Goal: Task Accomplishment & Management: Complete application form

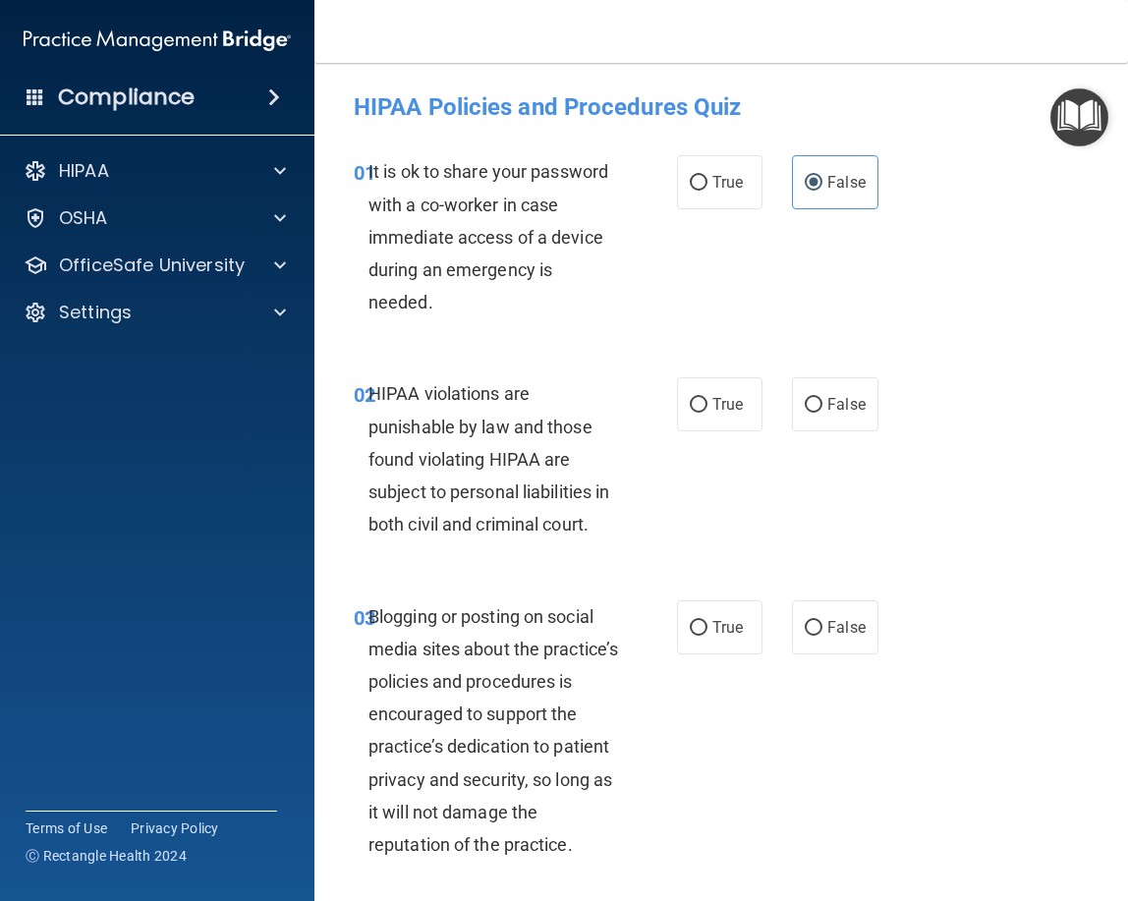
click at [1104, 220] on div "01 It is ok to share your password with a co-worker in case immediate access of…" at bounding box center [721, 242] width 765 height 222
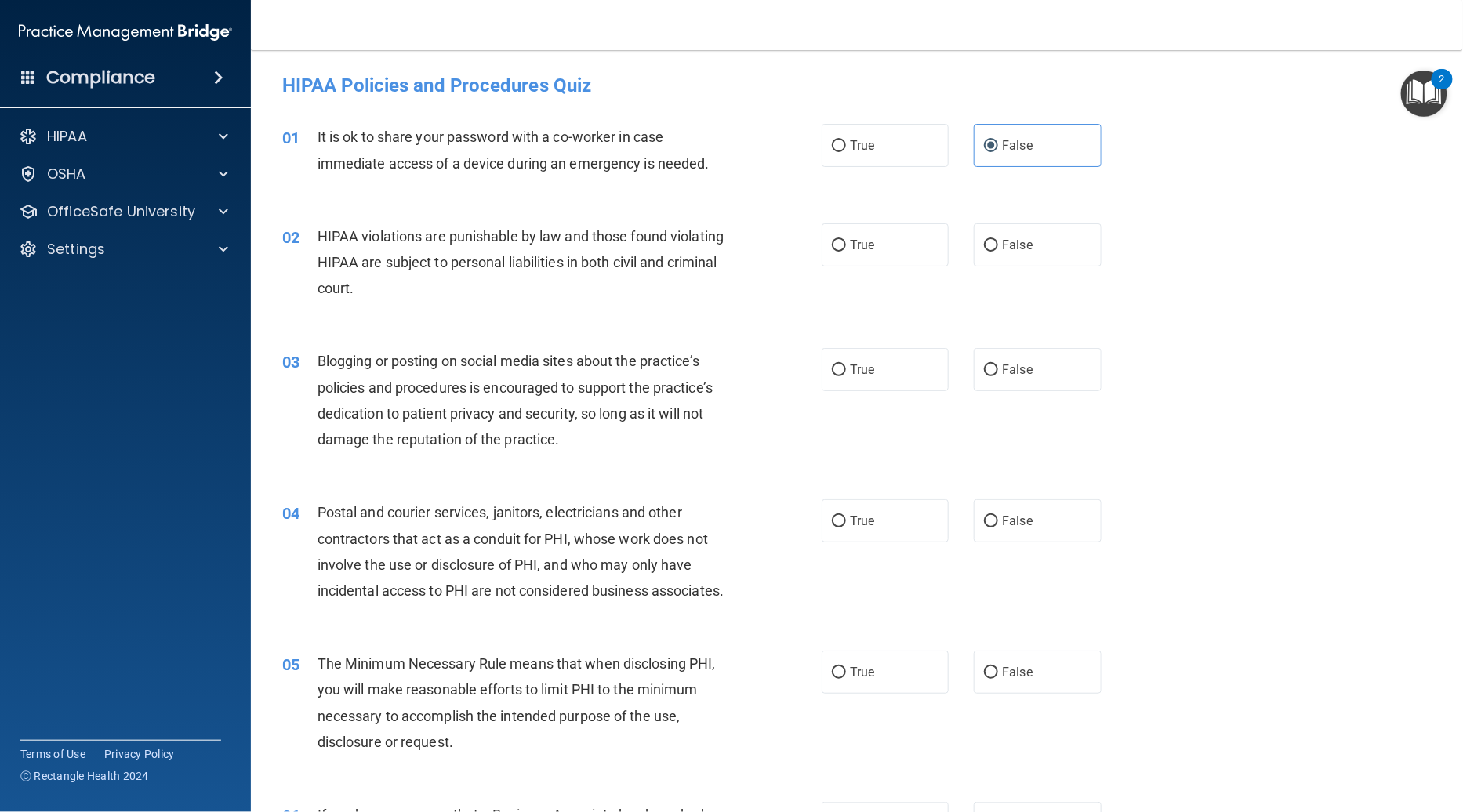
click at [577, 343] on div "03 Blogging or posting on social media sites about the practice’s policies and …" at bounding box center [857, 404] width 1173 height 152
click at [899, 192] on div "01 It is ok to share your password with a co-worker in case immediate access of…" at bounding box center [857, 154] width 1173 height 99
click at [899, 159] on label "True" at bounding box center [885, 145] width 127 height 43
click at [846, 152] on input "True" at bounding box center [839, 146] width 14 height 12
radio input "true"
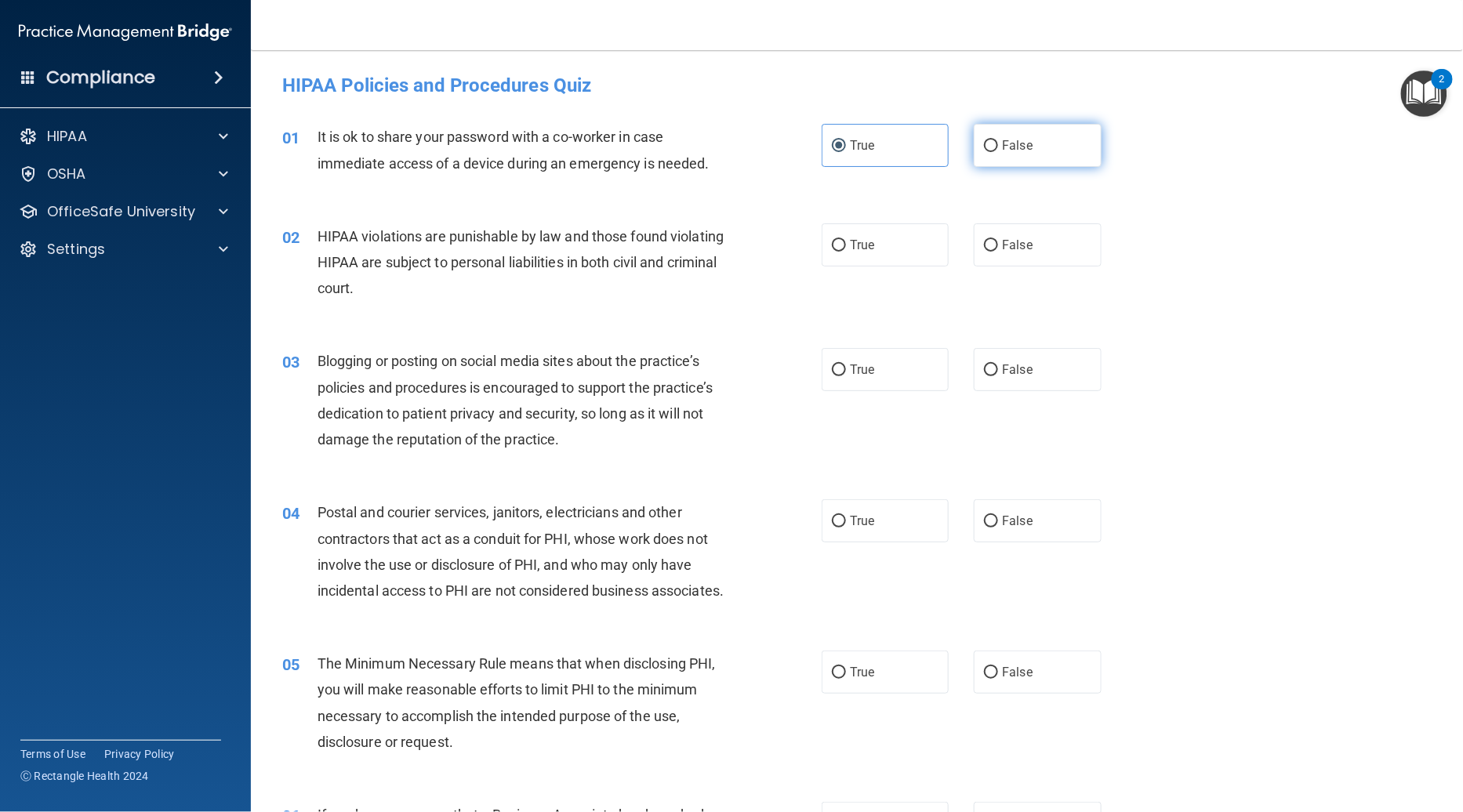
click at [899, 151] on label "False" at bounding box center [1037, 145] width 127 height 43
click at [899, 151] on input "False" at bounding box center [991, 146] width 14 height 12
radio input "true"
radio input "false"
click at [855, 236] on label "True" at bounding box center [885, 245] width 127 height 43
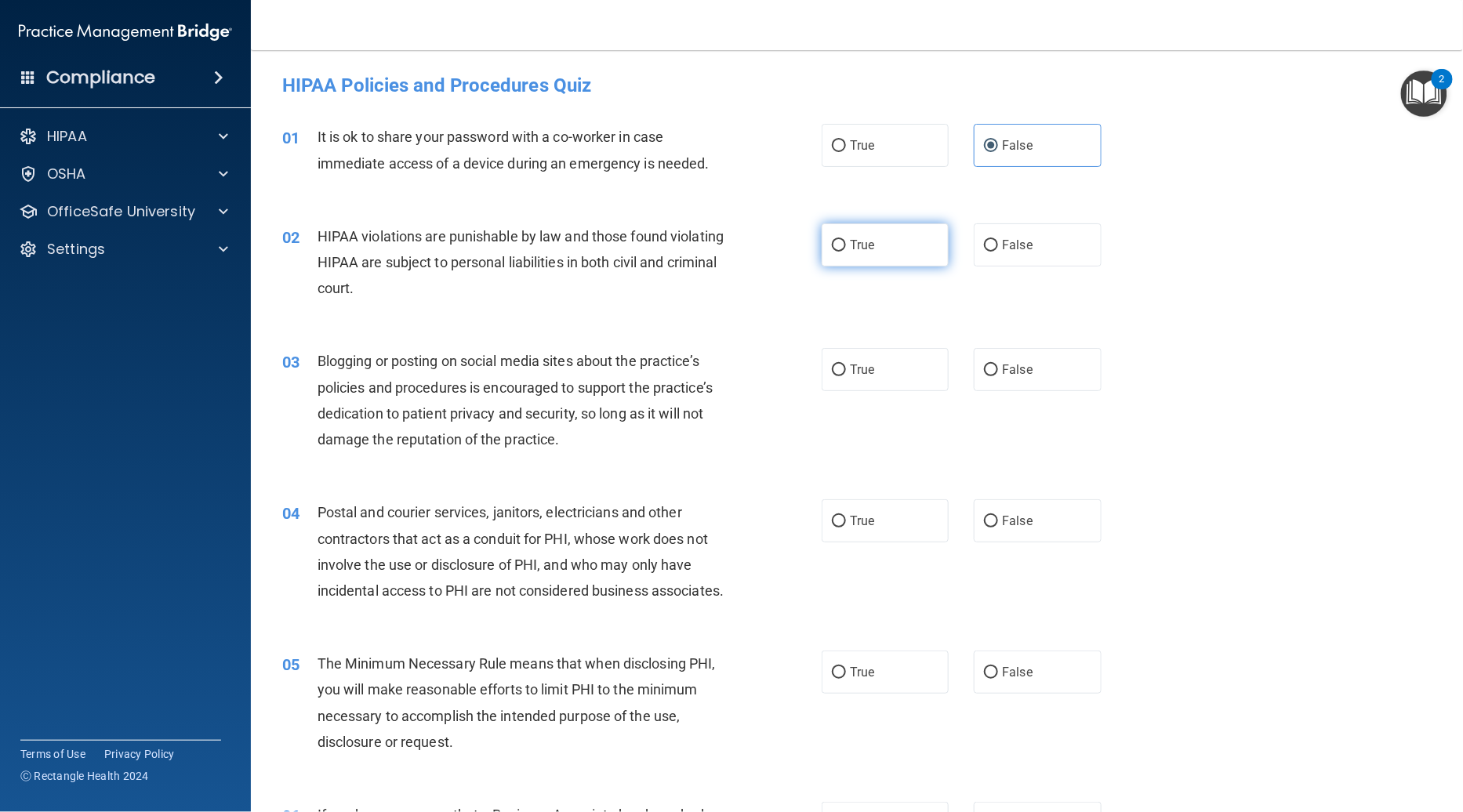
click at [846, 240] on input "True" at bounding box center [839, 246] width 14 height 12
radio input "true"
click at [899, 372] on input "False" at bounding box center [991, 370] width 14 height 12
radio input "true"
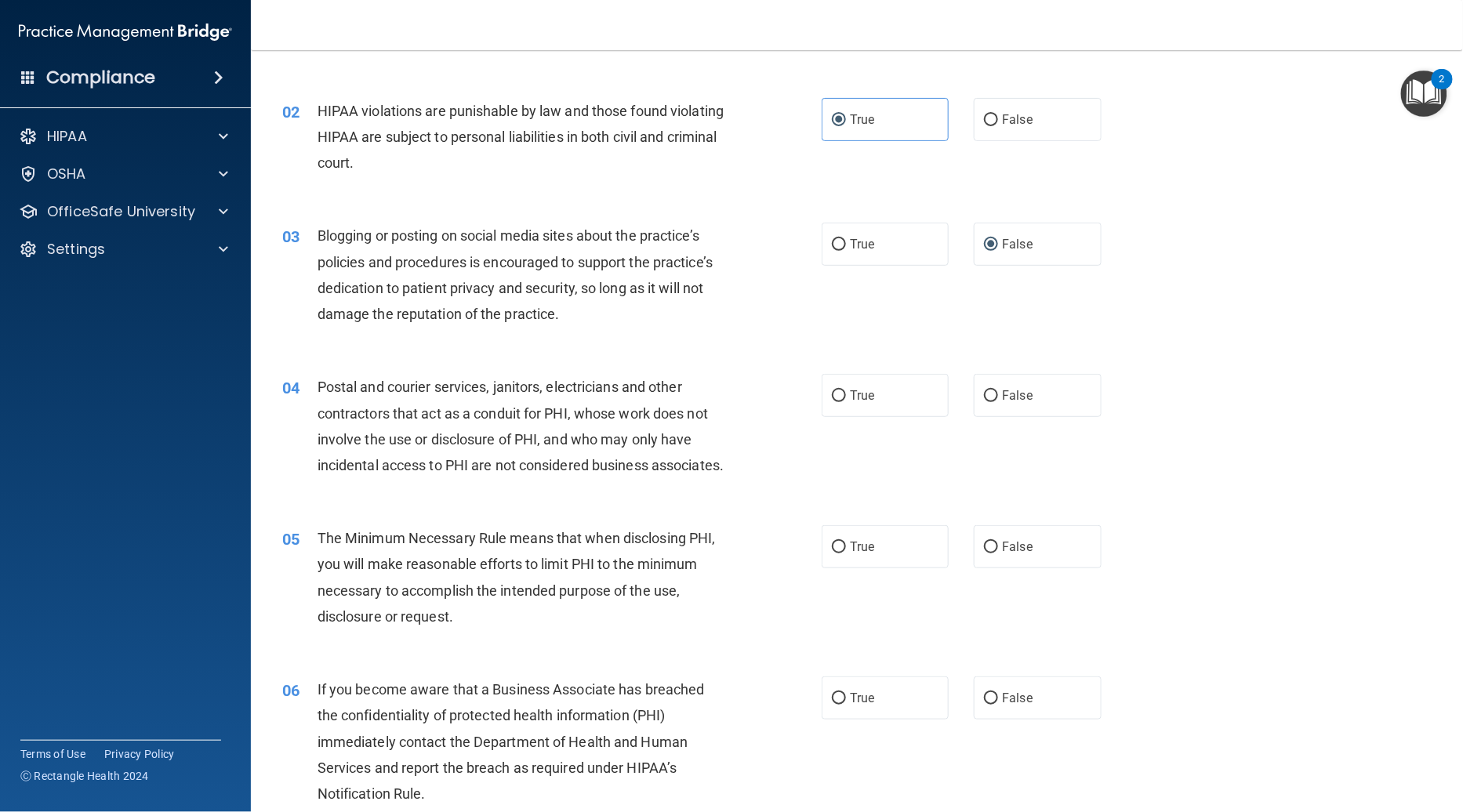
scroll to position [231, 0]
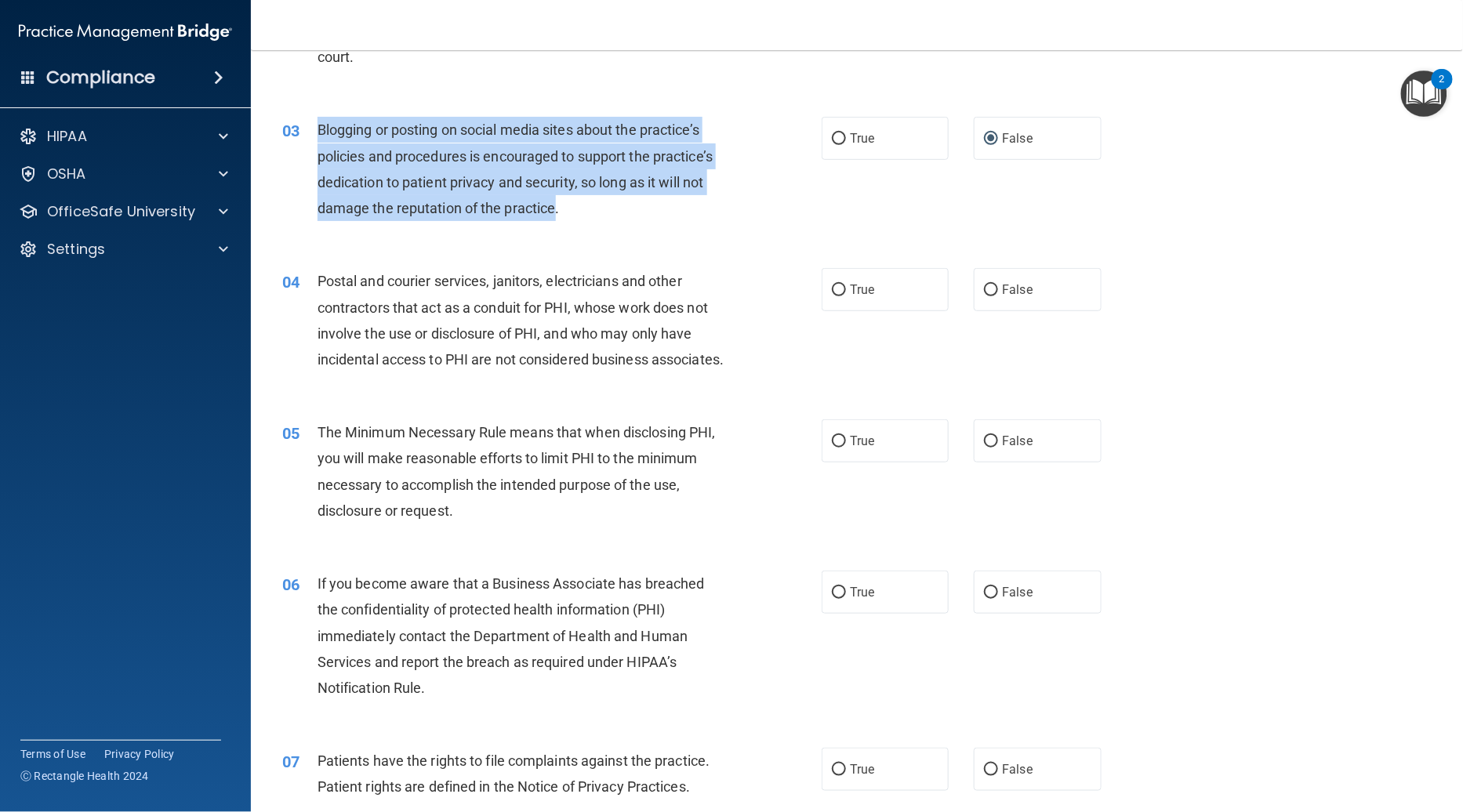
drag, startPoint x: 550, startPoint y: 209, endPoint x: 312, endPoint y: 119, distance: 254.4
click at [312, 119] on div "03 Blogging or posting on social media sites about the practice’s policies and …" at bounding box center [551, 172] width 586 height 112
copy div "Blogging or posting on social media sites about the practice’s policies and pro…"
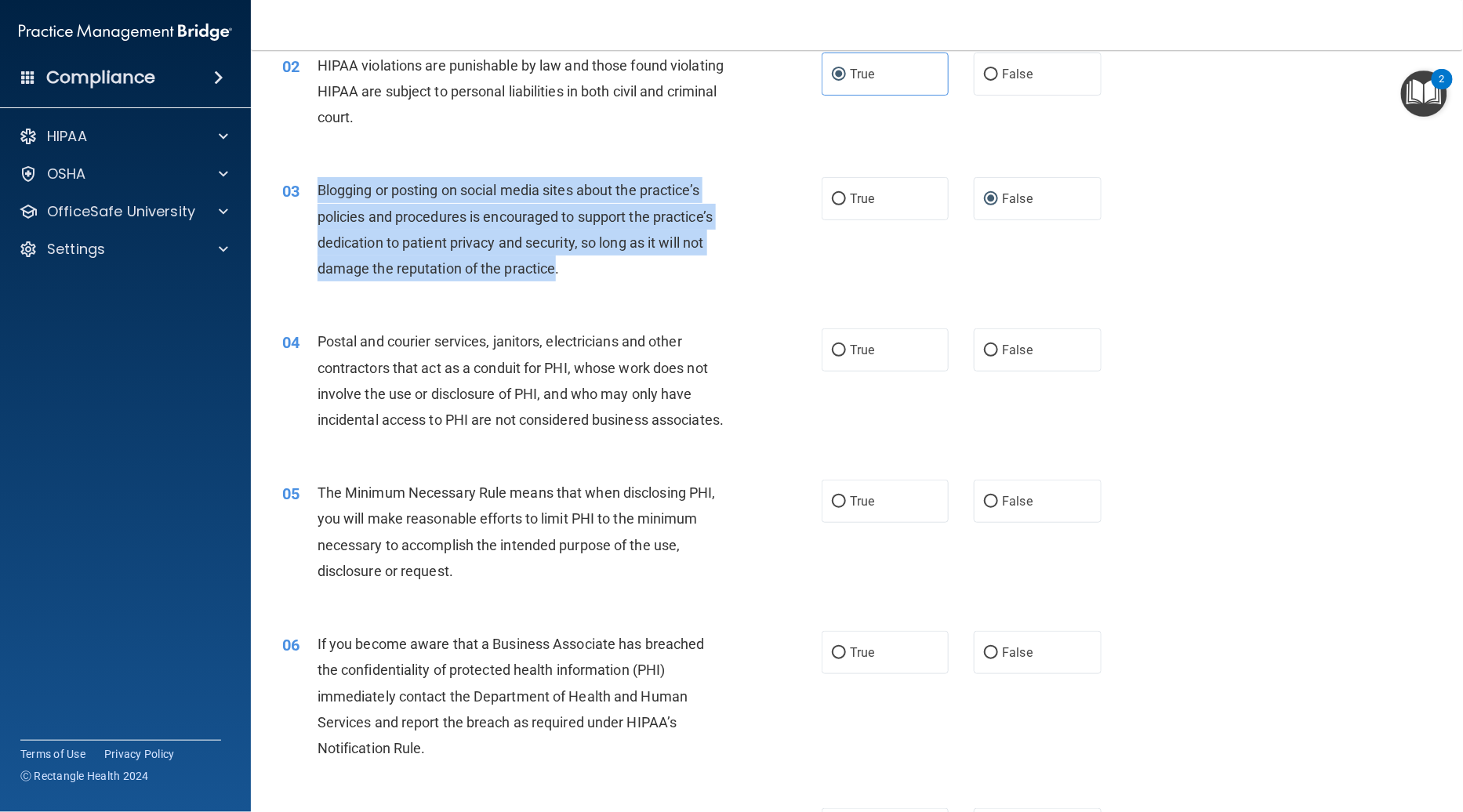
scroll to position [175, 0]
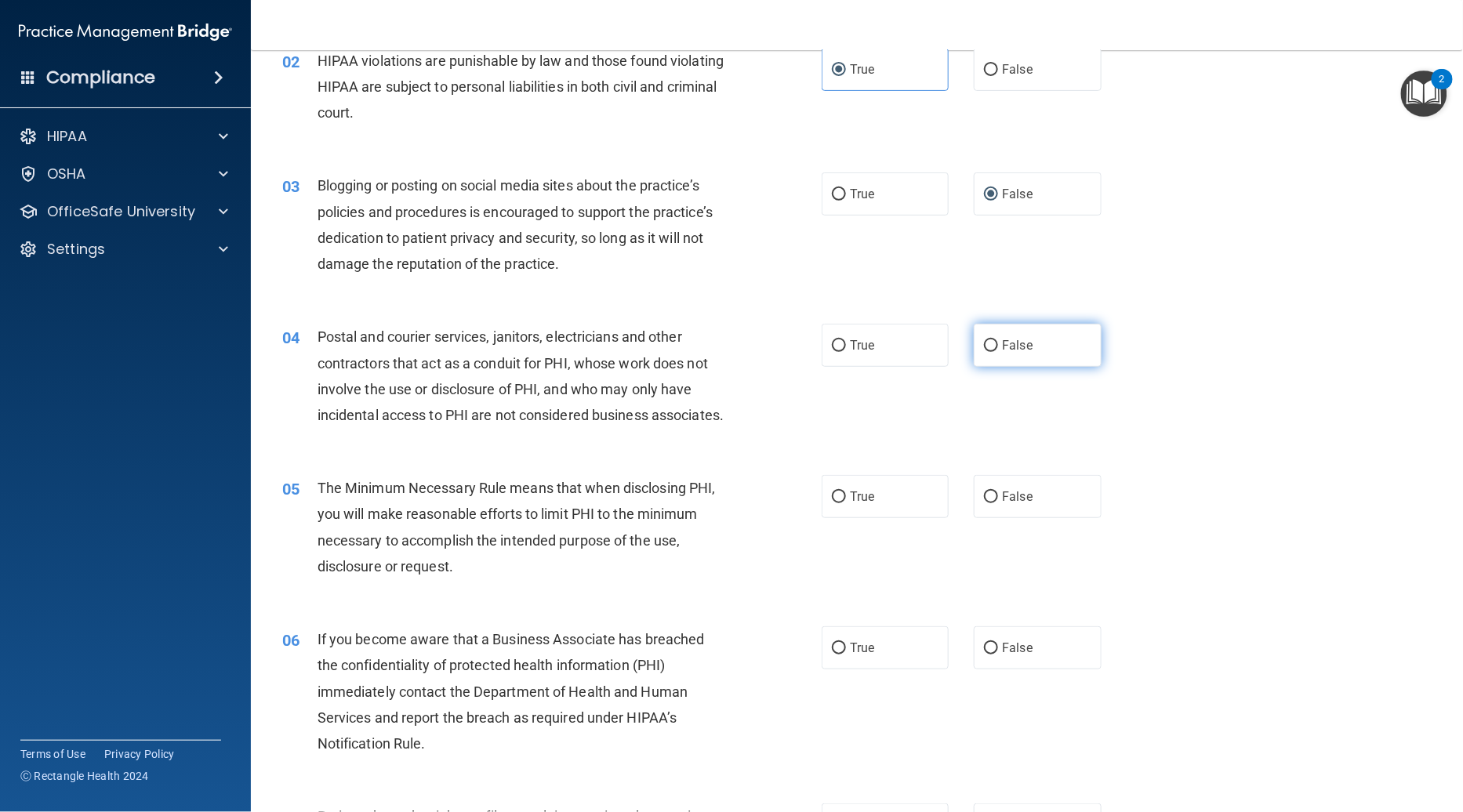
click at [899, 338] on span "False" at bounding box center [1017, 345] width 30 height 15
click at [899, 341] on input "False" at bounding box center [991, 346] width 14 height 12
radio input "true"
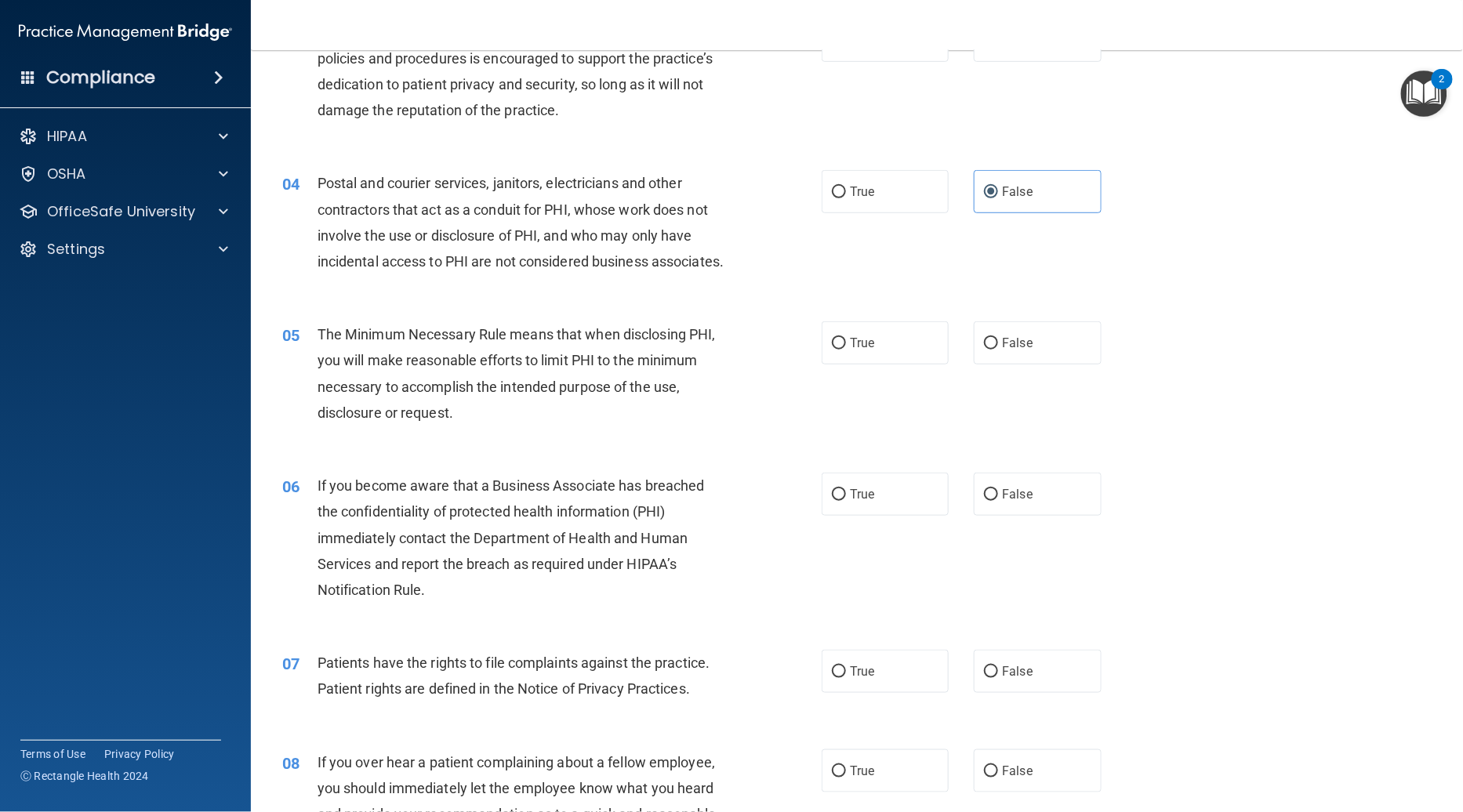
scroll to position [347, 0]
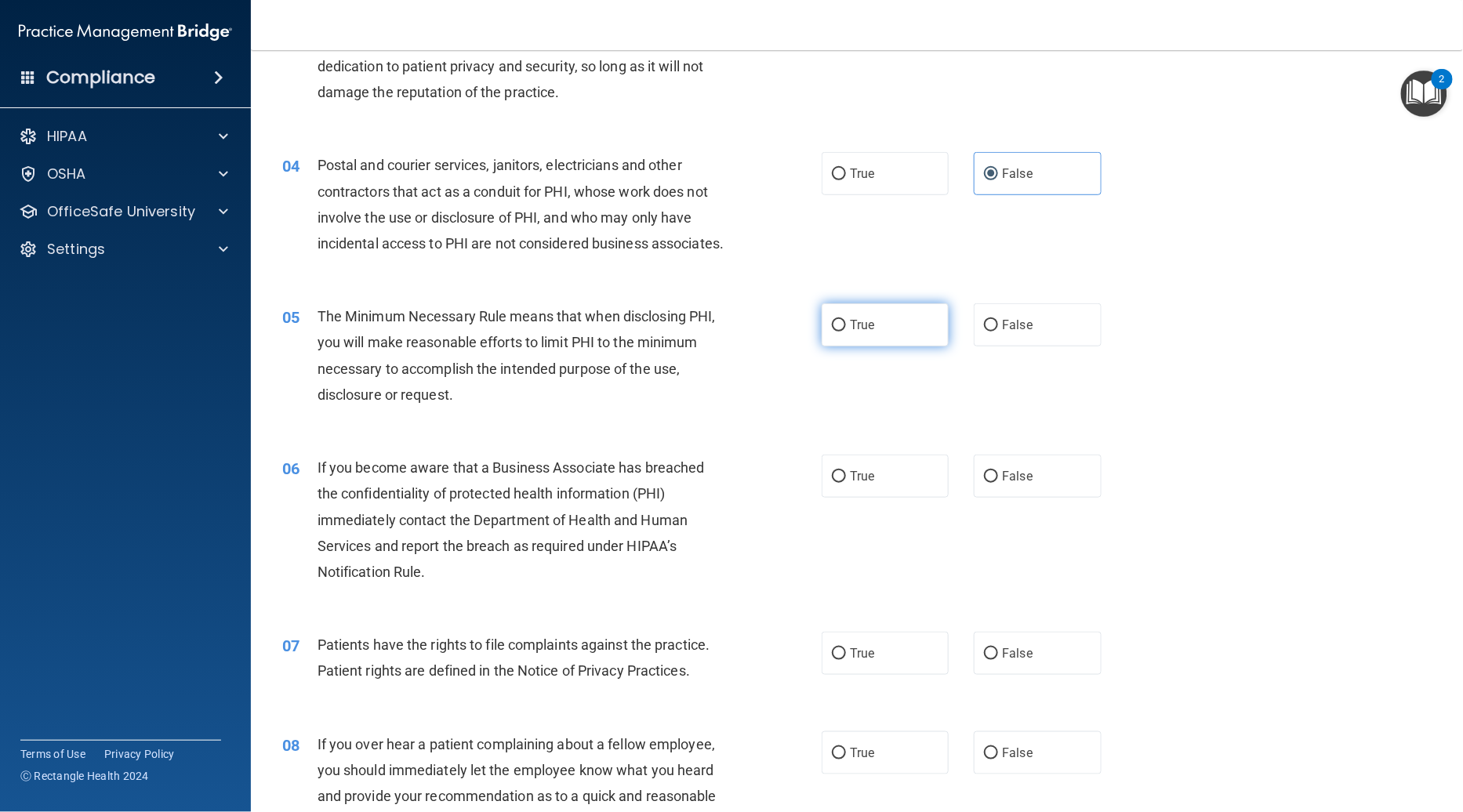
click at [888, 337] on label "True" at bounding box center [885, 325] width 127 height 43
click at [846, 332] on input "True" at bounding box center [839, 325] width 14 height 12
radio input "true"
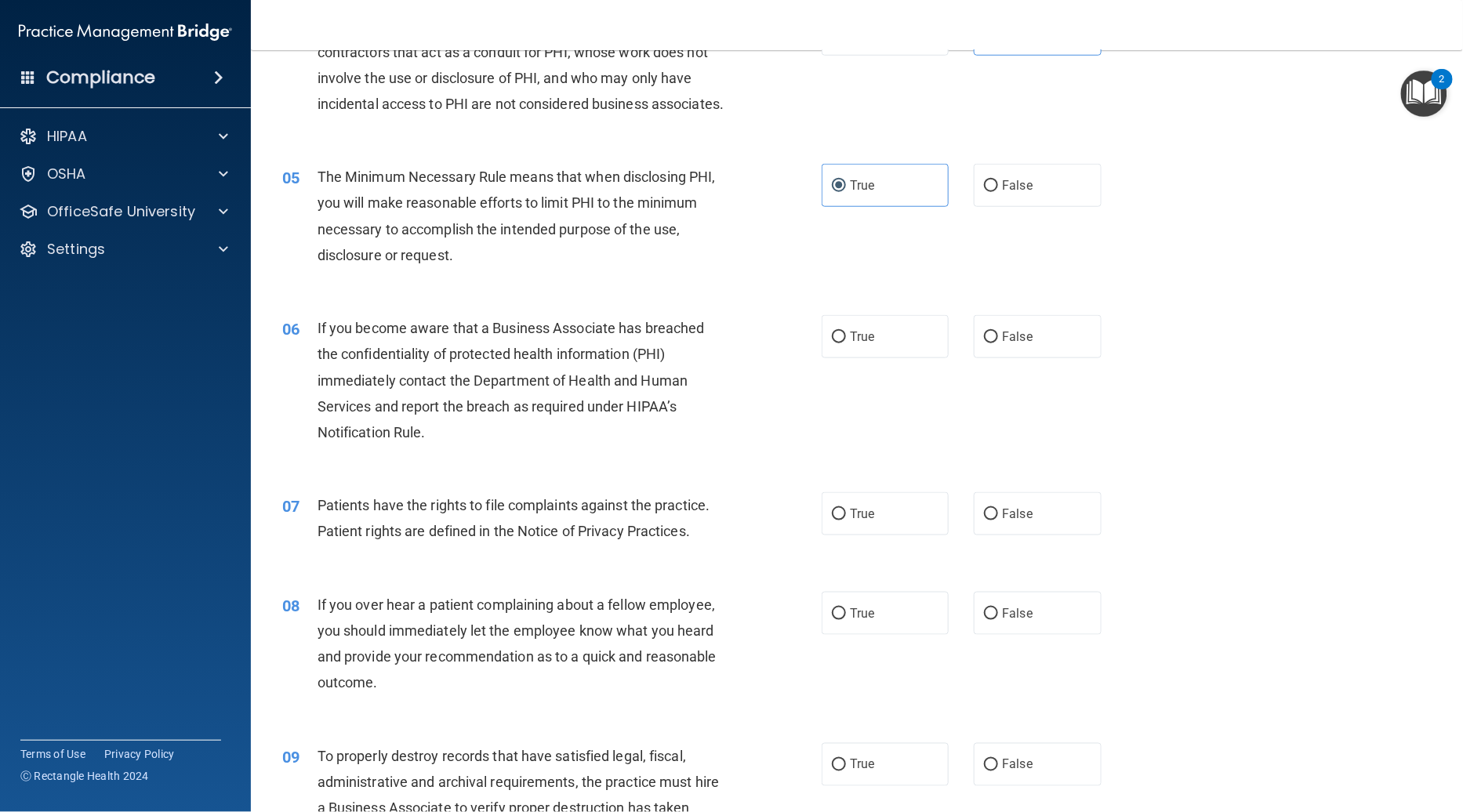
scroll to position [522, 0]
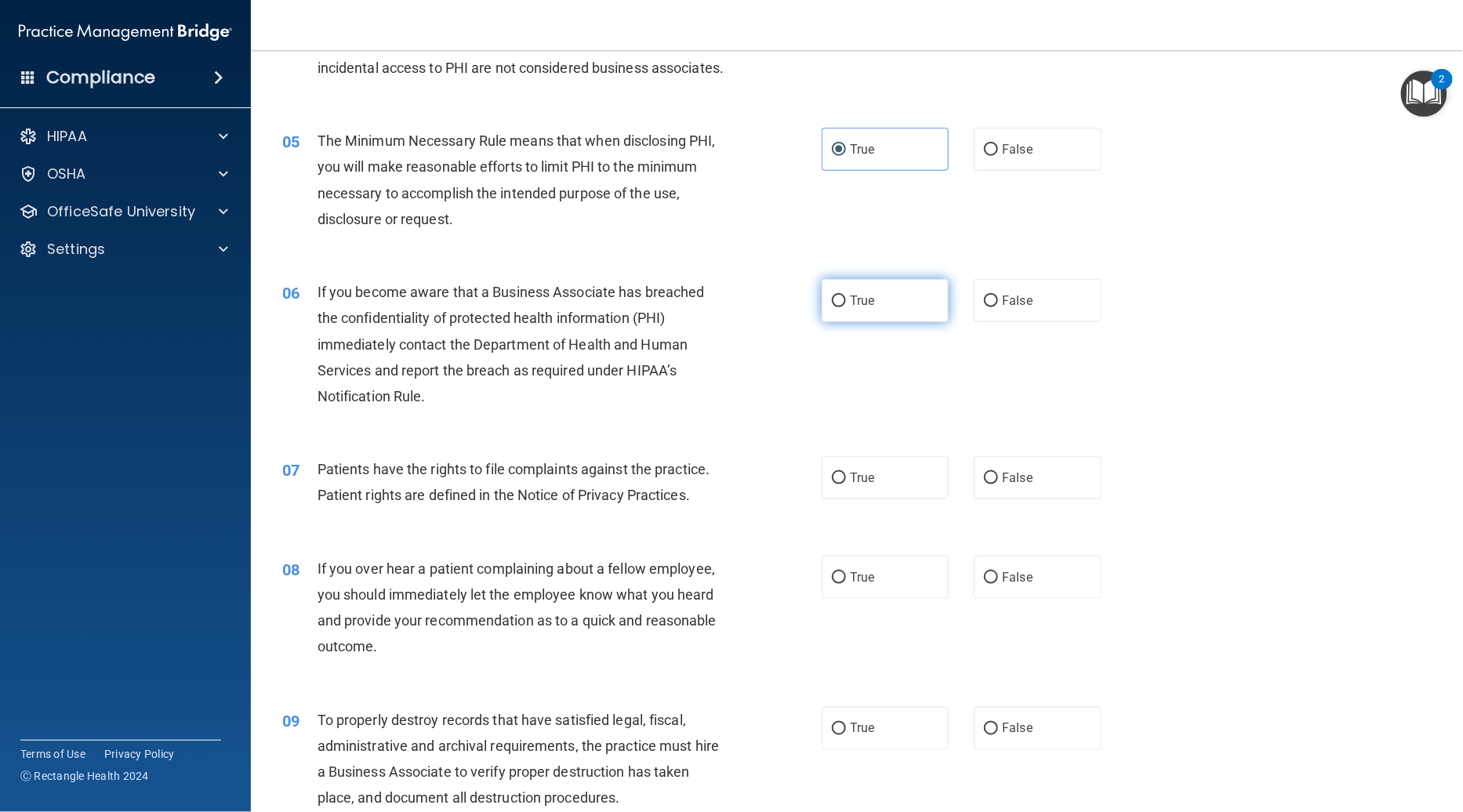
click at [899, 287] on label "True" at bounding box center [885, 301] width 127 height 43
click at [846, 295] on input "True" at bounding box center [839, 301] width 14 height 12
radio input "true"
click at [859, 471] on span "True" at bounding box center [862, 478] width 24 height 15
click at [846, 473] on input "True" at bounding box center [839, 479] width 14 height 12
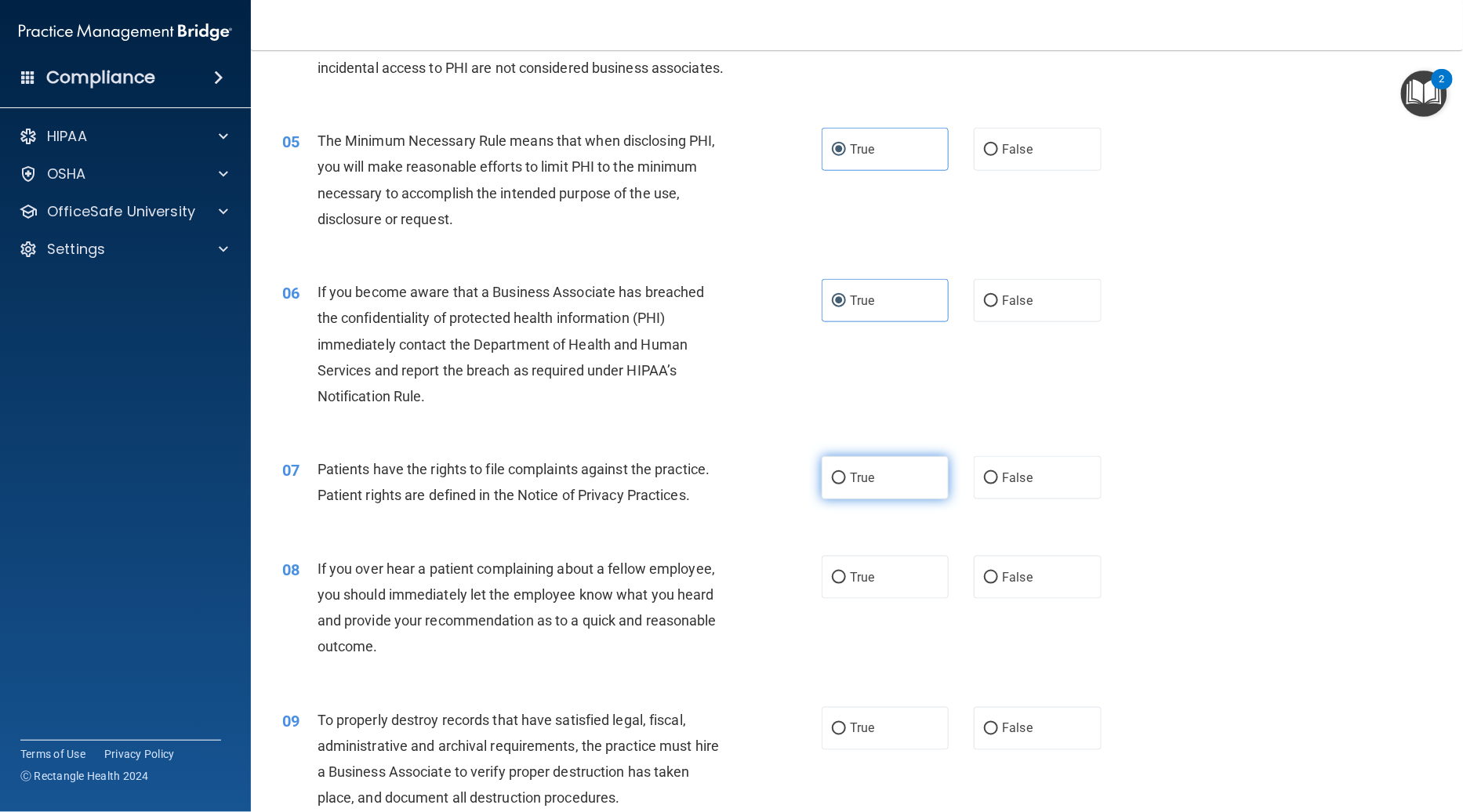
radio input "true"
drag, startPoint x: 859, startPoint y: 453, endPoint x: 762, endPoint y: 440, distance: 97.9
click at [762, 456] on div "07 Patients have the rights to file complaints against the practice. Patient ri…" at bounding box center [551, 486] width 586 height 60
click at [864, 456] on label "True" at bounding box center [885, 478] width 127 height 43
click at [846, 473] on input "True" at bounding box center [839, 479] width 14 height 12
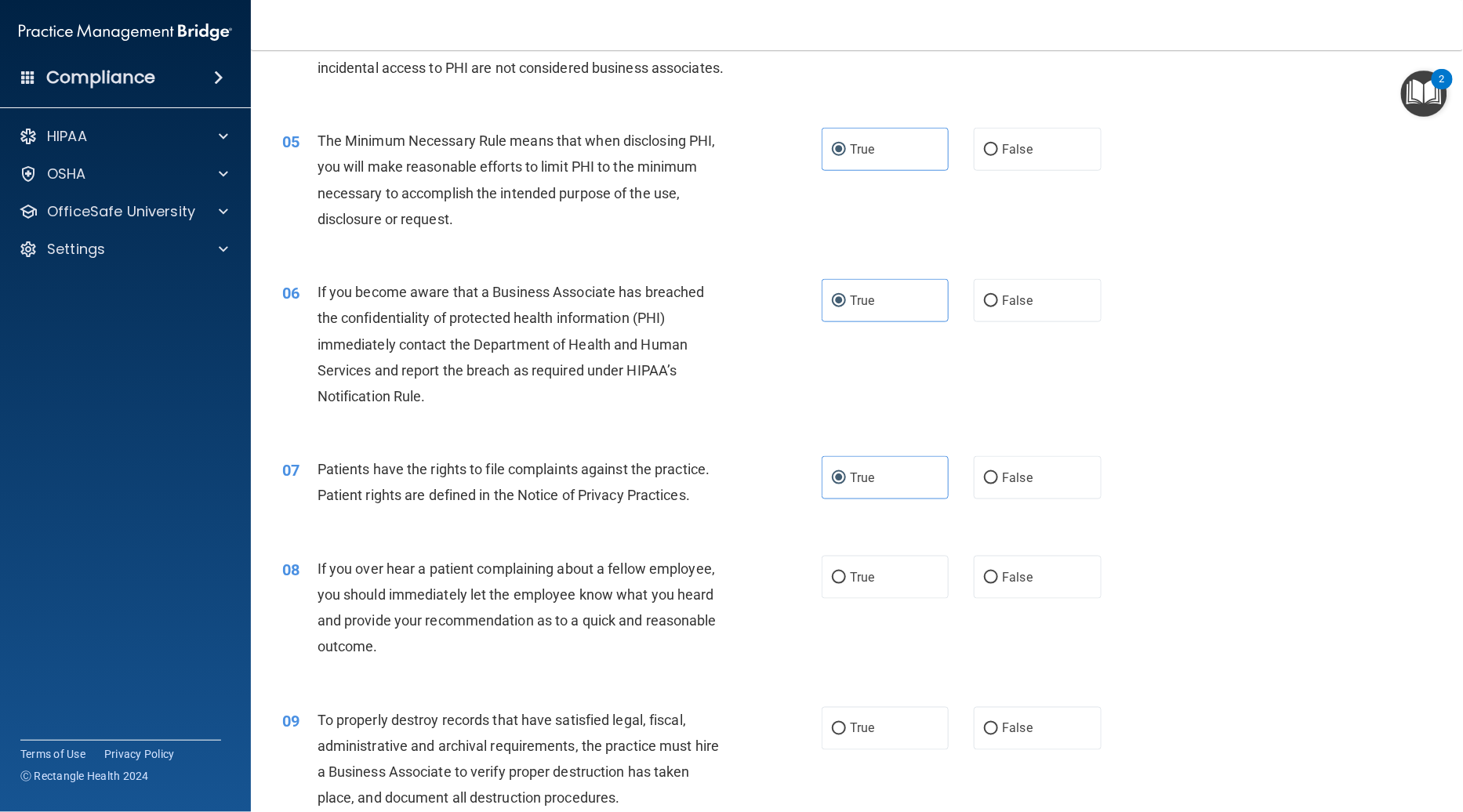
click at [899, 388] on div "06 If you become aware that a Business Associate has breached the confidentiali…" at bounding box center [857, 348] width 1173 height 177
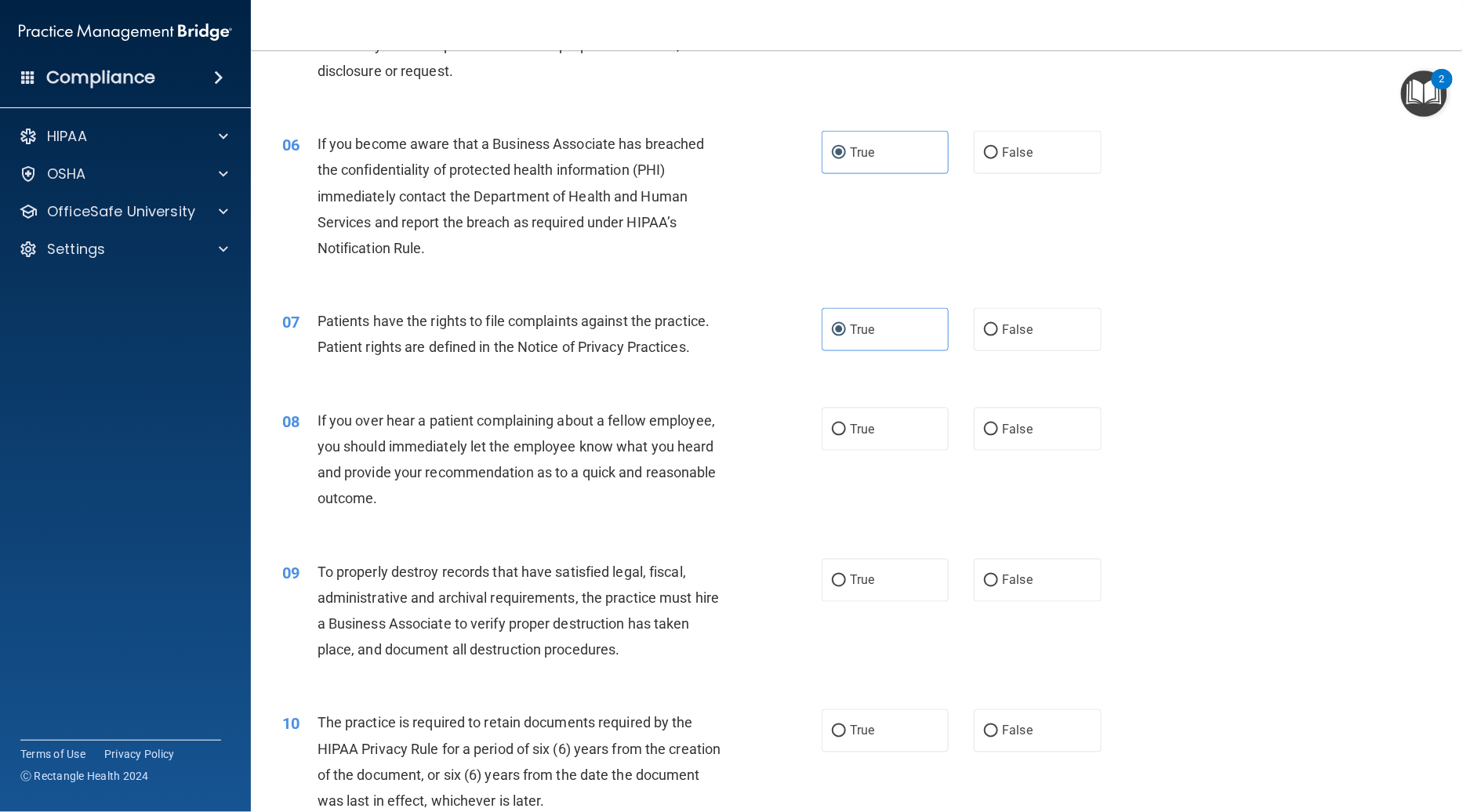
scroll to position [700, 0]
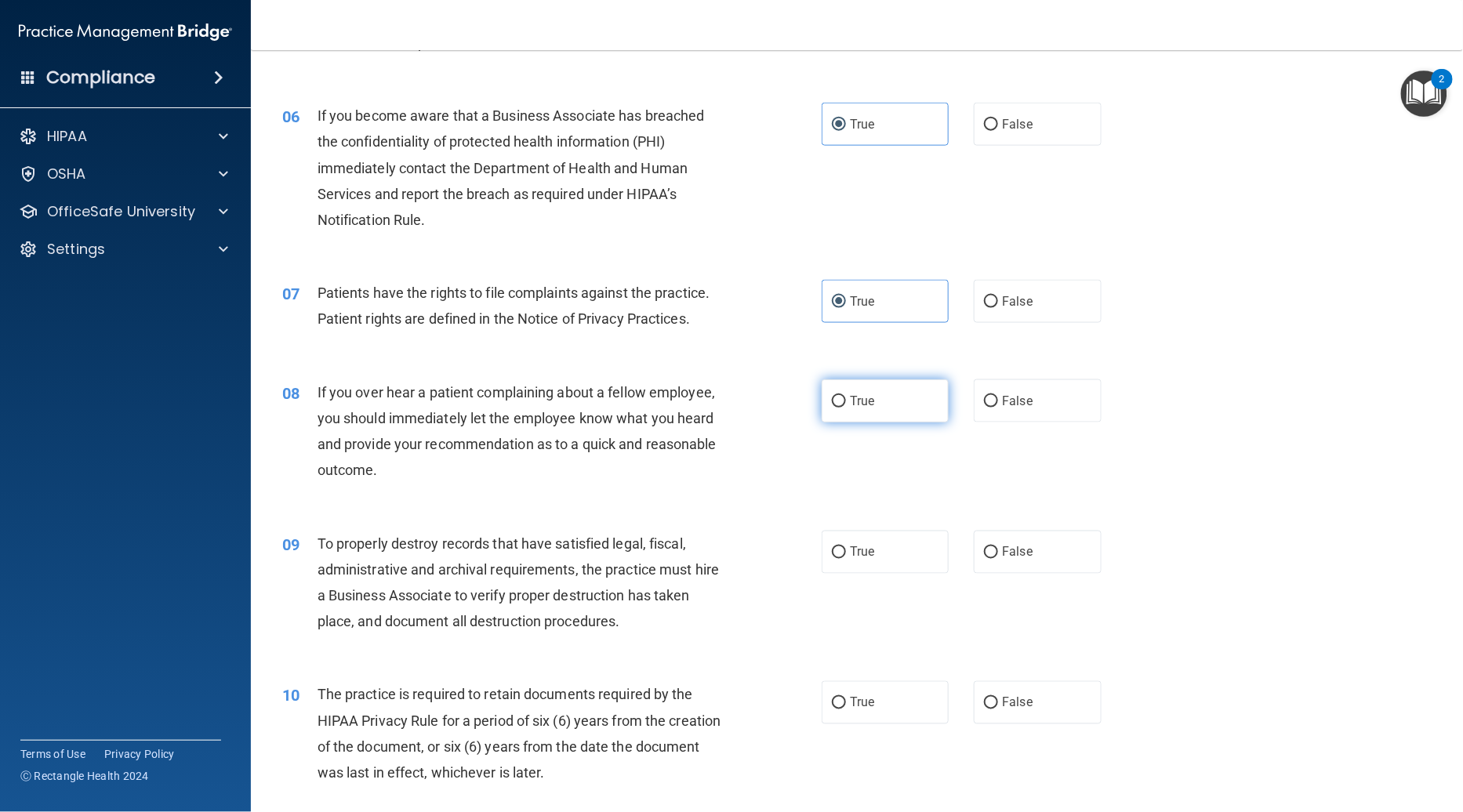
click at [872, 380] on label "True" at bounding box center [885, 401] width 127 height 43
click at [846, 396] on input "True" at bounding box center [839, 401] width 14 height 12
radio input "true"
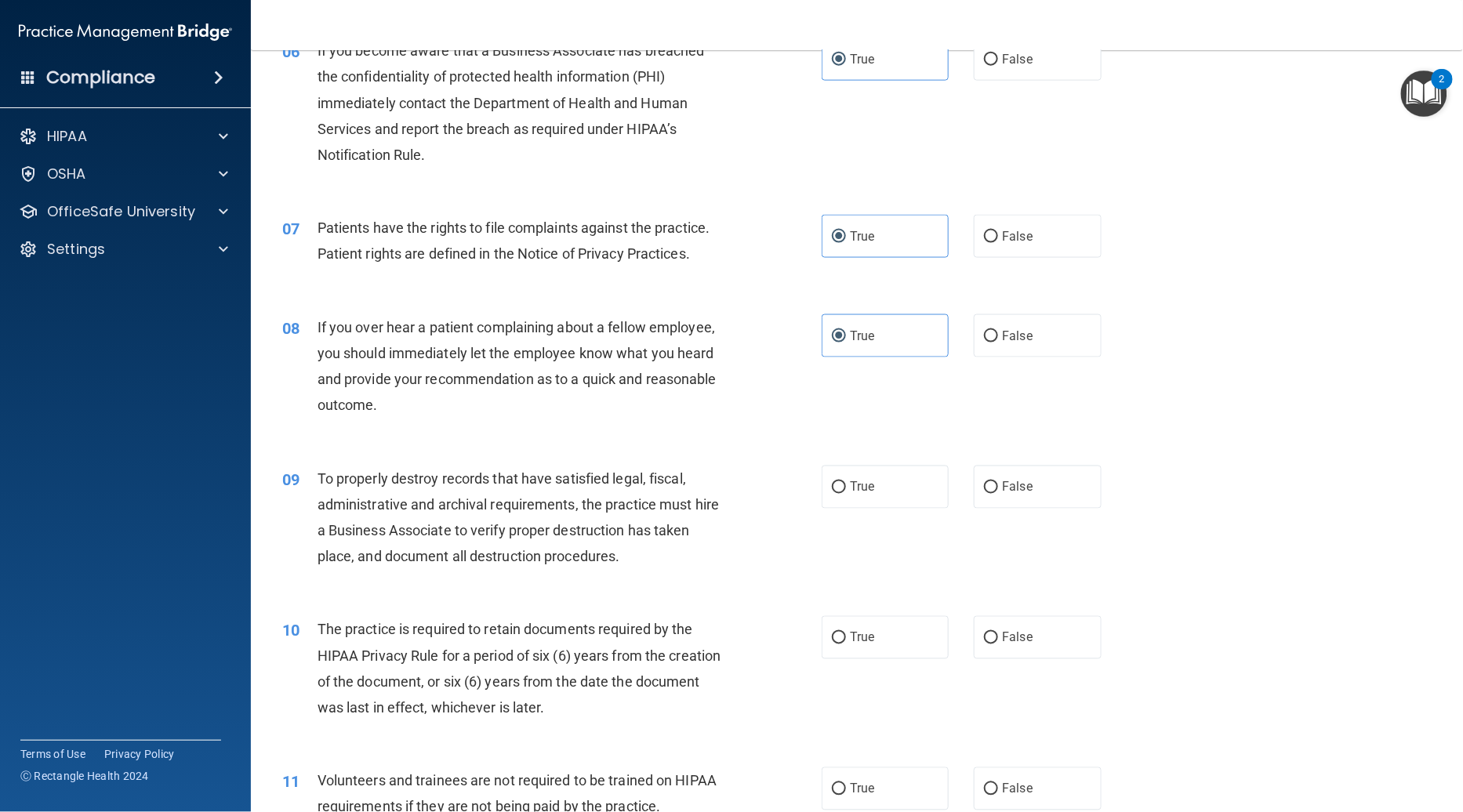
scroll to position [940, 0]
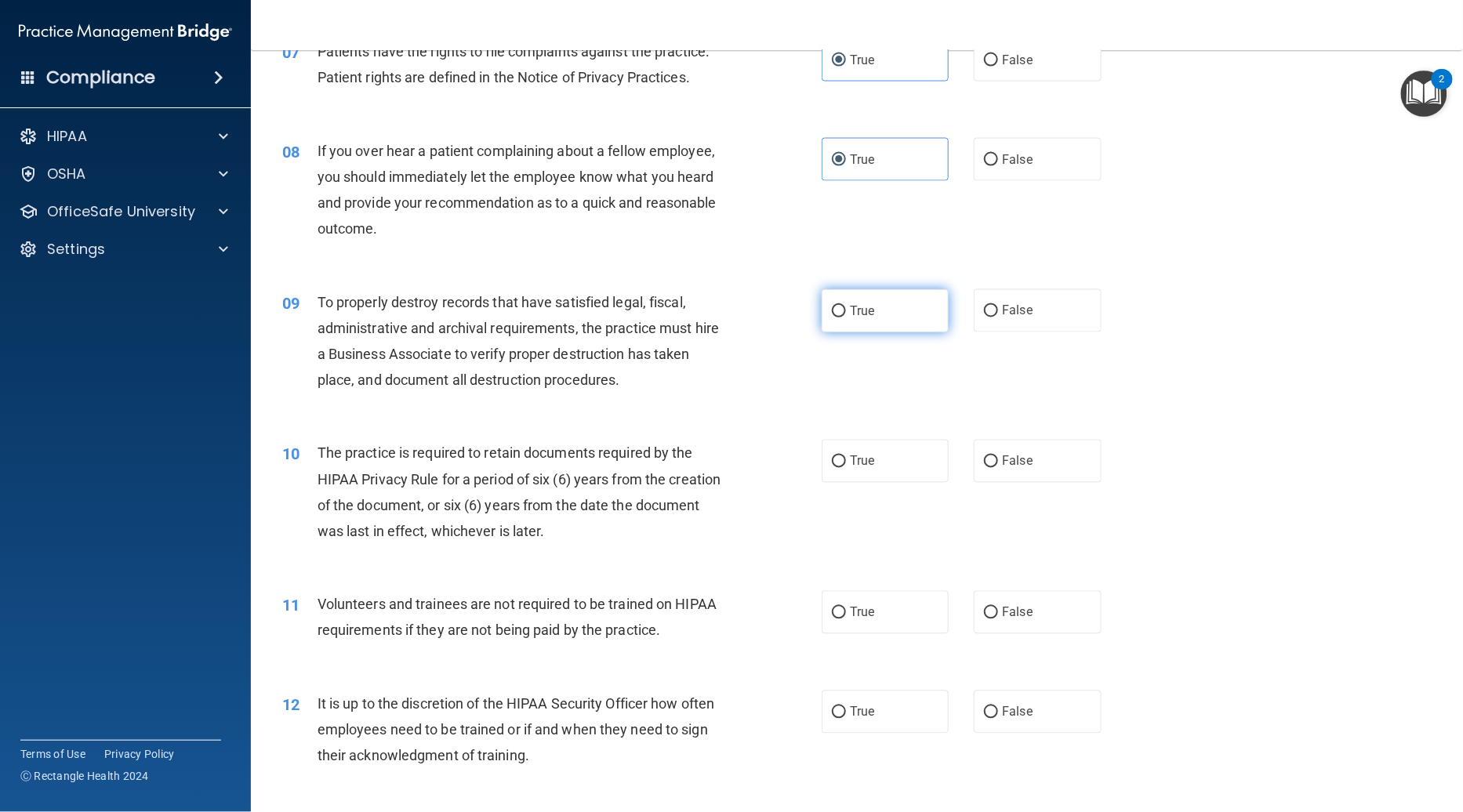
click at [866, 290] on label "True" at bounding box center [885, 311] width 127 height 43
click at [846, 305] on input "True" at bounding box center [839, 311] width 14 height 12
radio input "true"
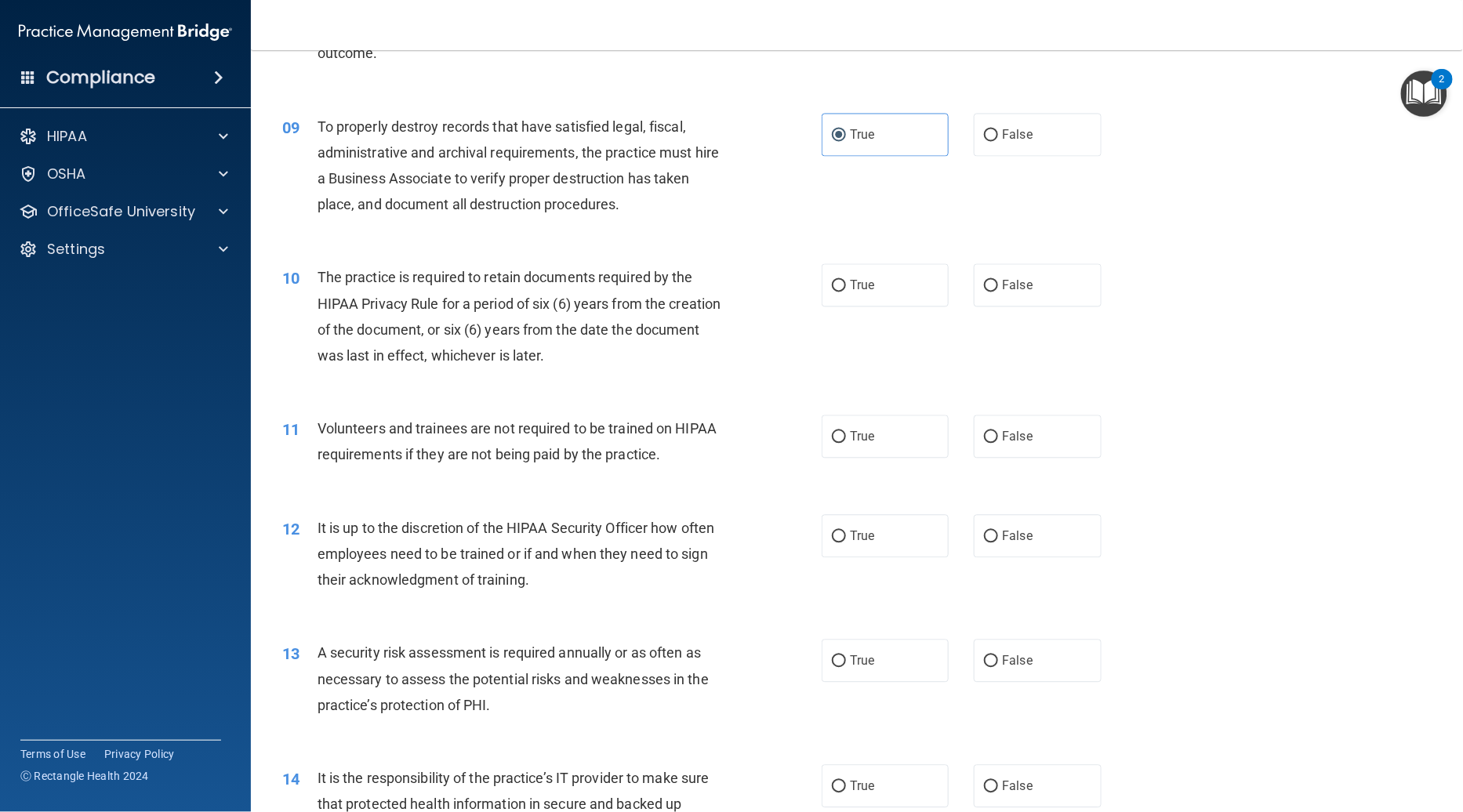
scroll to position [1135, 0]
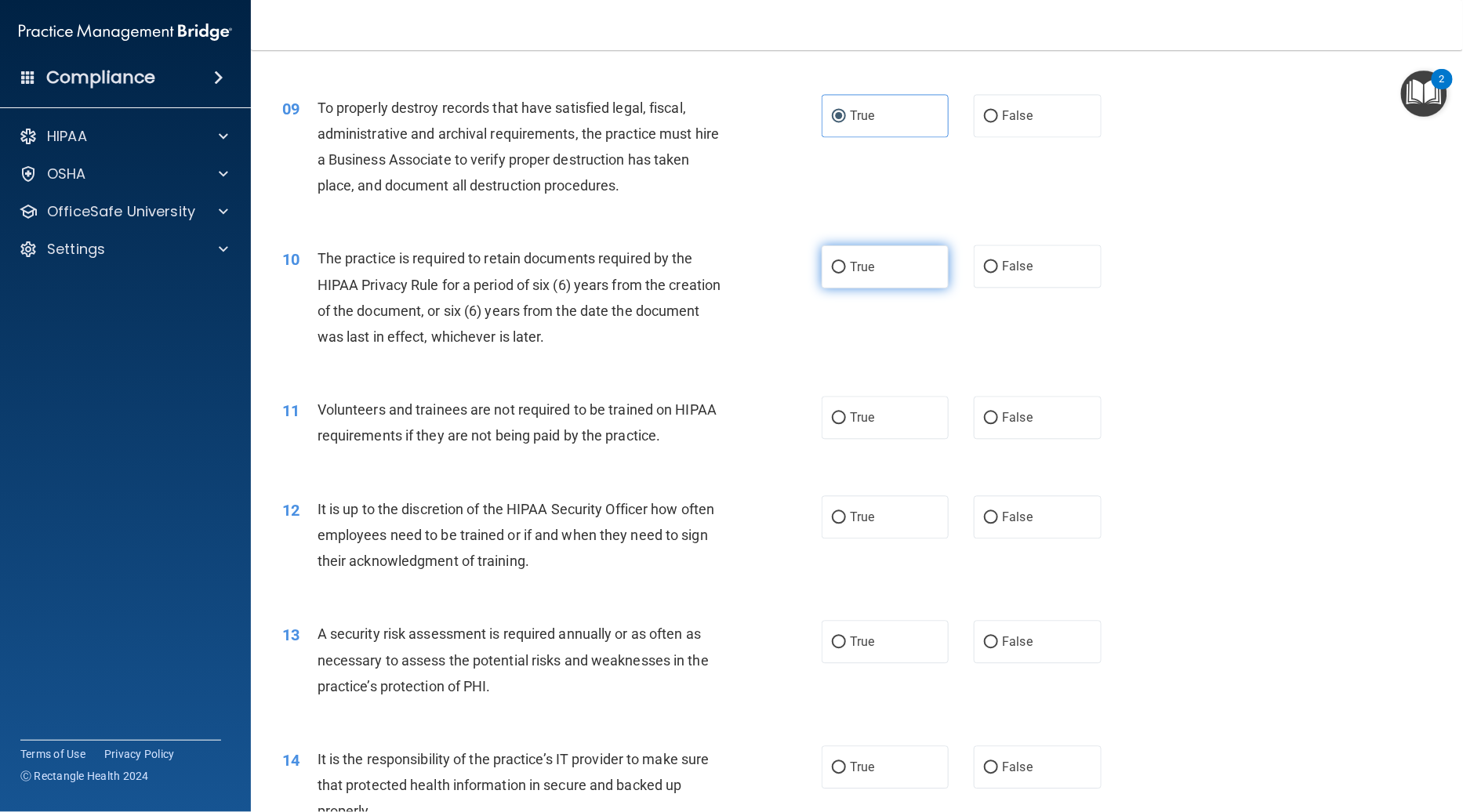
click at [889, 246] on label "True" at bounding box center [885, 267] width 127 height 43
click at [846, 262] on input "True" at bounding box center [839, 267] width 14 height 12
radio input "true"
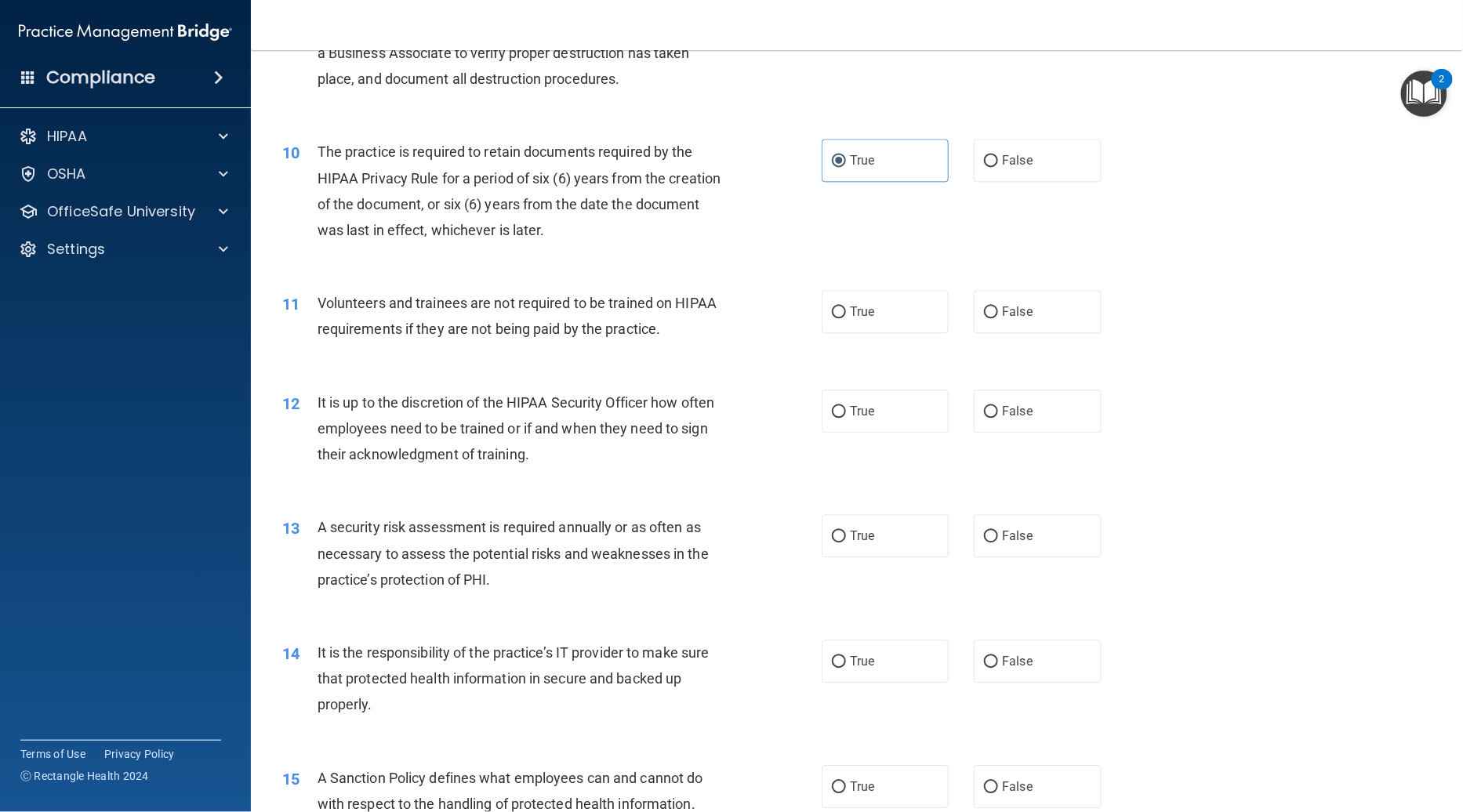
scroll to position [1264, 0]
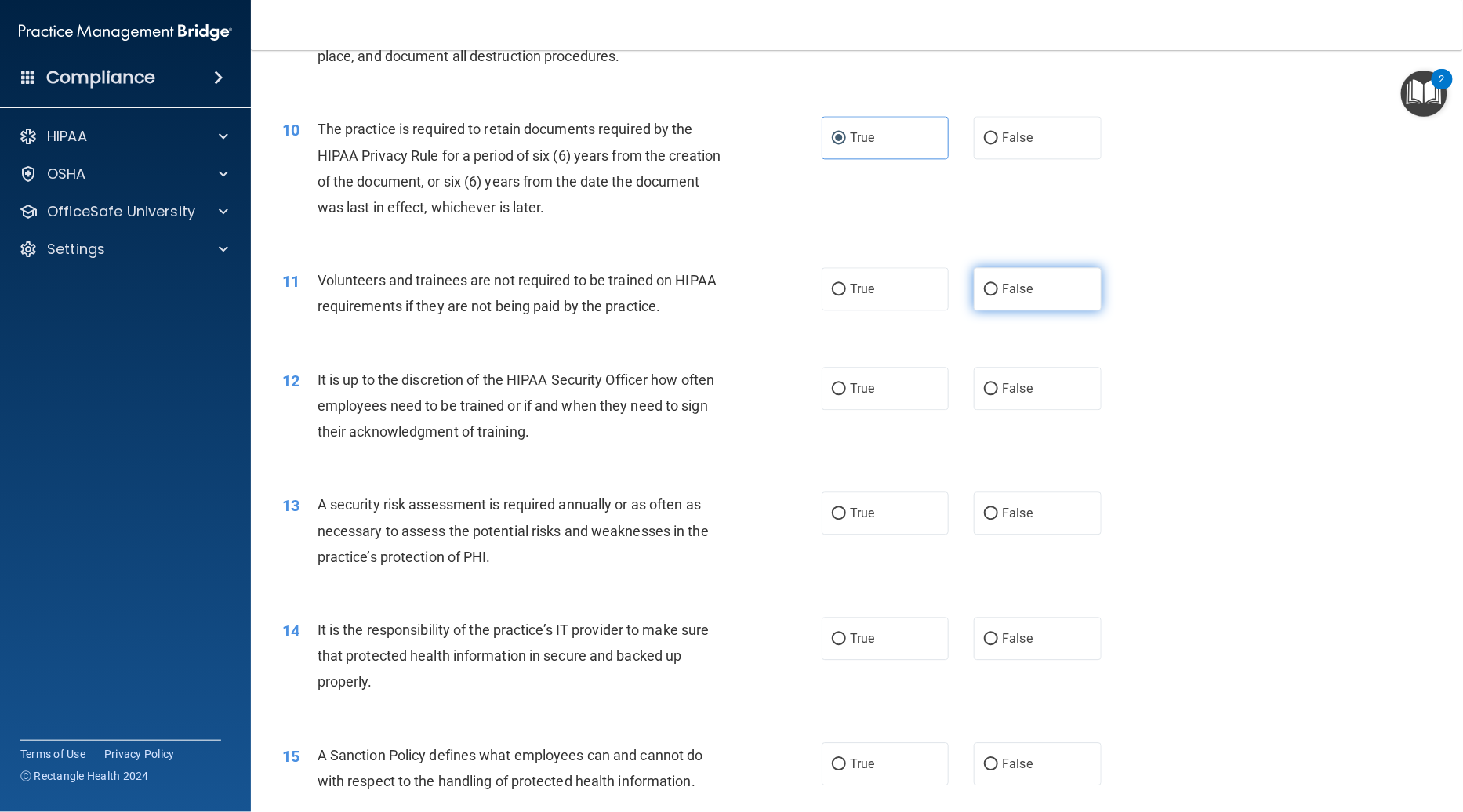
click at [899, 270] on label "False" at bounding box center [1037, 289] width 127 height 43
click at [899, 284] on input "False" at bounding box center [991, 290] width 14 height 12
radio input "true"
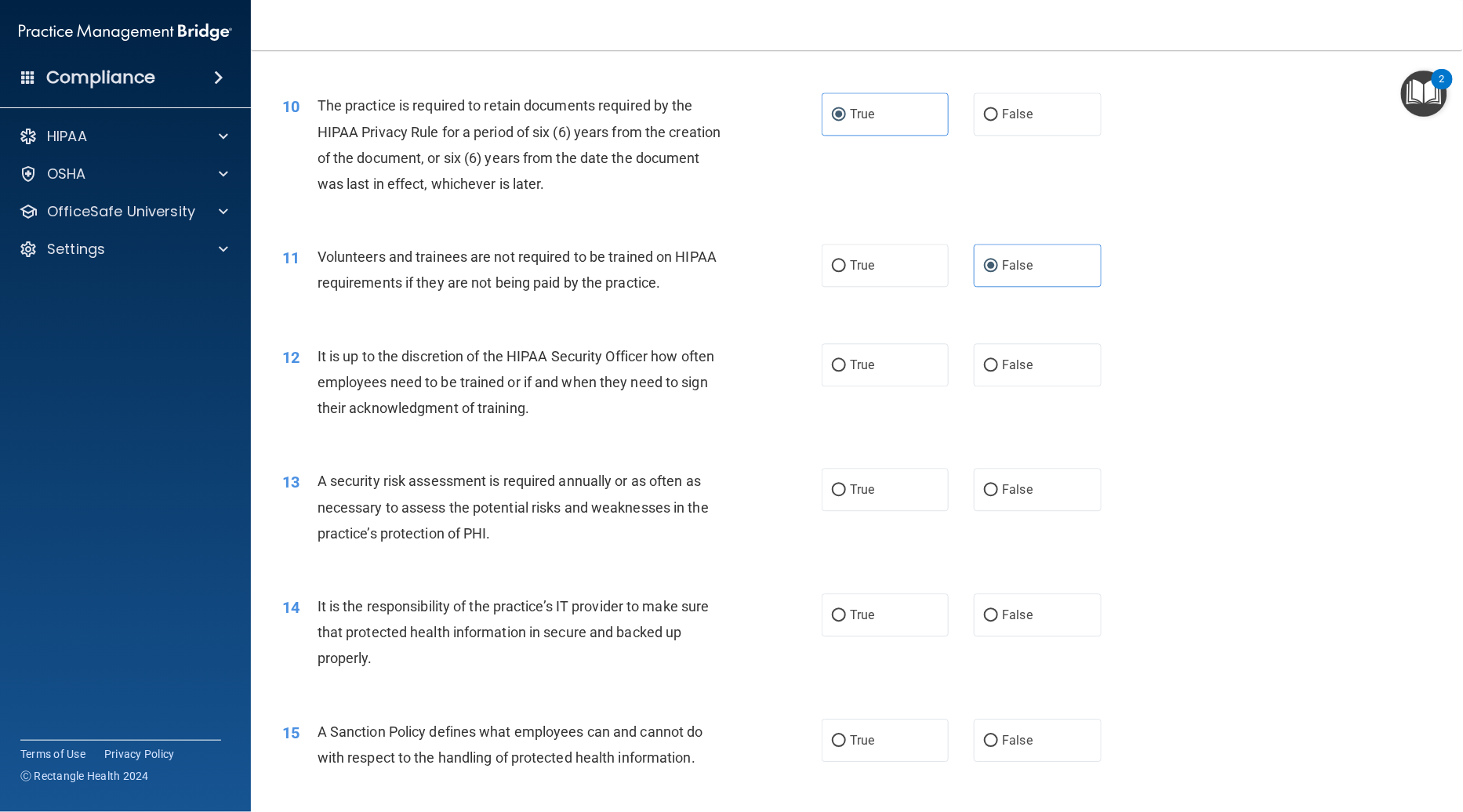
scroll to position [1348, 0]
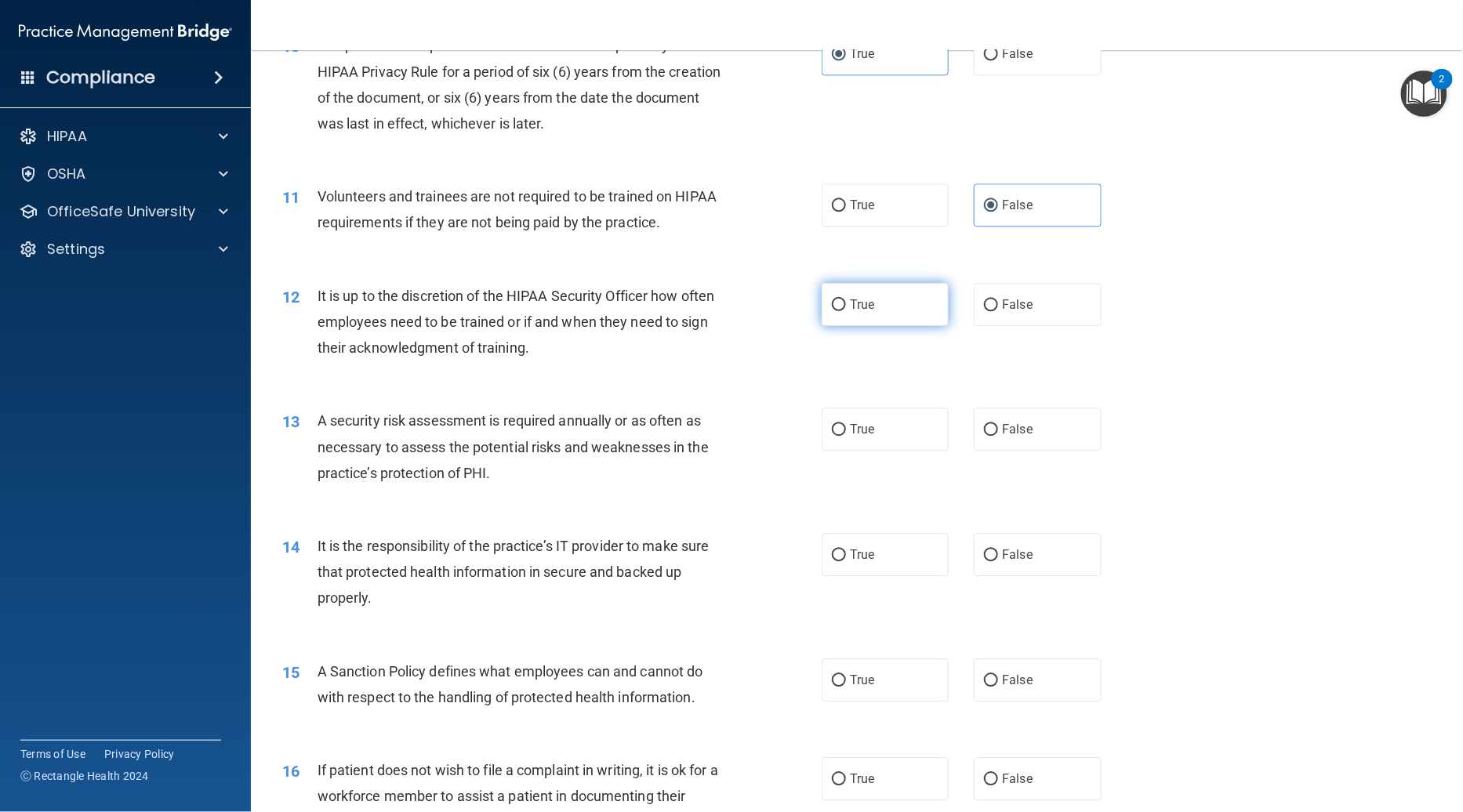
click at [868, 283] on label "True" at bounding box center [885, 305] width 127 height 43
click at [846, 299] on input "True" at bounding box center [839, 305] width 14 height 12
radio input "true"
click at [865, 412] on label "True" at bounding box center [885, 429] width 127 height 43
click at [846, 424] on input "True" at bounding box center [839, 430] width 14 height 12
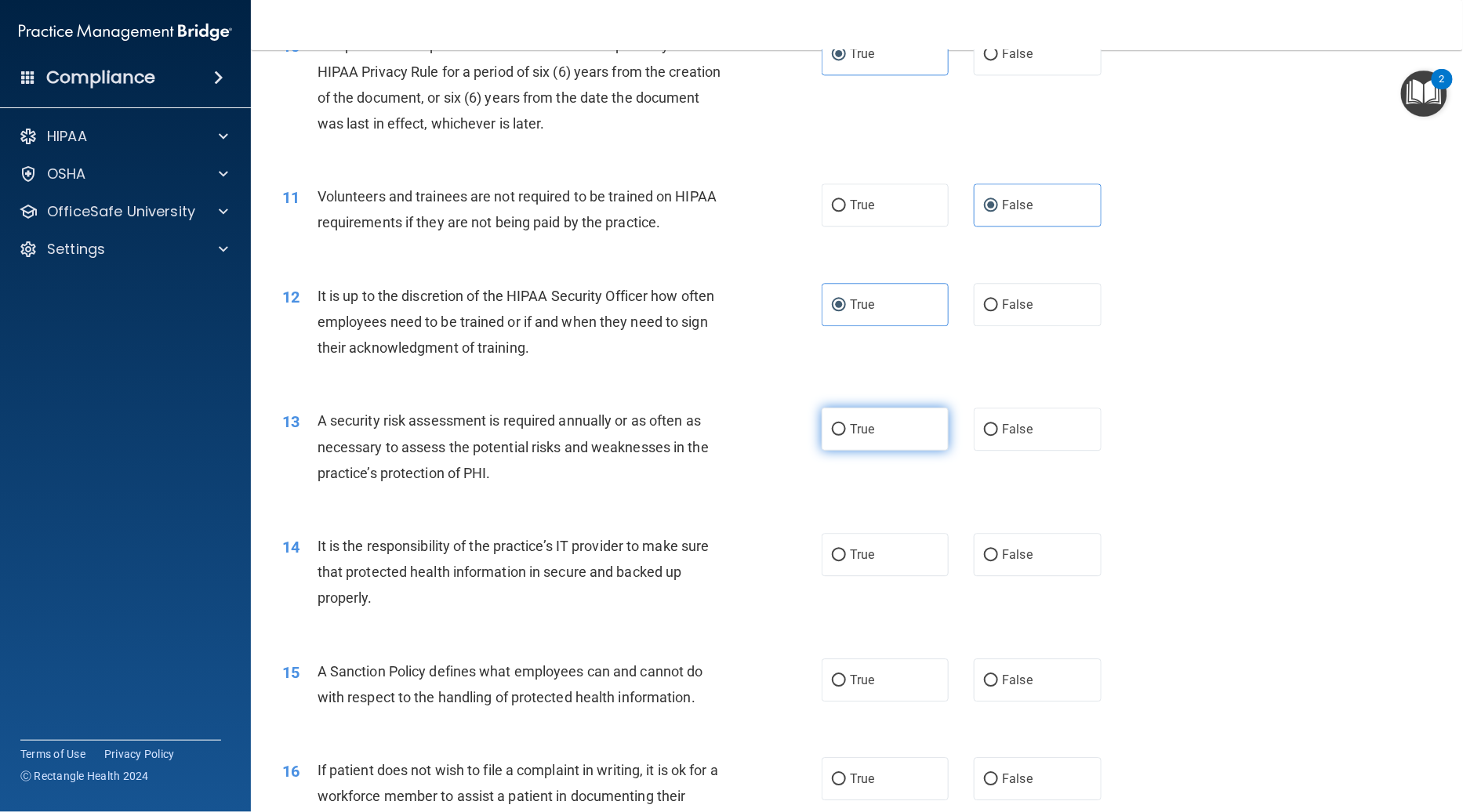
radio input "true"
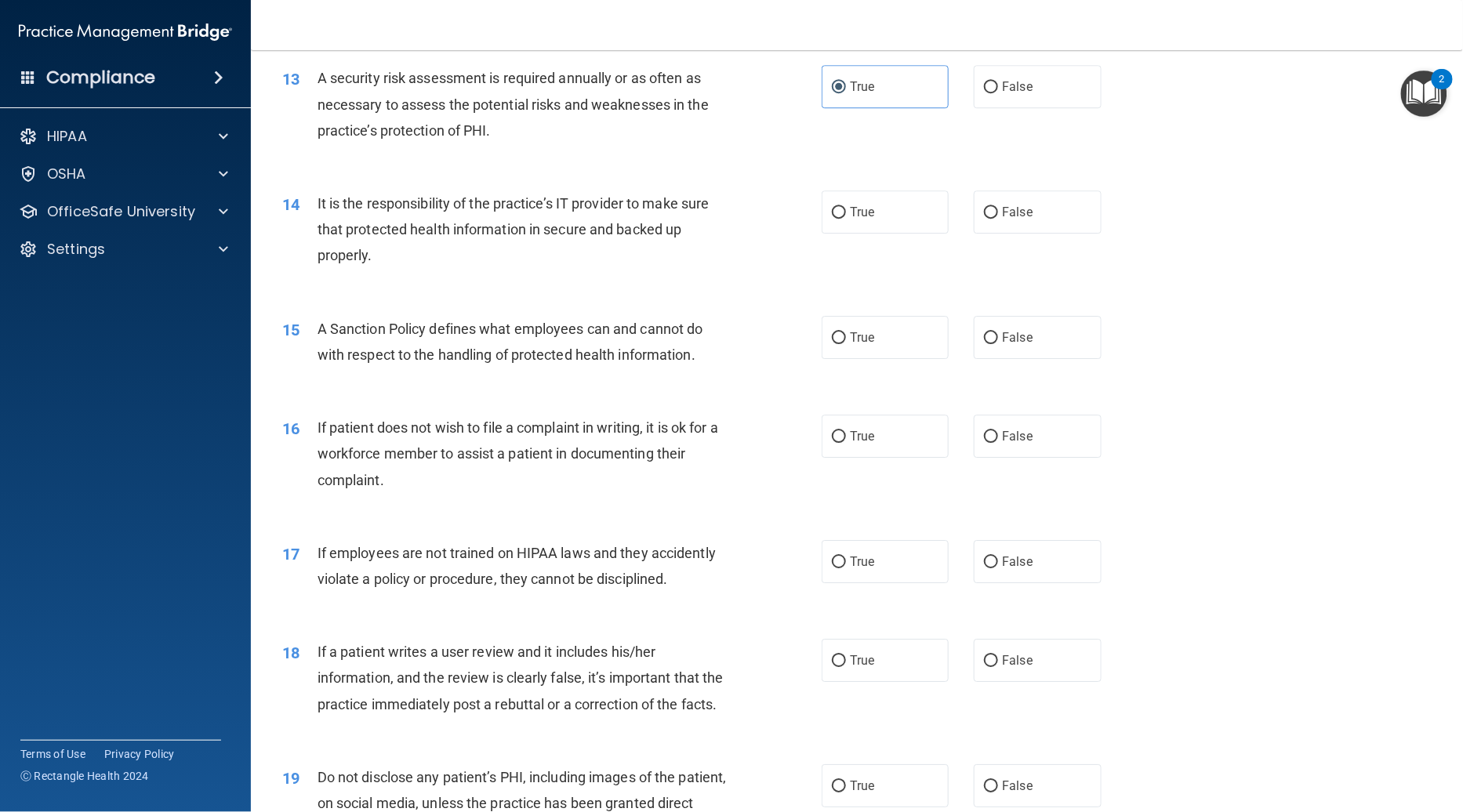
scroll to position [1673, 0]
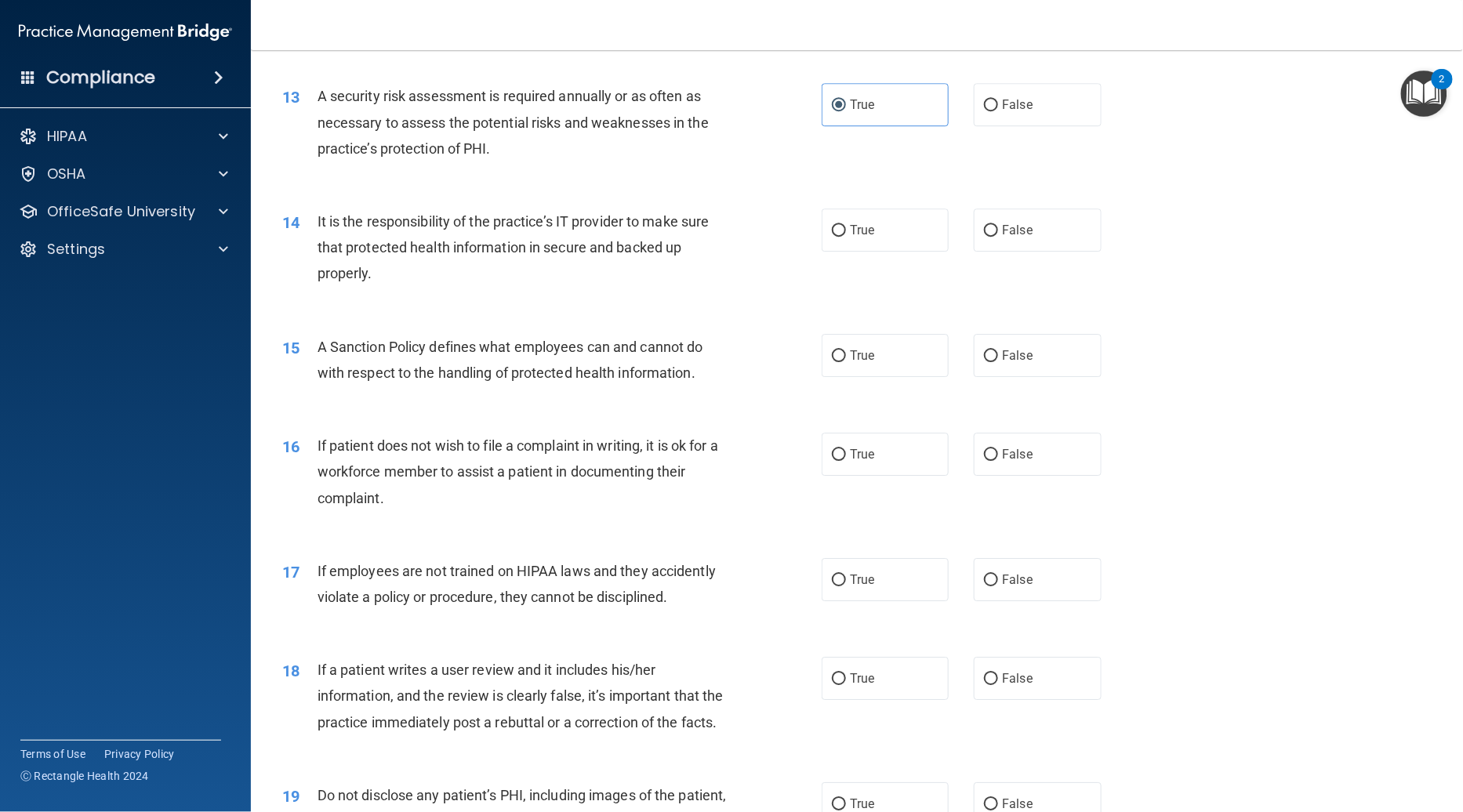
click at [879, 228] on div "14 It is the responsibility of the practice’s IT provider to make sure that pro…" at bounding box center [857, 251] width 1173 height 125
click at [880, 208] on label "True" at bounding box center [885, 230] width 127 height 43
click at [846, 225] on input "True" at bounding box center [839, 231] width 14 height 12
radio input "true"
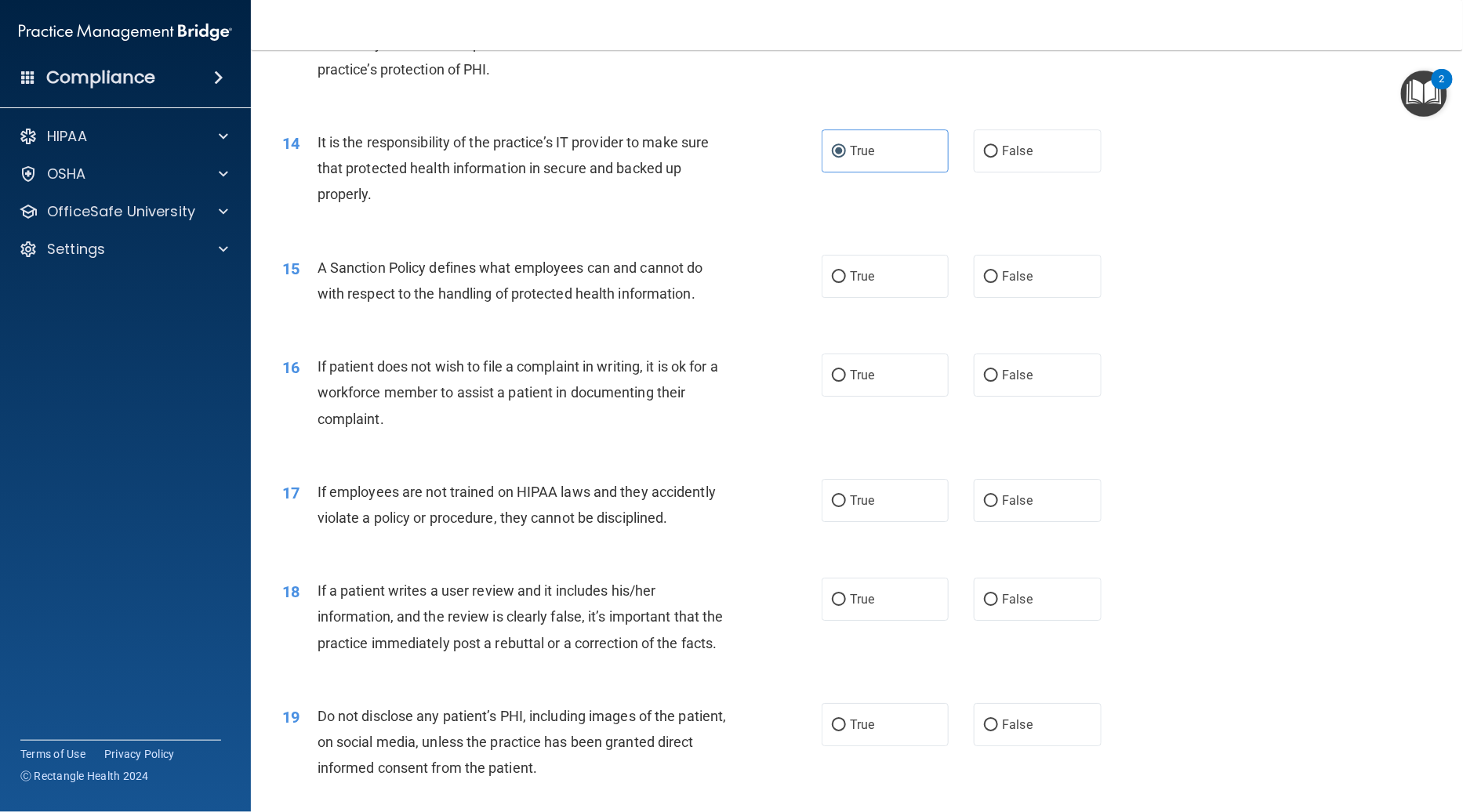
scroll to position [1827, 0]
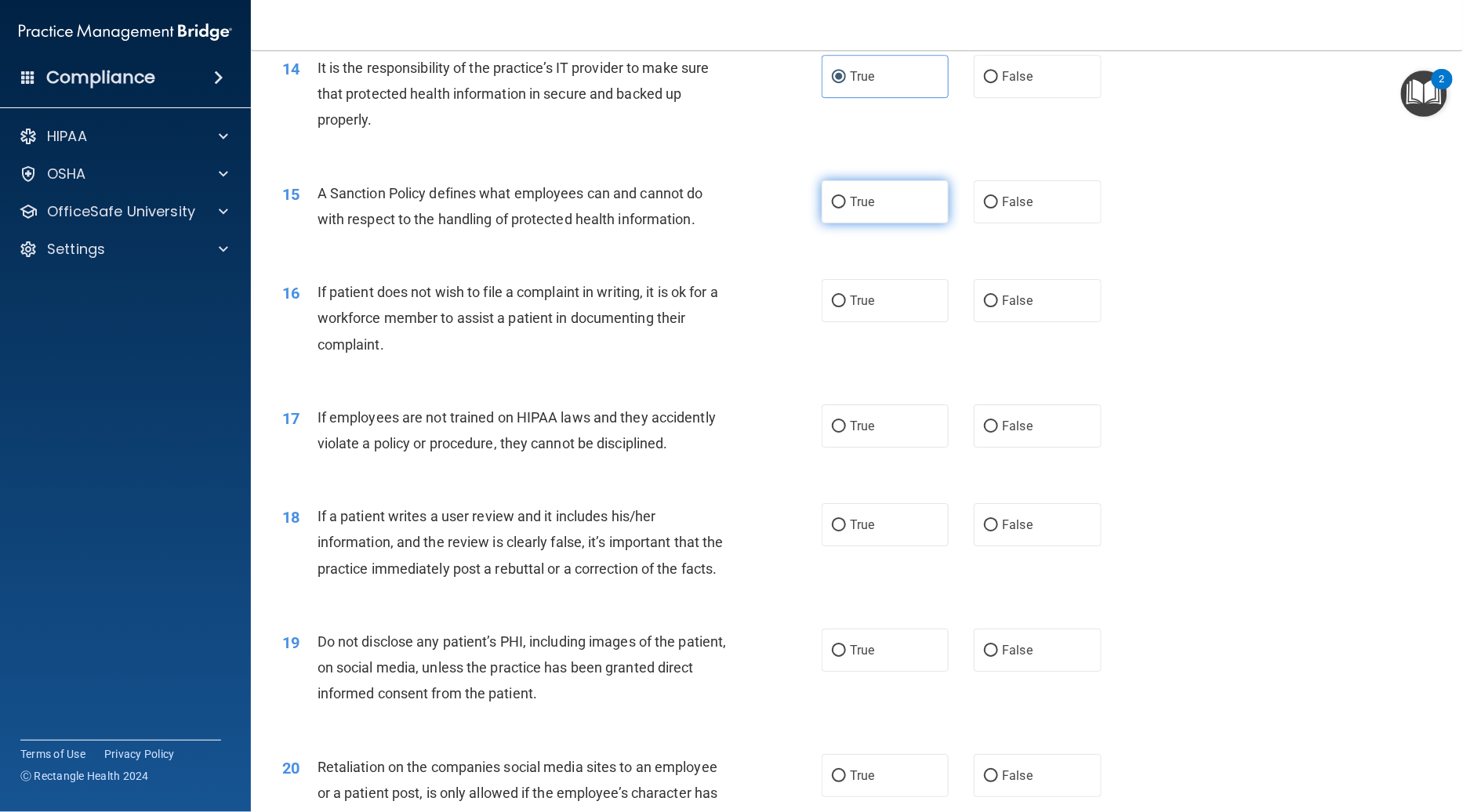
click at [850, 195] on span "True" at bounding box center [862, 202] width 24 height 15
click at [844, 197] on input "True" at bounding box center [839, 203] width 14 height 12
radio input "true"
click at [862, 294] on span "True" at bounding box center [862, 301] width 24 height 15
click at [846, 295] on input "True" at bounding box center [839, 301] width 14 height 12
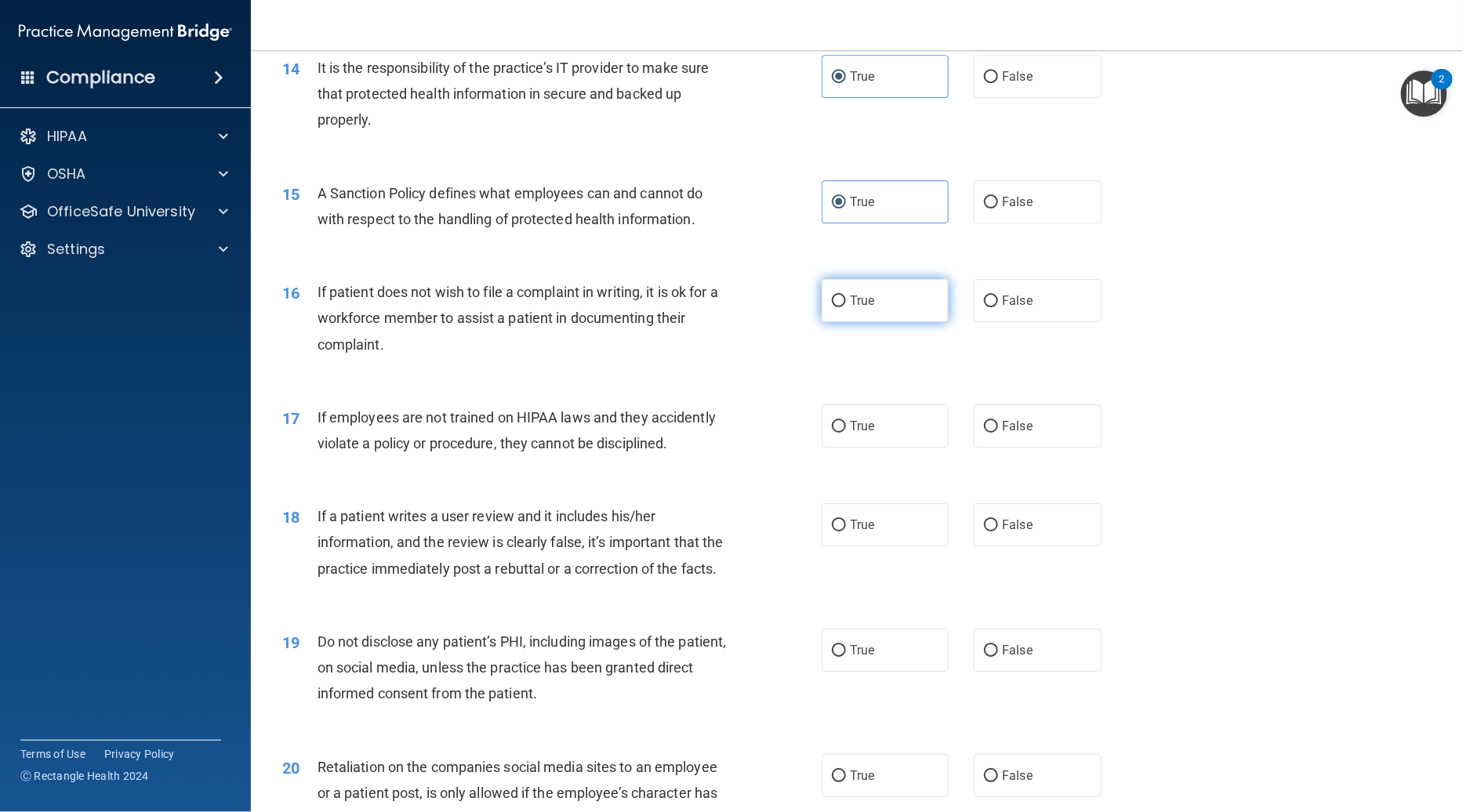
radio input "true"
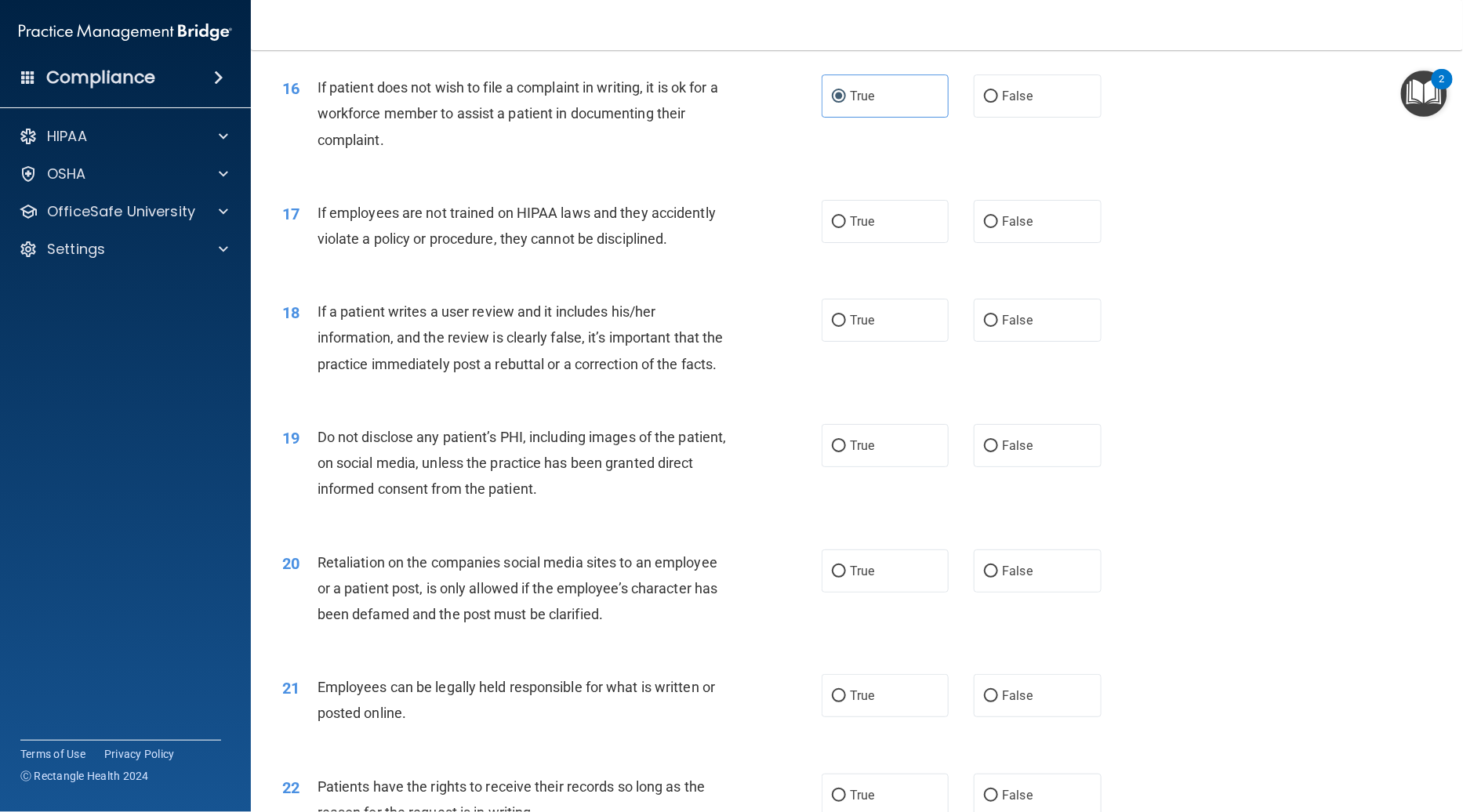
scroll to position [2049, 0]
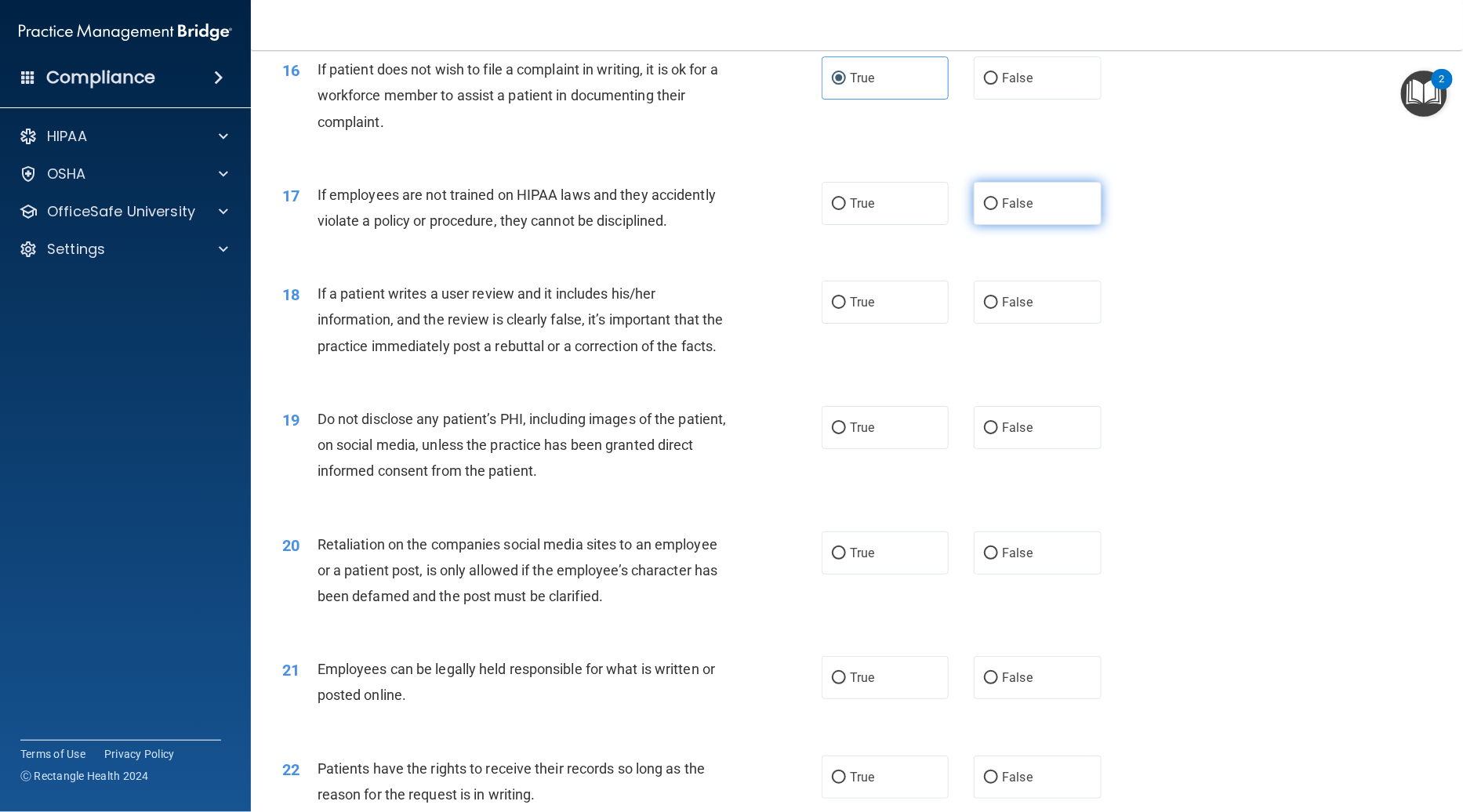
click at [899, 191] on label "False" at bounding box center [1037, 203] width 127 height 43
click at [899, 199] on input "False" at bounding box center [991, 204] width 14 height 12
radio input "true"
click at [871, 286] on label "True" at bounding box center [885, 302] width 127 height 43
click at [846, 297] on input "True" at bounding box center [839, 302] width 14 height 12
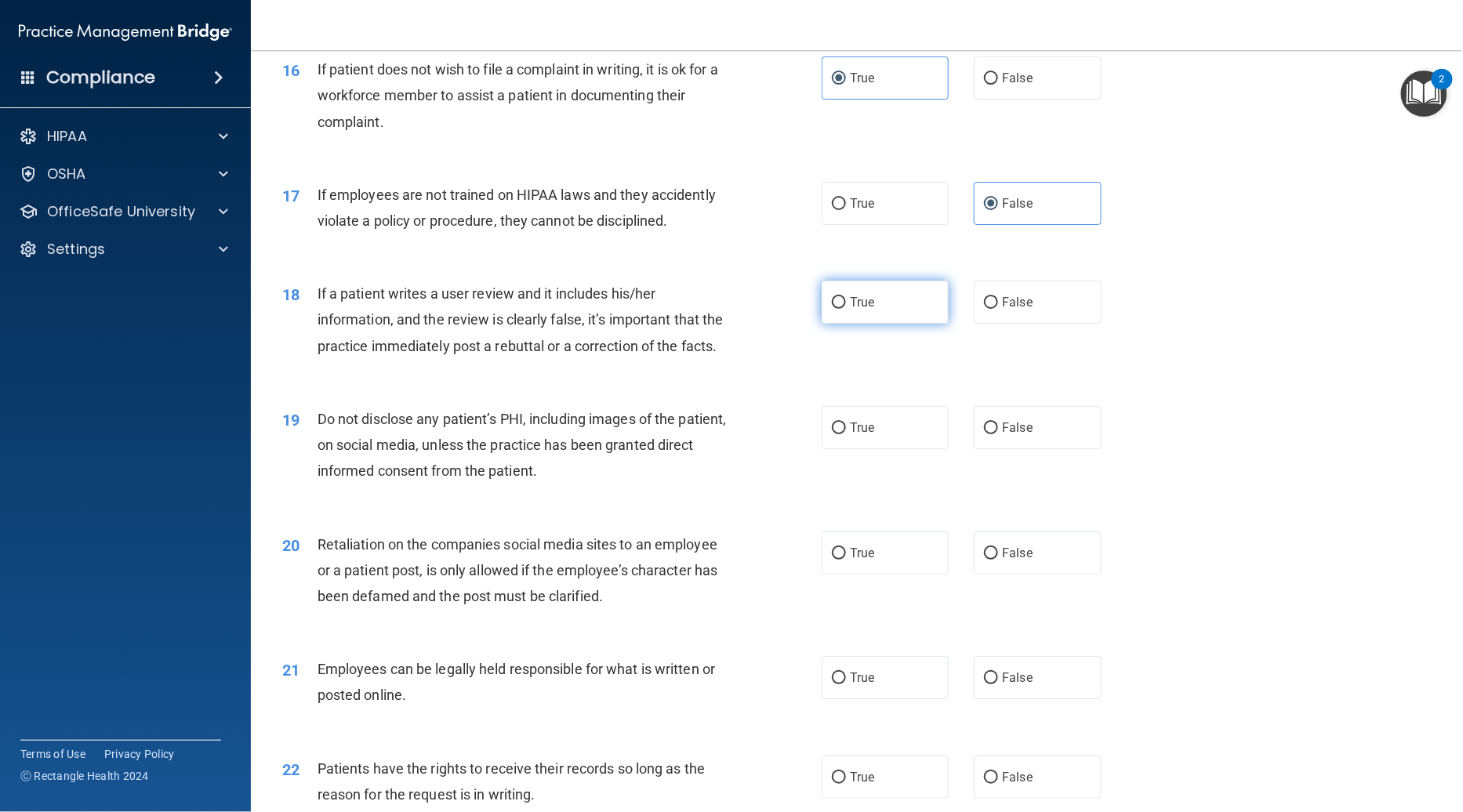
radio input "true"
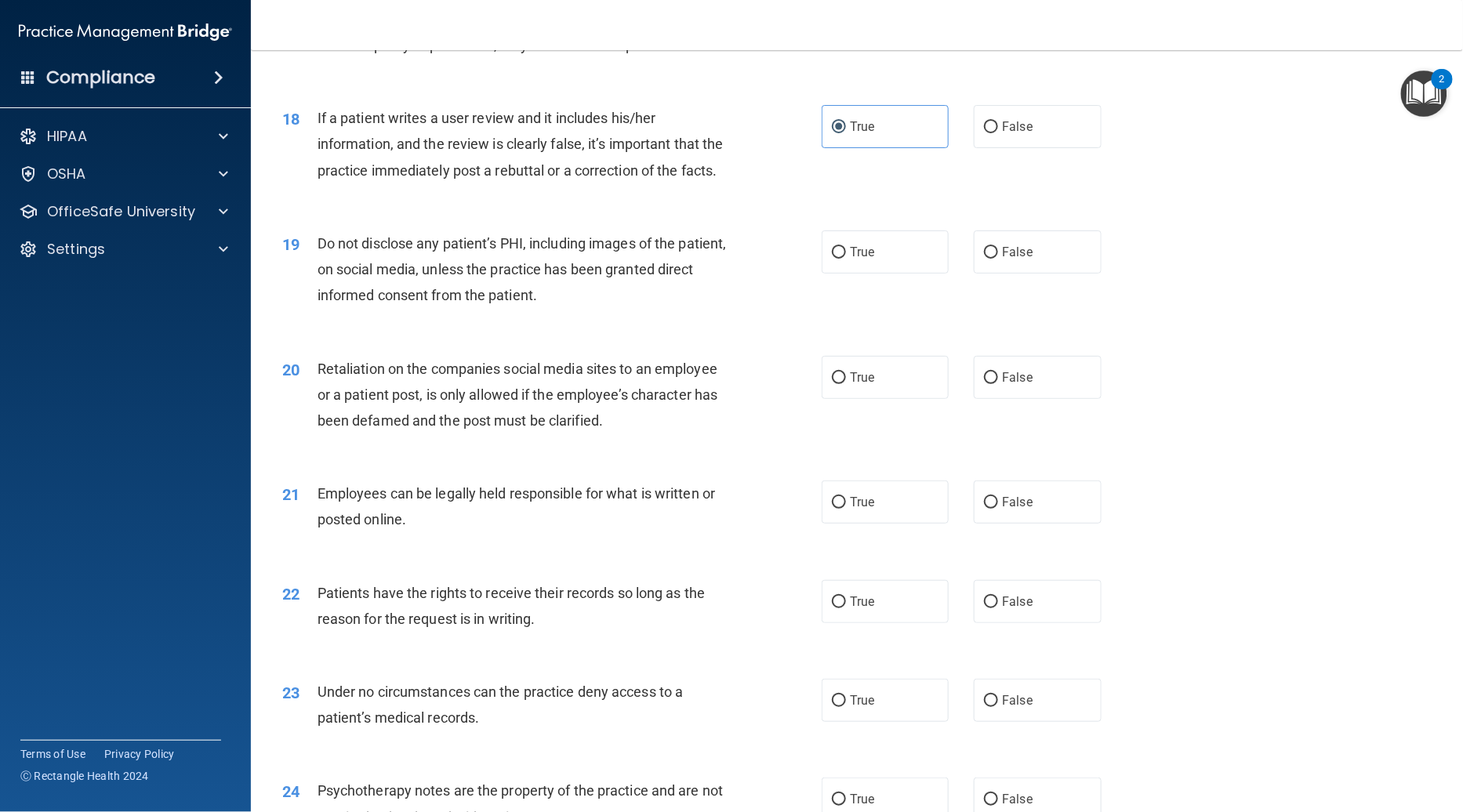
scroll to position [2244, 0]
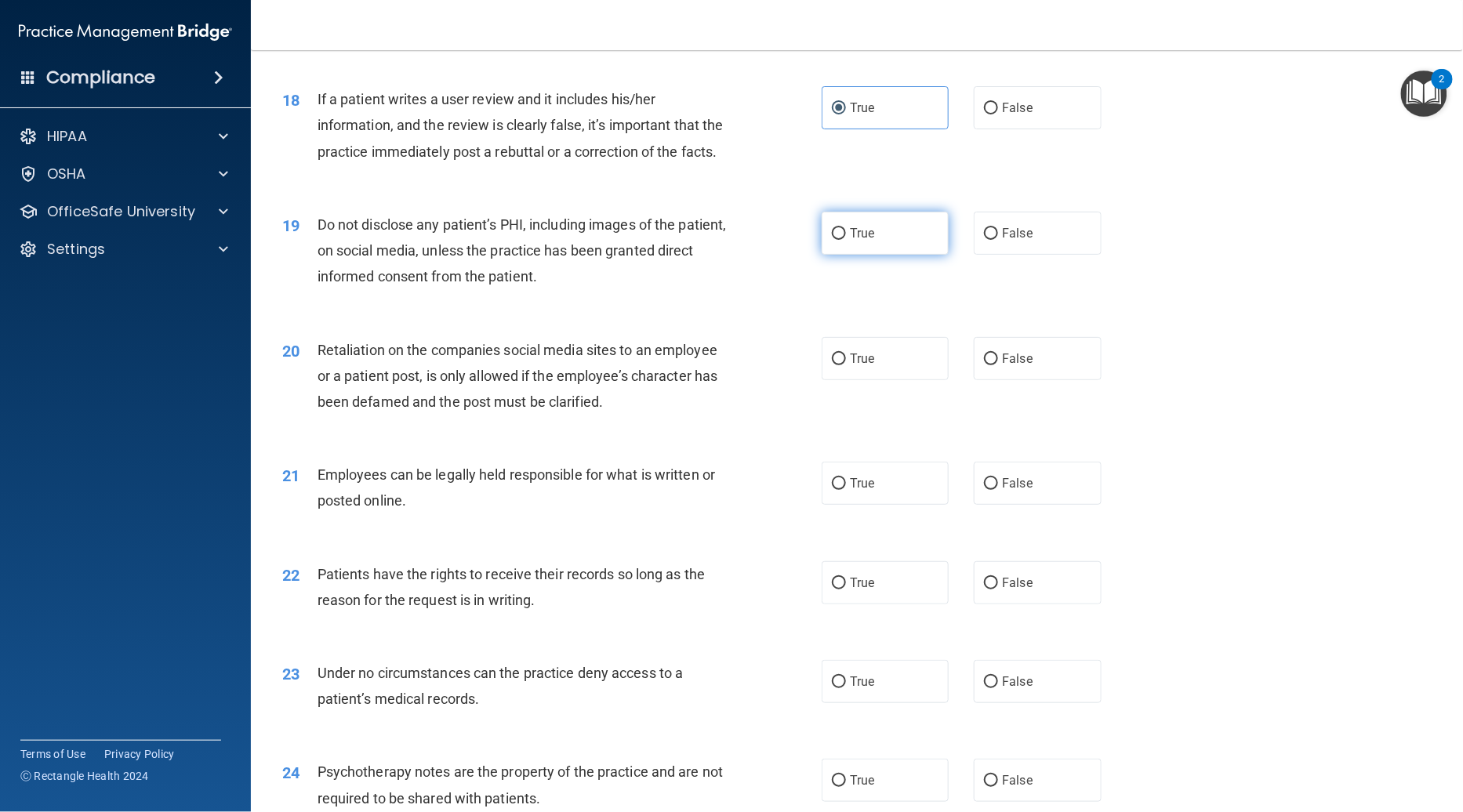
click at [853, 223] on label "True" at bounding box center [885, 233] width 127 height 43
click at [846, 228] on input "True" at bounding box center [839, 234] width 14 height 12
radio input "true"
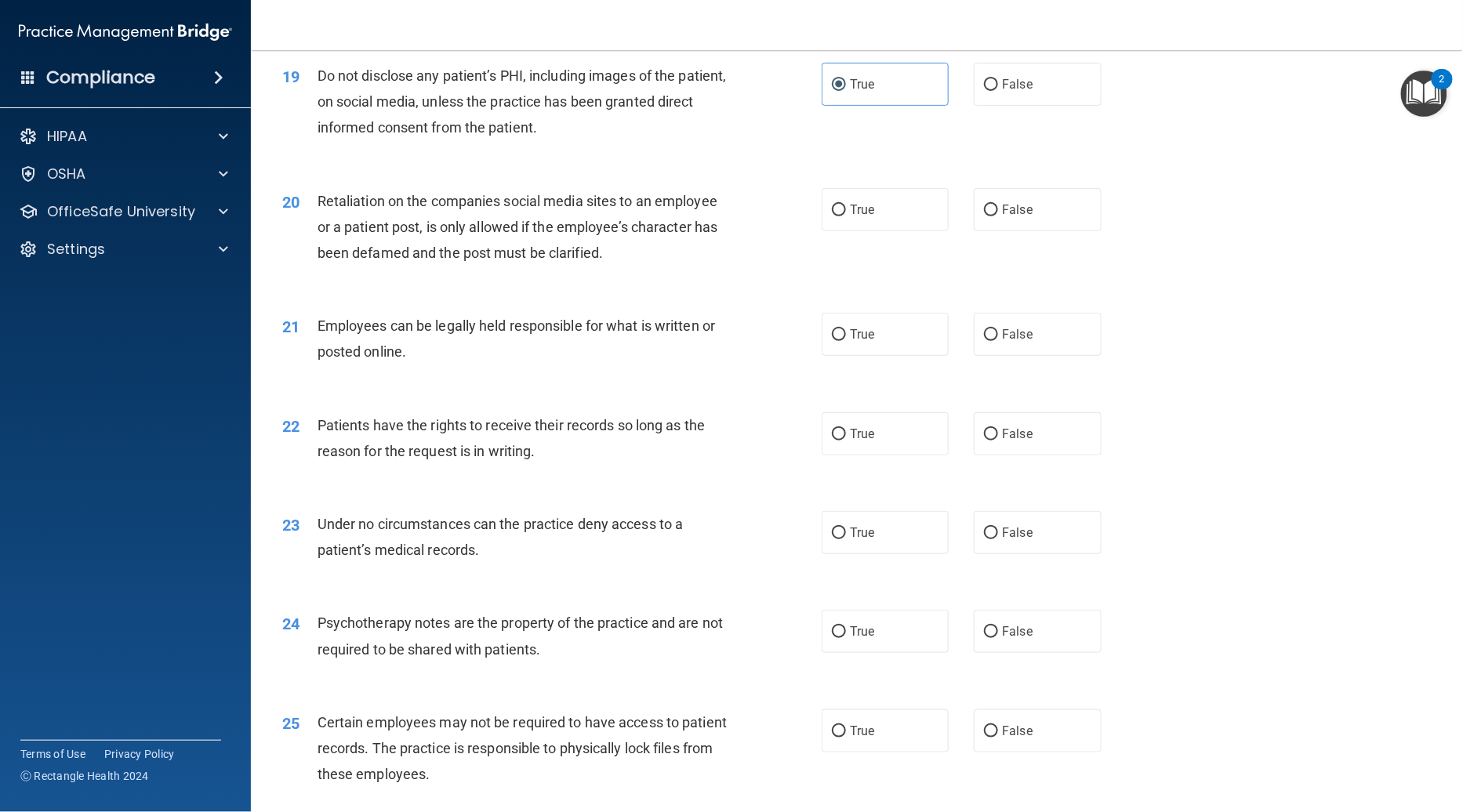
scroll to position [2401, 0]
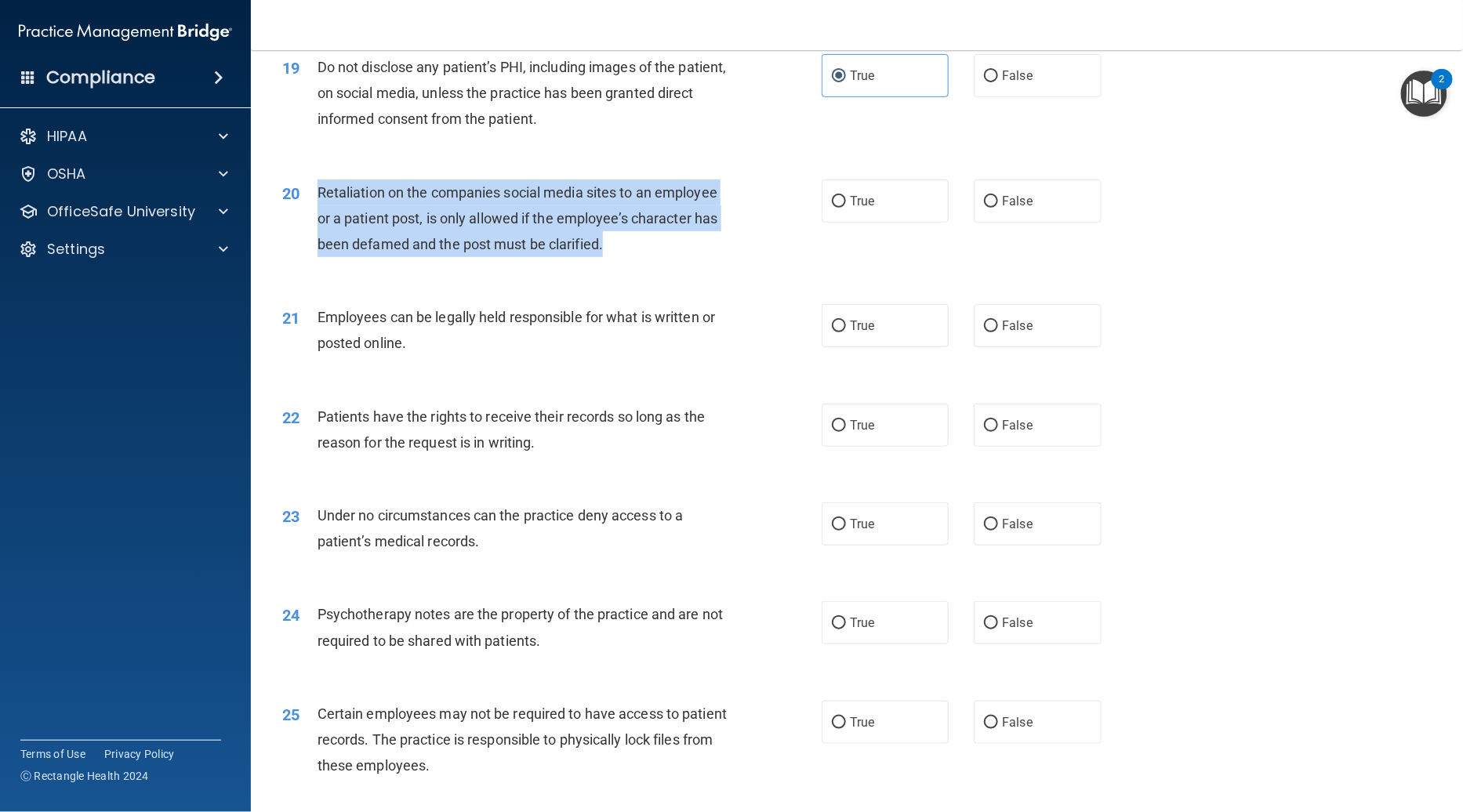
drag, startPoint x: 318, startPoint y: 165, endPoint x: 620, endPoint y: 206, distance: 304.8
click at [620, 206] on div "Retaliation on the companies social media sites to an employee or a patient pos…" at bounding box center [529, 219] width 423 height 78
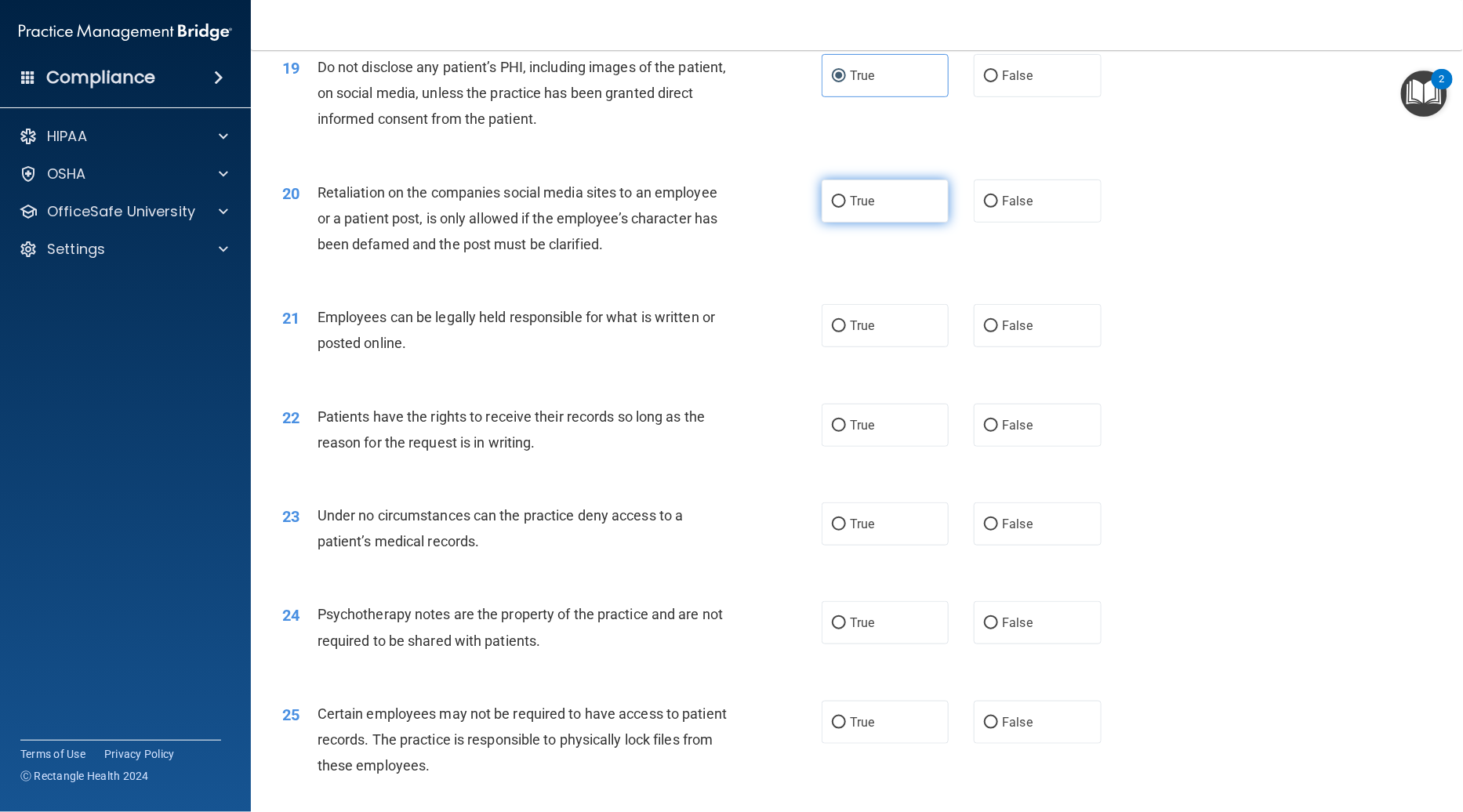
click at [829, 179] on label "True" at bounding box center [885, 201] width 127 height 43
click at [832, 196] on input "True" at bounding box center [839, 202] width 14 height 12
radio input "true"
click at [874, 320] on label "True" at bounding box center [885, 325] width 127 height 43
click at [846, 321] on input "True" at bounding box center [839, 326] width 14 height 12
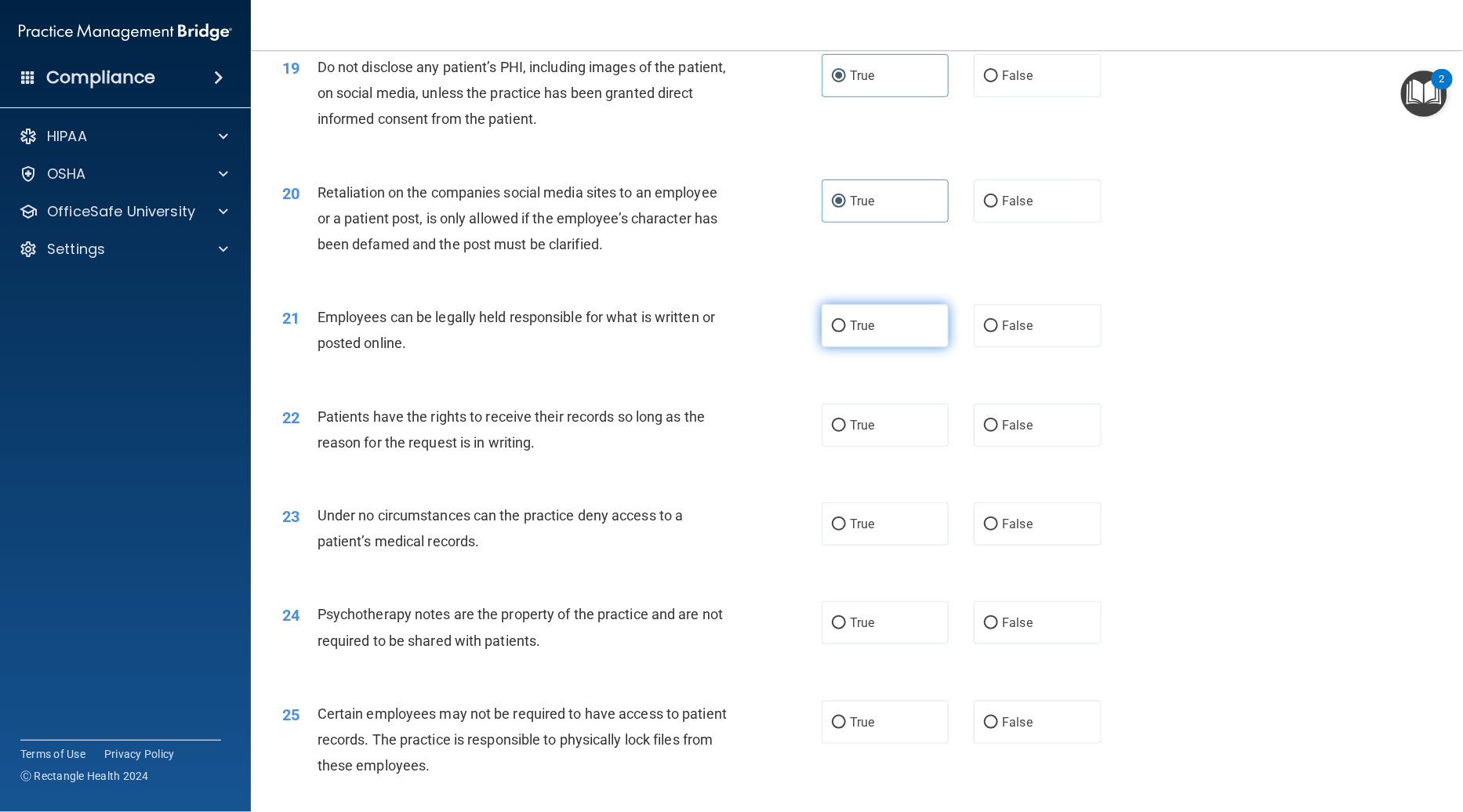
radio input "true"
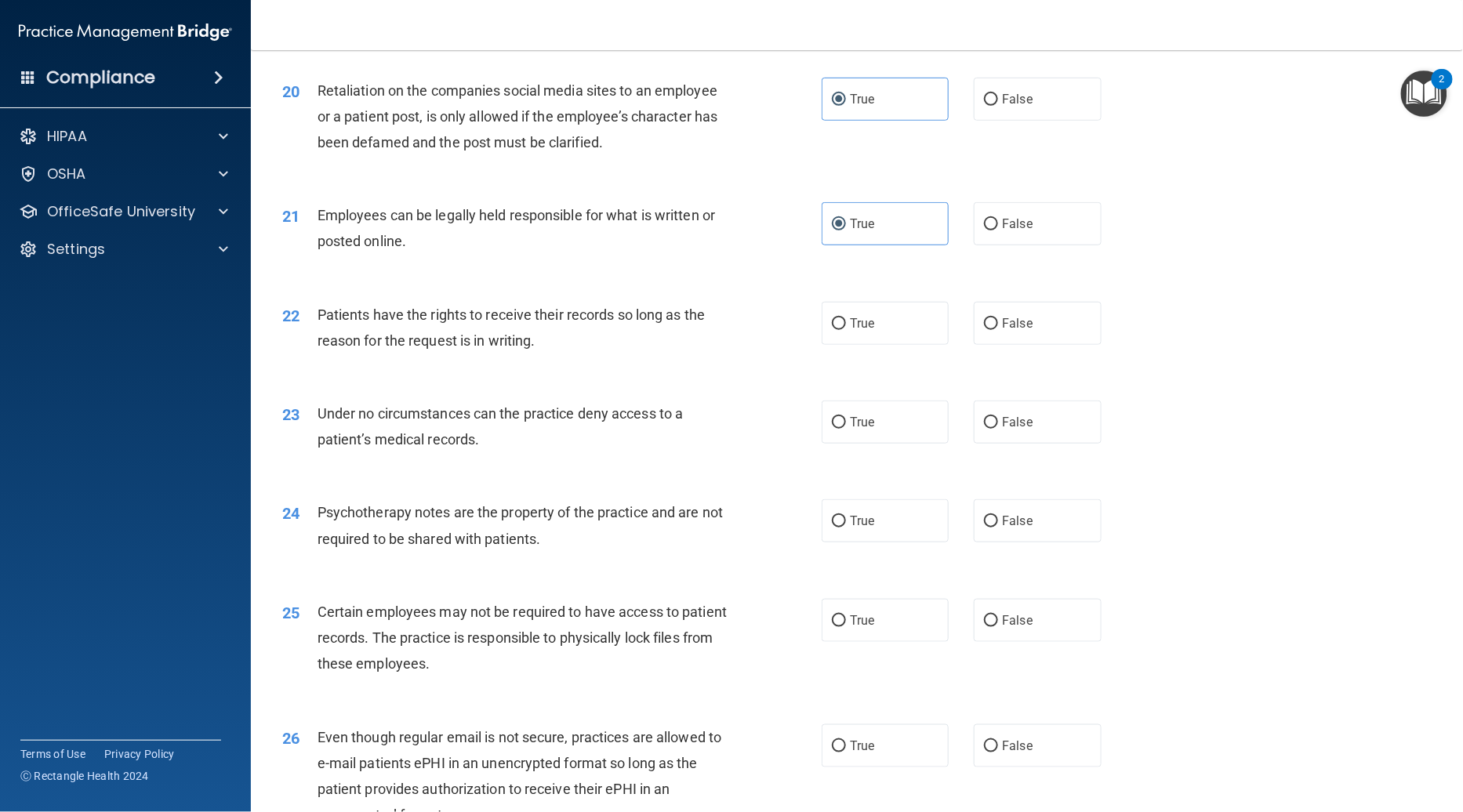
scroll to position [2591, 0]
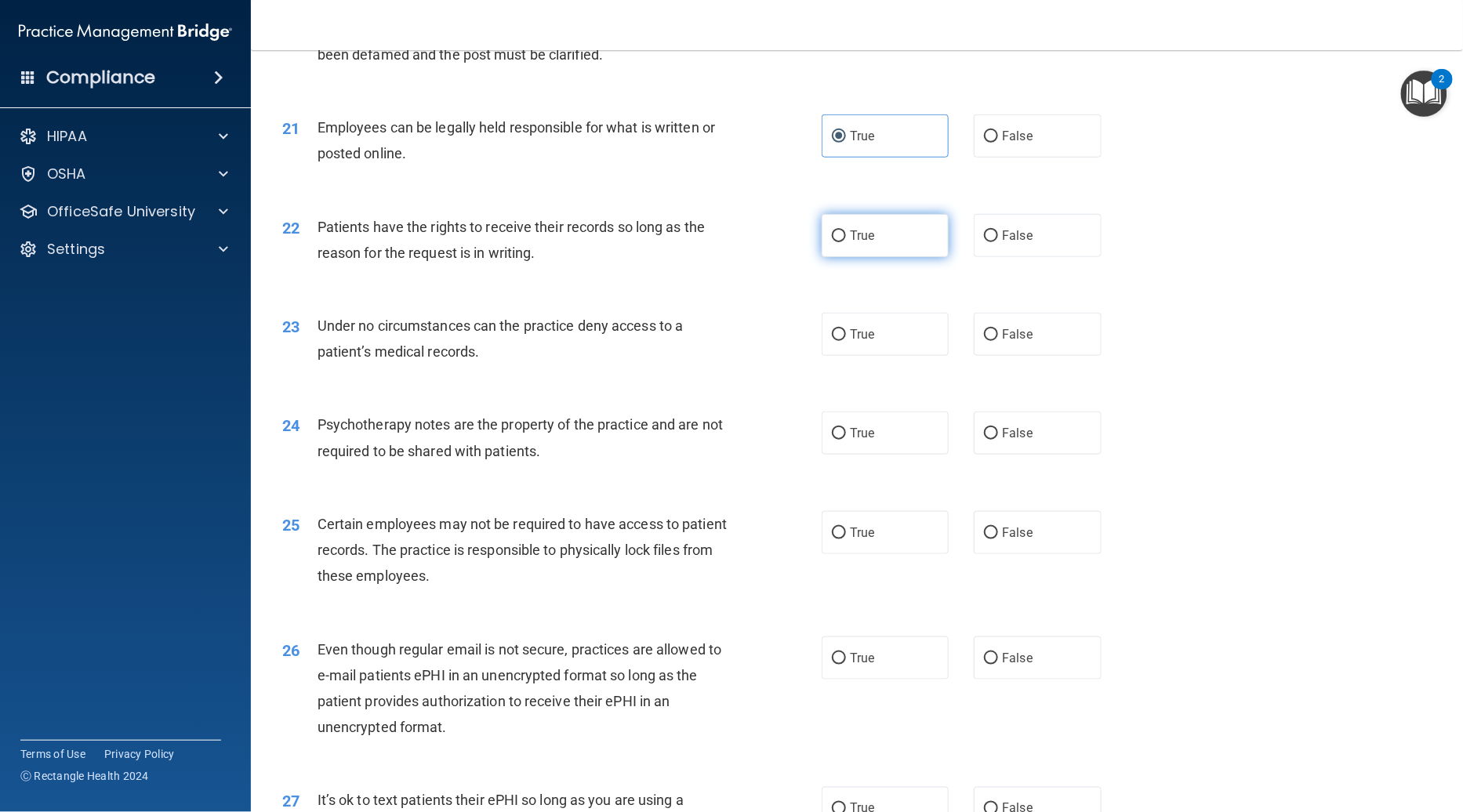
click at [879, 217] on label "True" at bounding box center [885, 235] width 127 height 43
click at [846, 231] on input "True" at bounding box center [839, 236] width 14 height 12
radio input "true"
click at [868, 314] on label "True" at bounding box center [885, 334] width 127 height 43
click at [846, 329] on input "True" at bounding box center [839, 335] width 14 height 12
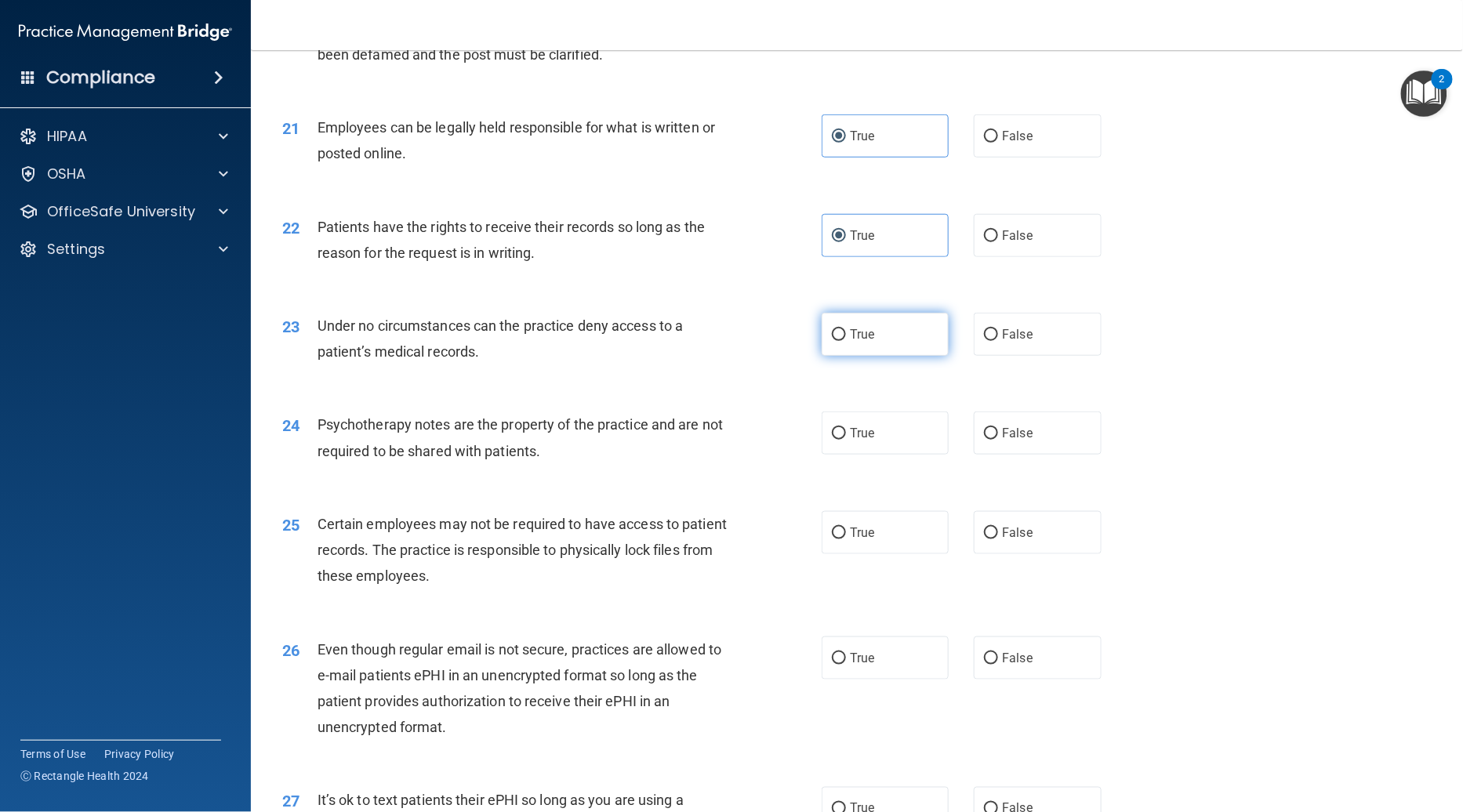
radio input "true"
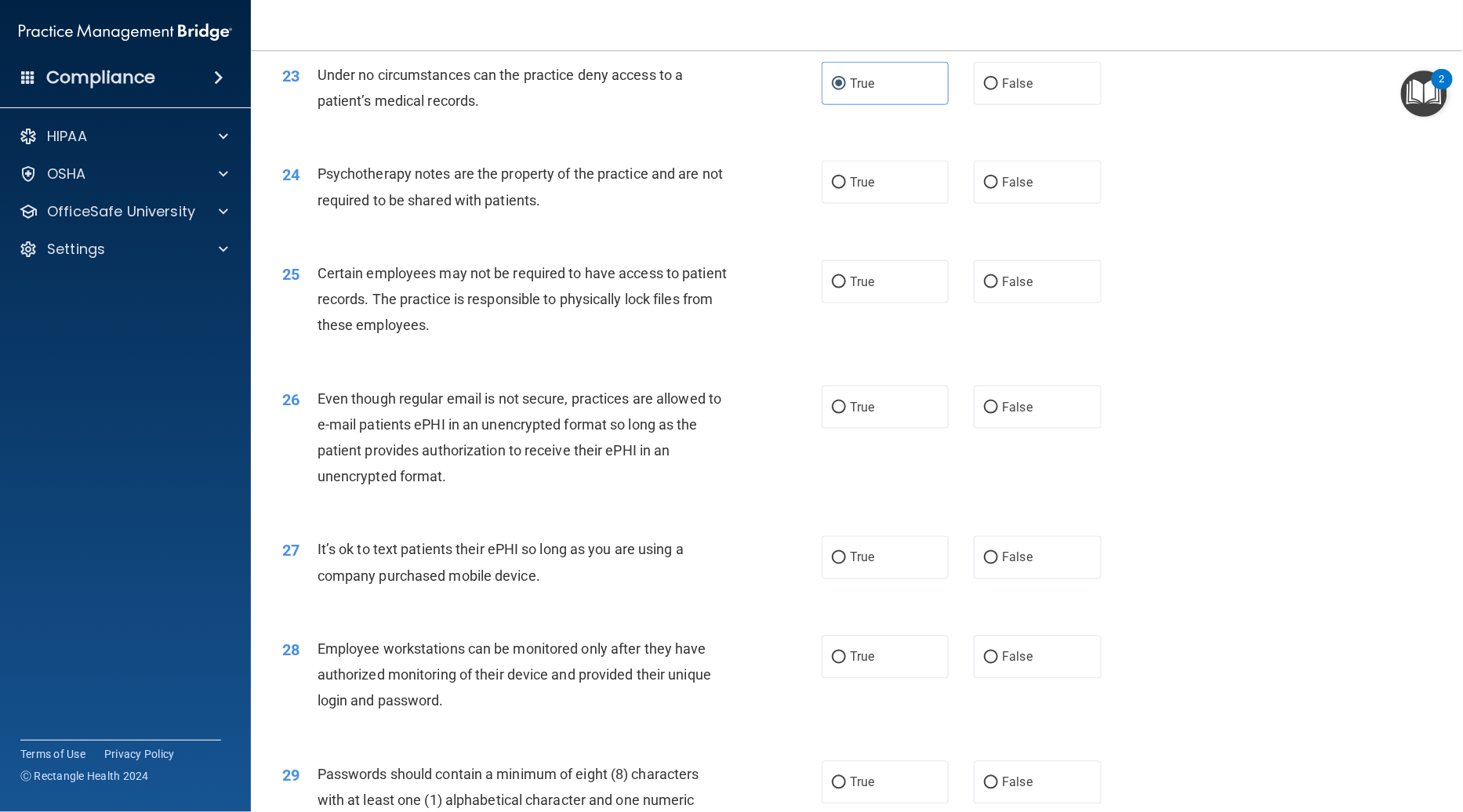
scroll to position [2870, 0]
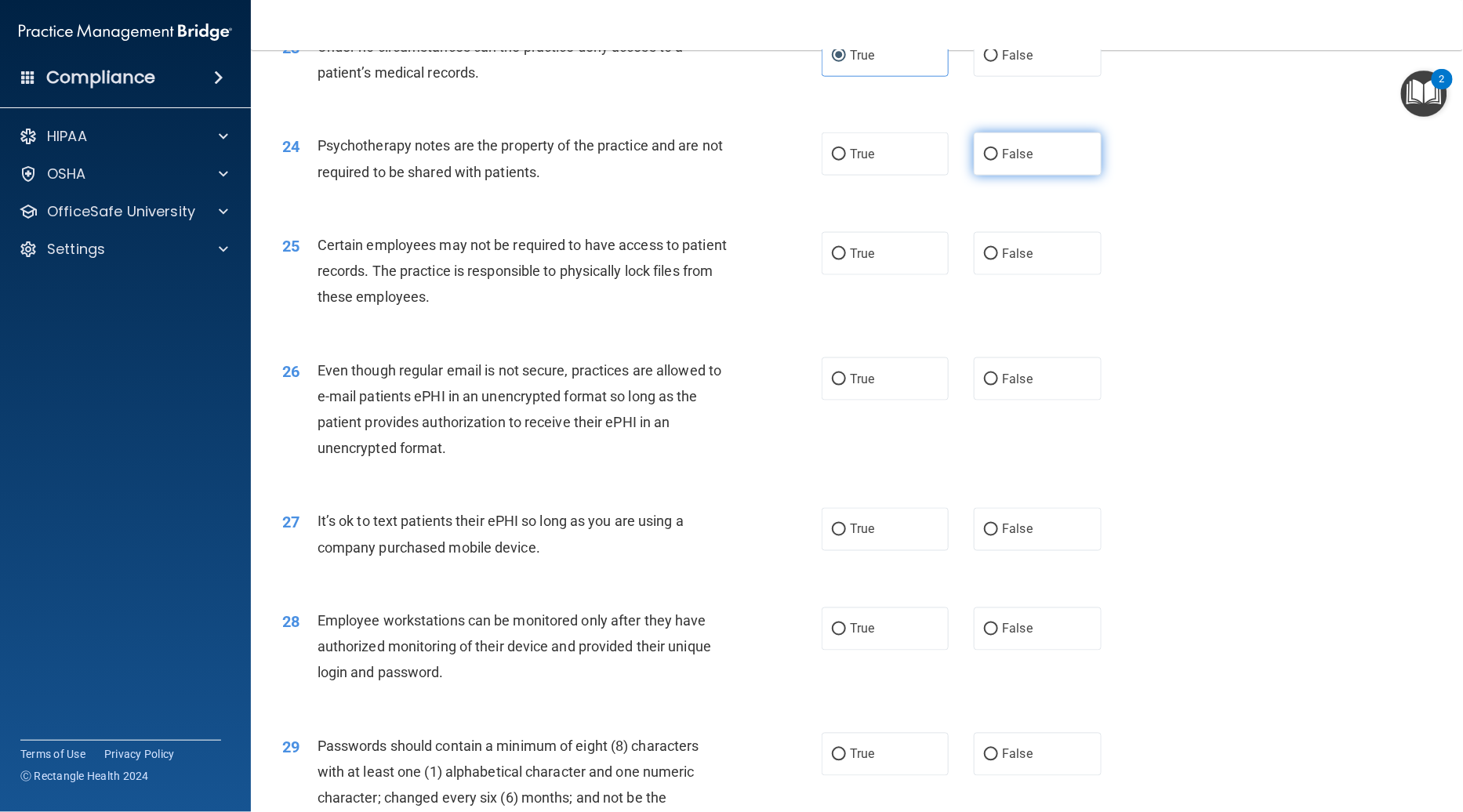
click at [899, 147] on span "False" at bounding box center [1017, 154] width 30 height 15
click at [899, 149] on input "False" at bounding box center [991, 155] width 14 height 12
radio input "true"
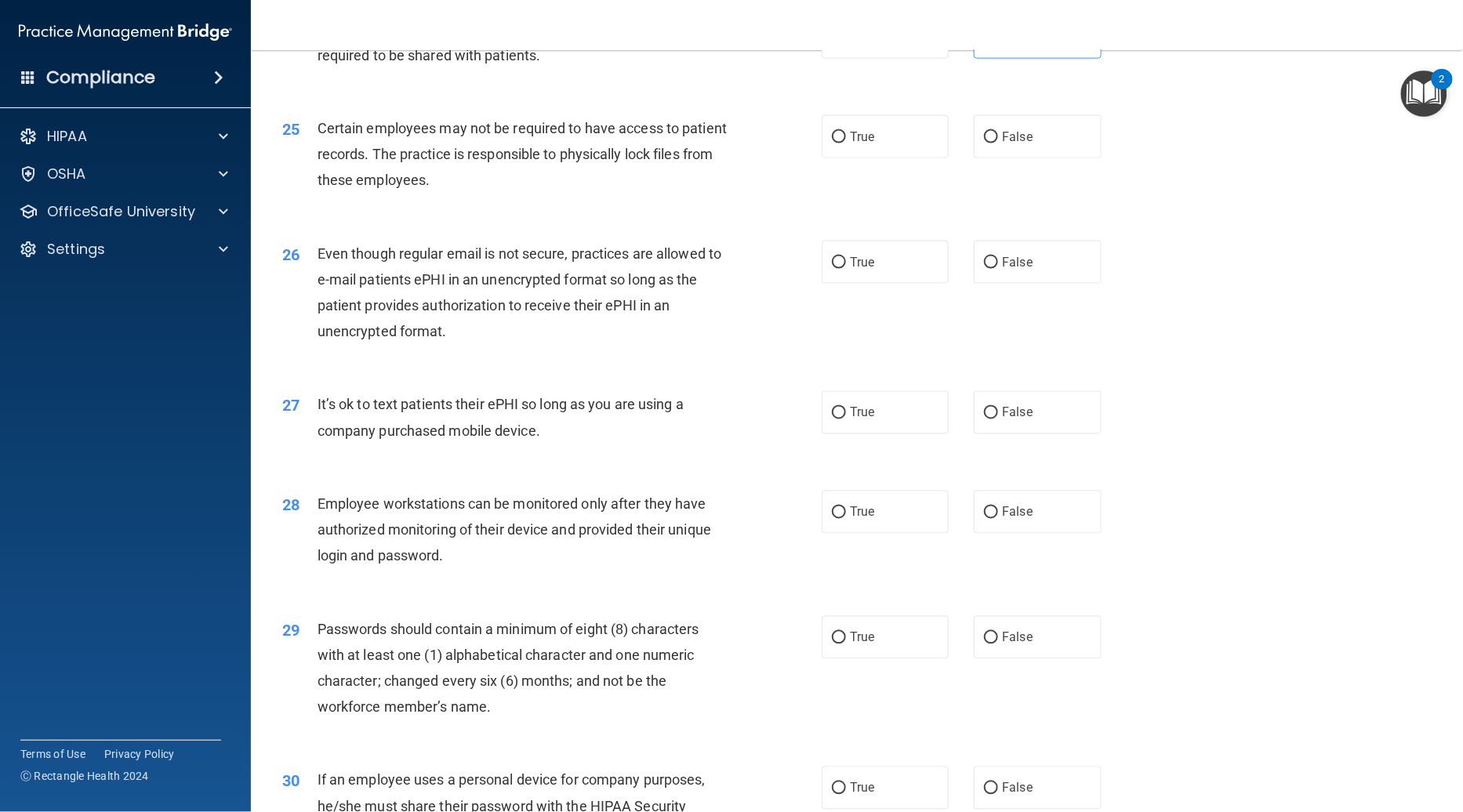
scroll to position [3009, 0]
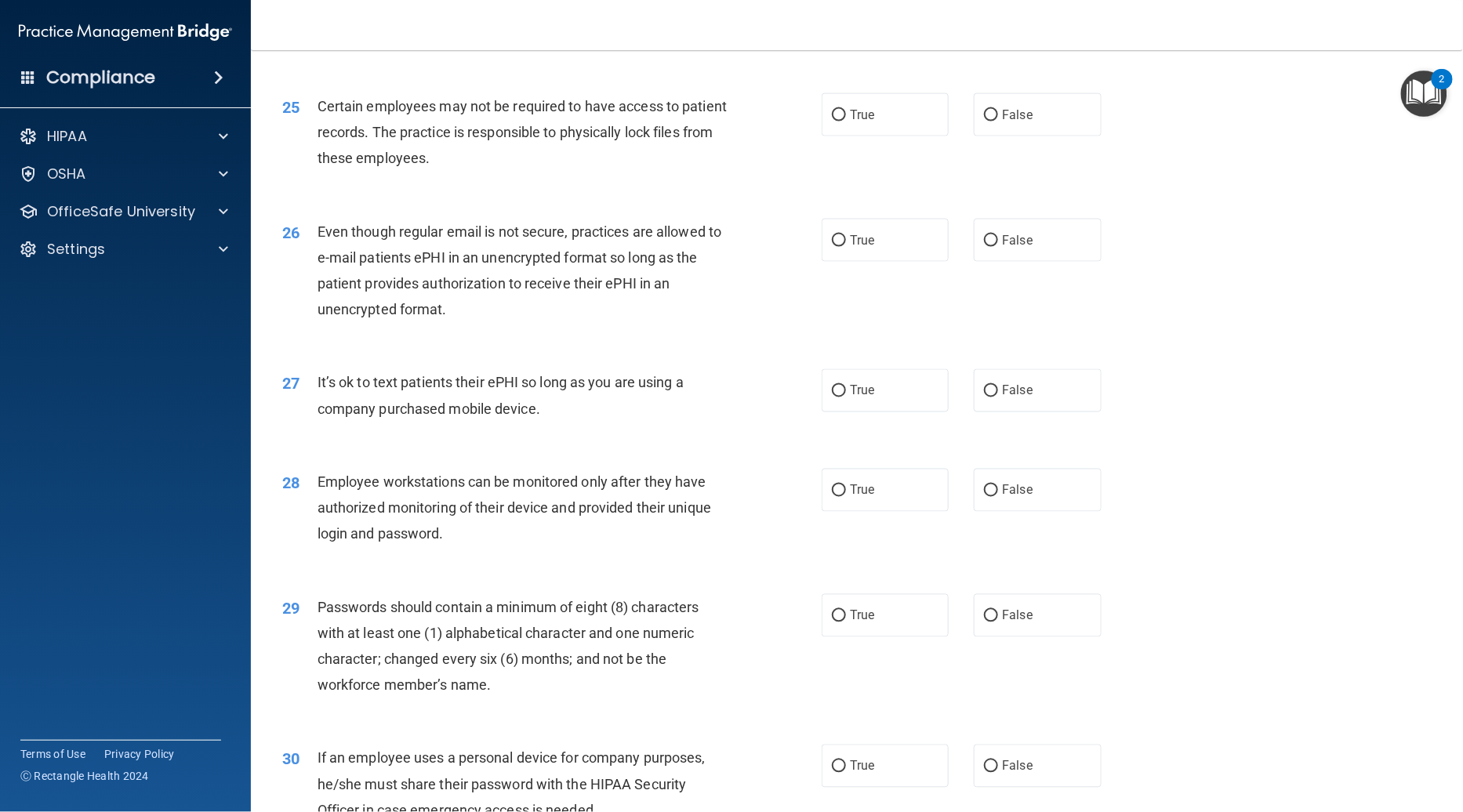
click at [888, 120] on div "25 Certain employees may not be required to have access to patient records. The…" at bounding box center [857, 136] width 1173 height 125
click at [888, 93] on label "True" at bounding box center [885, 115] width 127 height 43
click at [846, 110] on input "True" at bounding box center [839, 116] width 14 height 12
radio input "true"
click at [899, 235] on input "False" at bounding box center [991, 241] width 14 height 12
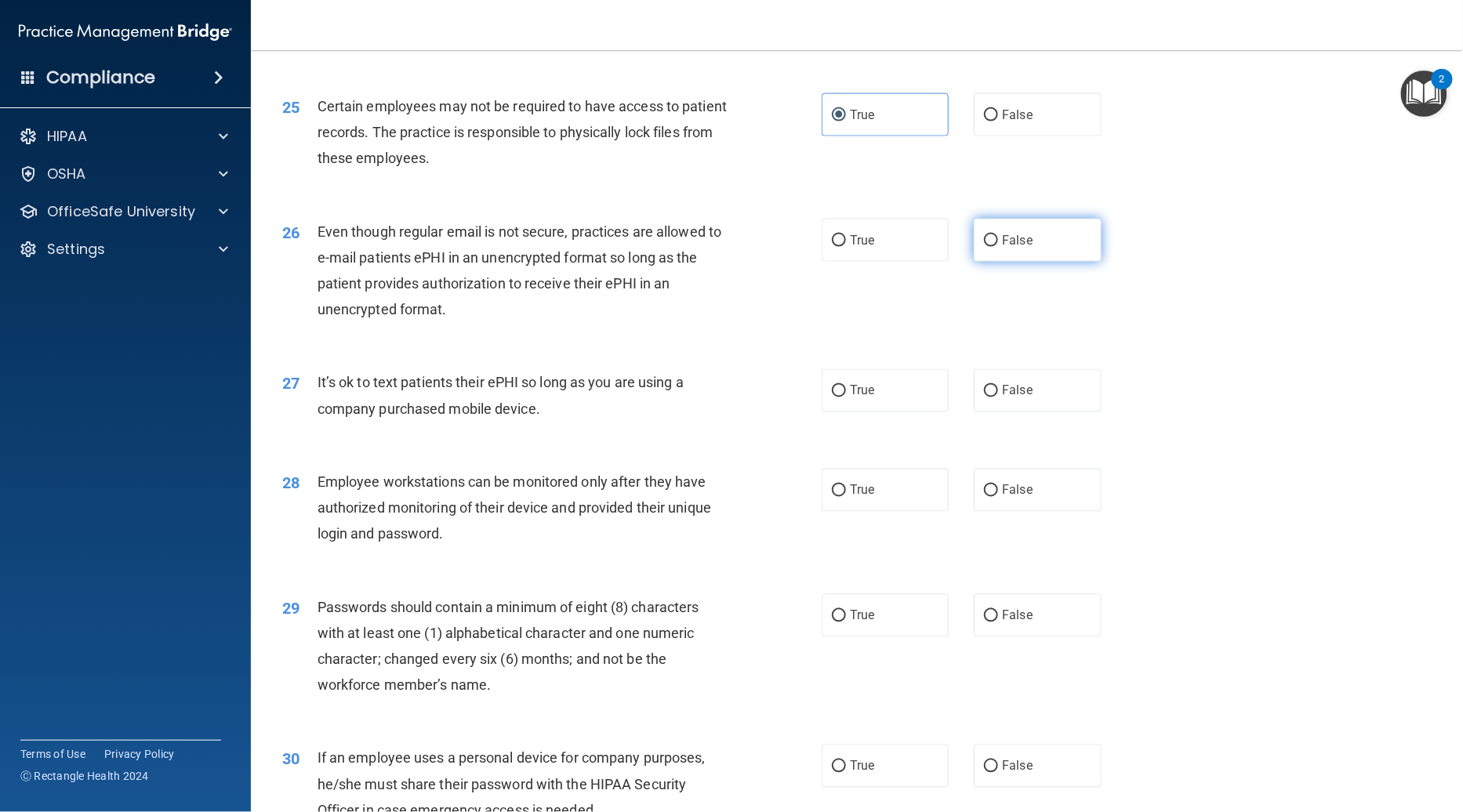
radio input "true"
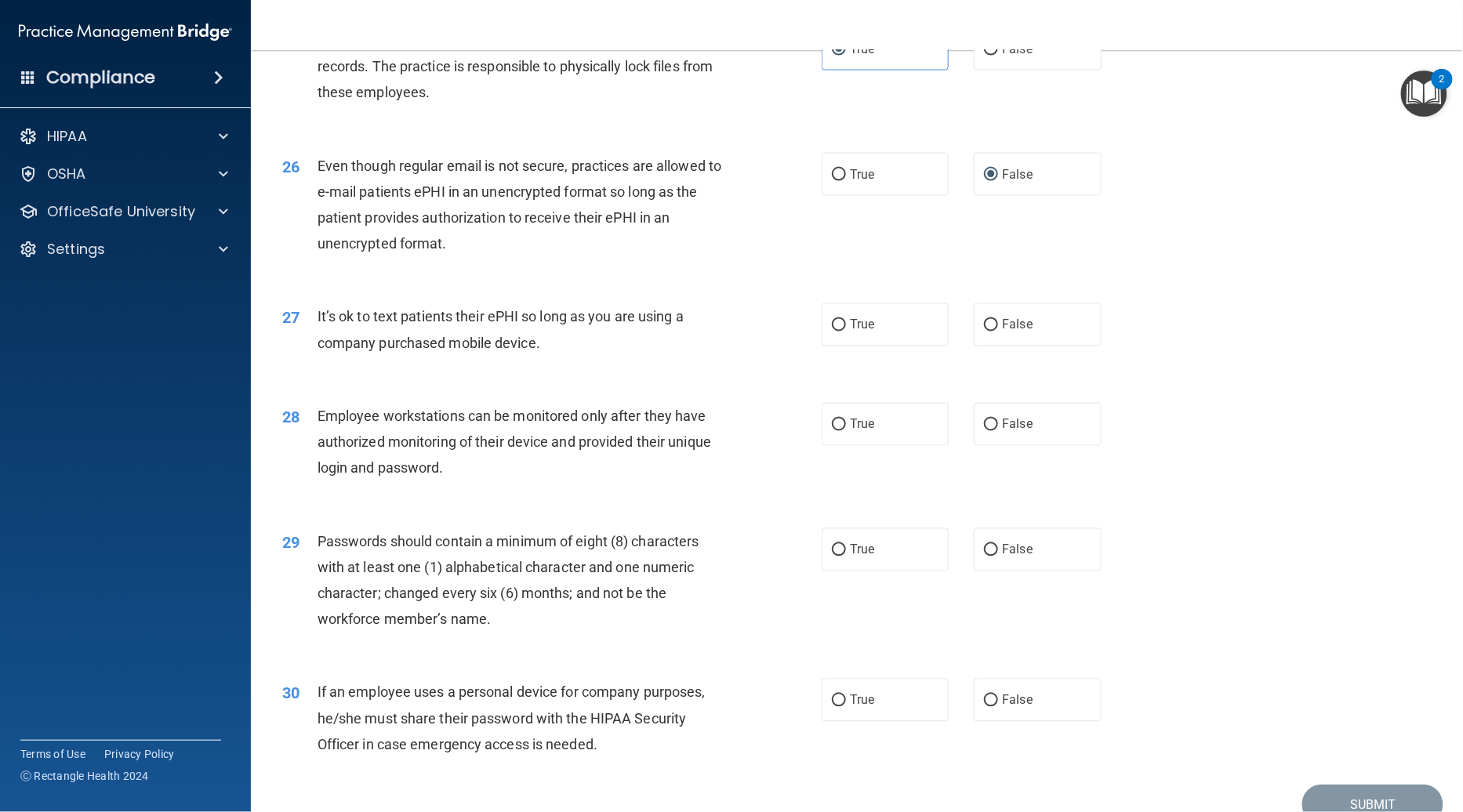
scroll to position [3123, 0]
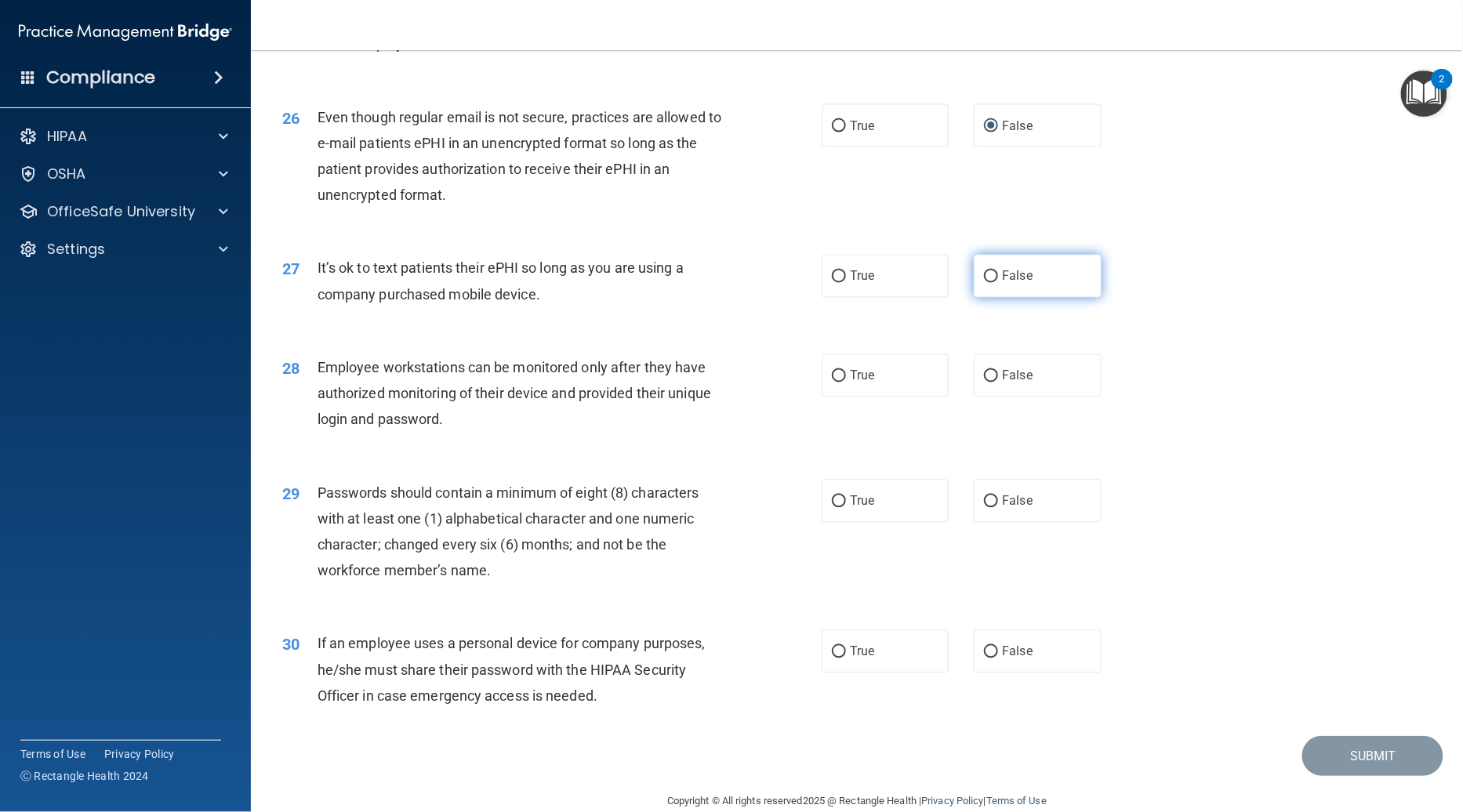
click at [899, 254] on label "False" at bounding box center [1037, 276] width 127 height 43
click at [899, 271] on input "False" at bounding box center [991, 277] width 14 height 12
radio input "true"
click at [884, 357] on label "True" at bounding box center [885, 376] width 127 height 43
click at [846, 371] on input "True" at bounding box center [839, 376] width 14 height 12
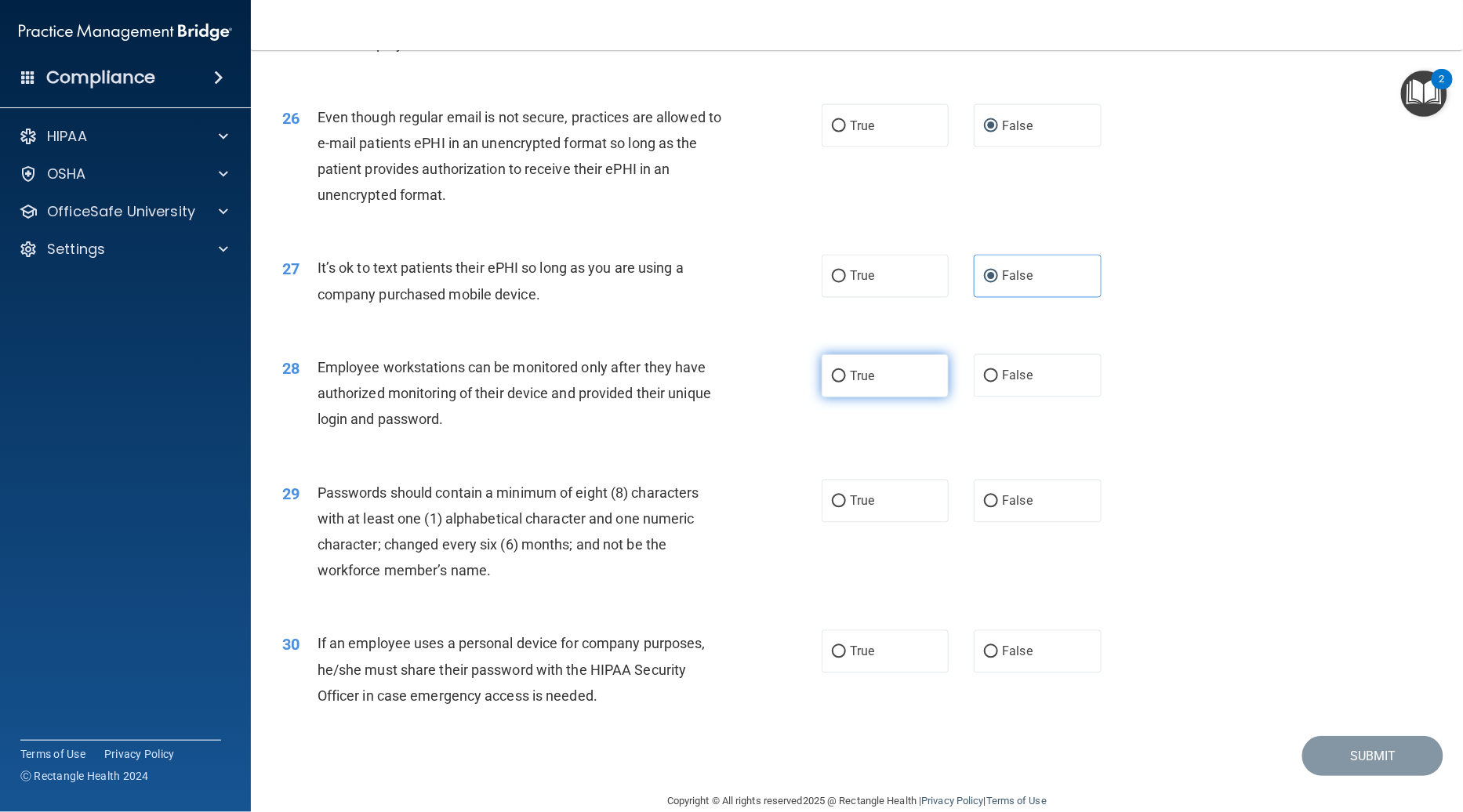
radio input "true"
click at [899, 482] on label "True" at bounding box center [885, 501] width 127 height 43
click at [846, 496] on input "True" at bounding box center [839, 502] width 14 height 12
radio input "true"
click at [899, 630] on label "True" at bounding box center [885, 652] width 127 height 43
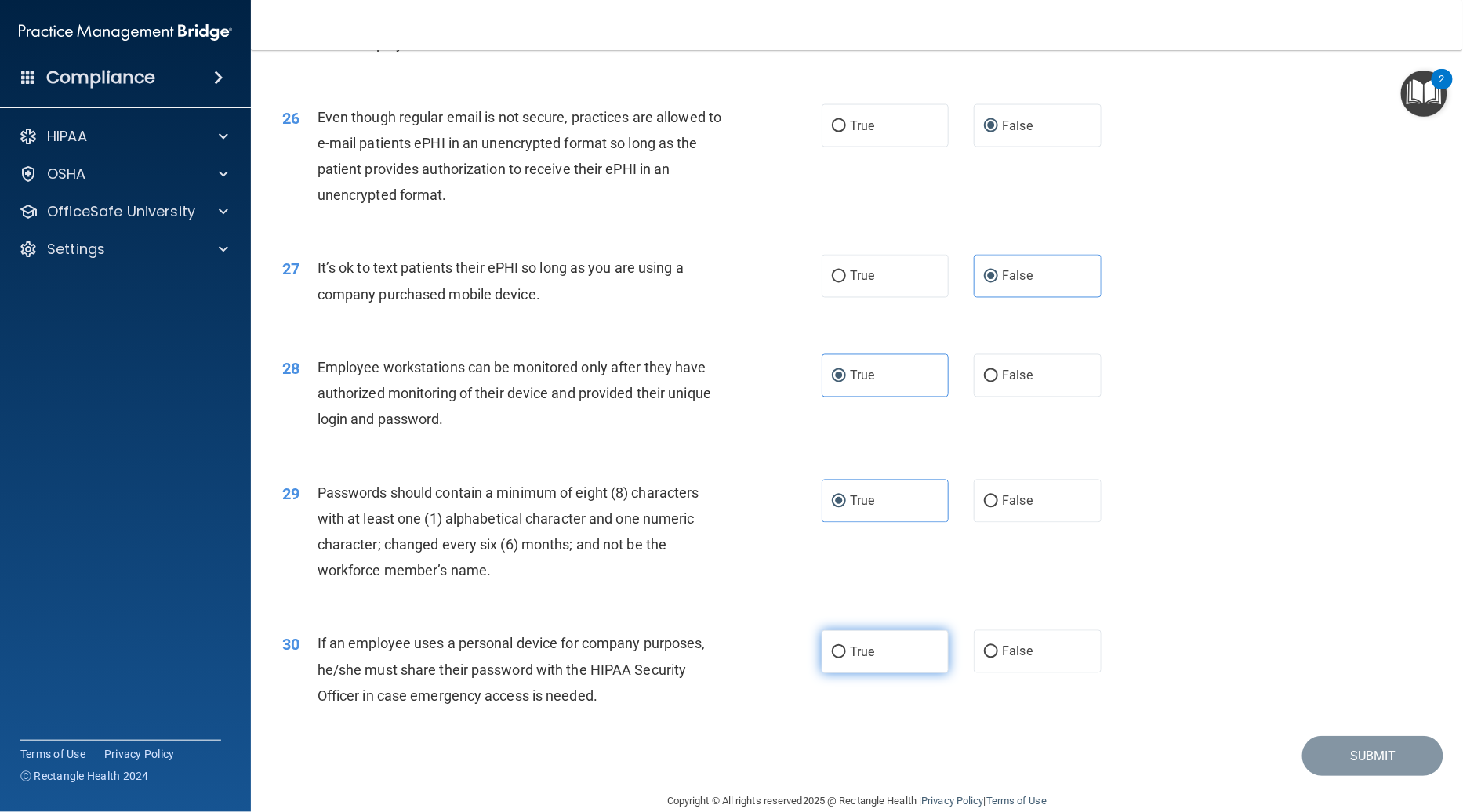
click at [846, 647] on input "True" at bounding box center [839, 652] width 14 height 12
radio input "true"
click at [899, 718] on button "Submit" at bounding box center [1372, 756] width 141 height 40
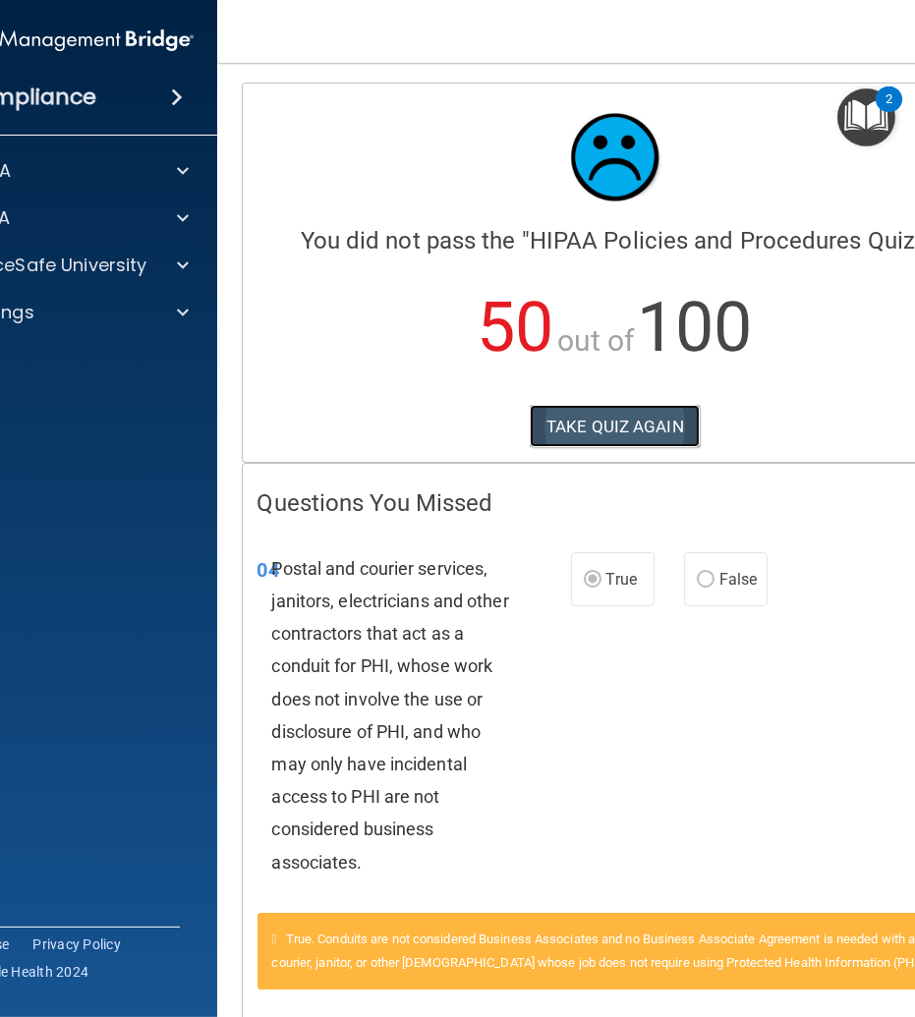
click at [560, 427] on button "TAKE QUIZ AGAIN" at bounding box center [615, 426] width 170 height 43
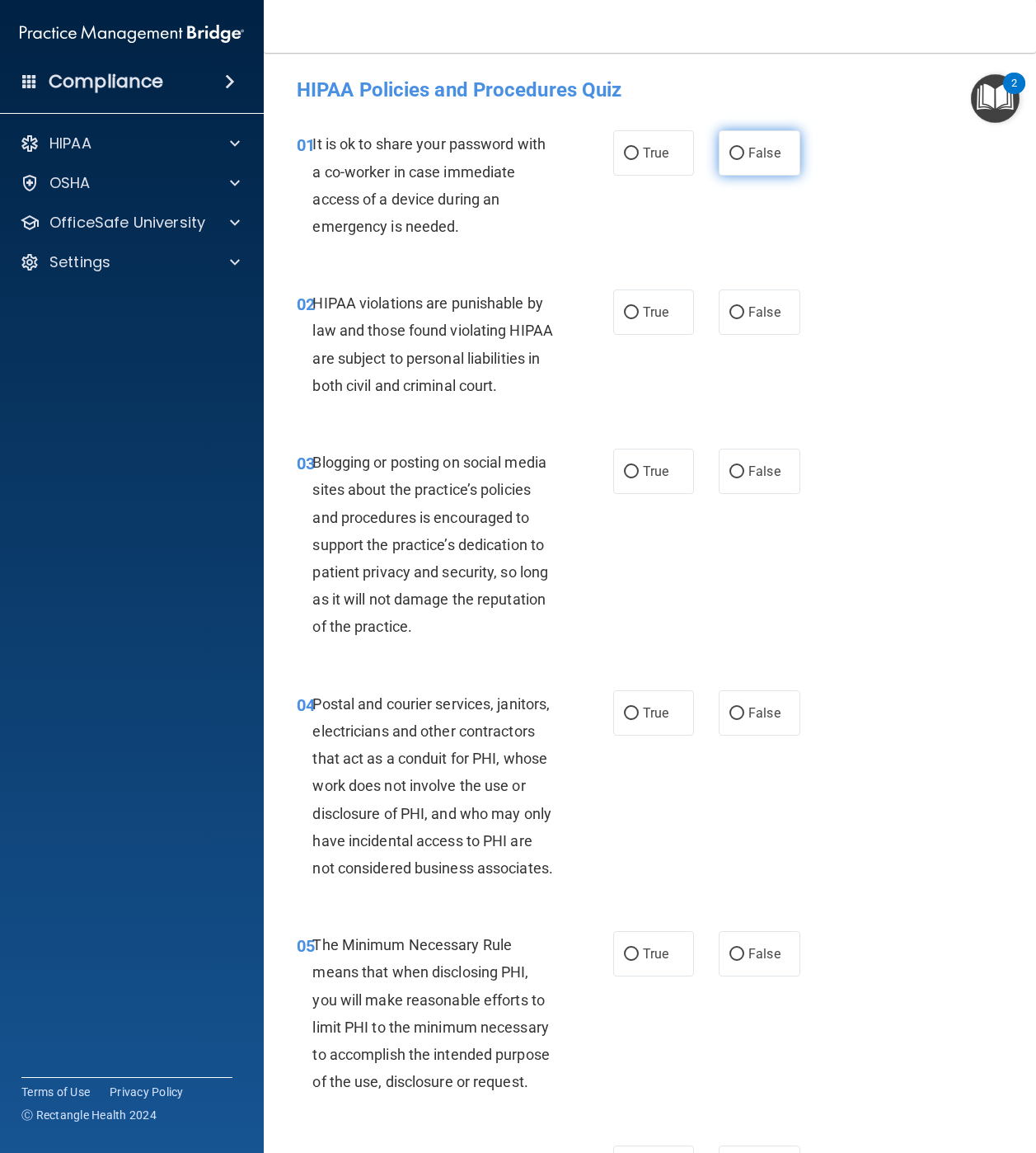
click at [748, 146] on span "False" at bounding box center [764, 153] width 32 height 16
click at [742, 148] on input "False" at bounding box center [737, 154] width 15 height 13
radio input "true"
click at [644, 302] on label "True" at bounding box center [653, 312] width 81 height 45
click at [639, 307] on input "True" at bounding box center [632, 313] width 15 height 13
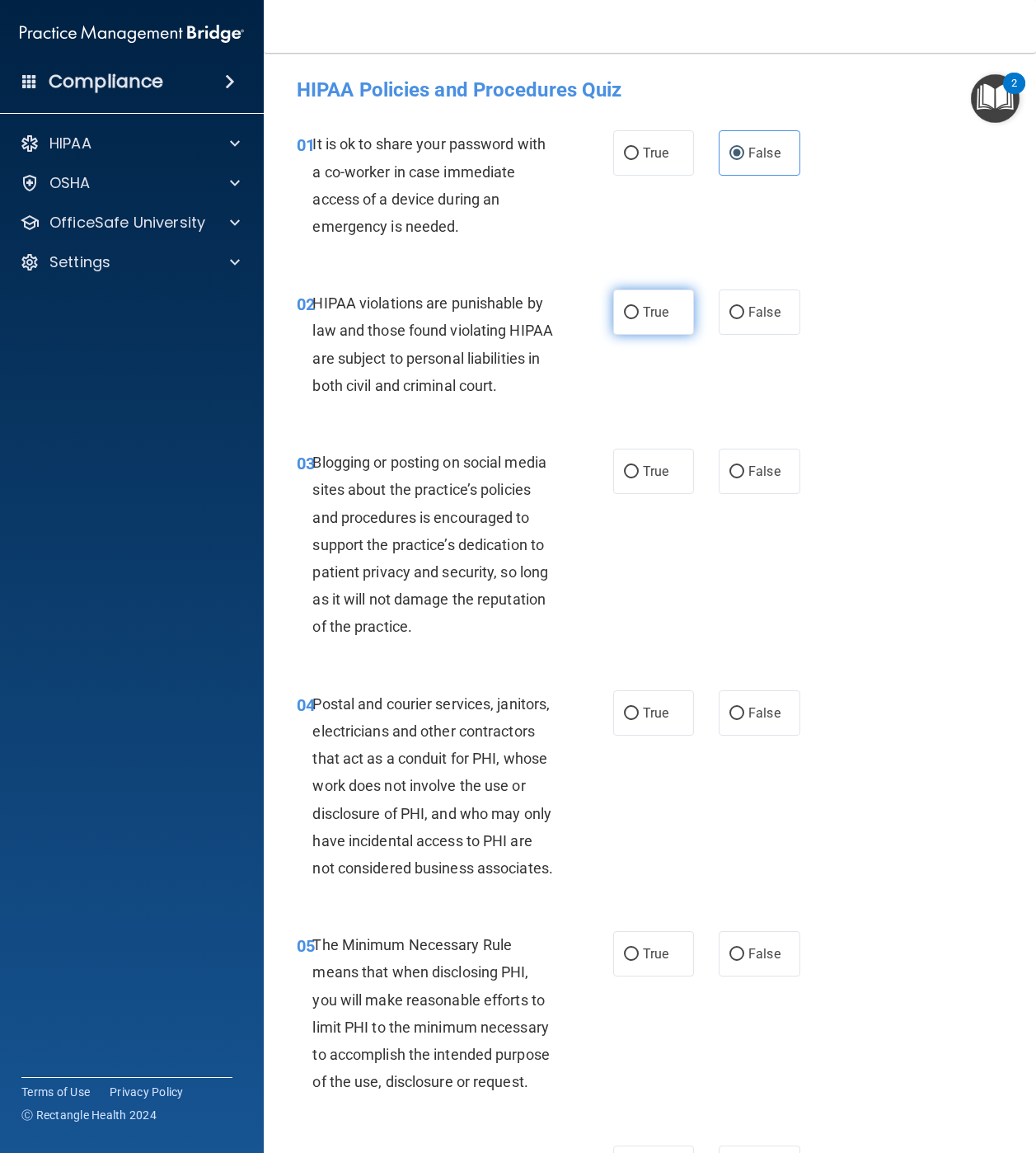
radio input "true"
click at [763, 479] on span "False" at bounding box center [764, 471] width 32 height 16
click at [744, 478] on input "False" at bounding box center [737, 472] width 15 height 13
radio input "true"
drag, startPoint x: 638, startPoint y: 764, endPoint x: 712, endPoint y: 701, distance: 97.2
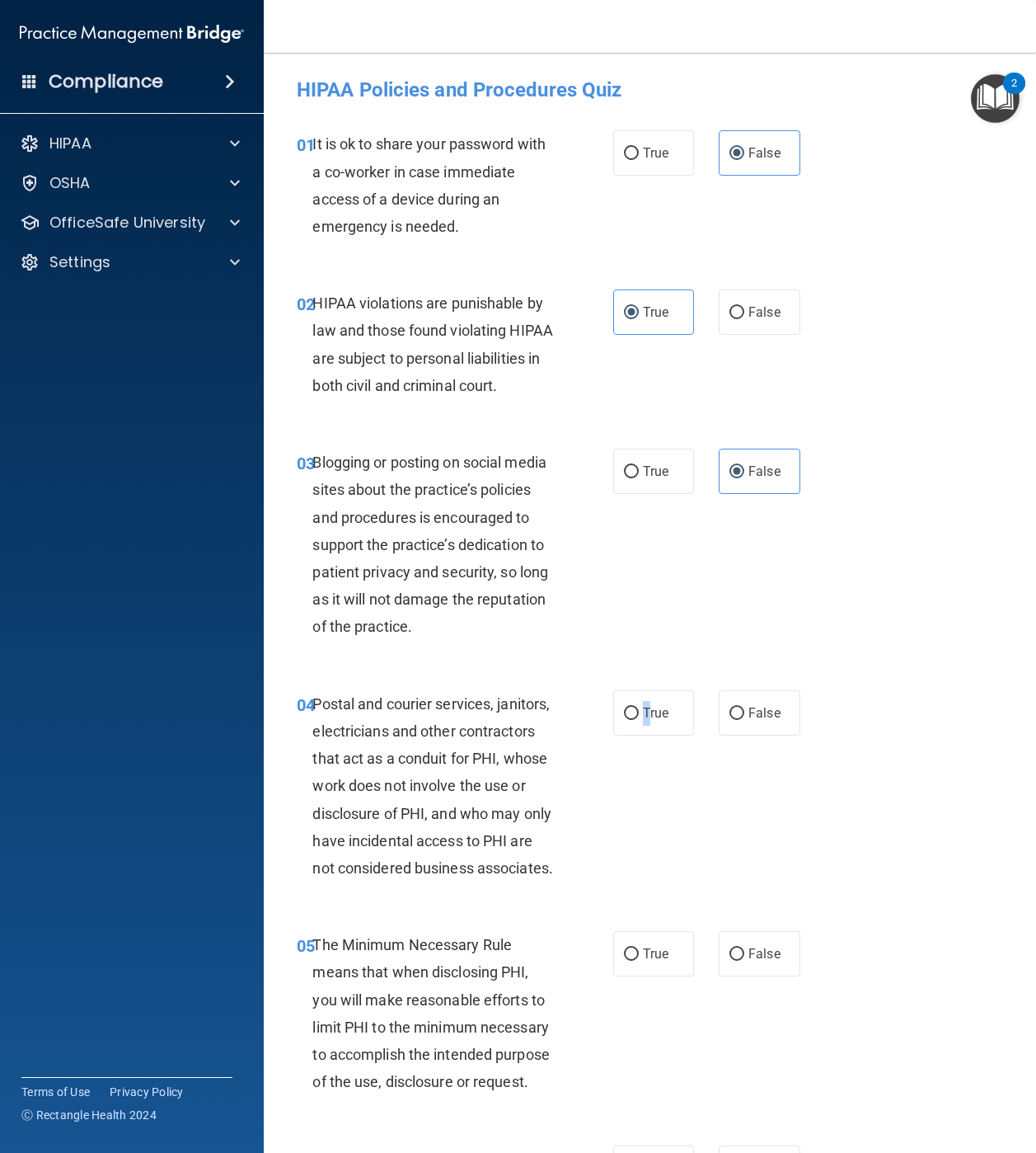
click at [643, 721] on span "True" at bounding box center [656, 712] width 25 height 16
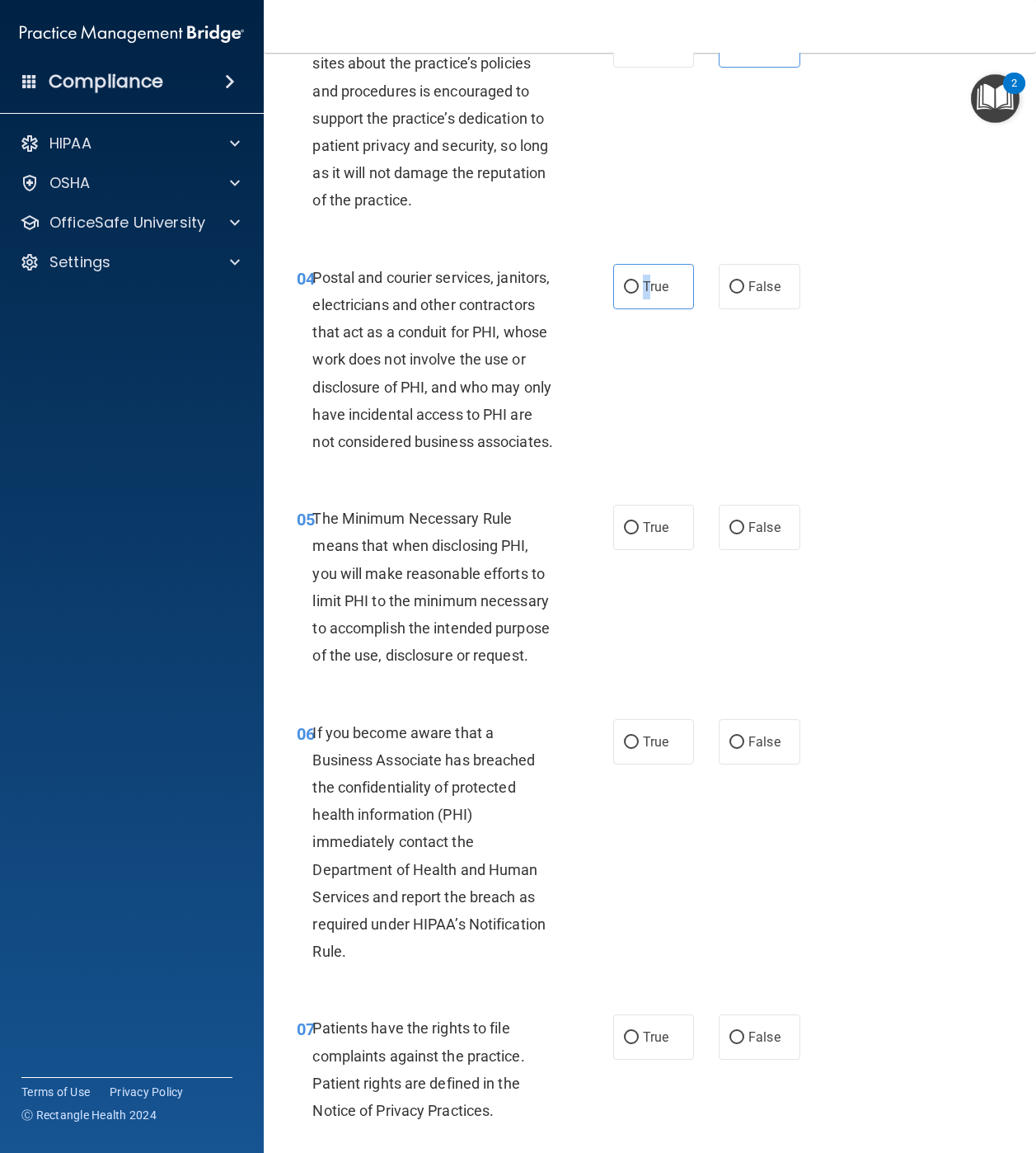
scroll to position [468, 0]
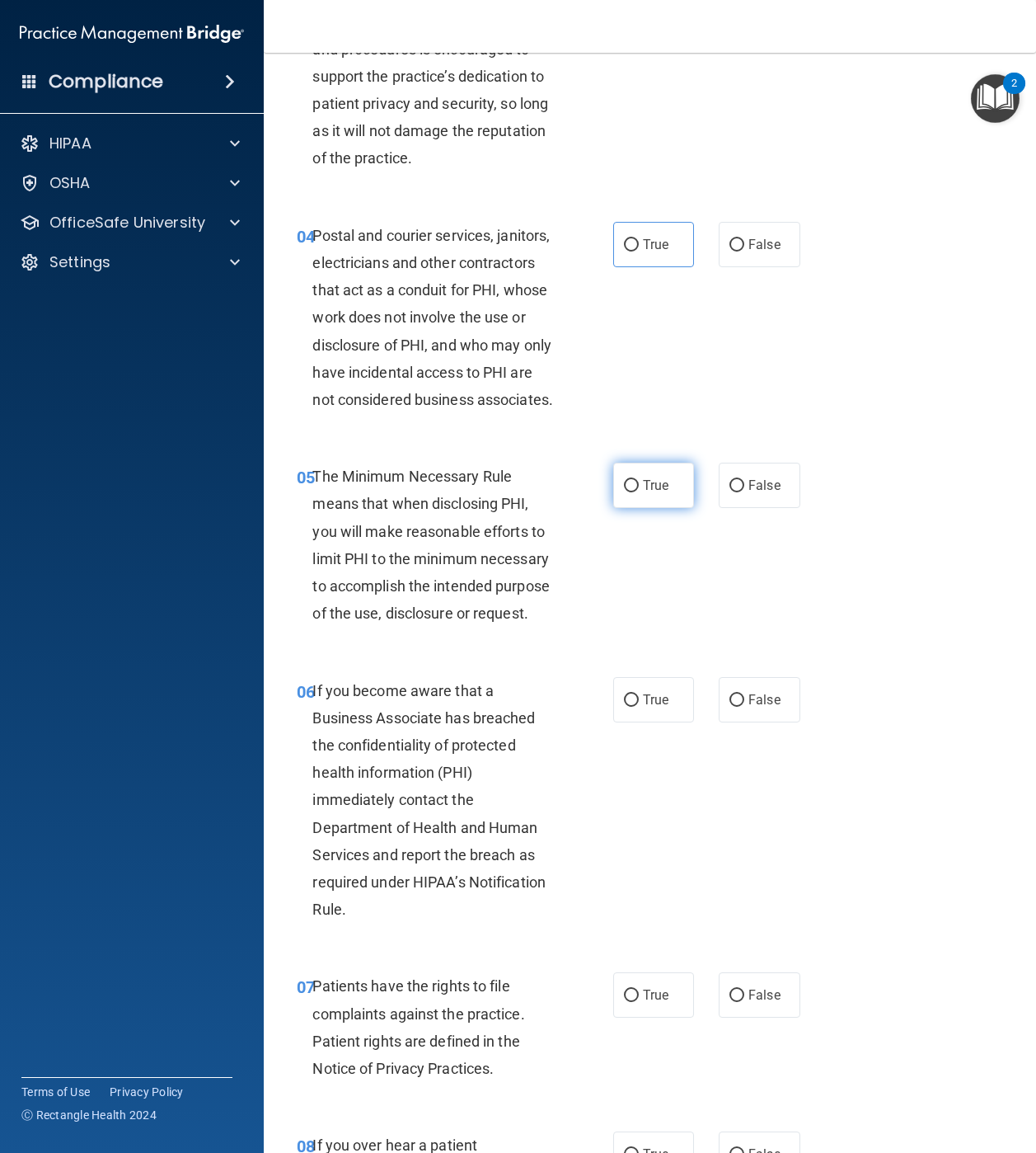
click at [639, 508] on label "True" at bounding box center [653, 485] width 81 height 45
click at [639, 493] on input "True" at bounding box center [632, 486] width 15 height 13
radio input "true"
click at [641, 267] on label "True" at bounding box center [653, 244] width 81 height 45
click at [639, 252] on input "True" at bounding box center [632, 245] width 15 height 13
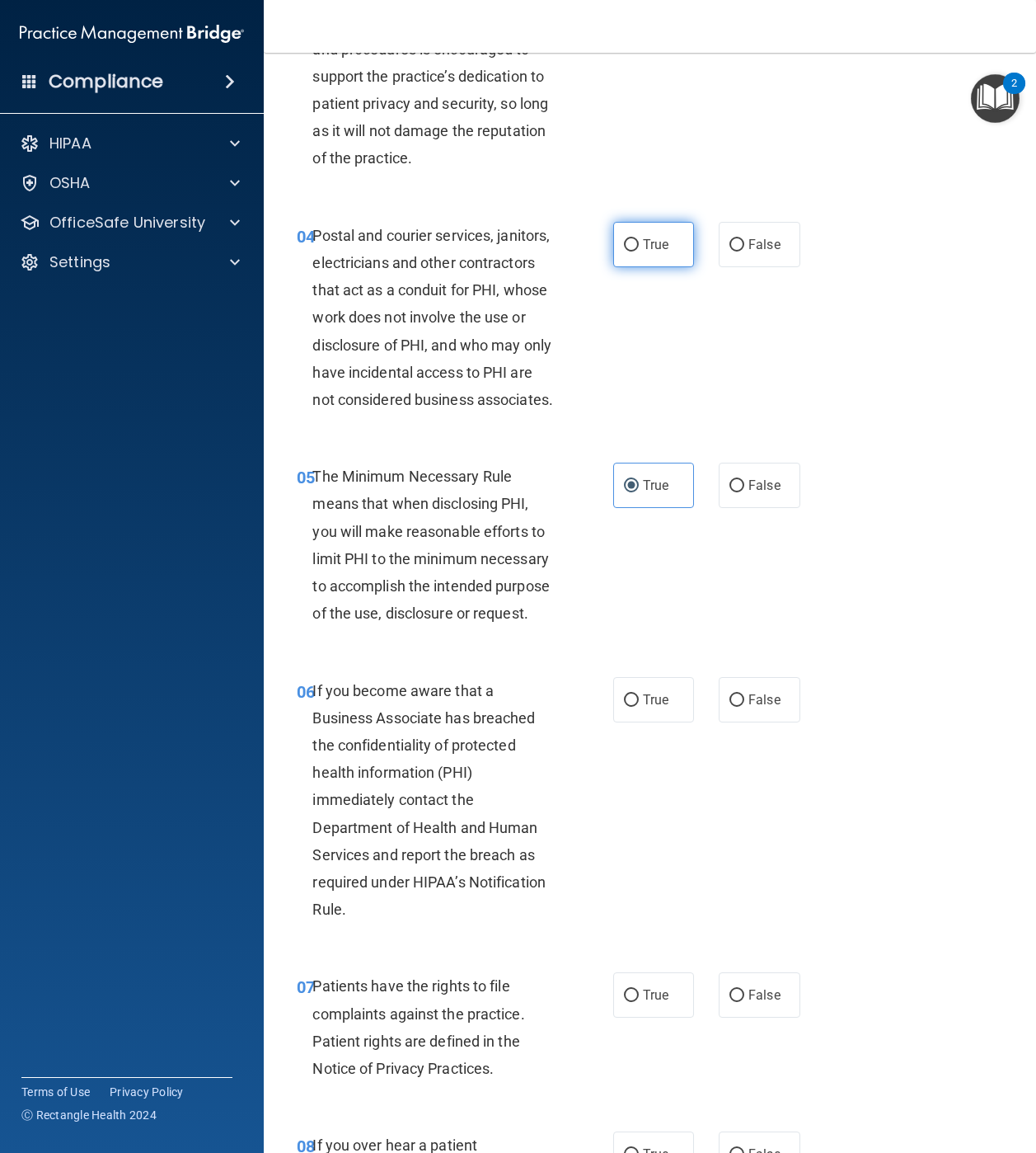
radio input "true"
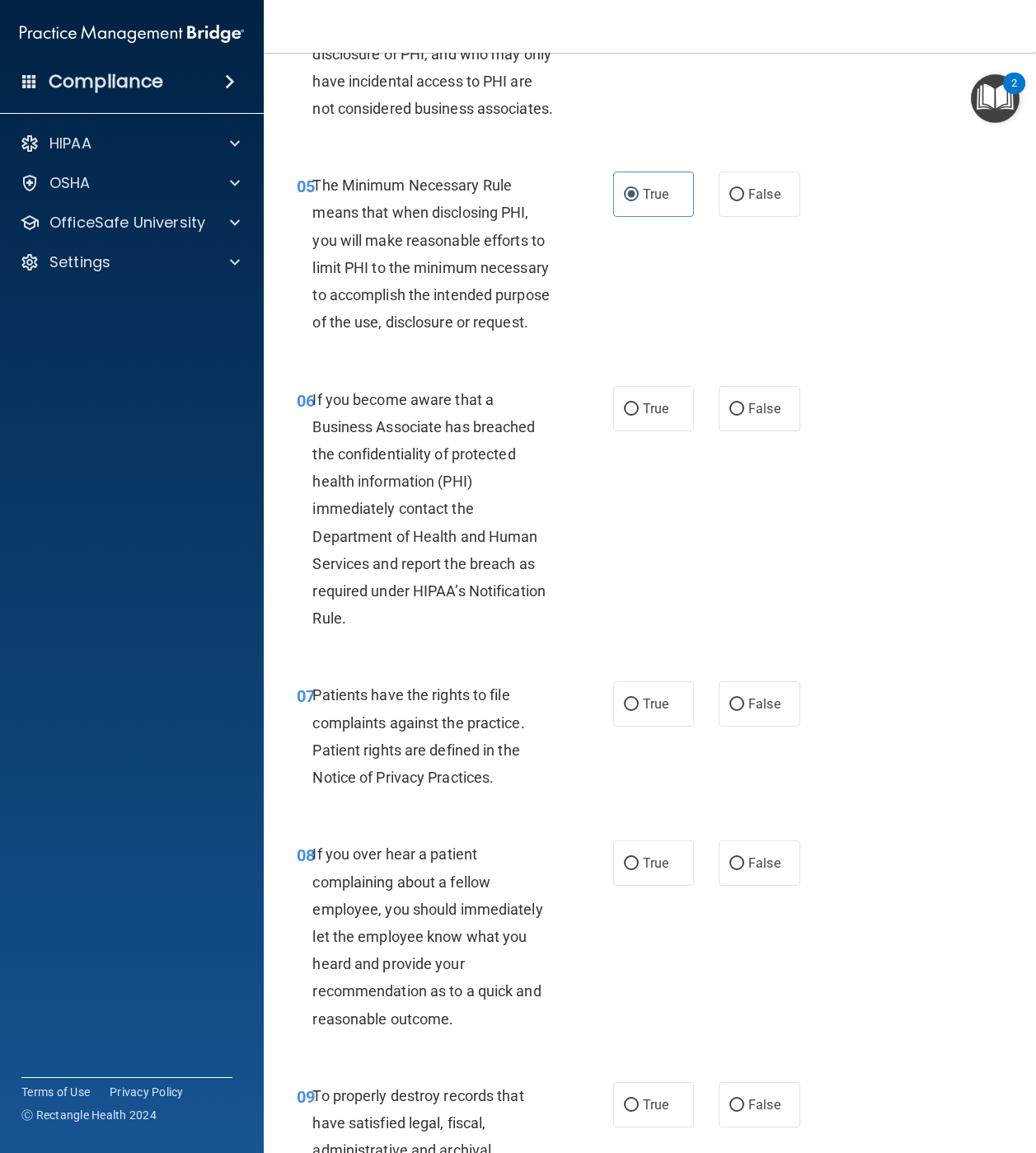
scroll to position [816, 0]
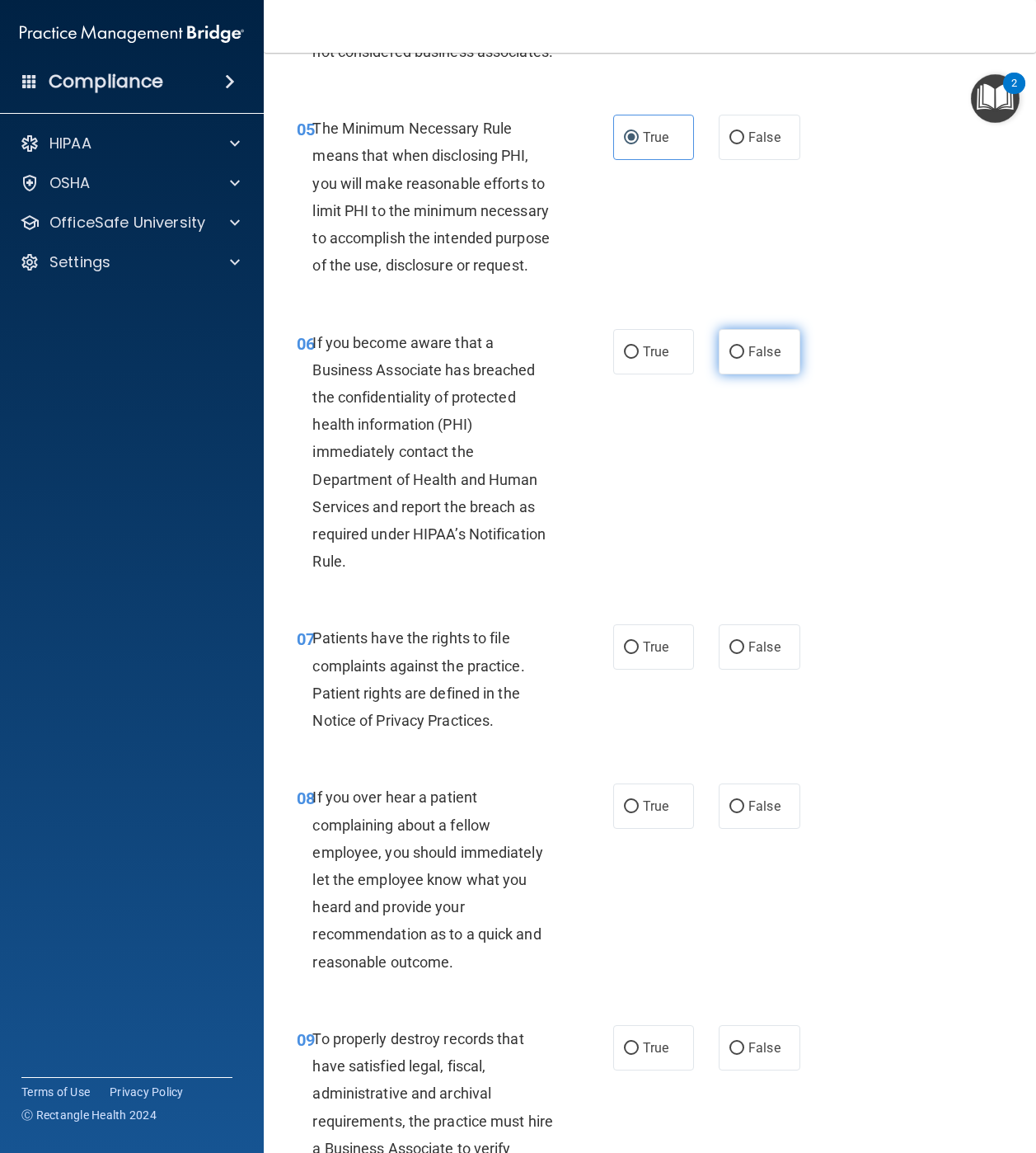
click at [774, 374] on label "False" at bounding box center [759, 352] width 81 height 45
click at [744, 358] on input "False" at bounding box center [737, 352] width 15 height 13
radio input "true"
click at [627, 654] on input "True" at bounding box center [632, 648] width 15 height 13
radio input "true"
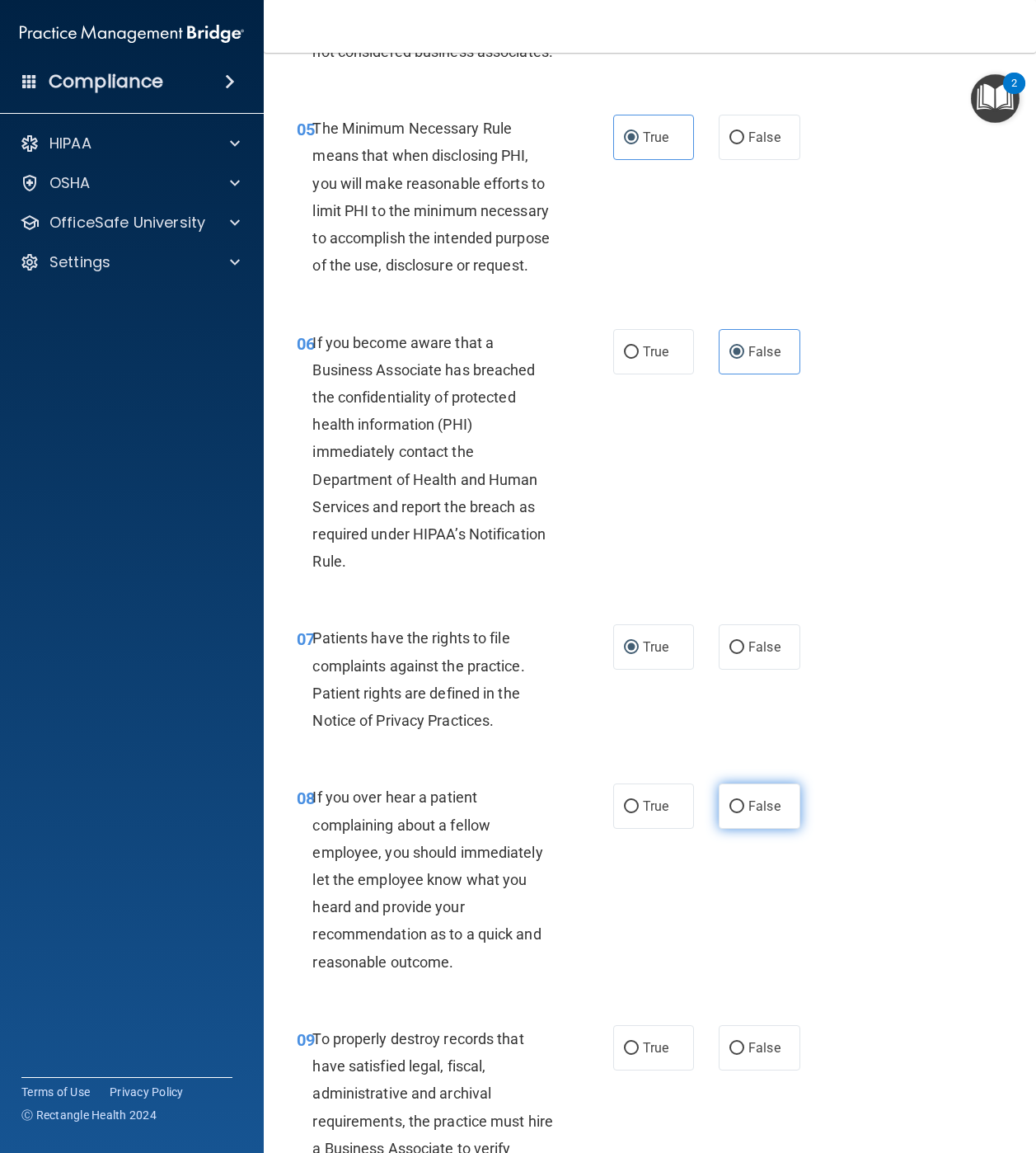
click at [775, 755] on label "False" at bounding box center [759, 806] width 81 height 45
click at [744, 755] on input "False" at bounding box center [737, 806] width 15 height 13
radio input "true"
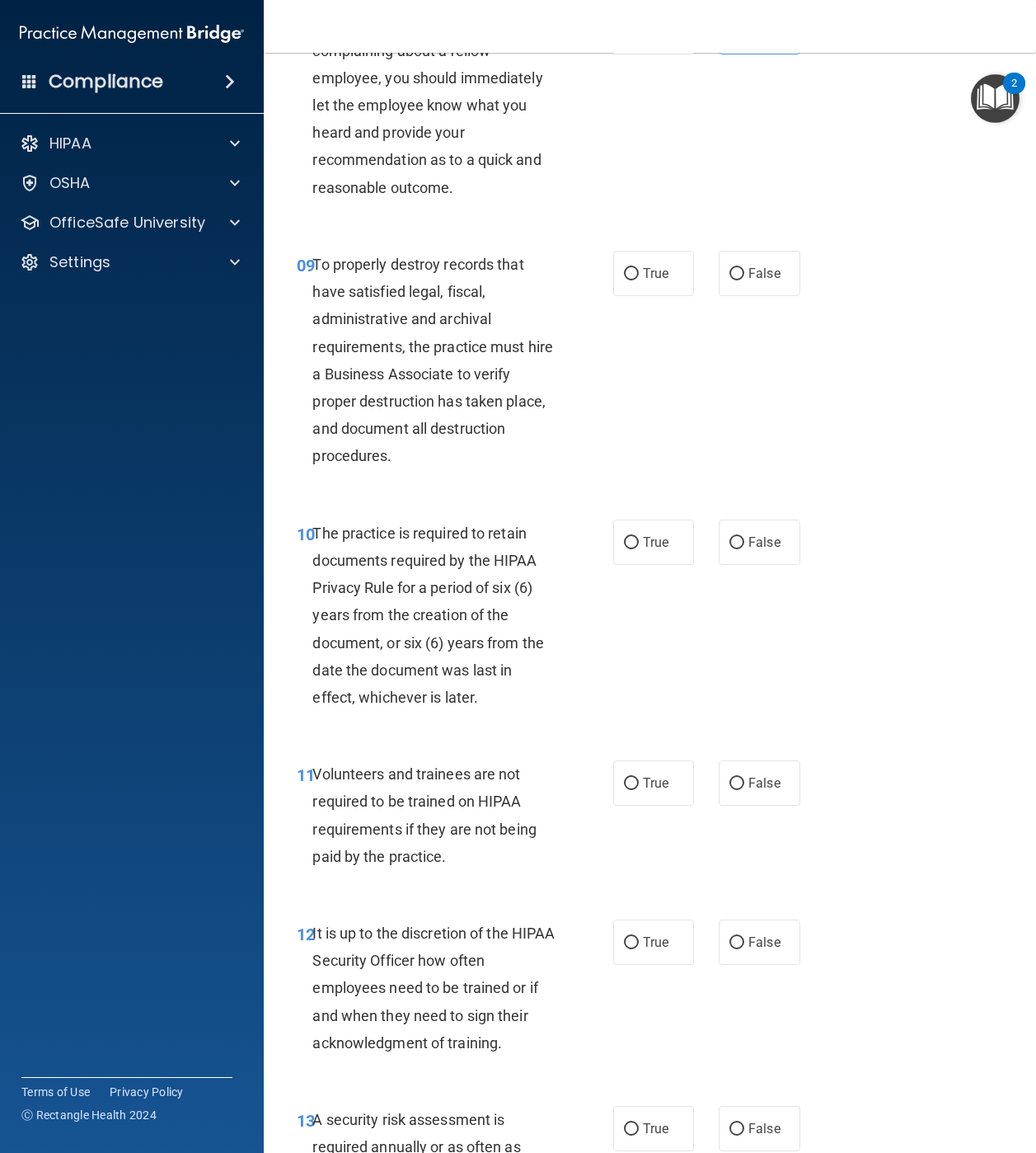
scroll to position [1655, 0]
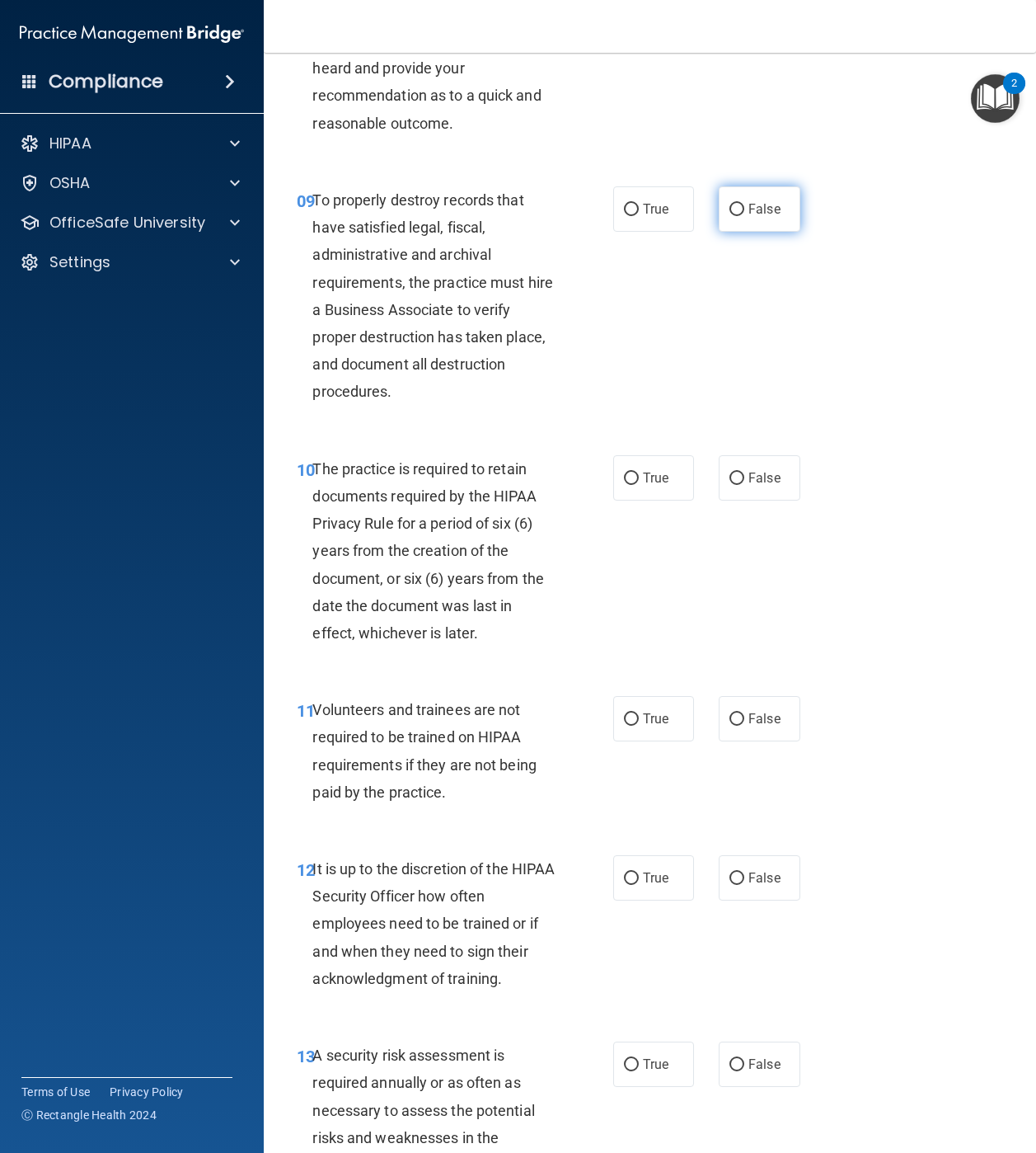
click at [754, 217] on span "False" at bounding box center [764, 209] width 32 height 16
click at [744, 216] on input "False" at bounding box center [737, 210] width 15 height 13
radio input "true"
click at [623, 501] on label "True" at bounding box center [653, 477] width 81 height 45
click at [624, 485] on input "True" at bounding box center [632, 478] width 15 height 13
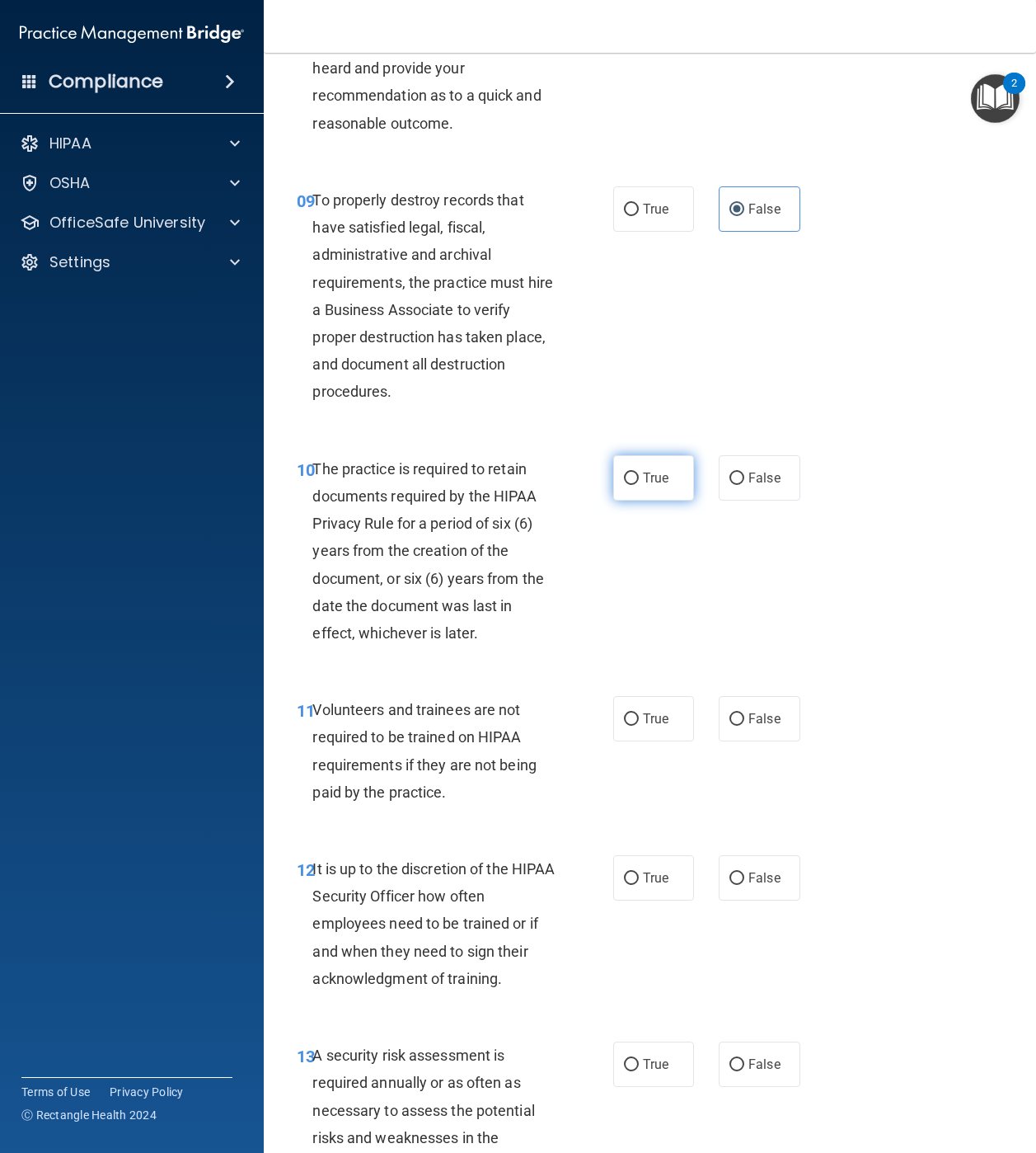
radio input "true"
click at [763, 727] on span "False" at bounding box center [764, 718] width 32 height 16
click at [744, 726] on input "False" at bounding box center [737, 719] width 15 height 13
radio input "true"
click at [752, 755] on span "False" at bounding box center [764, 878] width 32 height 16
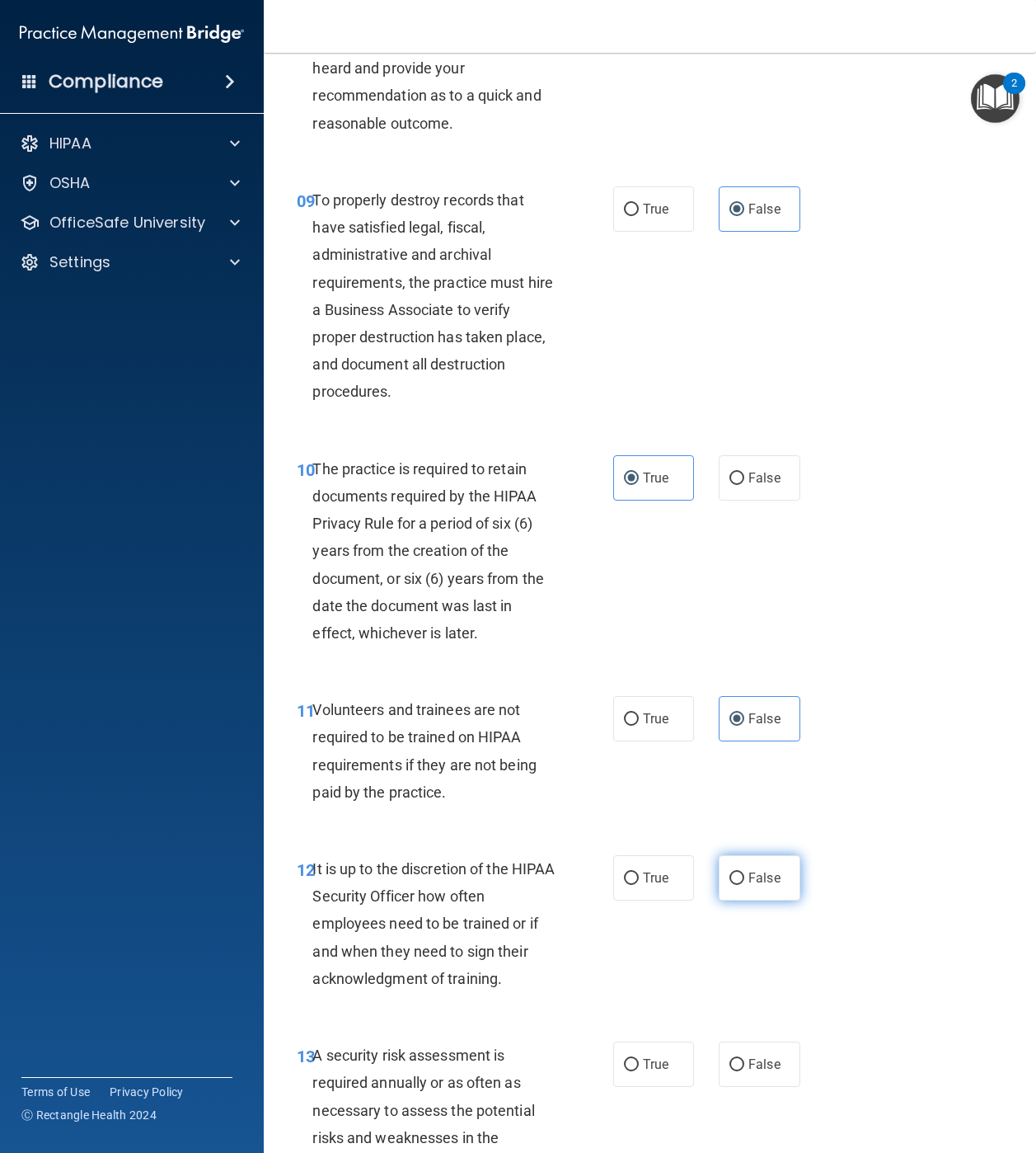
click at [744, 755] on input "False" at bounding box center [737, 879] width 15 height 13
radio input "true"
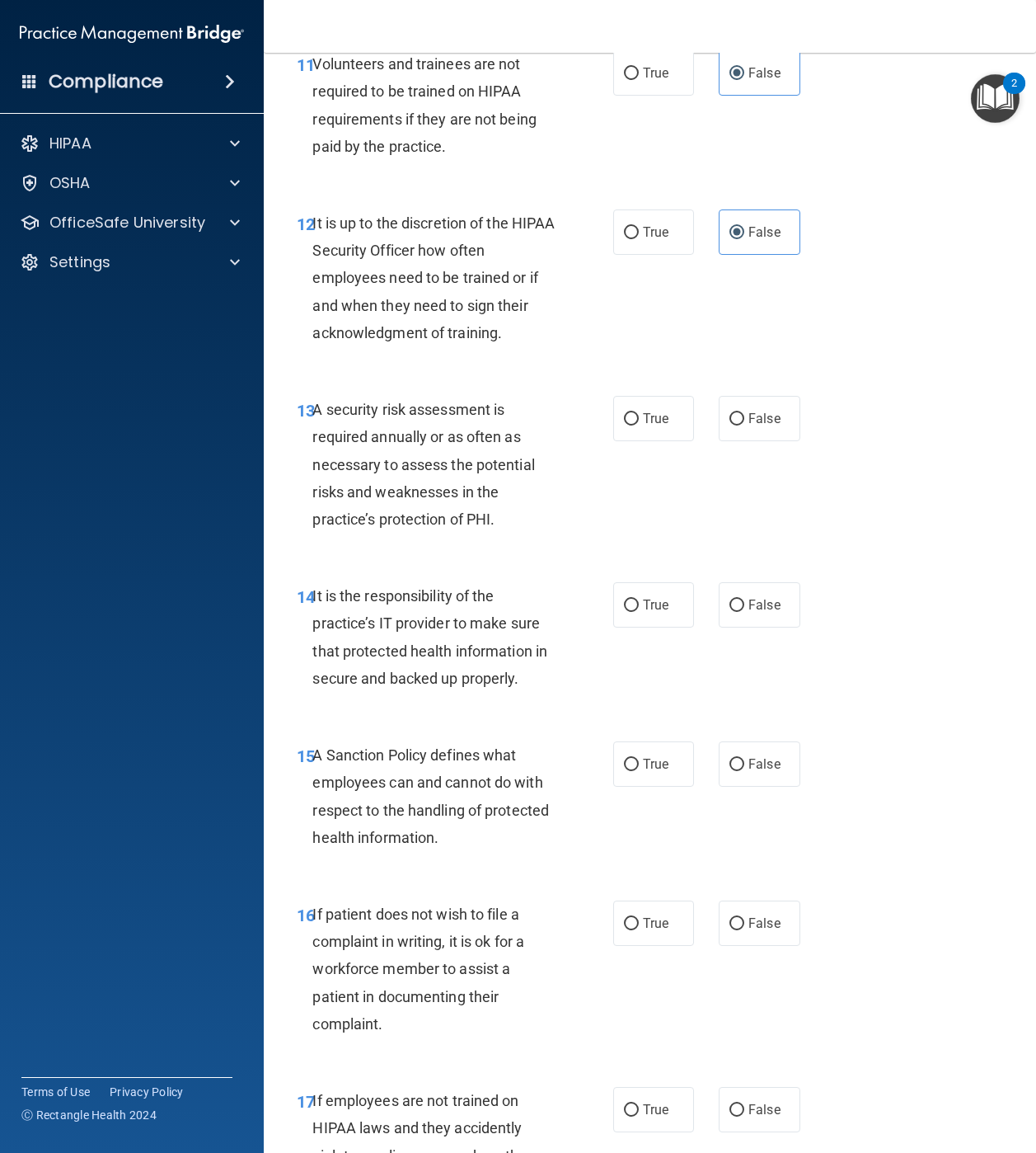
scroll to position [2329, 0]
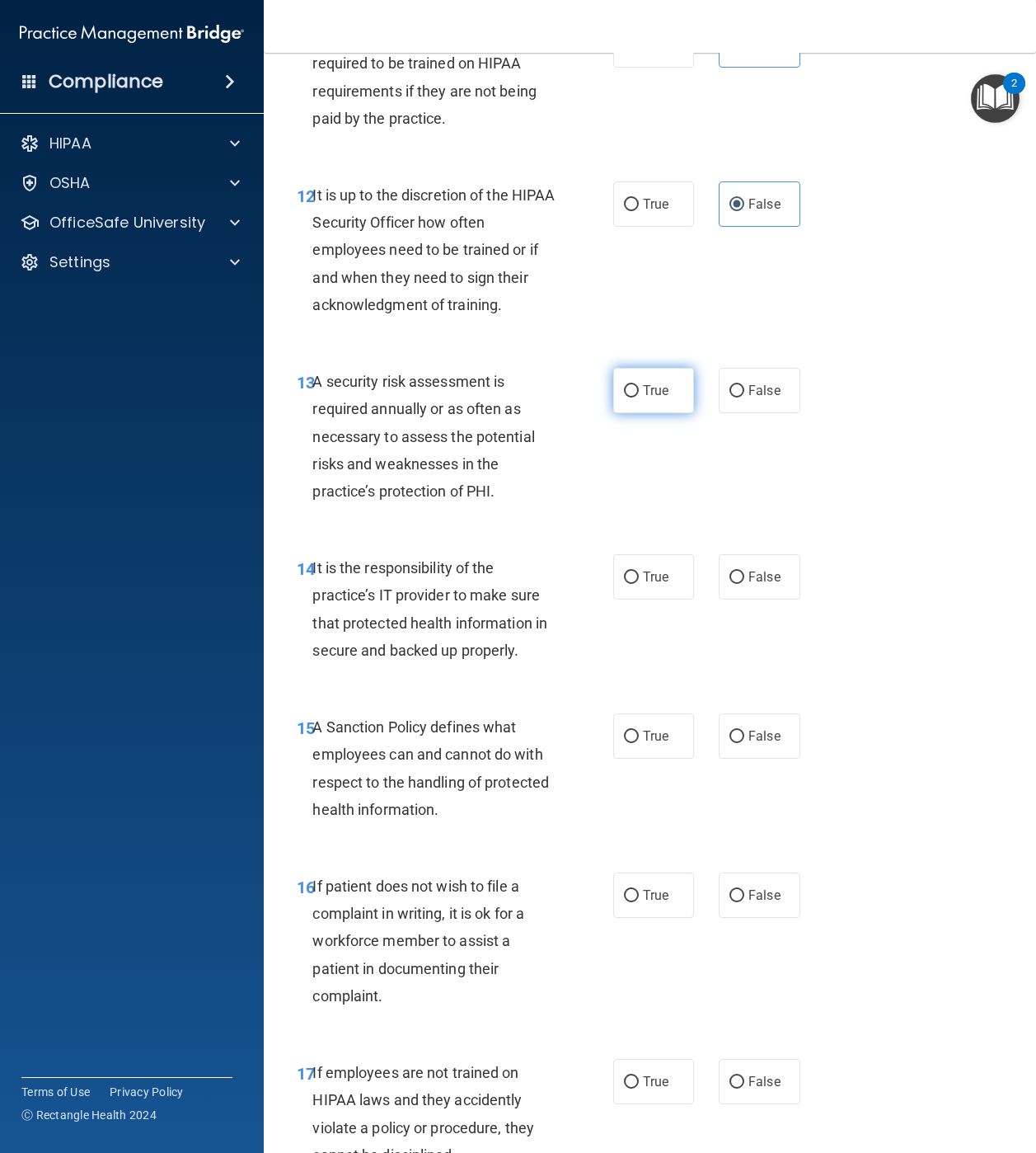
click at [624, 398] on input "True" at bounding box center [632, 391] width 15 height 13
radio input "true"
click at [737, 599] on label "False" at bounding box center [759, 576] width 81 height 45
click at [737, 584] on input "False" at bounding box center [737, 577] width 15 height 13
radio input "true"
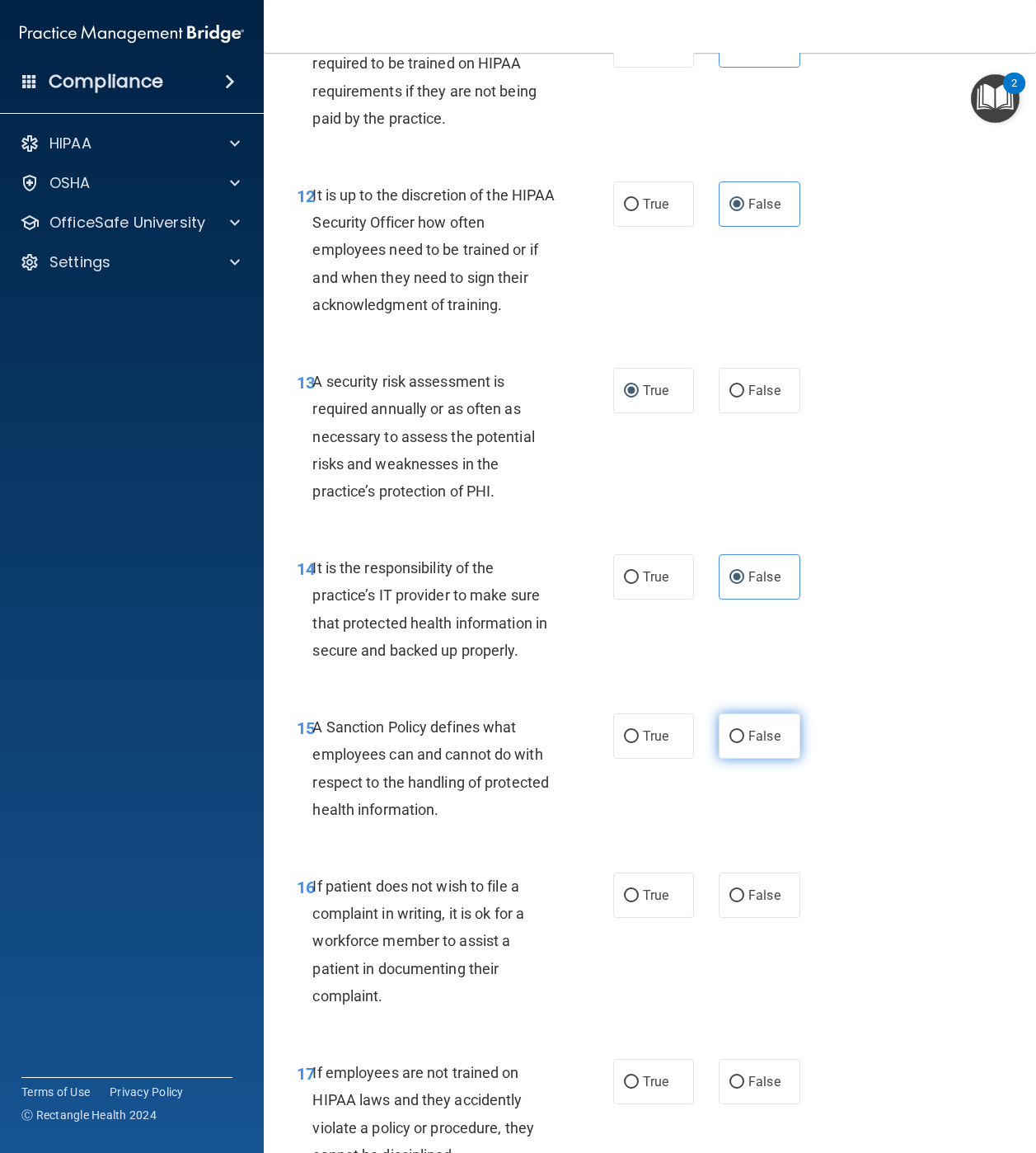
click at [748, 743] on span "False" at bounding box center [764, 736] width 32 height 16
click at [740, 743] on input "False" at bounding box center [737, 737] width 15 height 13
radio input "true"
click at [644, 755] on span "True" at bounding box center [656, 895] width 25 height 16
click at [639, 755] on input "True" at bounding box center [632, 895] width 15 height 13
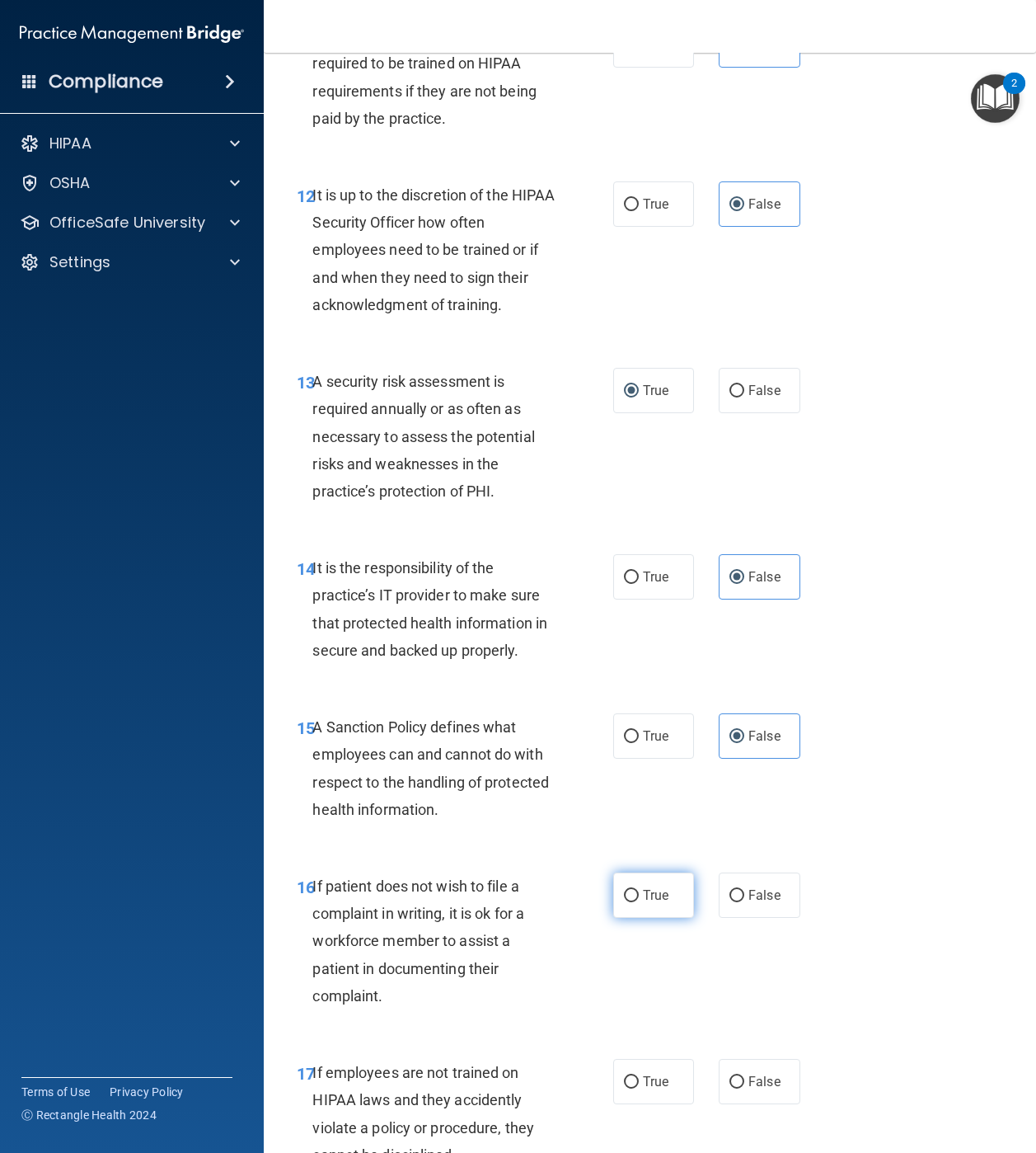
radio input "true"
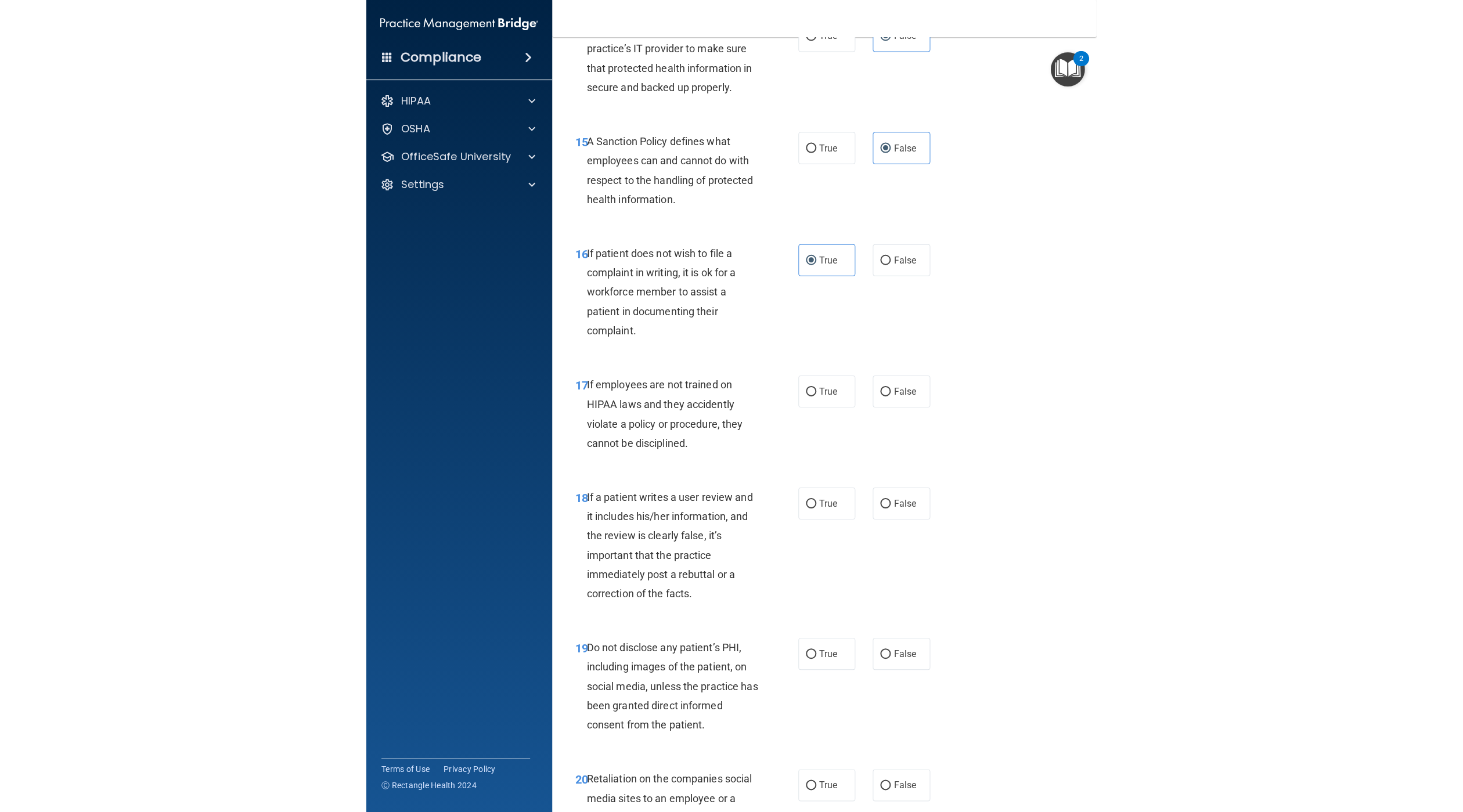
scroll to position [2104, 0]
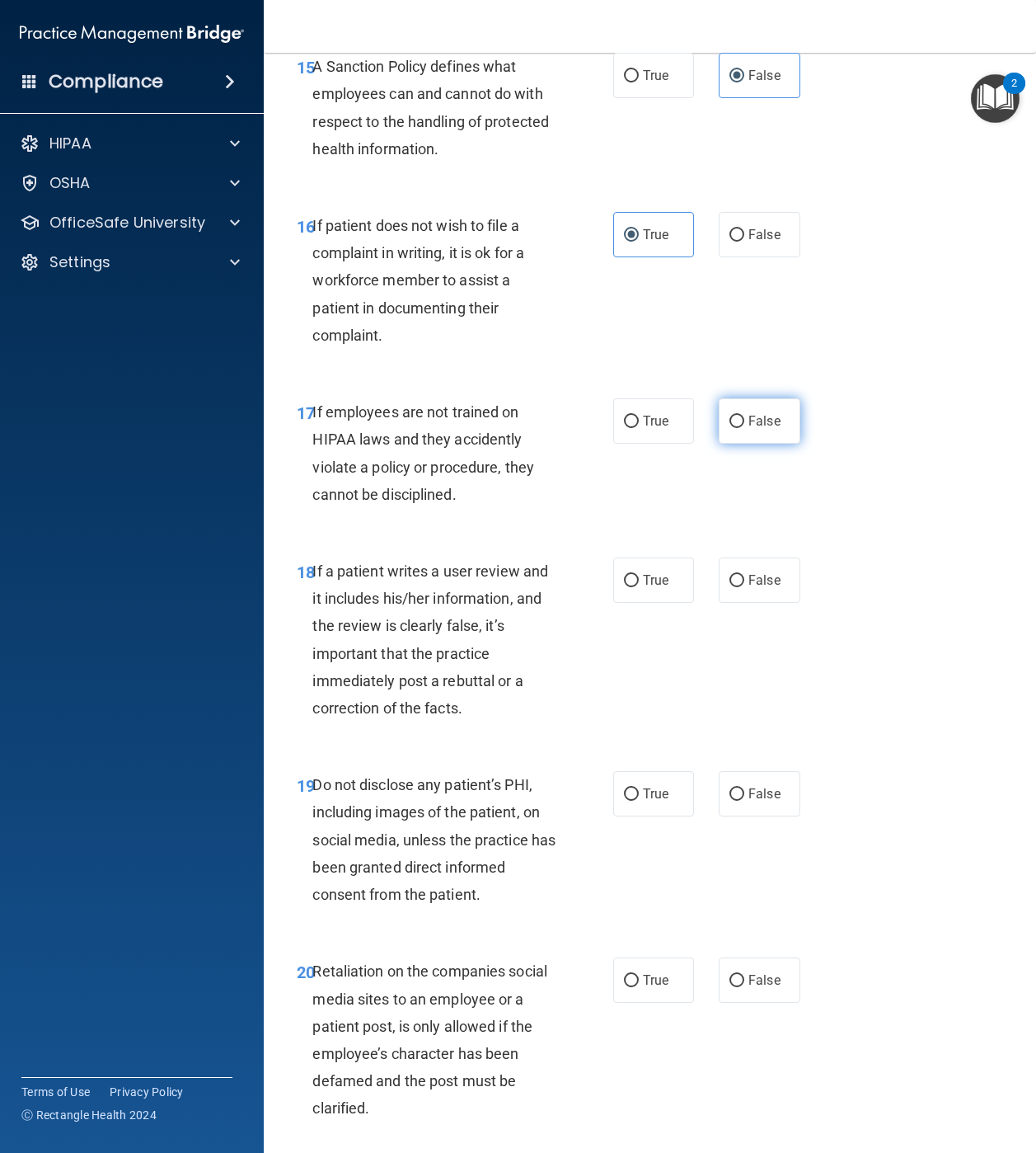
click at [764, 444] on label "False" at bounding box center [759, 421] width 81 height 45
click at [744, 428] on input "False" at bounding box center [737, 421] width 15 height 13
radio input "true"
click at [736, 603] on label "False" at bounding box center [759, 580] width 81 height 45
click at [736, 587] on input "False" at bounding box center [737, 581] width 15 height 13
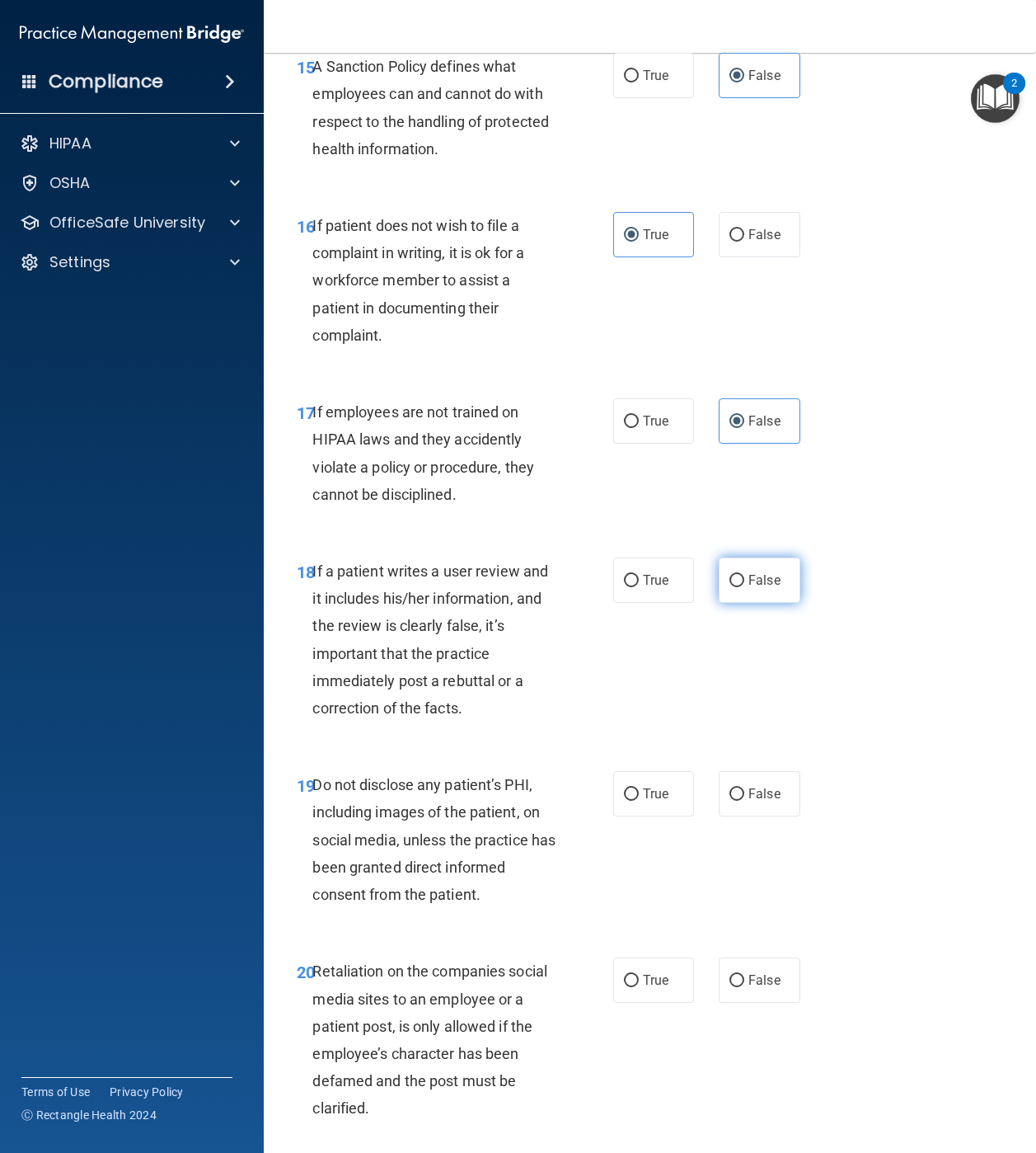
radio input "true"
click at [624, 755] on input "True" at bounding box center [632, 795] width 15 height 13
radio input "true"
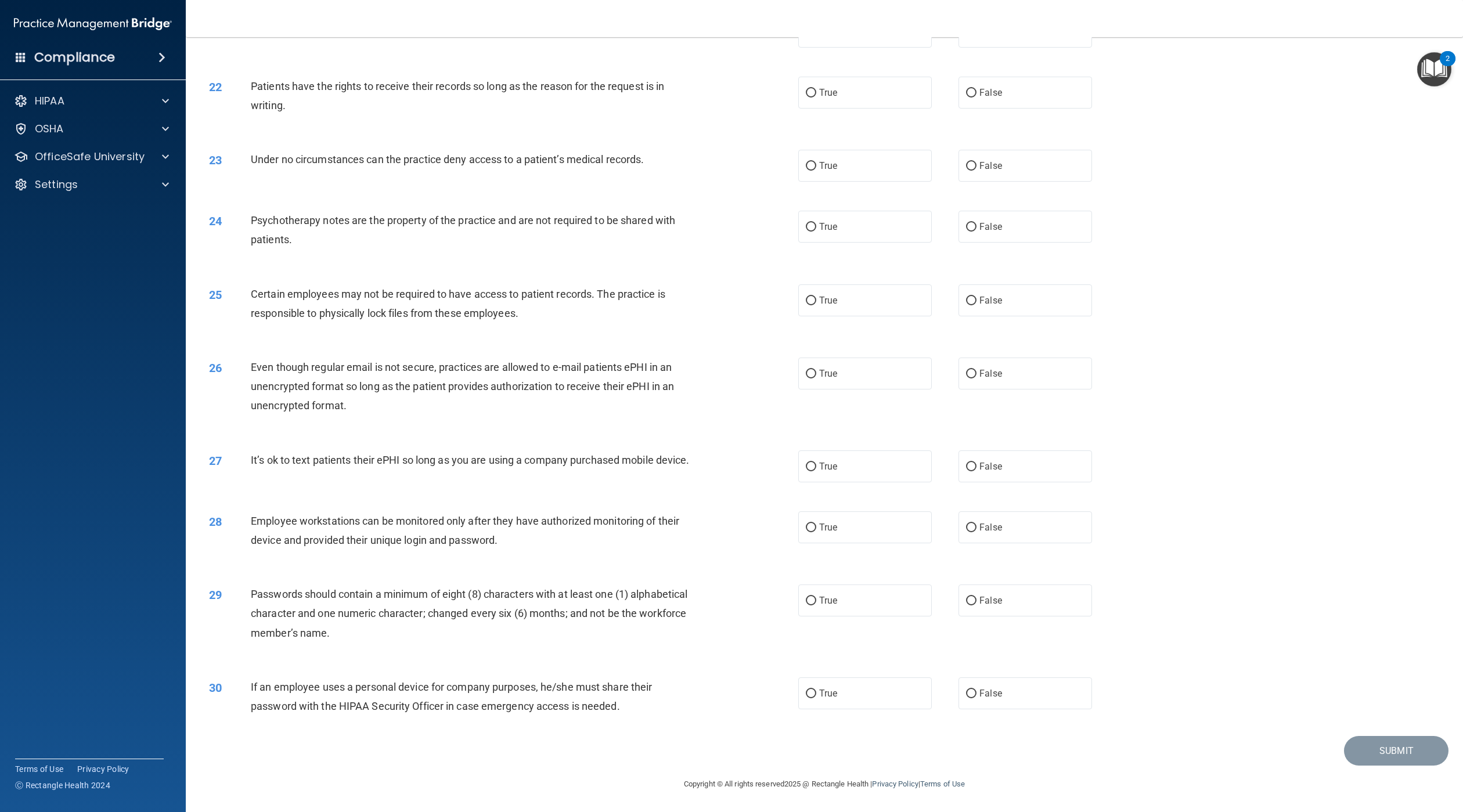
scroll to position [1690, 0]
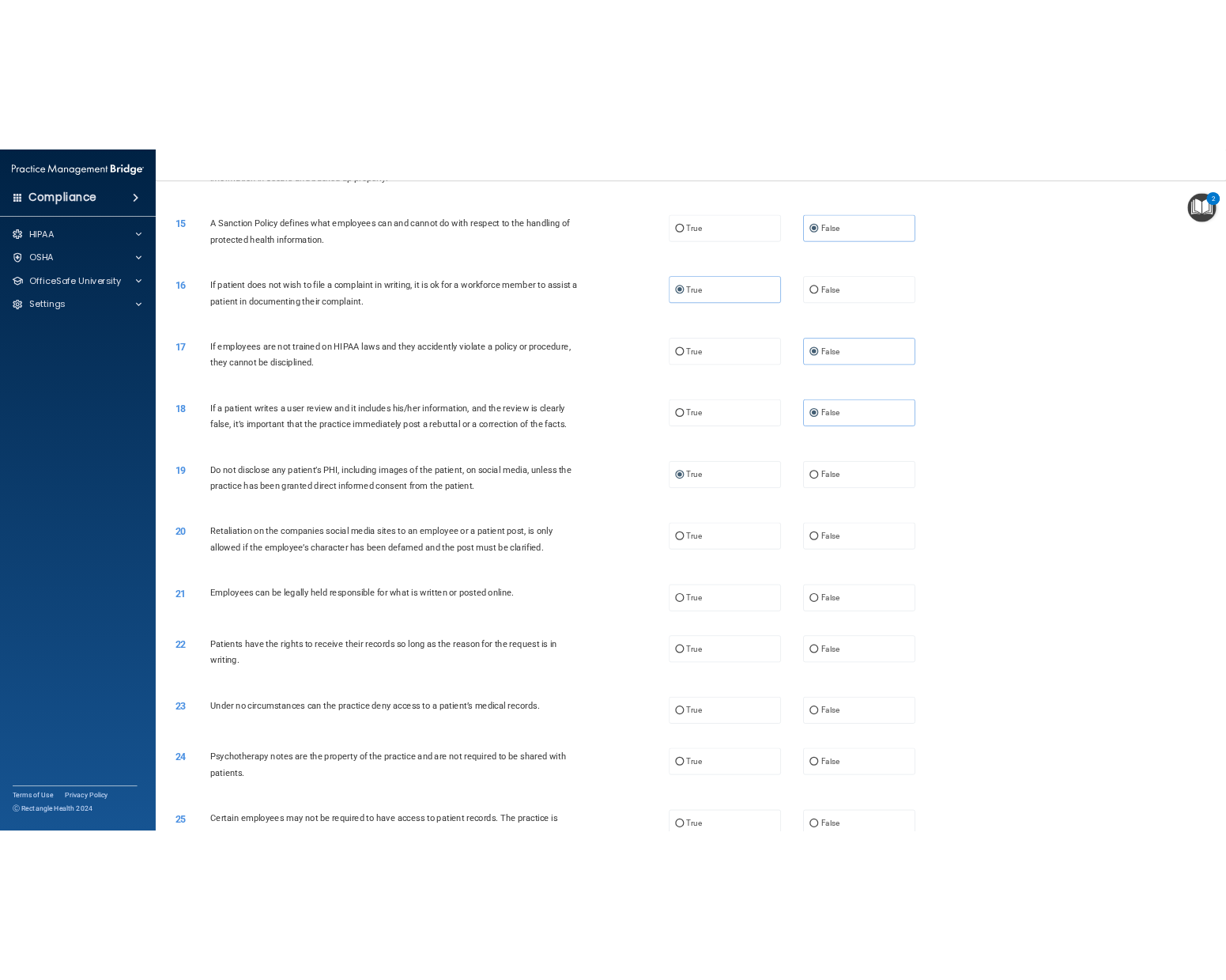
scroll to position [2259, 0]
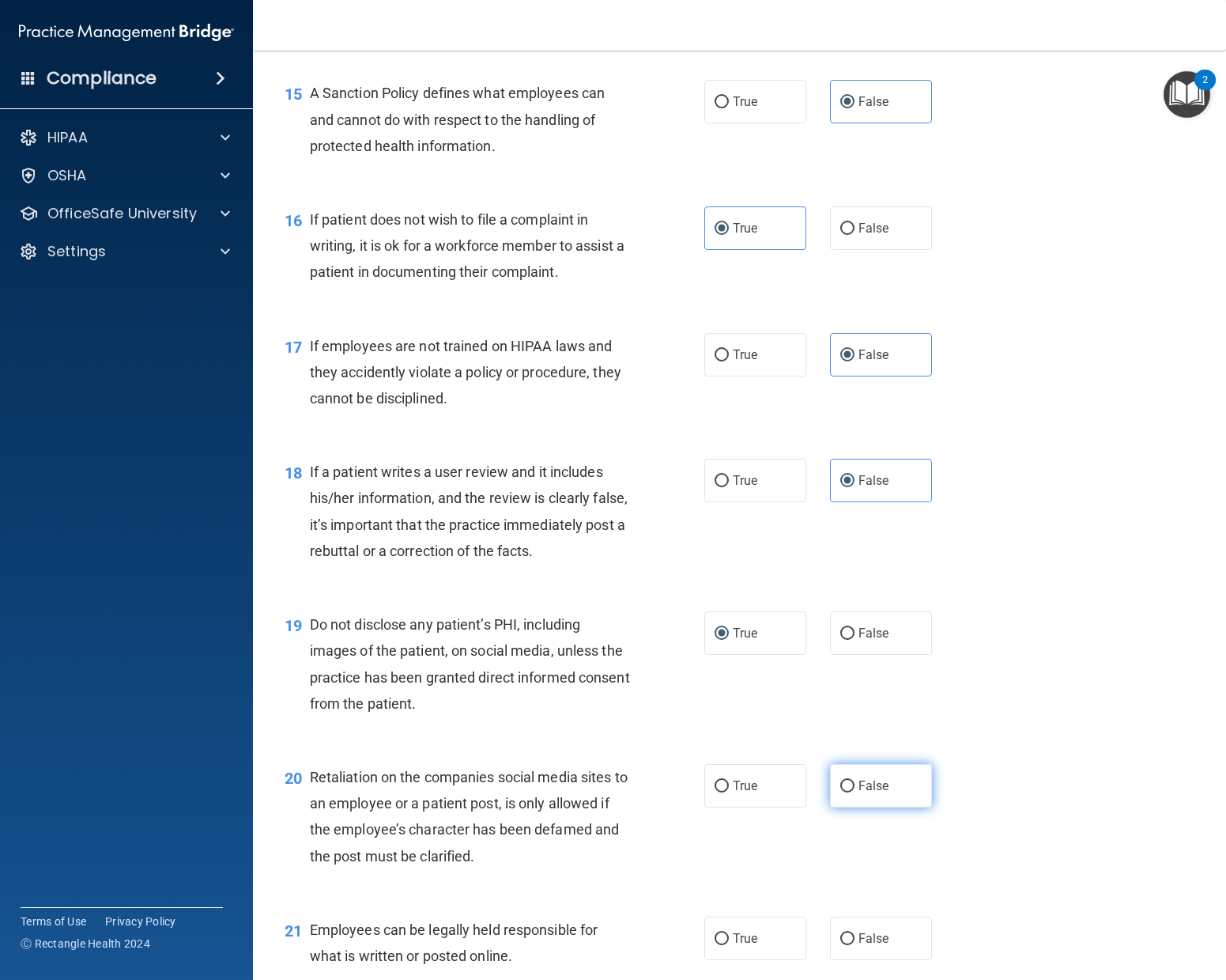
click at [901, 724] on label "False" at bounding box center [881, 785] width 102 height 43
click at [854, 724] on input "False" at bounding box center [848, 786] width 14 height 12
radio input "true"
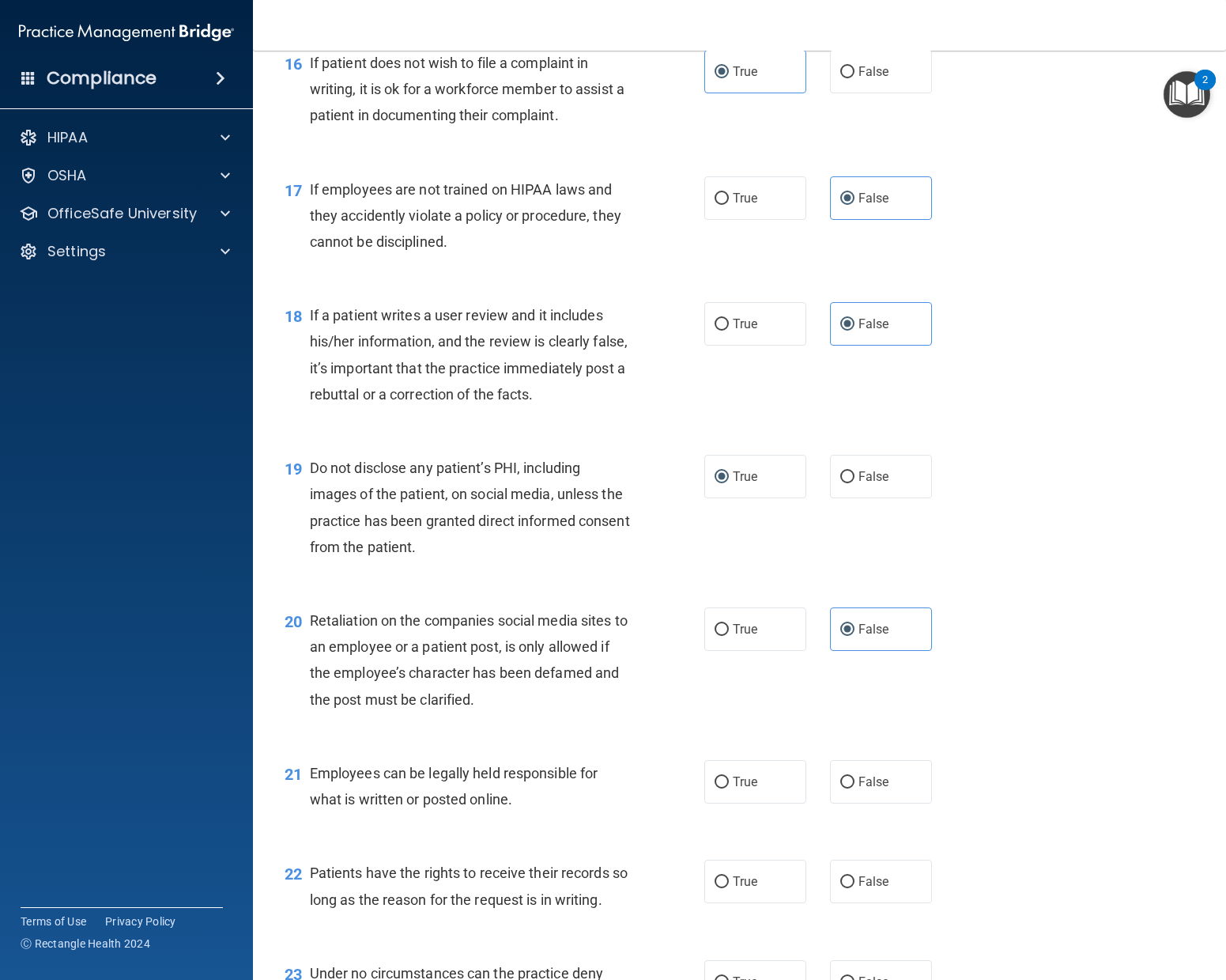
scroll to position [2782, 0]
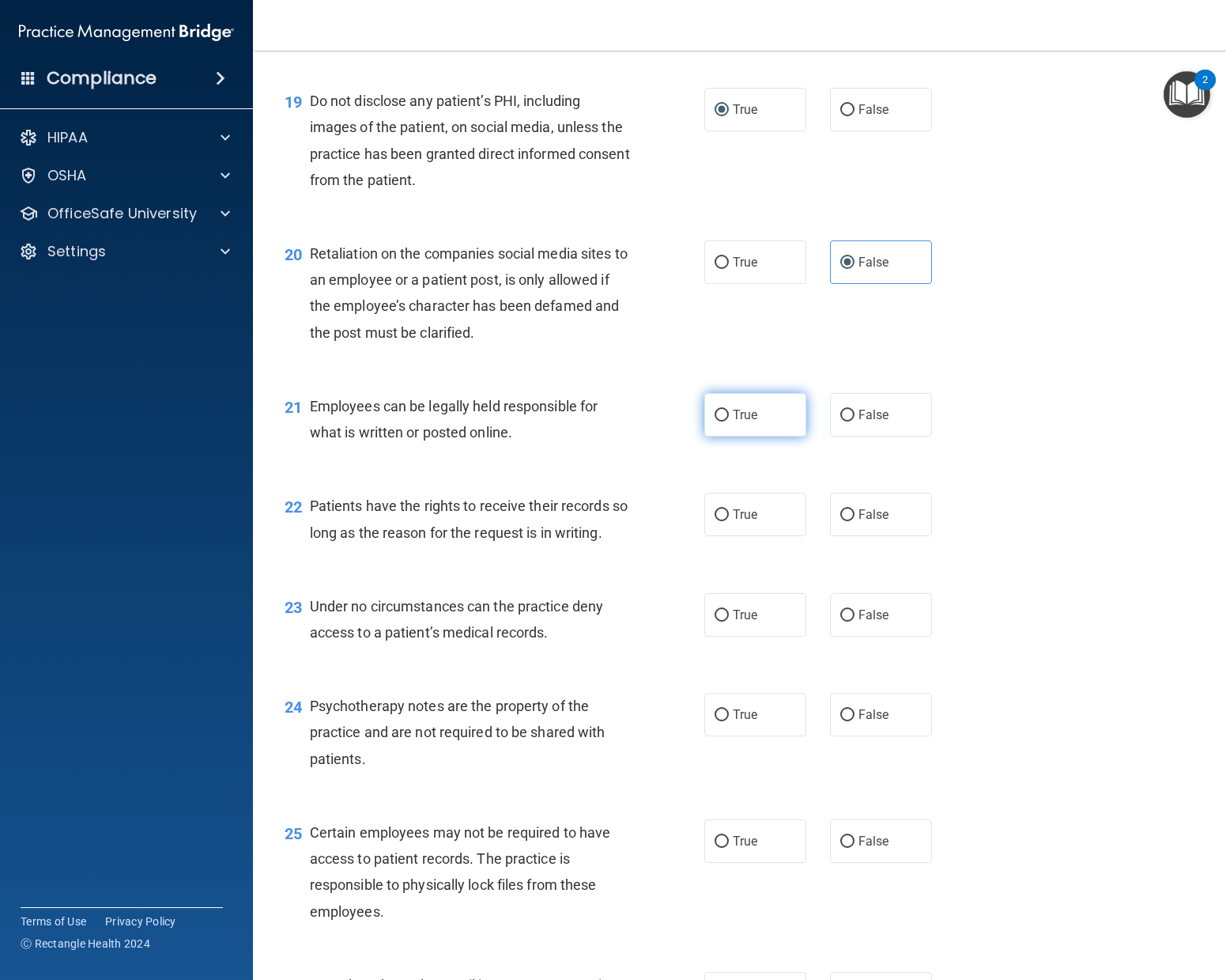
click at [736, 436] on label "True" at bounding box center [755, 414] width 102 height 43
click at [729, 422] on input "True" at bounding box center [722, 415] width 14 height 12
radio input "true"
click at [878, 522] on span "False" at bounding box center [874, 514] width 31 height 15
click at [854, 521] on input "False" at bounding box center [848, 515] width 14 height 12
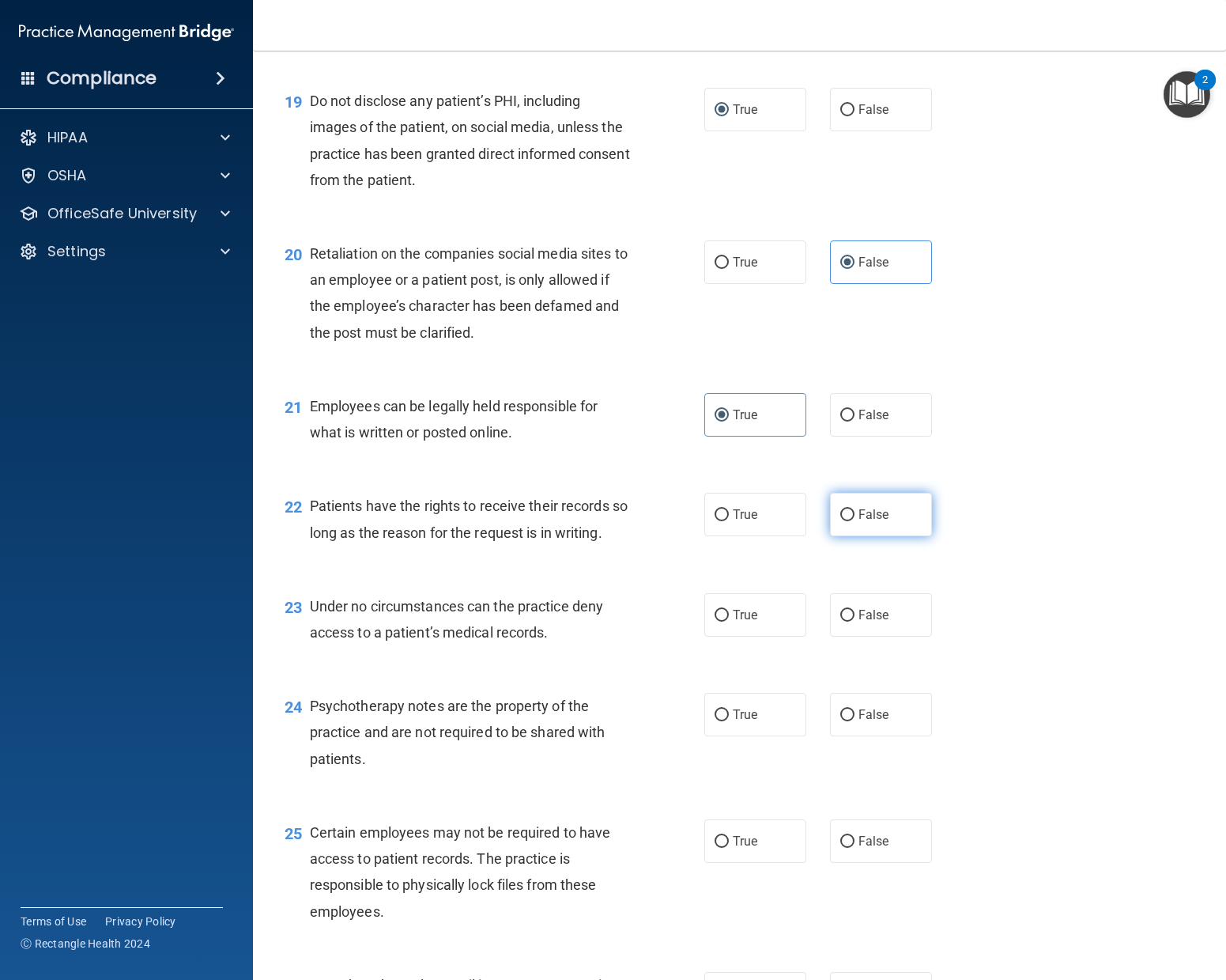
radio input "true"
click at [881, 636] on label "False" at bounding box center [881, 615] width 102 height 43
click at [854, 621] on input "False" at bounding box center [848, 616] width 14 height 12
radio input "true"
click at [767, 724] on label "True" at bounding box center [755, 714] width 102 height 43
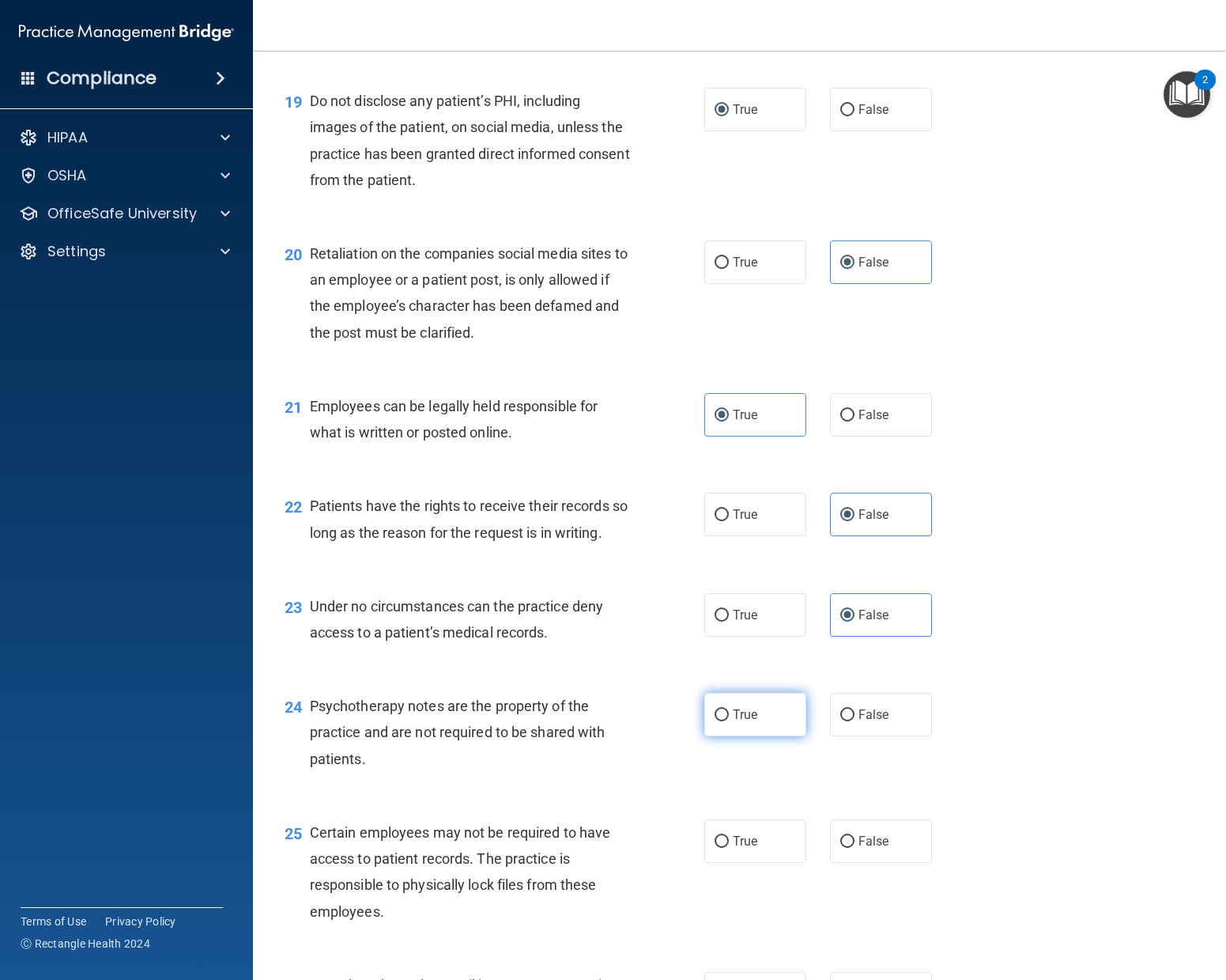
click at [729, 721] on input "True" at bounding box center [722, 715] width 14 height 12
radio input "true"
click at [783, 724] on label "True" at bounding box center [755, 841] width 102 height 43
click at [729, 724] on input "True" at bounding box center [722, 842] width 14 height 12
radio input "true"
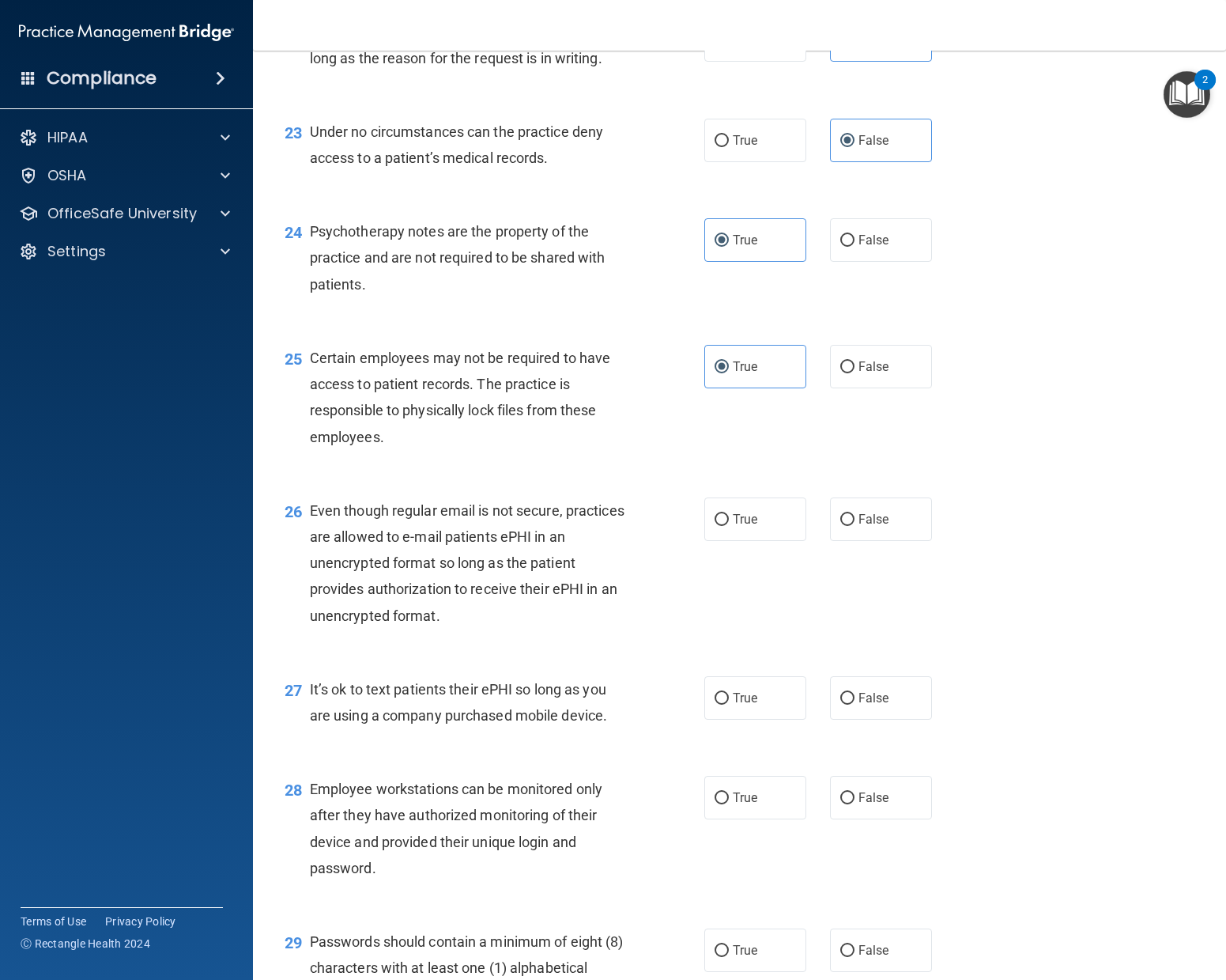
scroll to position [3375, 0]
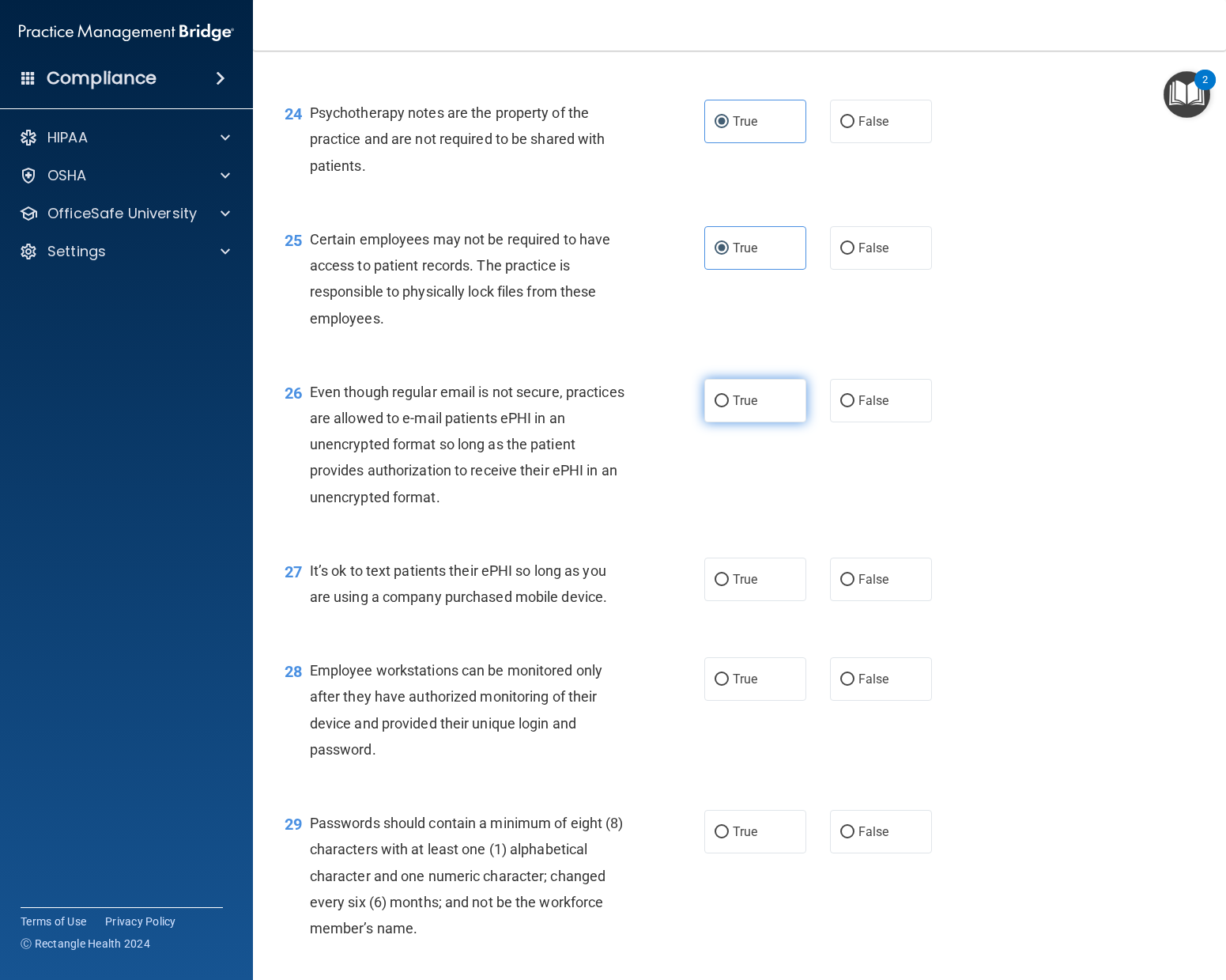
click at [747, 422] on label "True" at bounding box center [755, 401] width 102 height 43
click at [729, 407] on input "True" at bounding box center [722, 401] width 14 height 12
radio input "true"
click at [878, 601] on label "False" at bounding box center [881, 579] width 102 height 43
click at [854, 586] on input "False" at bounding box center [848, 579] width 14 height 12
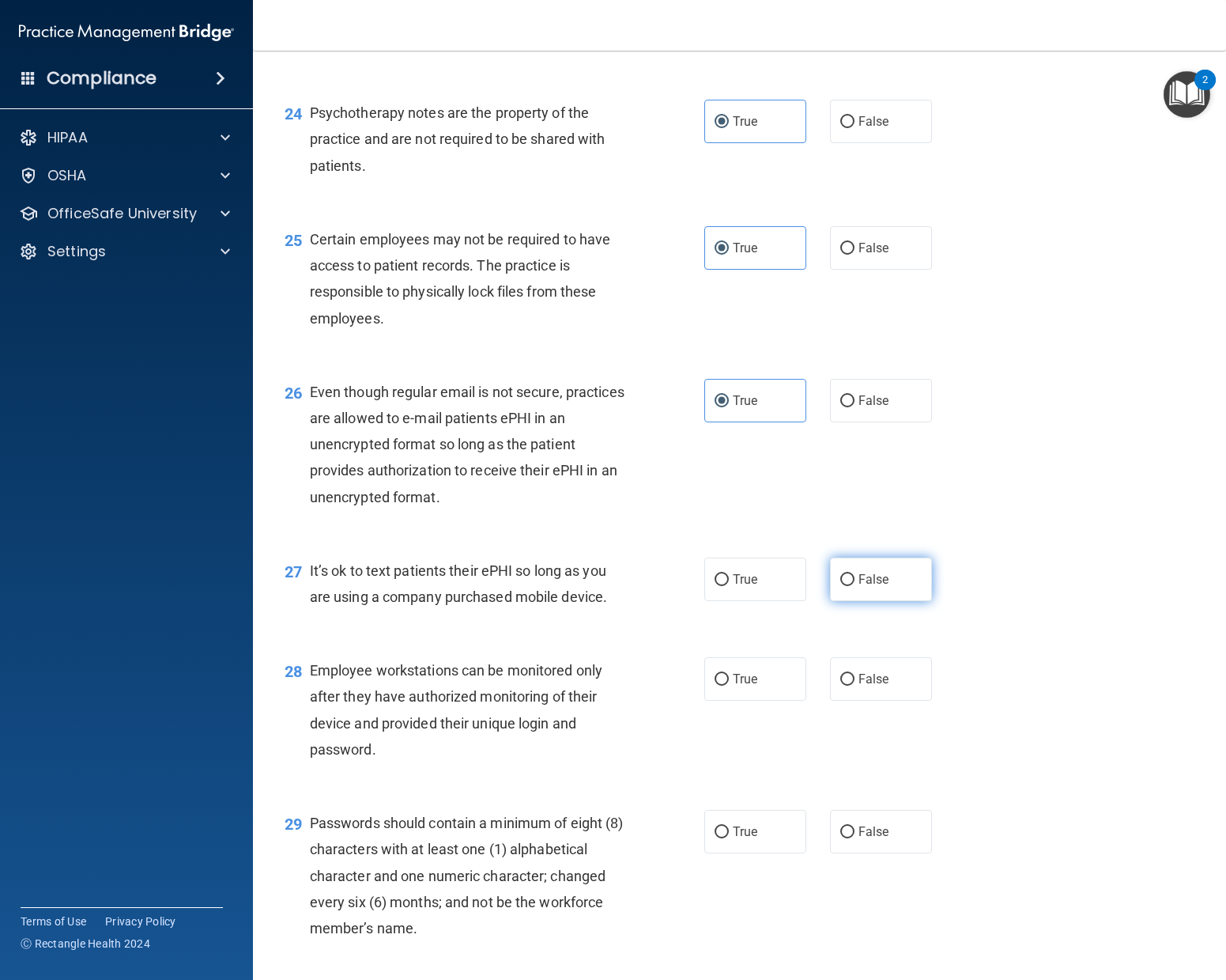
radio input "true"
click at [802, 701] on div "True False" at bounding box center [827, 679] width 245 height 43
click at [858, 686] on span "False" at bounding box center [874, 678] width 31 height 15
click at [854, 686] on input "False" at bounding box center [848, 679] width 14 height 12
radio input "true"
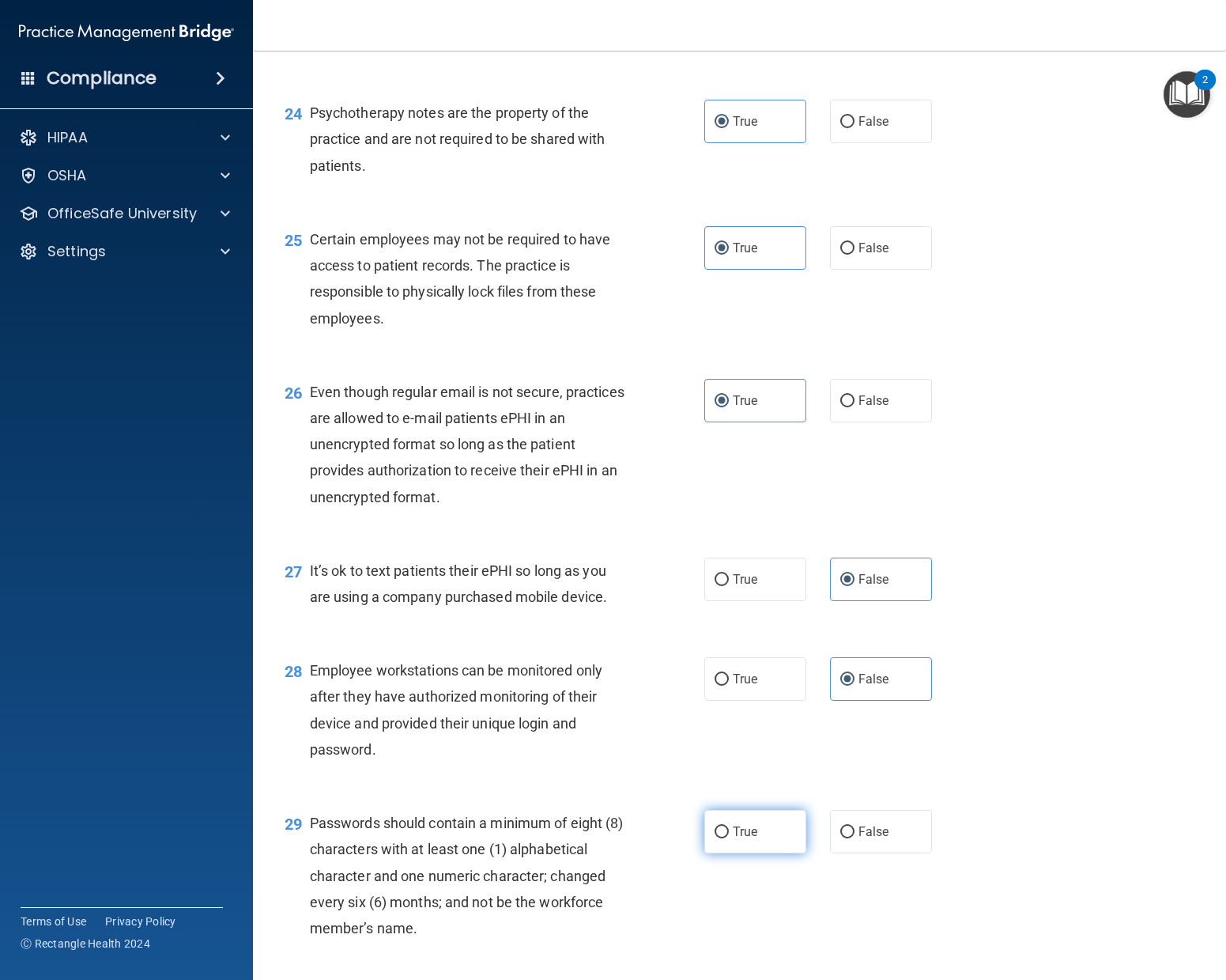
click at [755, 724] on label "True" at bounding box center [755, 831] width 102 height 43
click at [729, 724] on input "True" at bounding box center [722, 832] width 14 height 12
radio input "true"
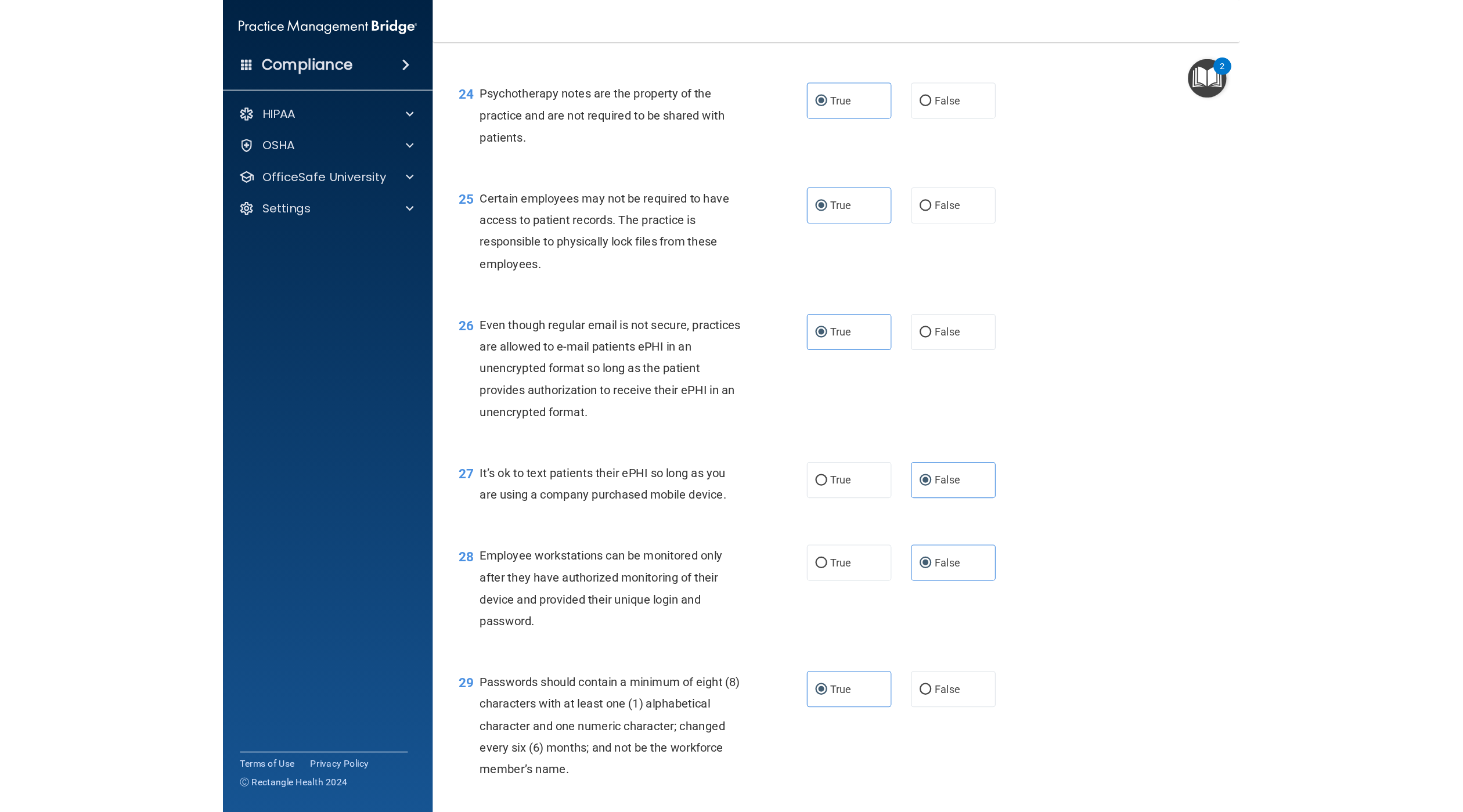
scroll to position [2734, 0]
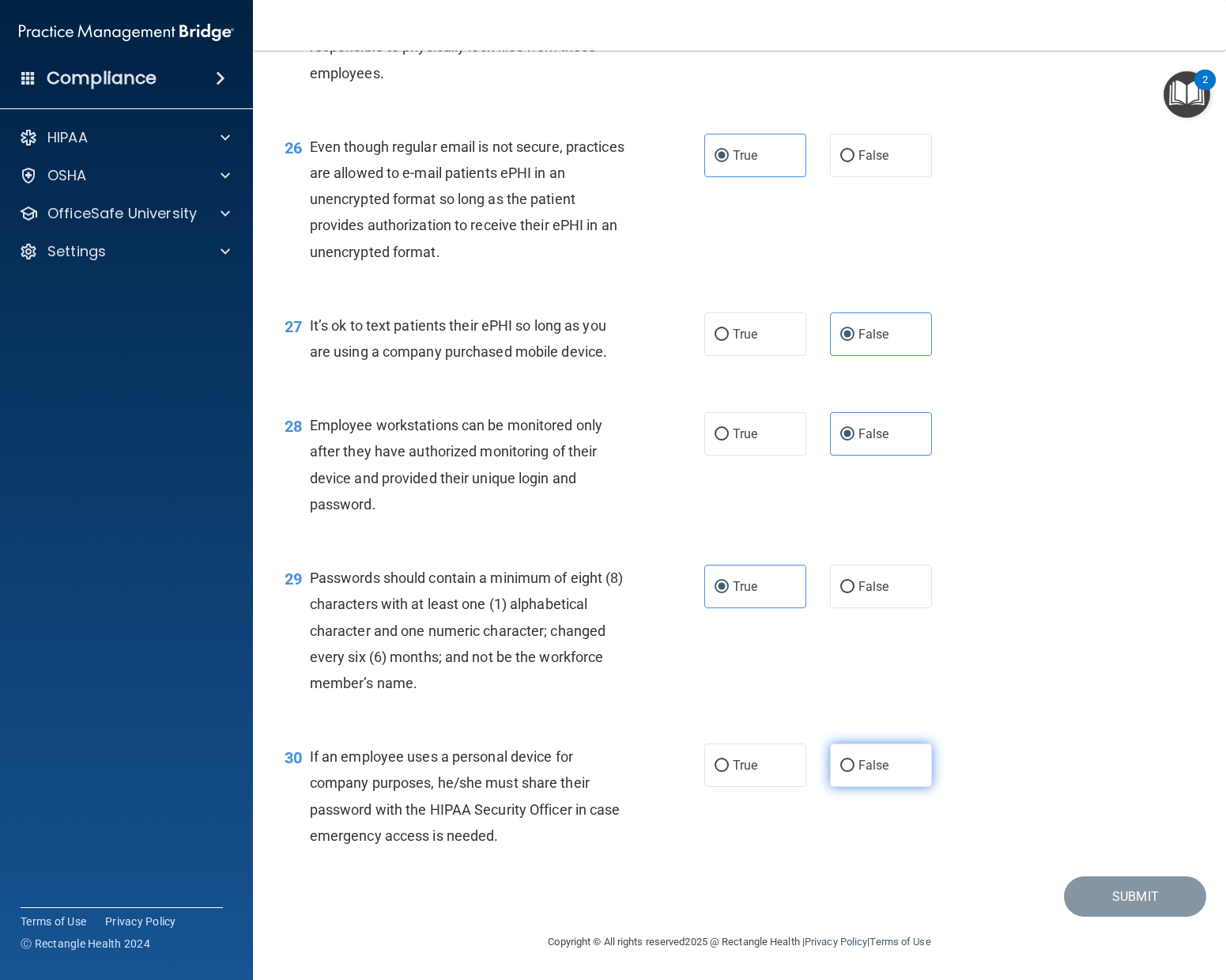
click at [897, 724] on label "False" at bounding box center [881, 765] width 102 height 43
click at [854, 724] on input "False" at bounding box center [848, 765] width 14 height 12
radio input "true"
click at [907, 724] on button "Submit" at bounding box center [1135, 896] width 142 height 40
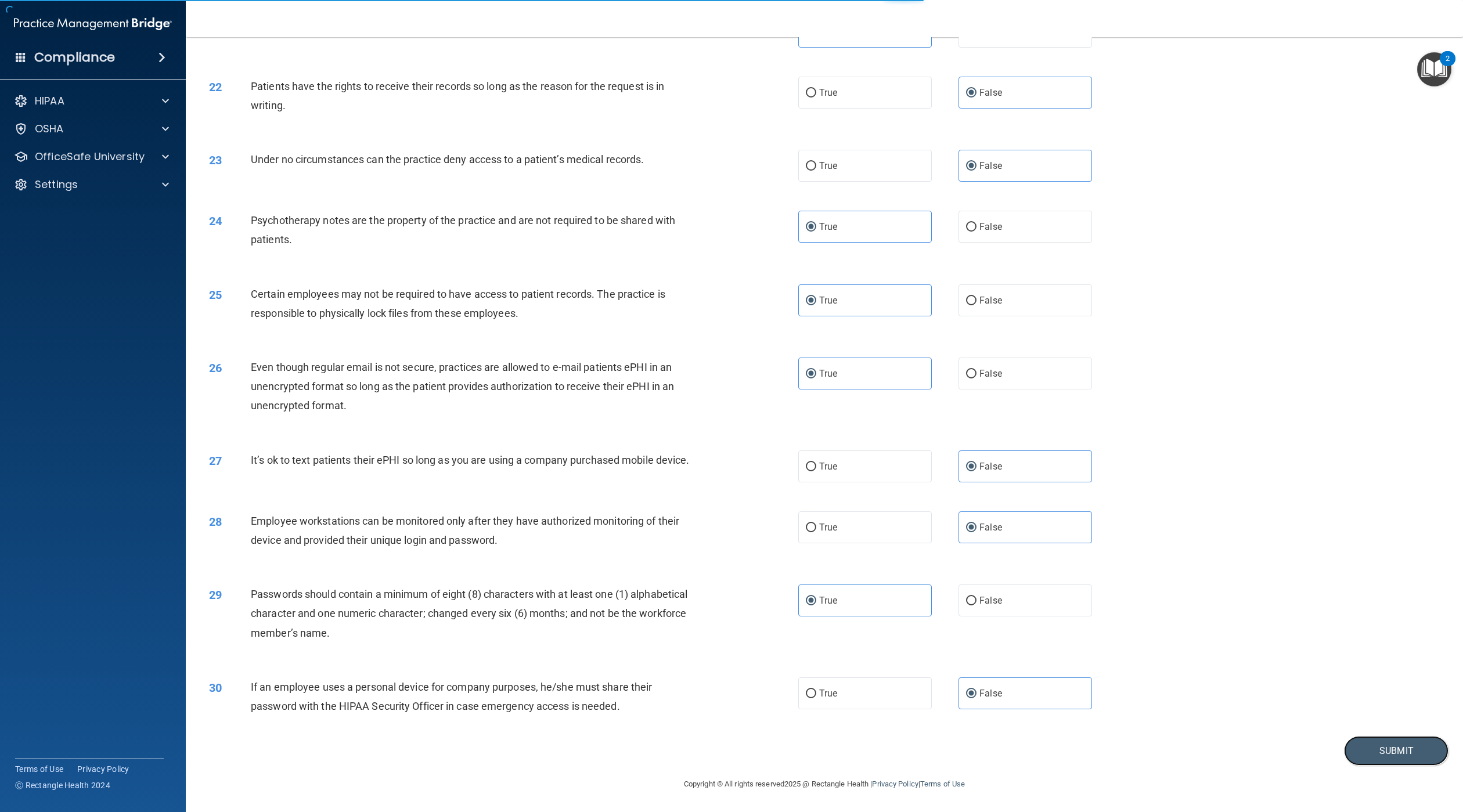
scroll to position [1691, 0]
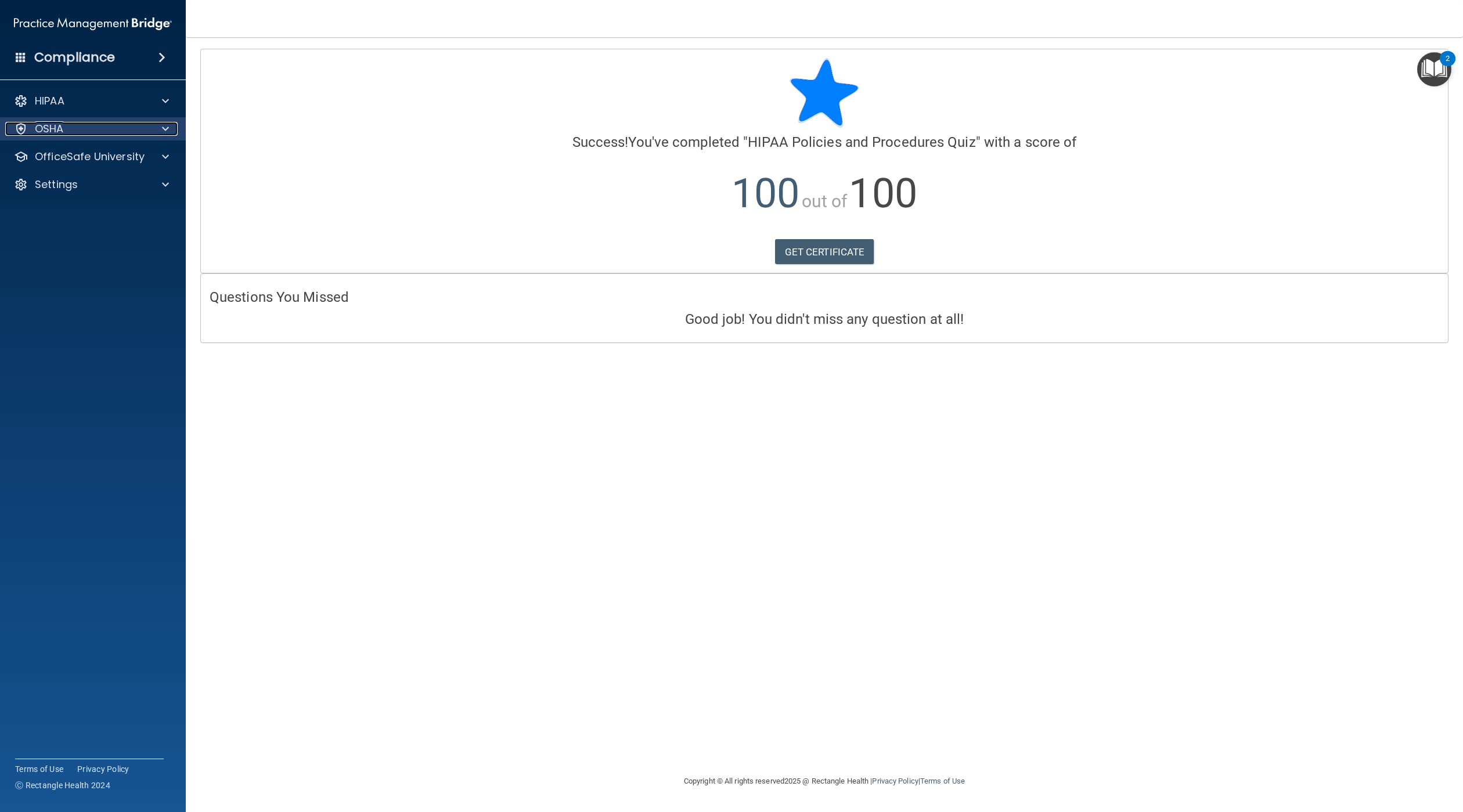
click at [81, 129] on div "OSHA" at bounding box center [77, 129] width 144 height 14
click at [117, 162] on p "Safety Data Sheets" at bounding box center [87, 157] width 158 height 12
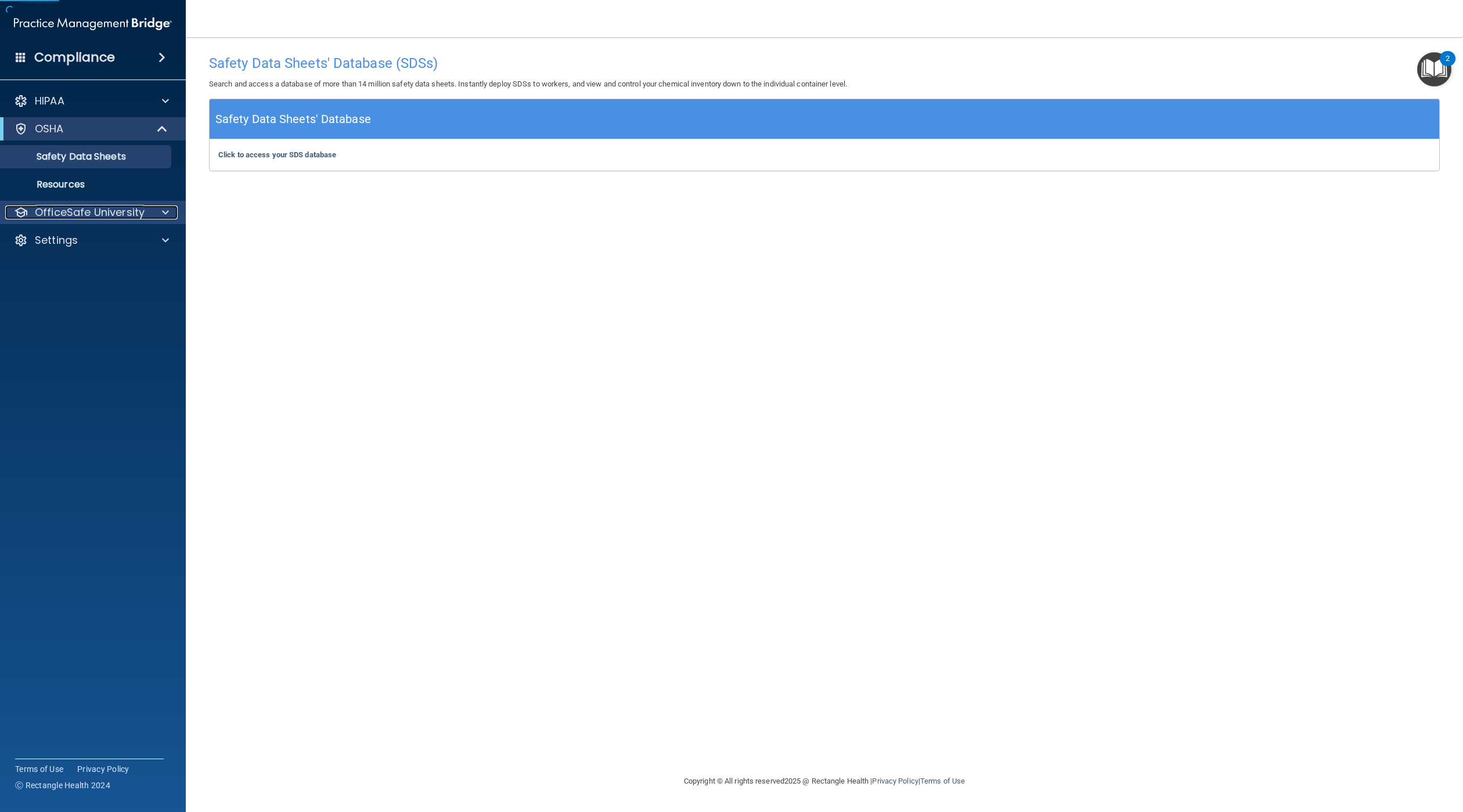
click at [119, 210] on p "OfficeSafe University" at bounding box center [90, 213] width 110 height 14
click at [89, 239] on p "HIPAA Training" at bounding box center [56, 240] width 96 height 12
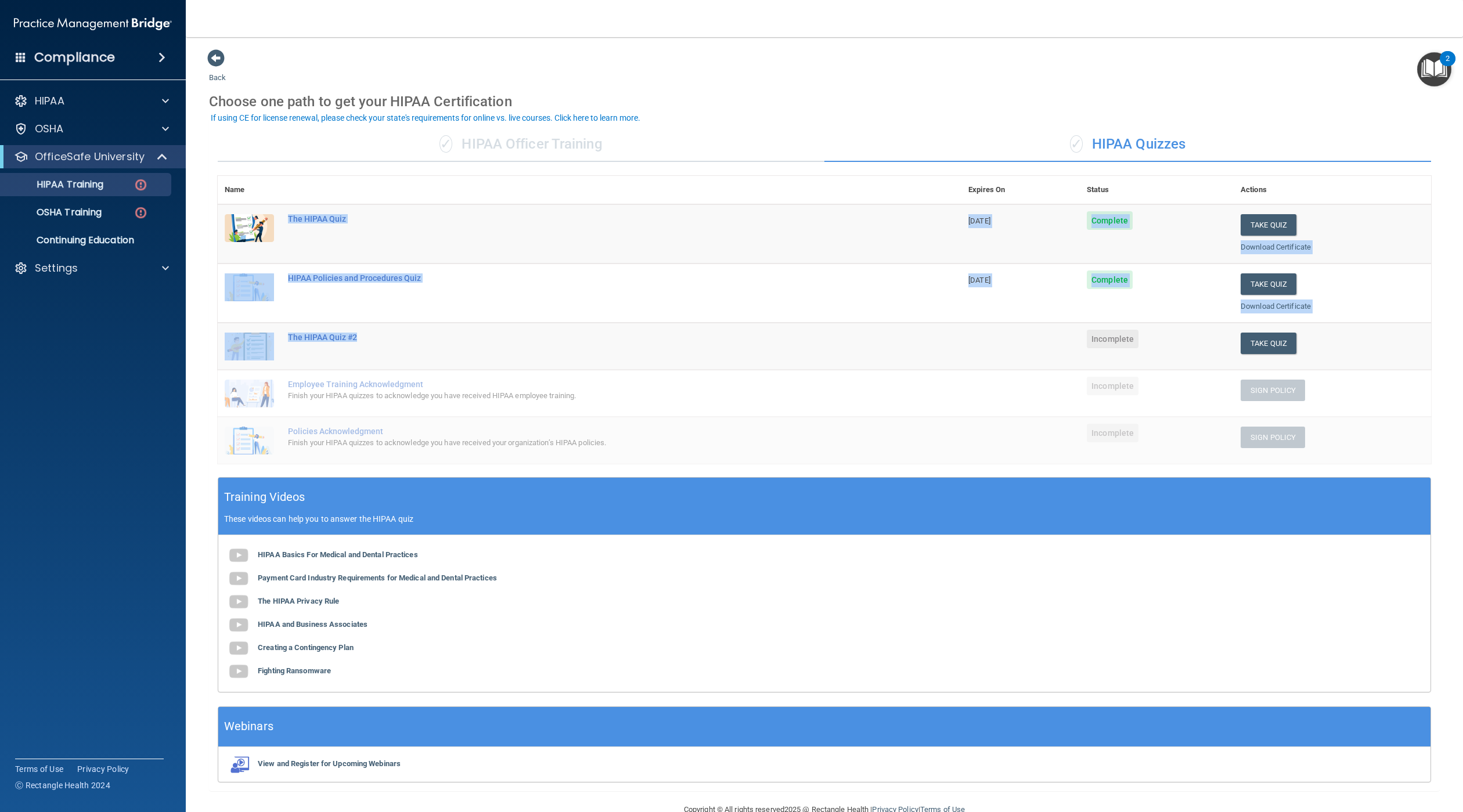
drag, startPoint x: 716, startPoint y: 352, endPoint x: 263, endPoint y: 213, distance: 473.8
click at [263, 213] on tbody "The HIPAA Quiz [DATE] Complete Take Quiz Download Certificate HIPAA Policies an…" at bounding box center [825, 334] width 1213 height 259
click at [500, 261] on td "The HIPAA Quiz" at bounding box center [621, 234] width 680 height 59
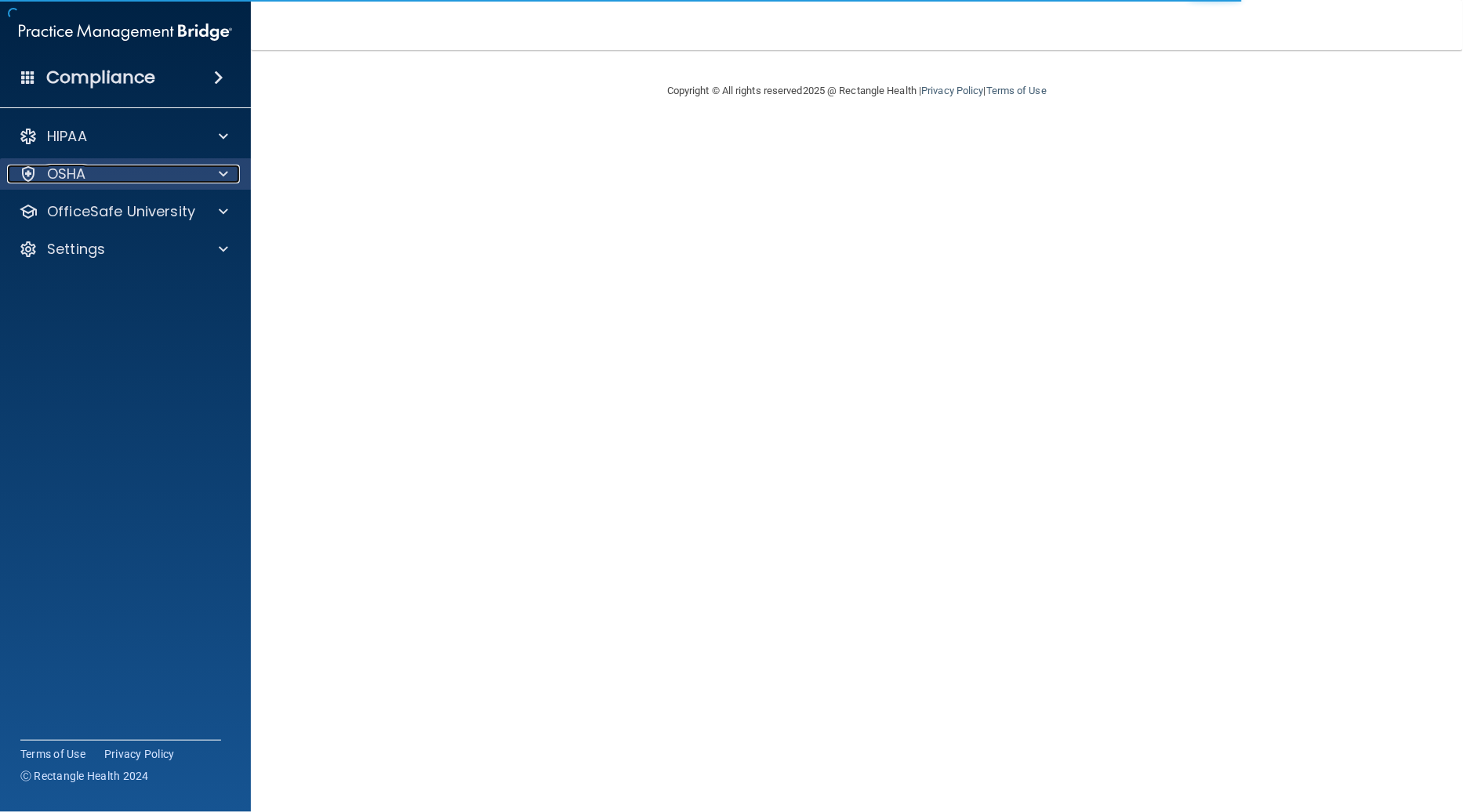
click at [181, 168] on div "OSHA" at bounding box center [104, 174] width 195 height 19
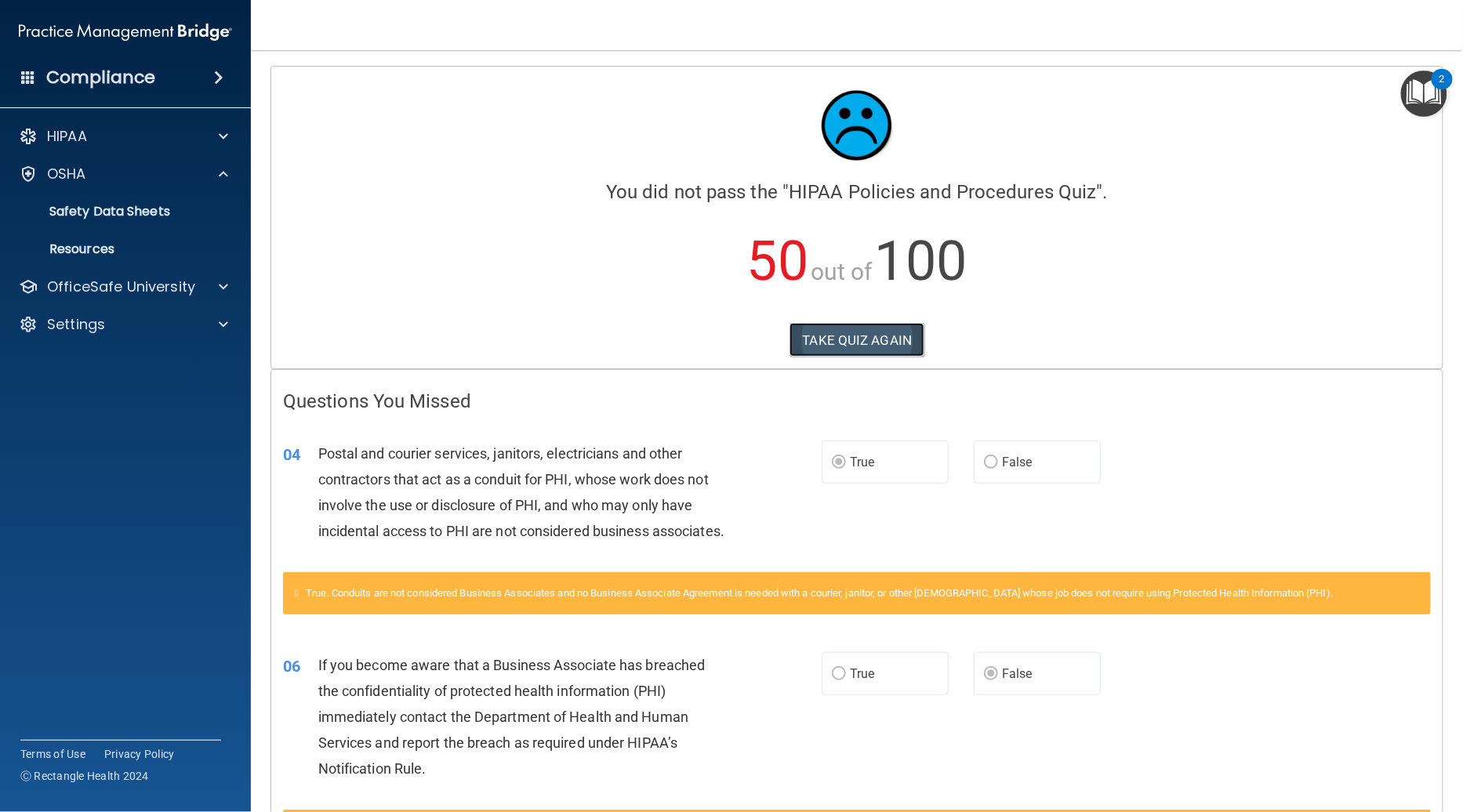
click at [835, 332] on button "TAKE QUIZ AGAIN" at bounding box center [858, 340] width 136 height 34
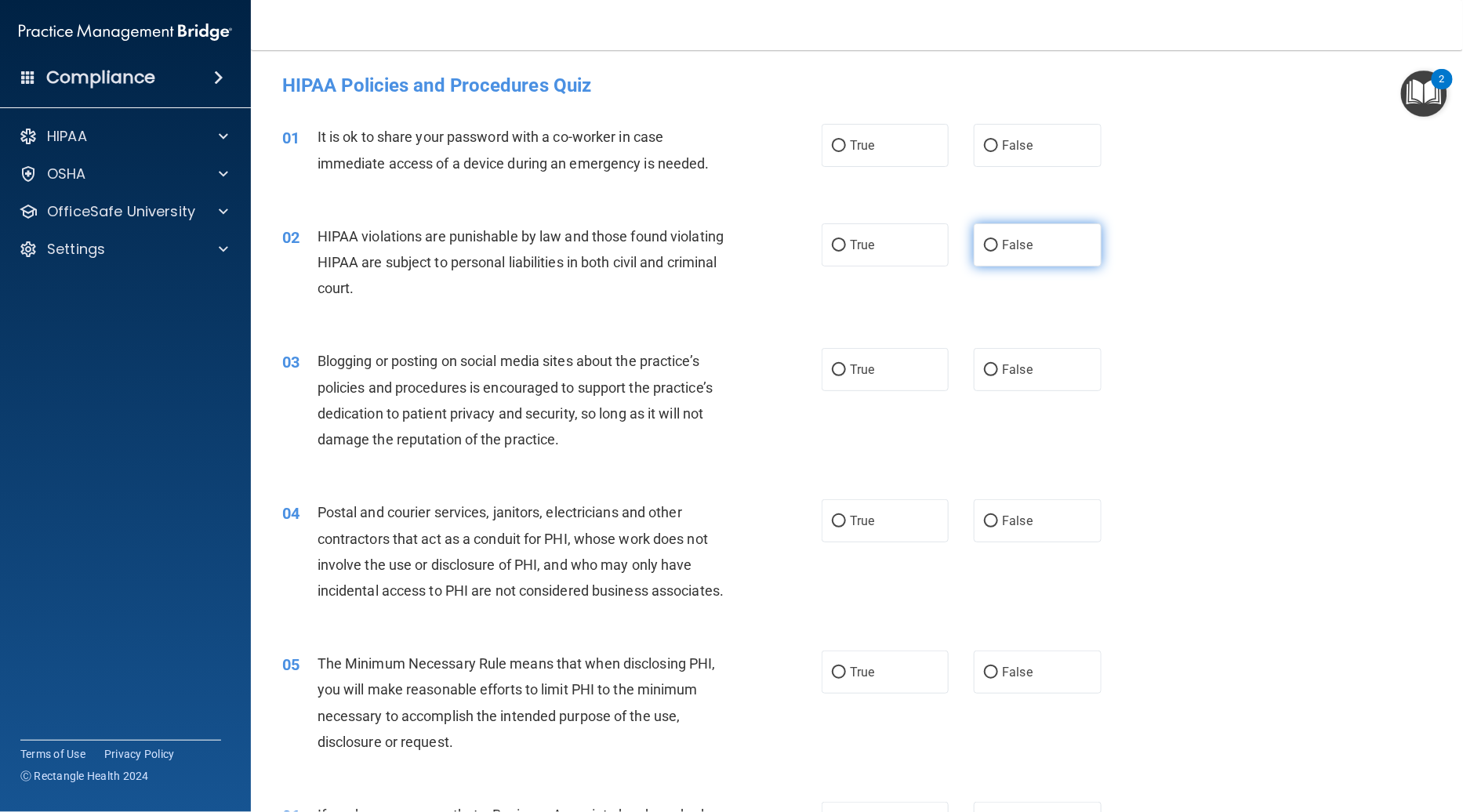
click at [1048, 148] on label "False" at bounding box center [1037, 145] width 127 height 43
click at [998, 148] on input "False" at bounding box center [991, 146] width 14 height 12
radio input "true"
click at [1041, 235] on label "False" at bounding box center [1037, 245] width 127 height 43
click at [998, 240] on input "False" at bounding box center [991, 246] width 14 height 12
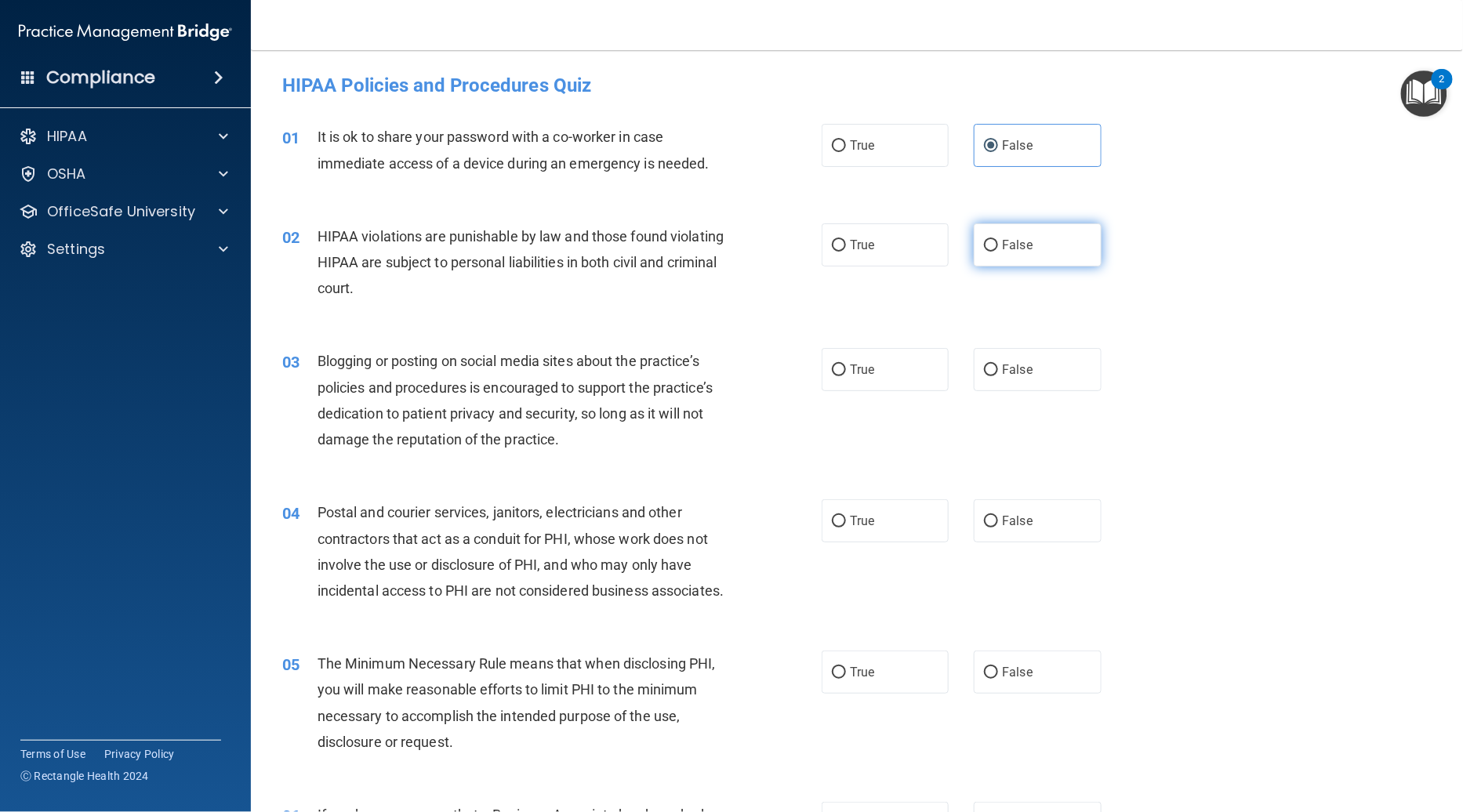
radio input "true"
click at [1028, 393] on div "03 Blogging or posting on social media sites about the practice’s policies and …" at bounding box center [857, 404] width 1173 height 152
click at [1037, 522] on label "False" at bounding box center [1037, 521] width 127 height 43
click at [998, 522] on input "False" at bounding box center [991, 522] width 14 height 12
radio input "true"
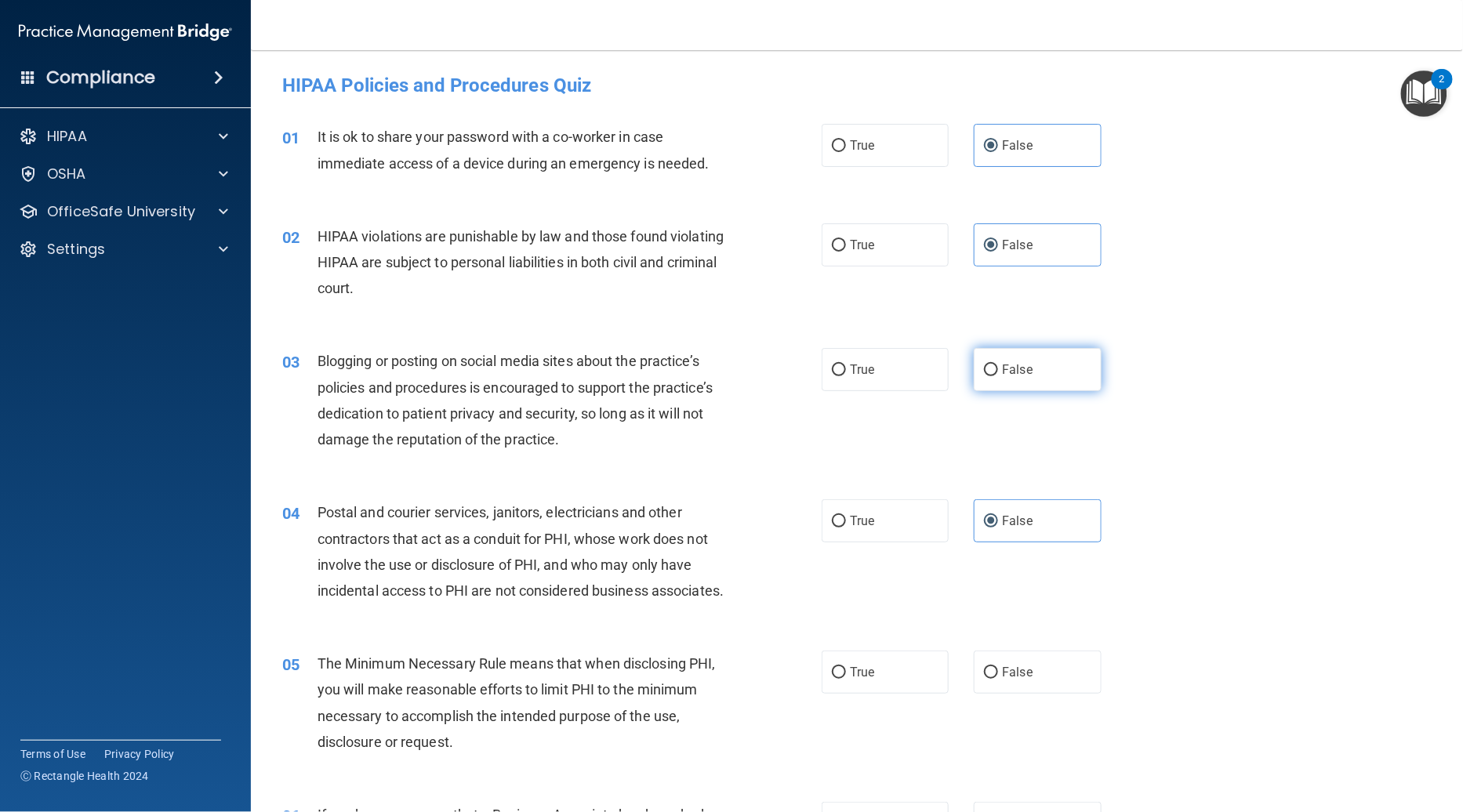
drag, startPoint x: 1052, startPoint y: 388, endPoint x: 1052, endPoint y: 370, distance: 18.0
click at [1052, 385] on label "False" at bounding box center [1037, 369] width 127 height 43
click at [998, 376] on input "False" at bounding box center [991, 370] width 14 height 12
radio input "true"
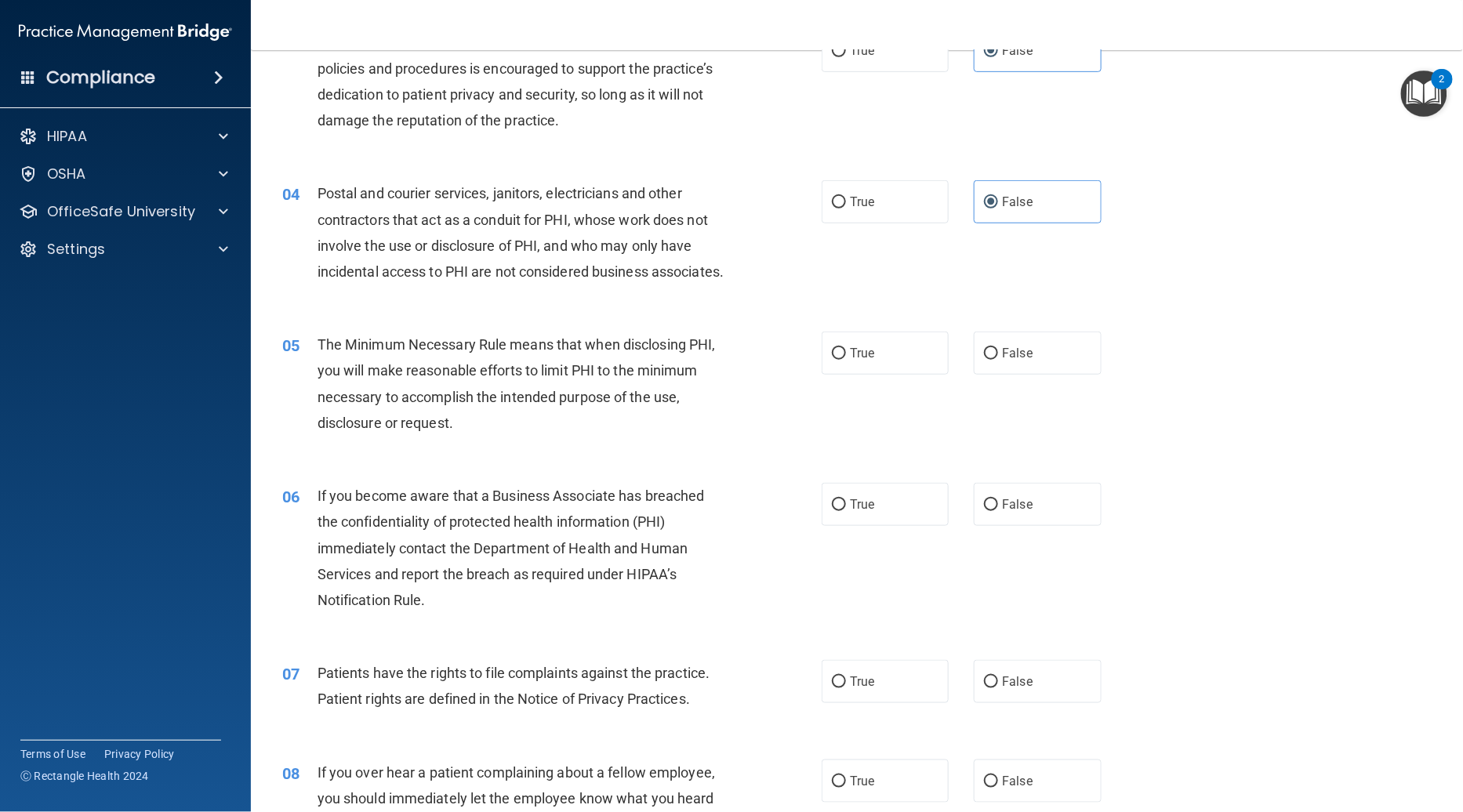
scroll to position [421, 0]
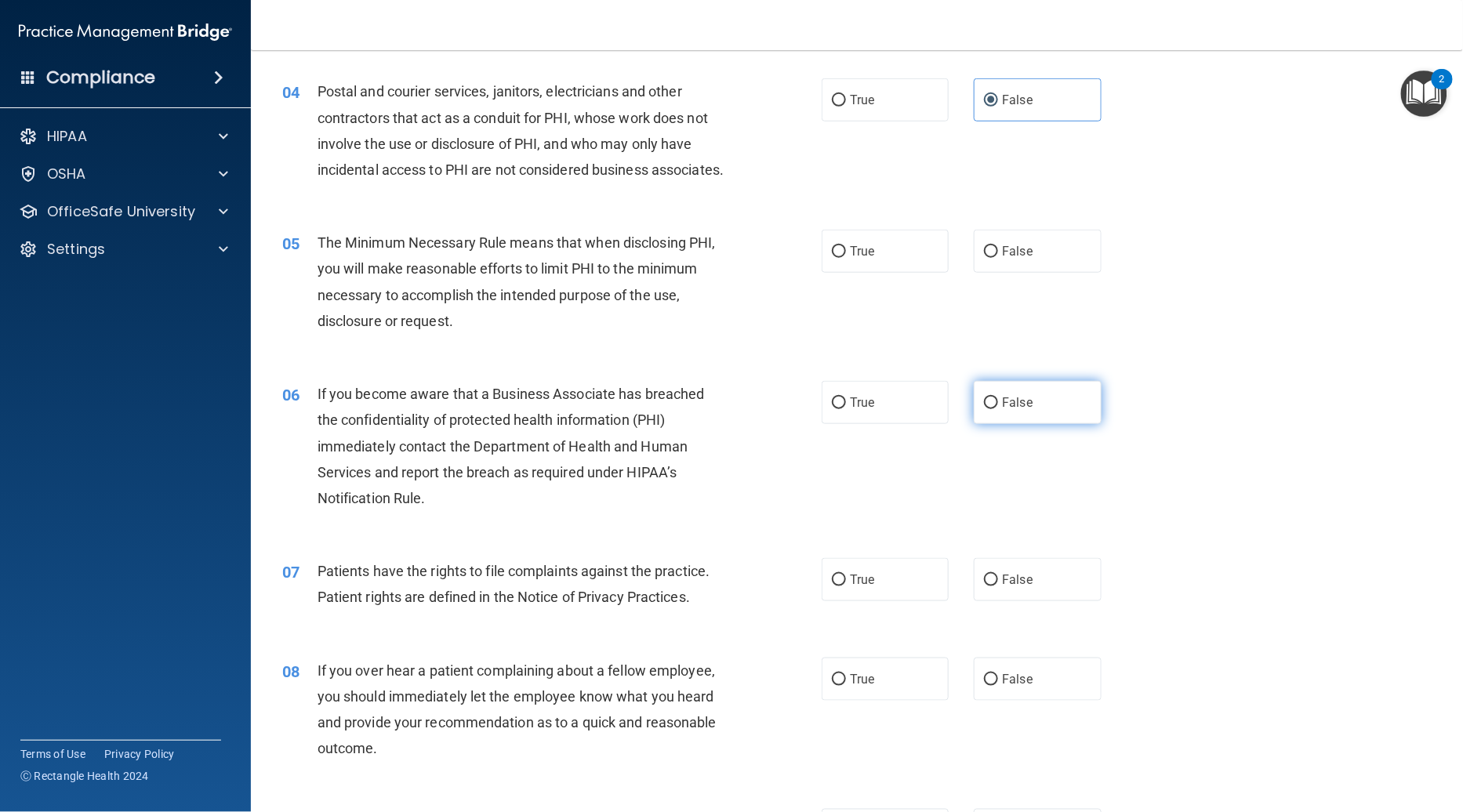
drag, startPoint x: 1032, startPoint y: 259, endPoint x: 1008, endPoint y: 389, distance: 132.2
click at [1031, 264] on label "False" at bounding box center [1037, 251] width 127 height 43
click at [998, 258] on input "False" at bounding box center [991, 252] width 14 height 12
radio input "true"
click at [1008, 402] on span "False" at bounding box center [1017, 402] width 30 height 15
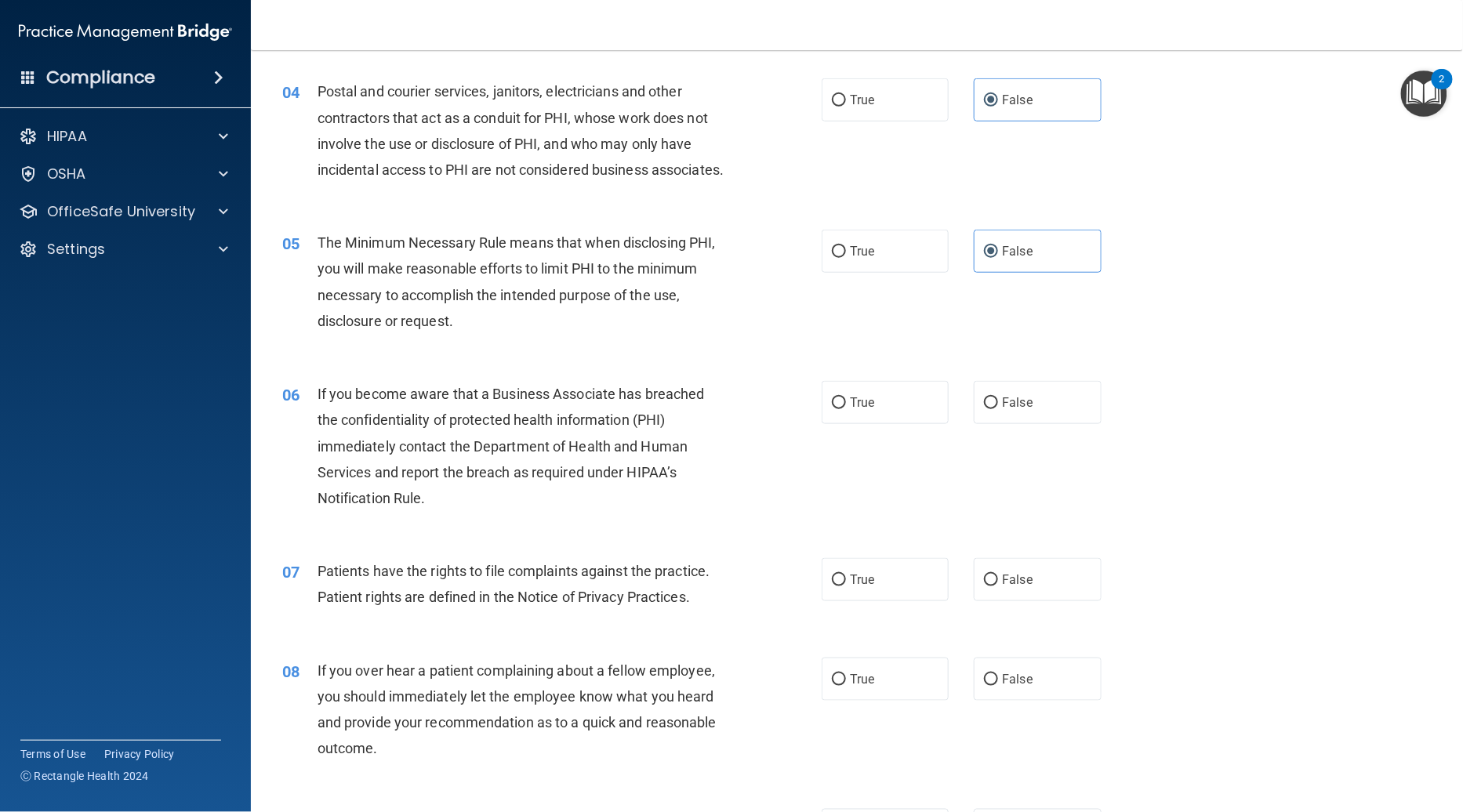
click at [998, 402] on input "False" at bounding box center [991, 403] width 14 height 12
radio input "true"
drag, startPoint x: 1019, startPoint y: 561, endPoint x: 1432, endPoint y: 309, distance: 483.8
click at [1020, 565] on label "False" at bounding box center [1037, 580] width 127 height 43
click at [998, 574] on input "False" at bounding box center [991, 580] width 14 height 12
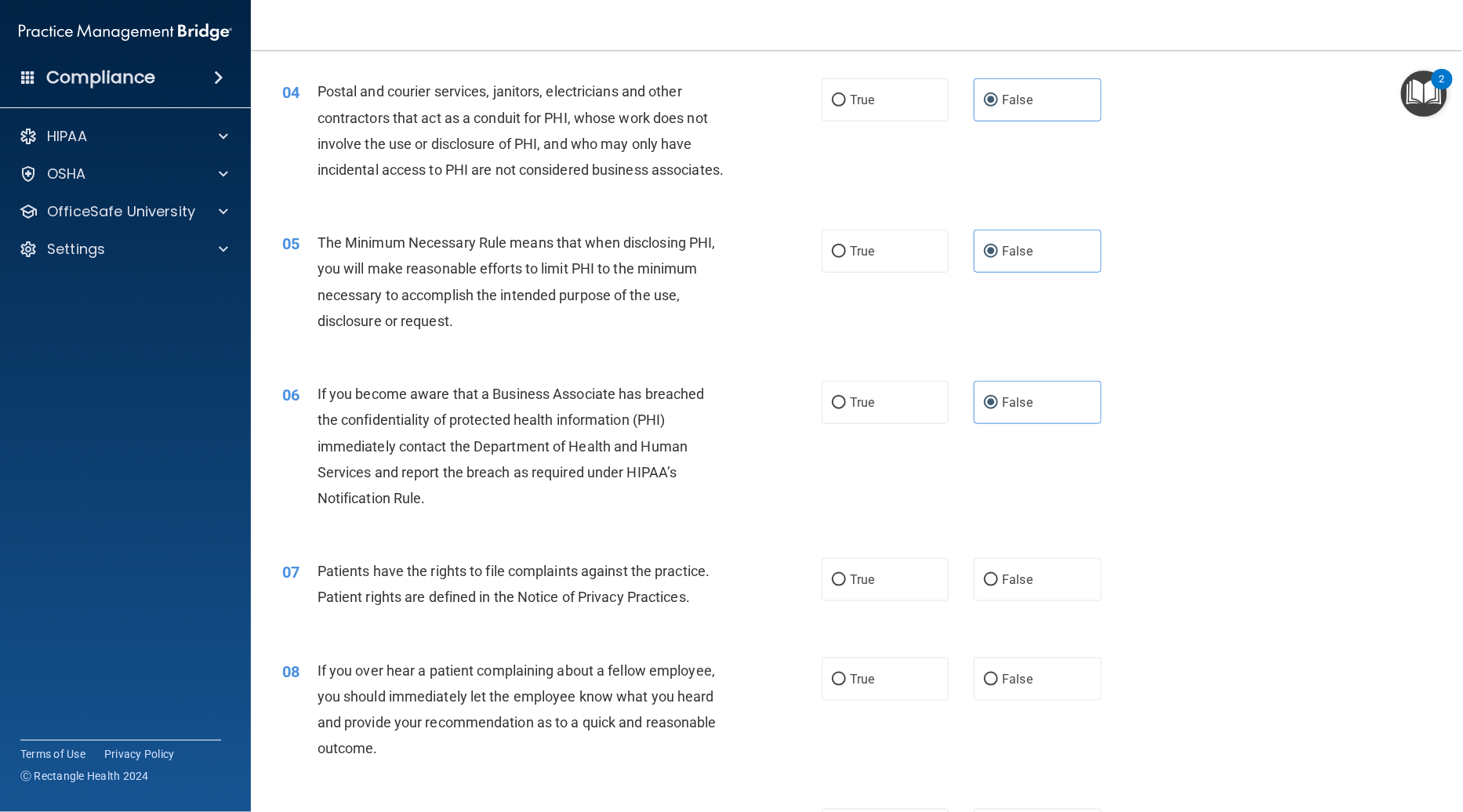
radio input "true"
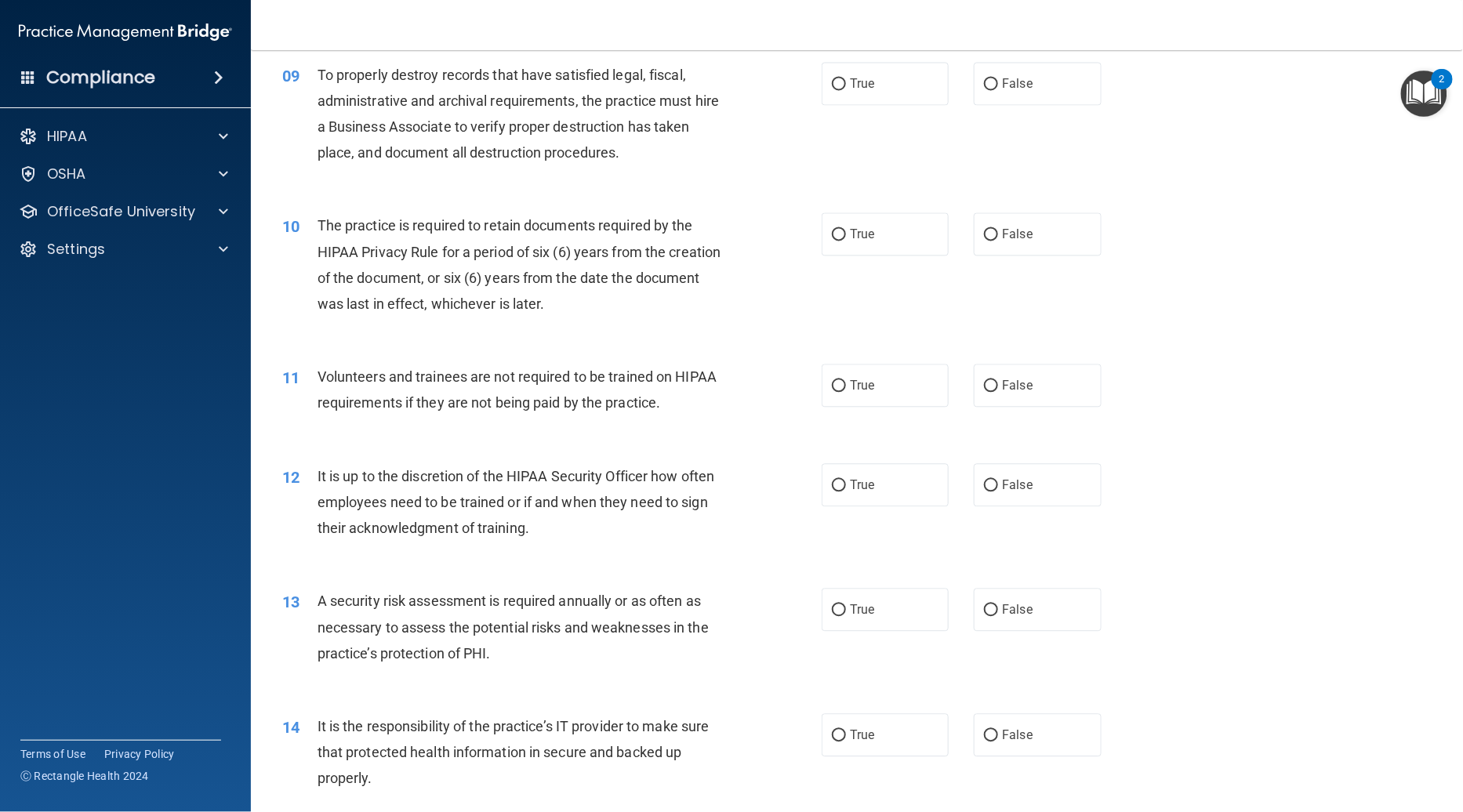
scroll to position [931, 0]
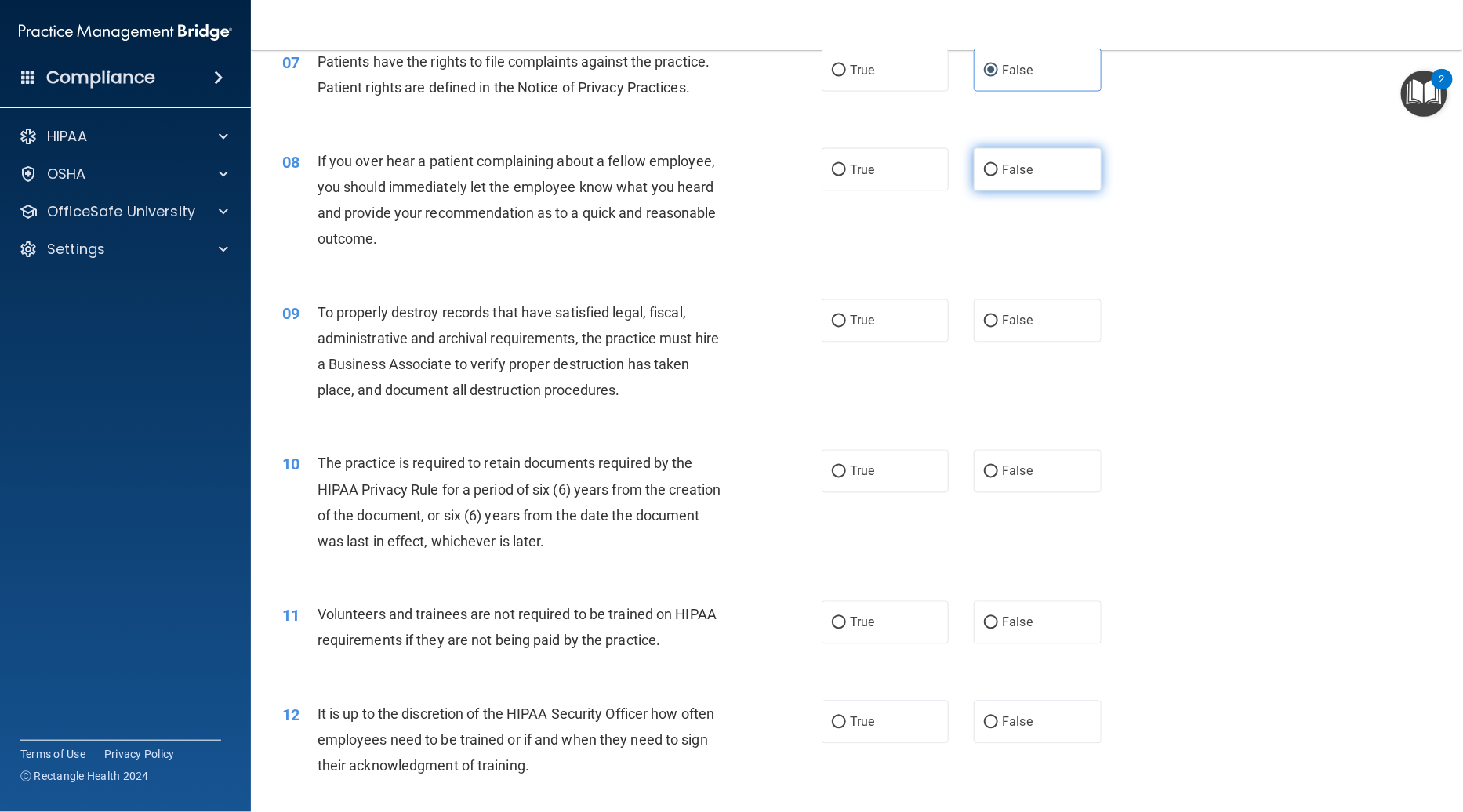
click at [1037, 148] on label "False" at bounding box center [1037, 170] width 127 height 43
click at [998, 164] on input "False" at bounding box center [991, 170] width 14 height 12
radio input "true"
click at [1009, 299] on label "False" at bounding box center [1037, 321] width 127 height 43
click at [998, 316] on input "False" at bounding box center [991, 321] width 14 height 12
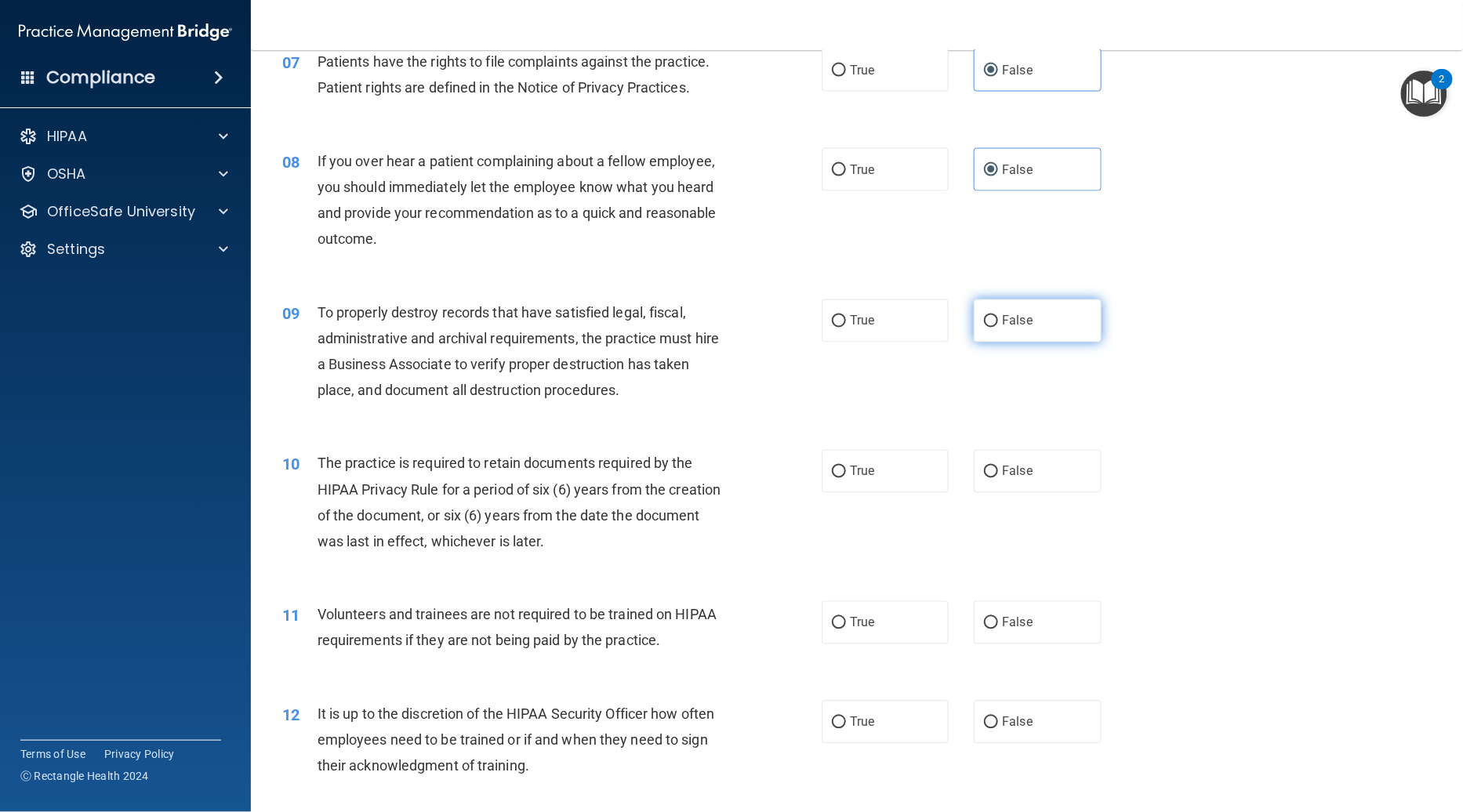
radio input "true"
click at [997, 450] on label "False" at bounding box center [1037, 471] width 127 height 43
click at [997, 467] on input "False" at bounding box center [991, 472] width 14 height 12
radio input "true"
click at [1023, 601] on label "False" at bounding box center [1037, 623] width 127 height 43
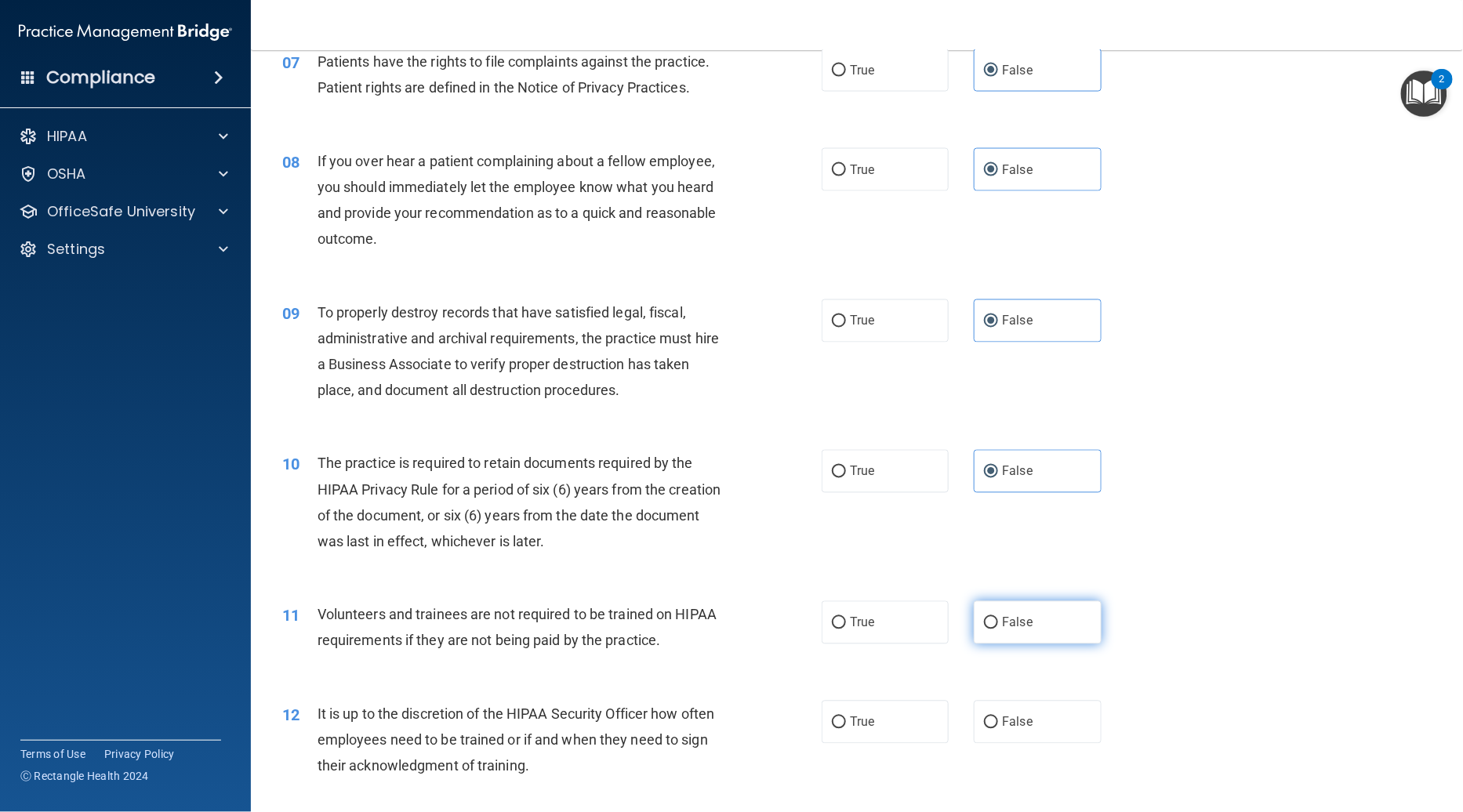
click at [998, 617] on input "False" at bounding box center [991, 623] width 14 height 12
radio input "true"
click at [1063, 702] on label "False" at bounding box center [1037, 723] width 127 height 43
click at [998, 717] on input "False" at bounding box center [991, 723] width 14 height 12
radio input "true"
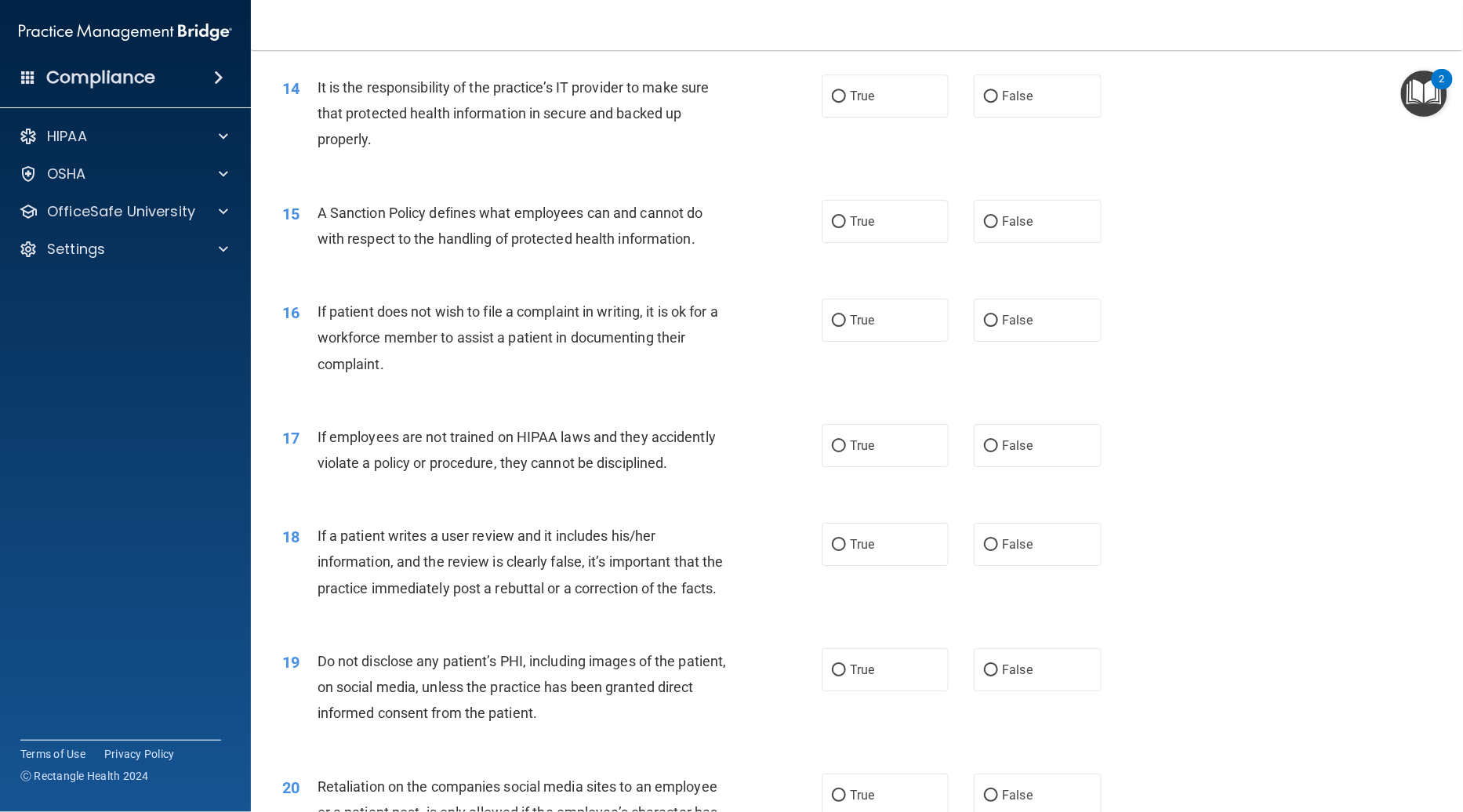
scroll to position [1720, 0]
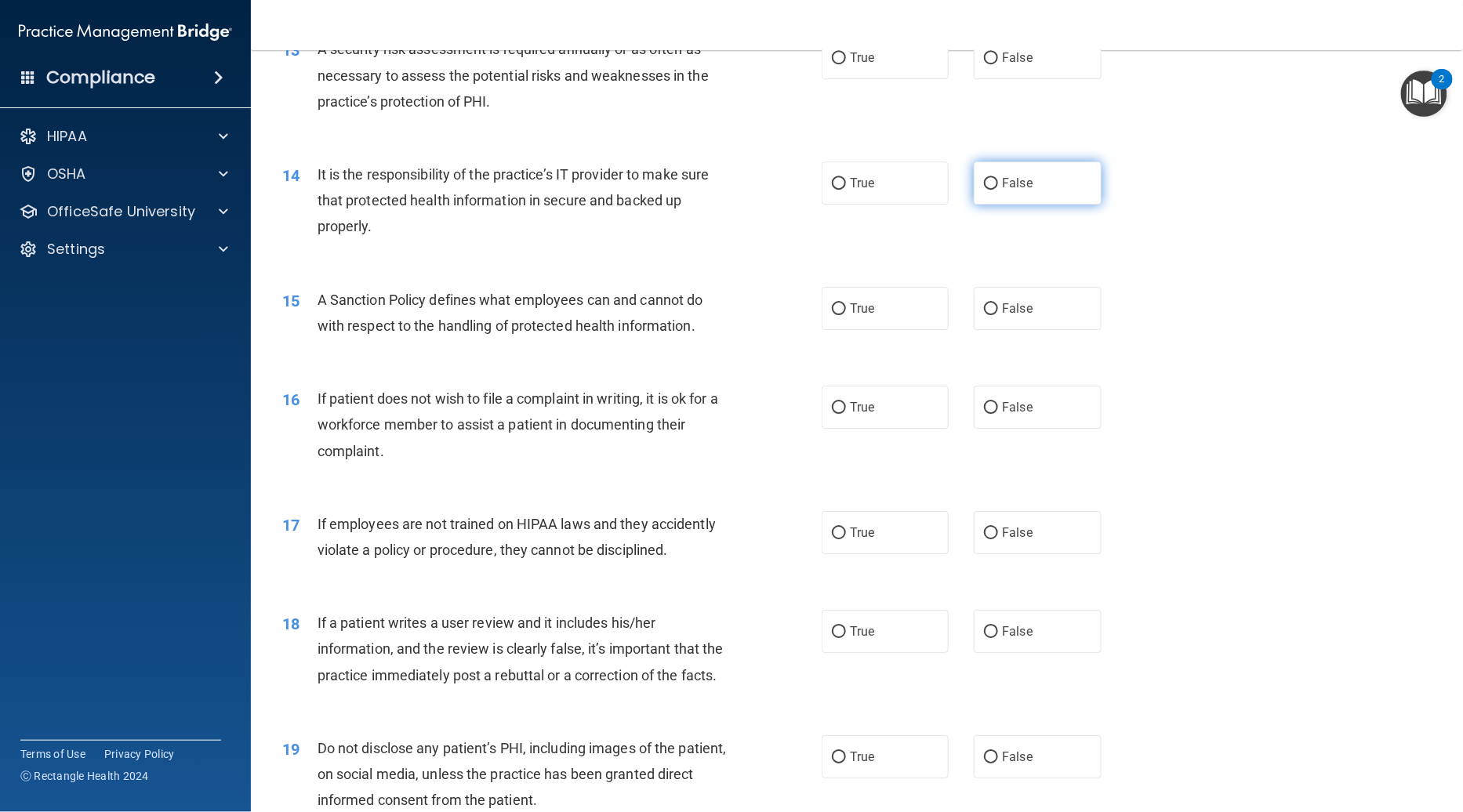
click at [1020, 169] on label "False" at bounding box center [1037, 183] width 127 height 43
click at [998, 178] on input "False" at bounding box center [991, 183] width 14 height 12
radio input "true"
click at [1008, 267] on div "15 A Sanction Policy defines what employees can and cannot do with respect to t…" at bounding box center [857, 317] width 1173 height 99
click at [1016, 291] on label "False" at bounding box center [1037, 309] width 127 height 43
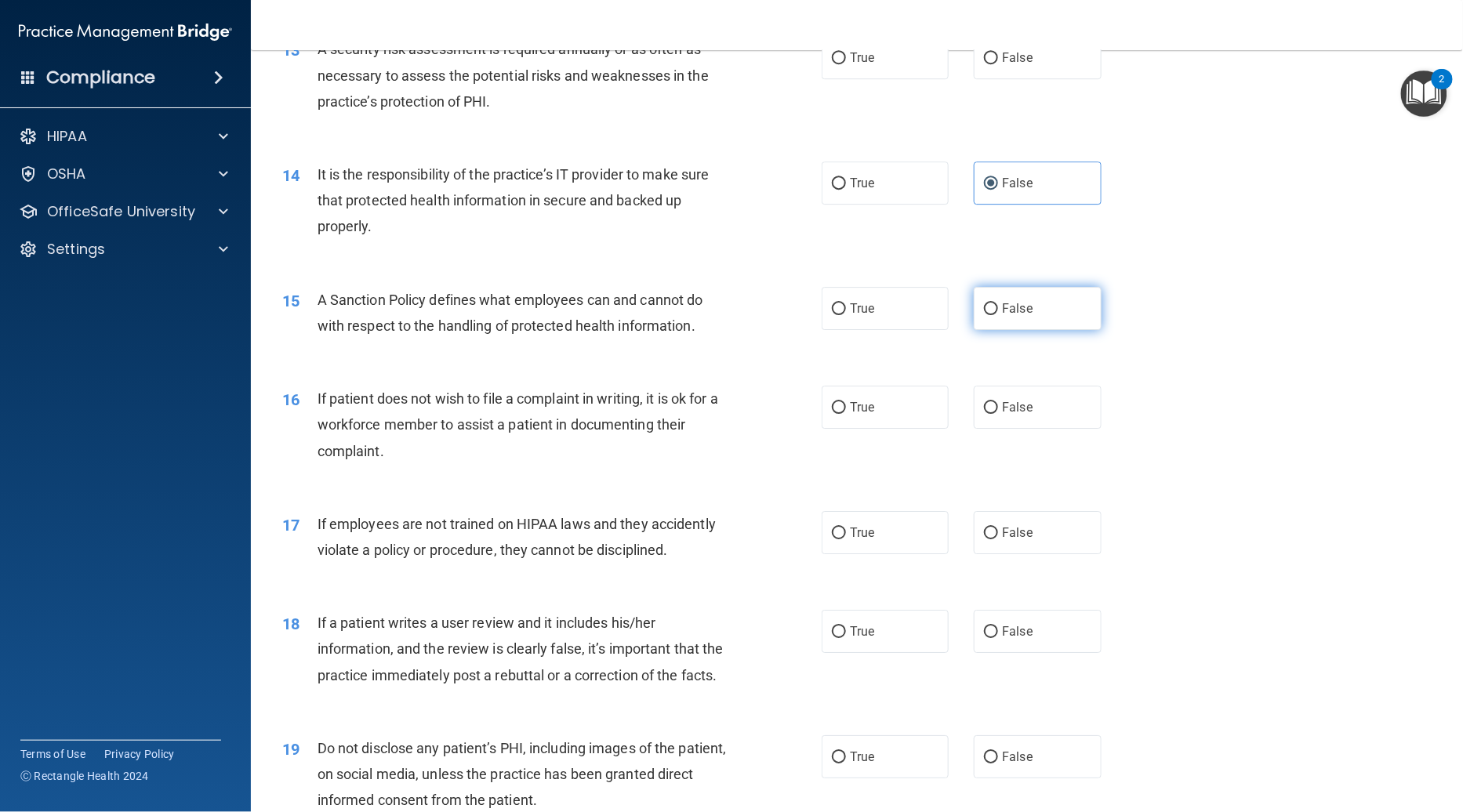
click at [998, 303] on input "False" at bounding box center [991, 309] width 14 height 12
radio input "true"
click at [1015, 386] on label "False" at bounding box center [1037, 408] width 127 height 43
click at [998, 402] on input "False" at bounding box center [991, 408] width 14 height 12
radio input "true"
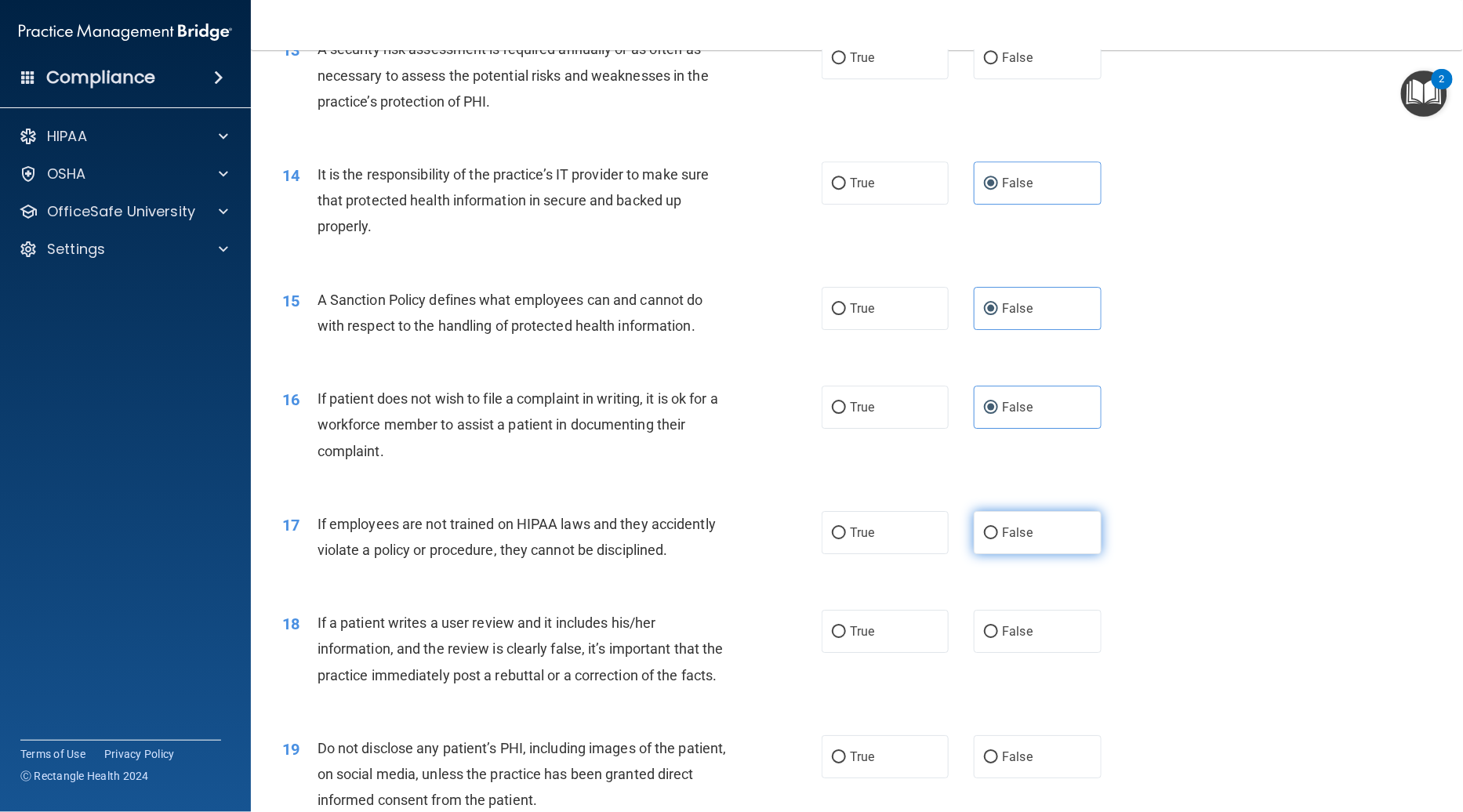
click at [1019, 525] on span "False" at bounding box center [1017, 532] width 30 height 15
click at [998, 527] on input "False" at bounding box center [991, 533] width 14 height 12
radio input "true"
click at [1033, 616] on label "False" at bounding box center [1037, 632] width 127 height 43
click at [998, 626] on input "False" at bounding box center [991, 632] width 14 height 12
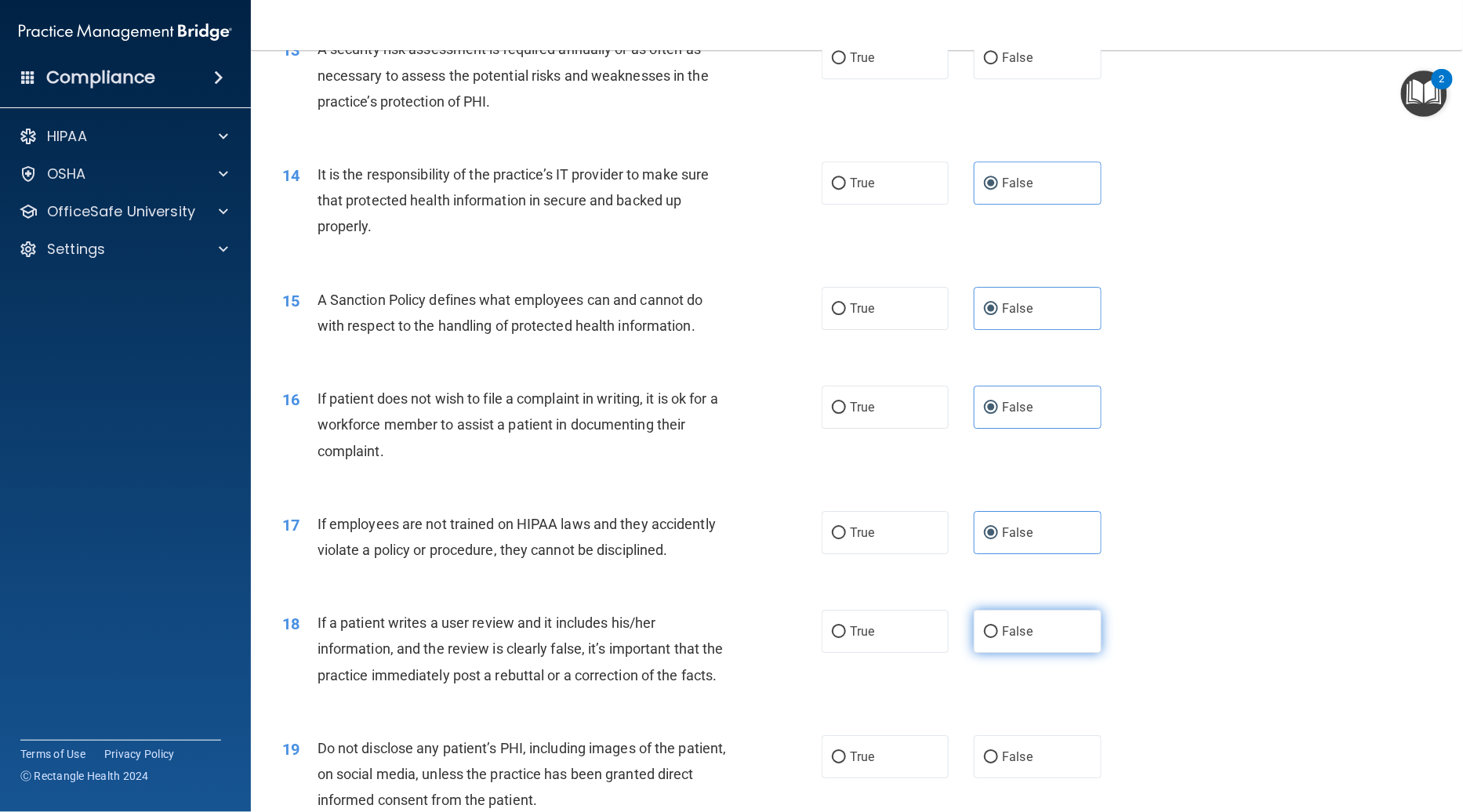
radio input "true"
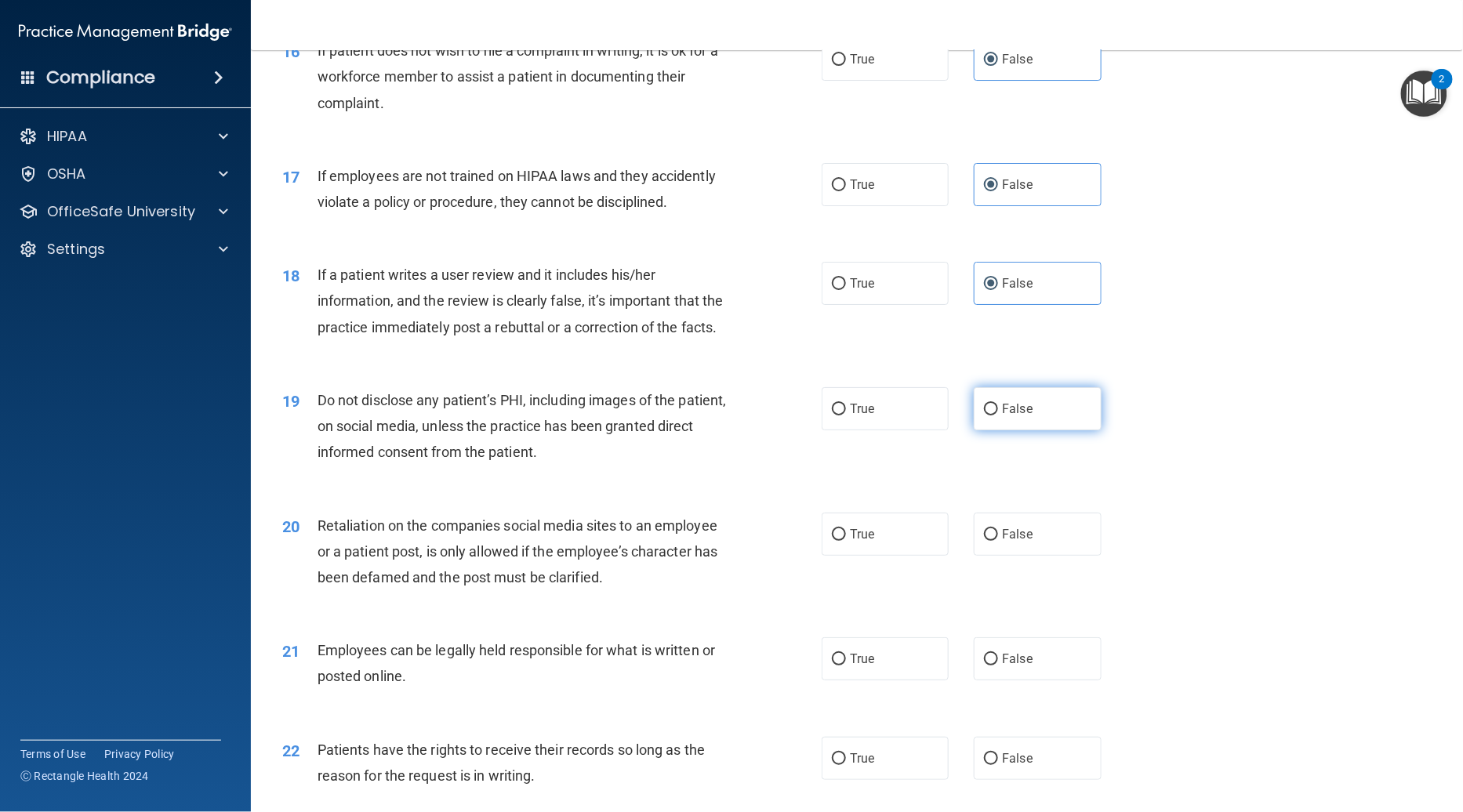
click at [1011, 401] on span "False" at bounding box center [1017, 408] width 30 height 15
click at [998, 404] on input "False" at bounding box center [991, 409] width 14 height 12
radio input "true"
click at [1022, 526] on label "False" at bounding box center [1037, 534] width 127 height 43
click at [998, 529] on input "False" at bounding box center [991, 534] width 14 height 12
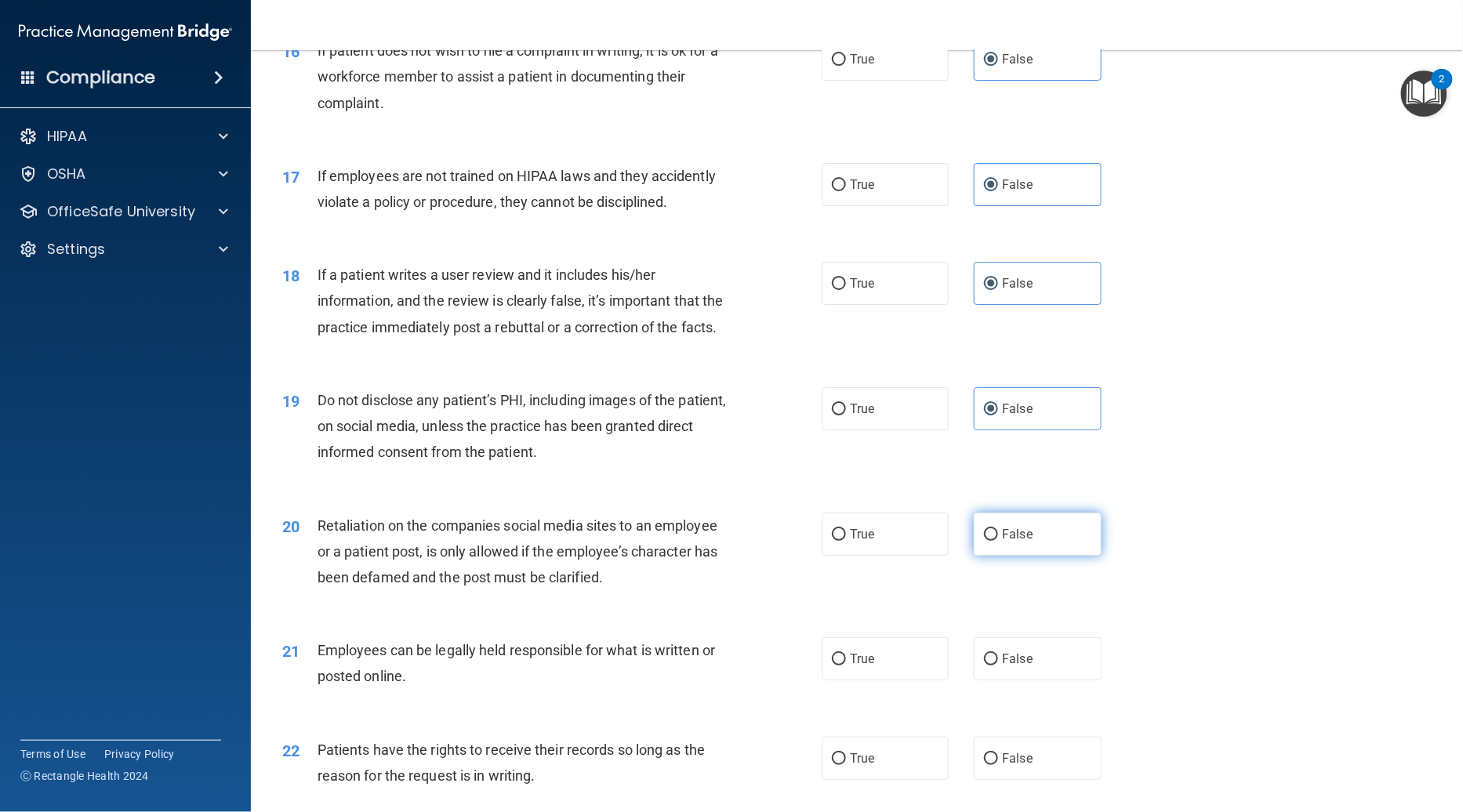
radio input "true"
drag, startPoint x: 1019, startPoint y: 617, endPoint x: 1029, endPoint y: 666, distance: 50.0
click at [1019, 637] on label "False" at bounding box center [1037, 659] width 127 height 43
click at [998, 654] on input "False" at bounding box center [991, 660] width 14 height 12
radio input "true"
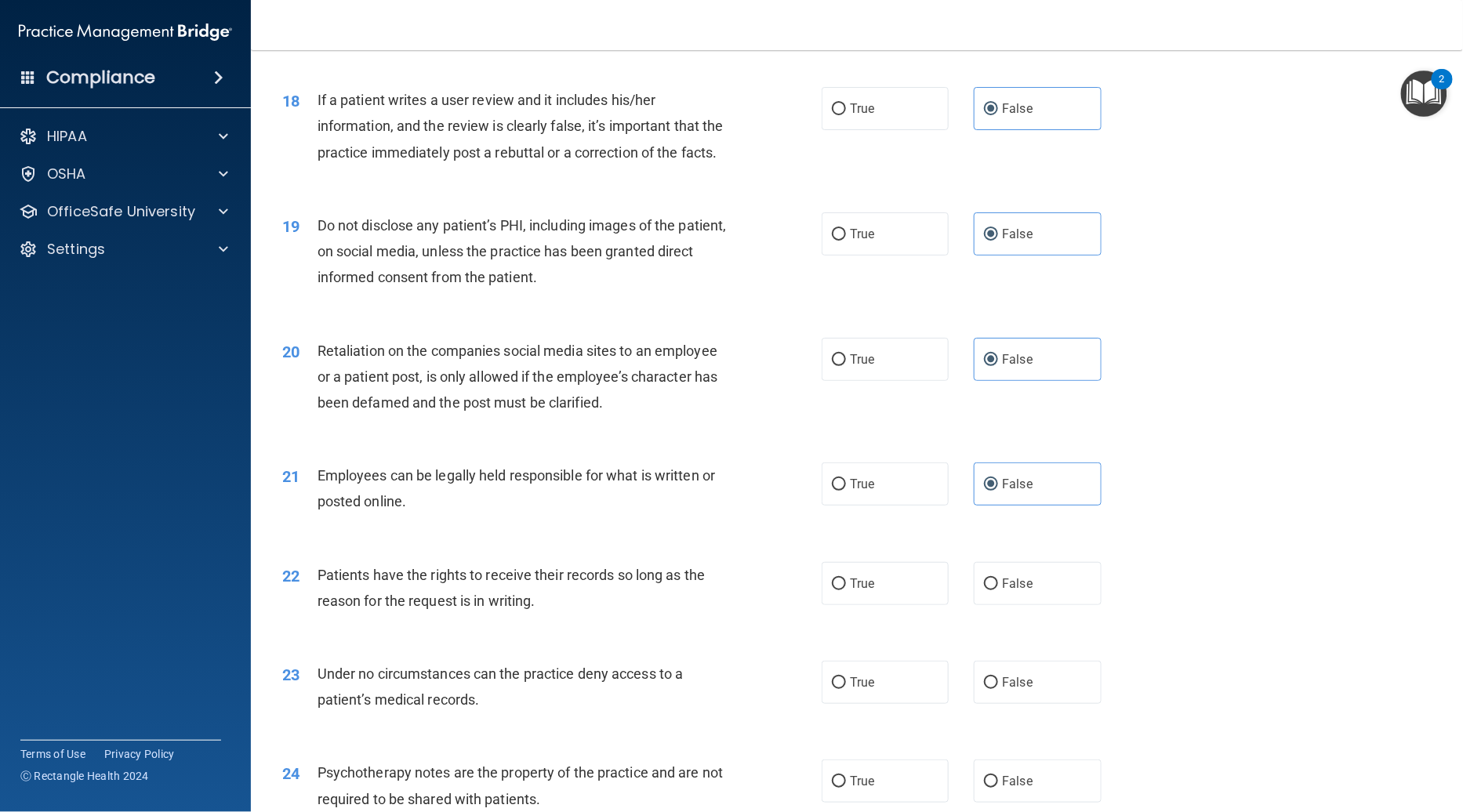
scroll to position [2330, 0]
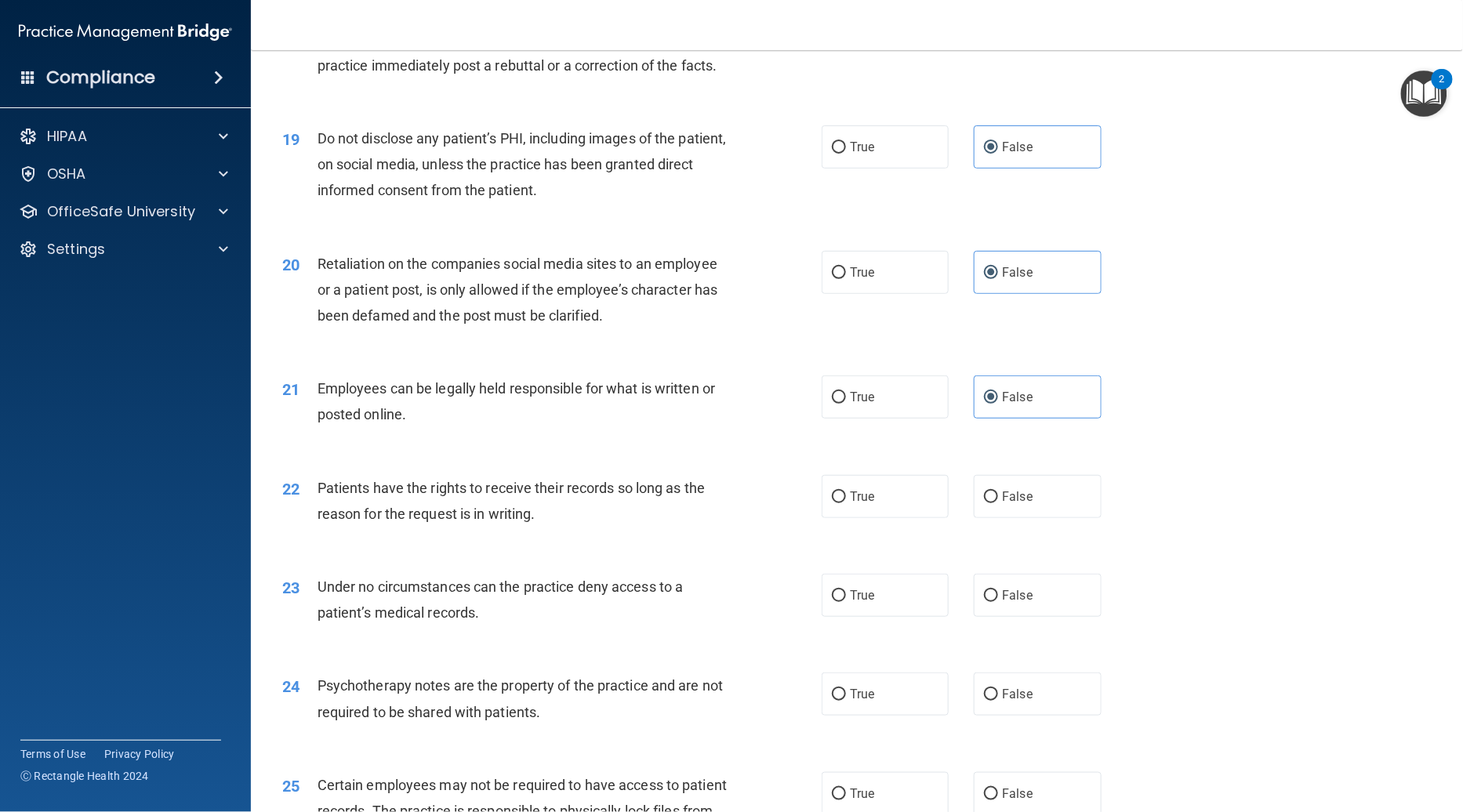
drag, startPoint x: 1018, startPoint y: 461, endPoint x: 1022, endPoint y: 522, distance: 61.1
click at [1018, 475] on label "False" at bounding box center [1037, 497] width 127 height 43
click at [998, 491] on input "False" at bounding box center [991, 497] width 14 height 12
radio input "true"
click at [1013, 574] on label "False" at bounding box center [1037, 595] width 127 height 43
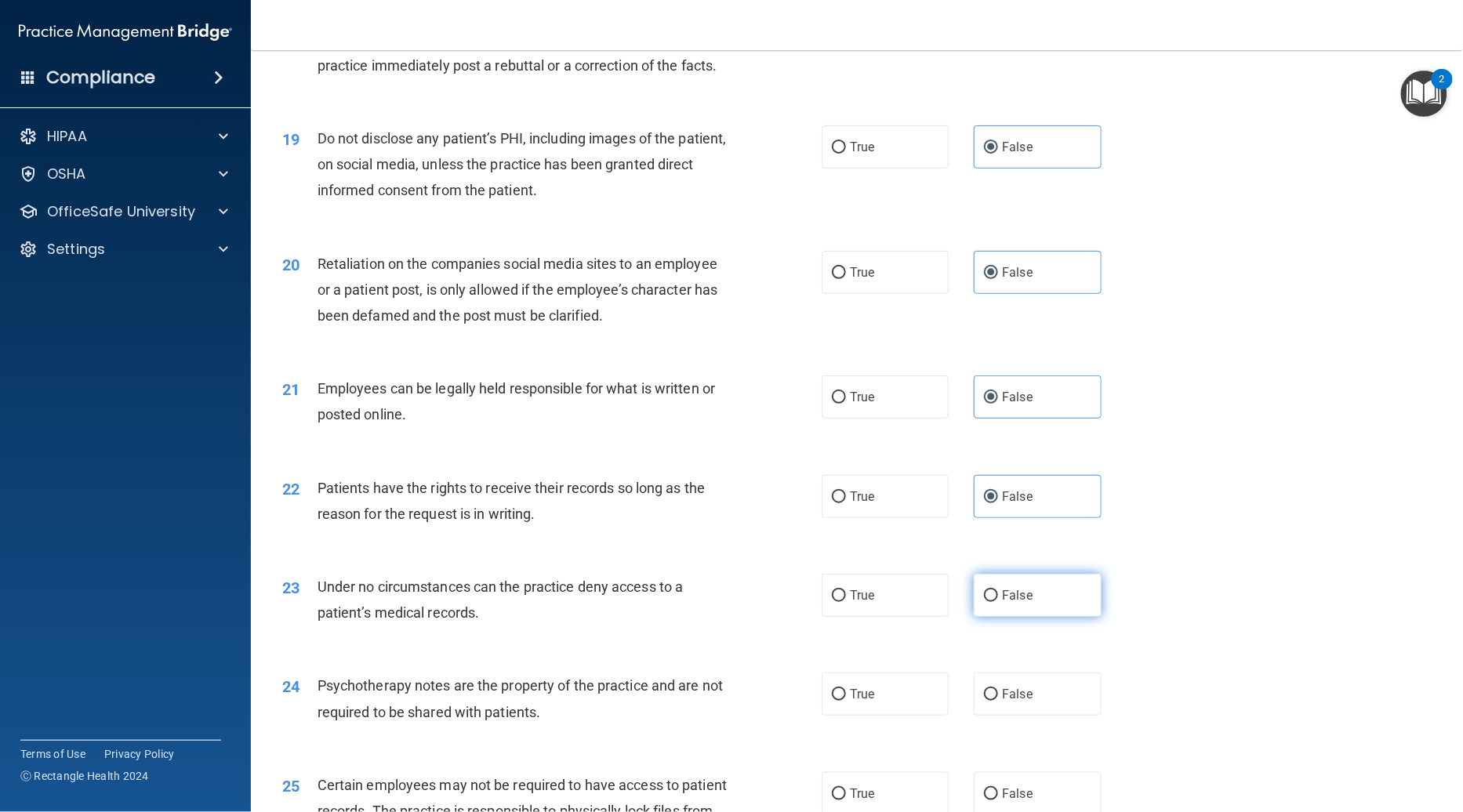
click at [998, 590] on input "False" at bounding box center [991, 596] width 14 height 12
radio input "true"
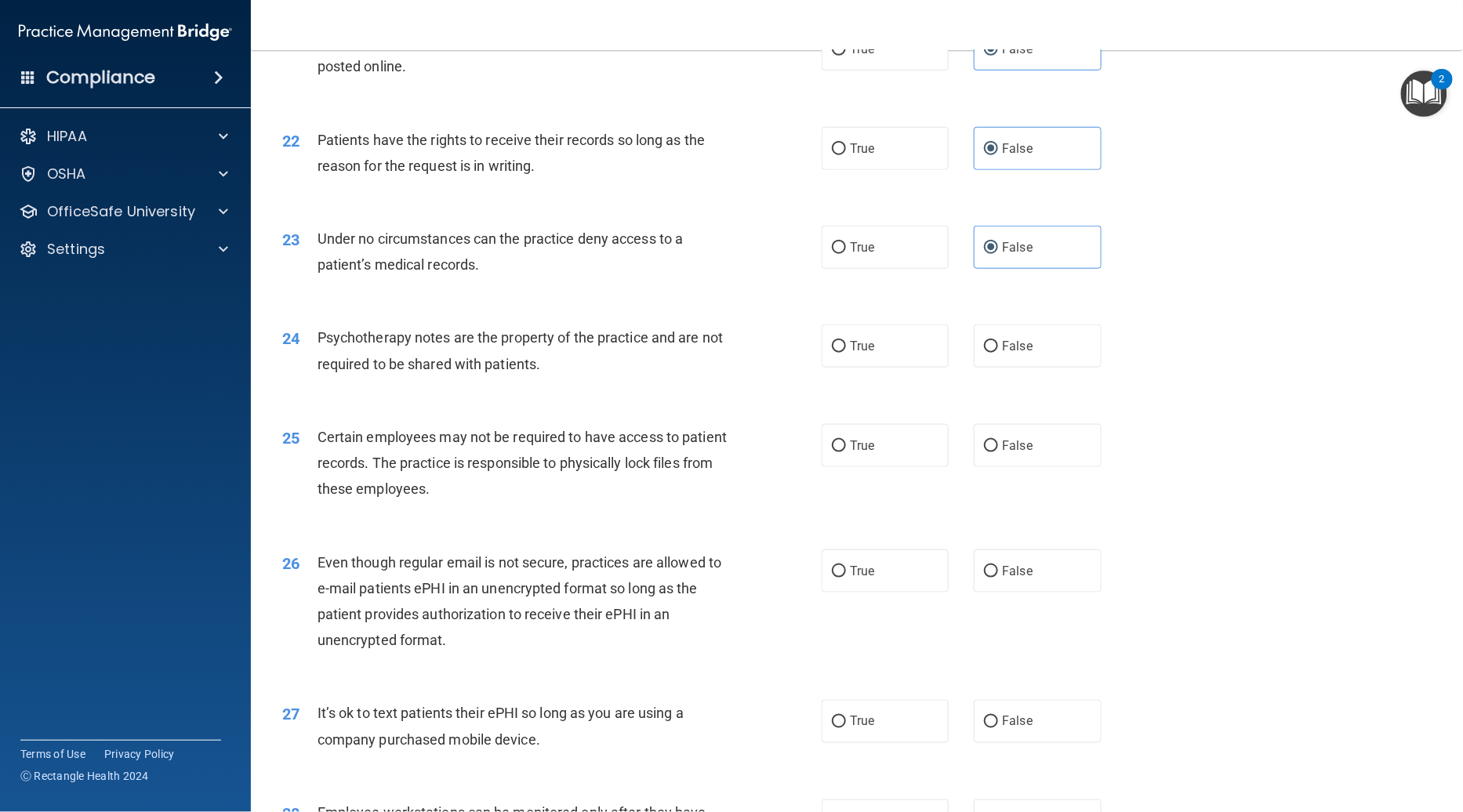
scroll to position [2852, 0]
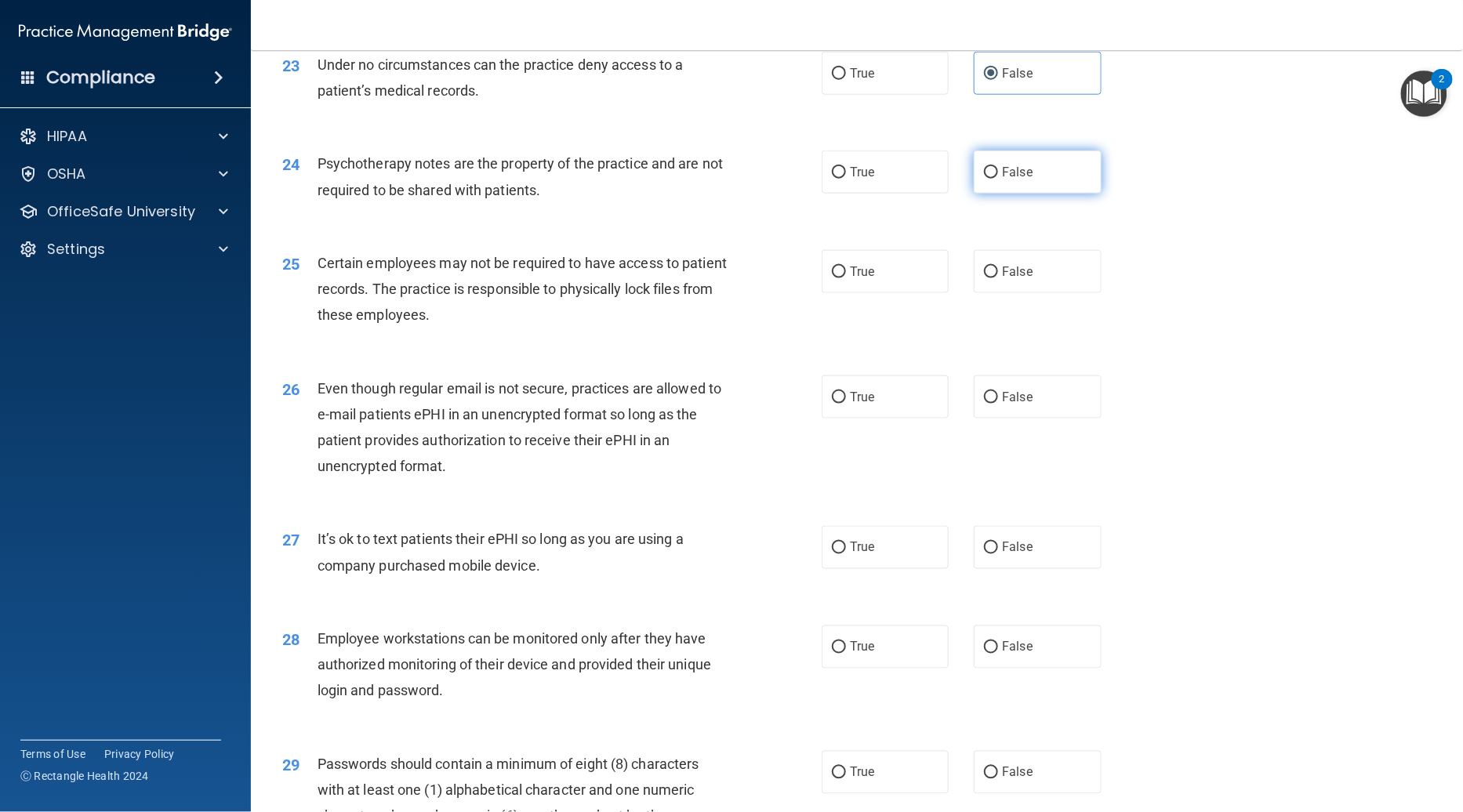
click at [1022, 151] on label "False" at bounding box center [1037, 172] width 127 height 43
click at [998, 167] on input "False" at bounding box center [991, 172] width 14 height 12
radio input "true"
click at [1008, 250] on label "False" at bounding box center [1037, 271] width 127 height 43
click at [998, 266] on input "False" at bounding box center [991, 272] width 14 height 12
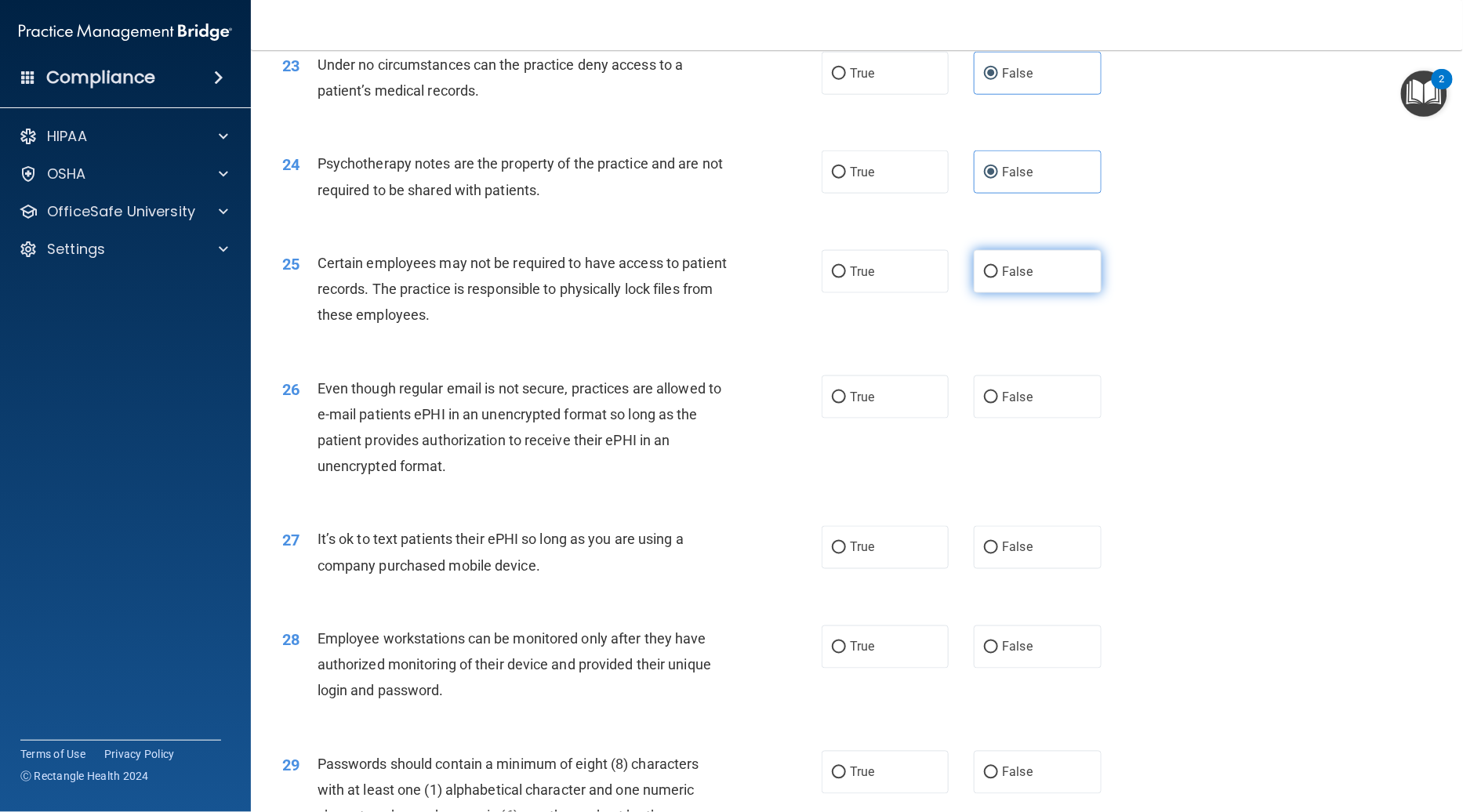
radio input "true"
click at [1010, 376] on label "False" at bounding box center [1037, 397] width 127 height 43
click at [998, 392] on input "False" at bounding box center [991, 397] width 14 height 12
radio input "true"
click at [994, 507] on div "27 It’s ok to text patients their ePHI so long as you are using a company purch…" at bounding box center [857, 556] width 1173 height 99
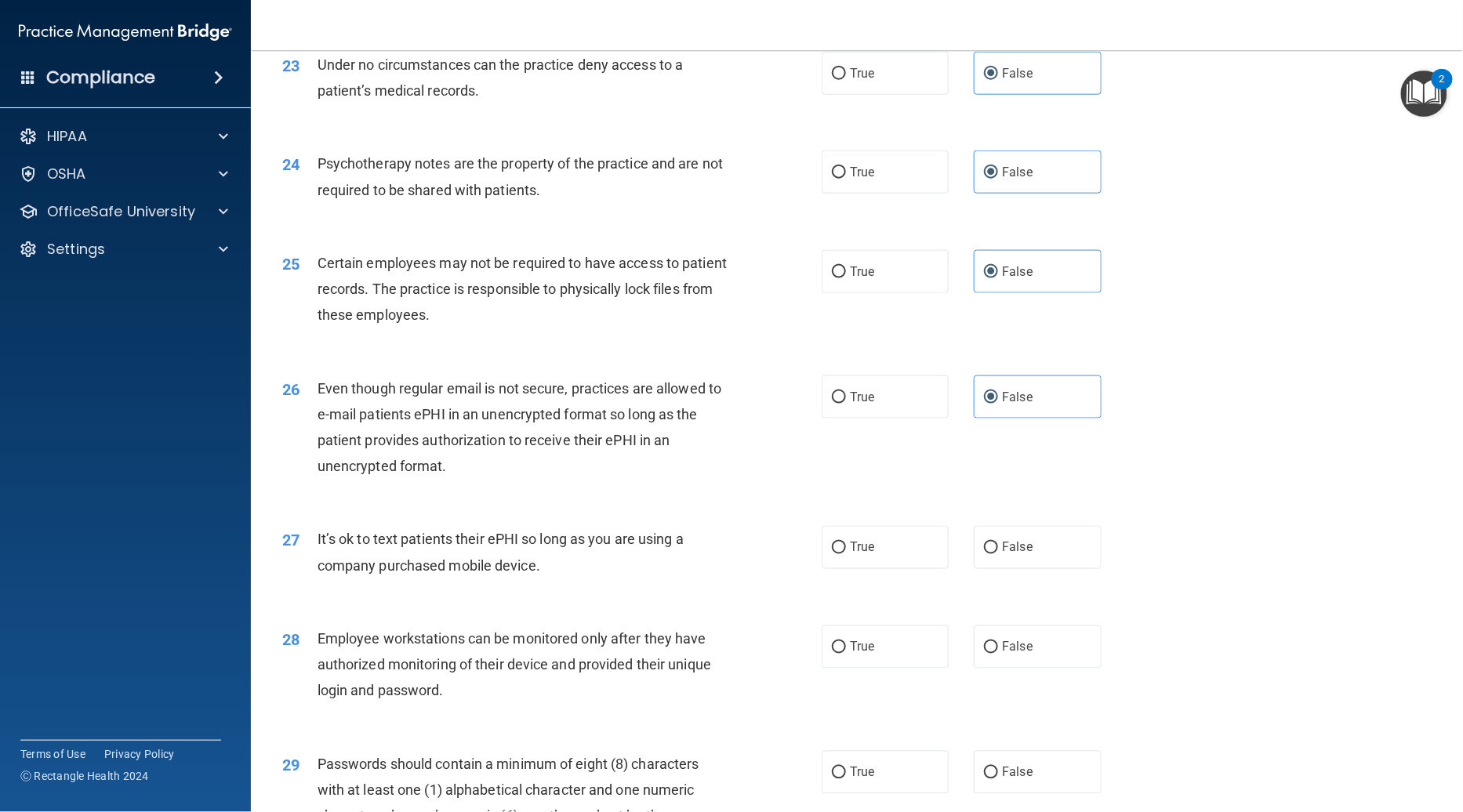
click at [997, 565] on div "27 It’s ok to text patients their ePHI so long as you are using a company purch…" at bounding box center [857, 556] width 1173 height 99
click at [1002, 640] on span "False" at bounding box center [1017, 647] width 30 height 15
click at [997, 642] on input "False" at bounding box center [991, 648] width 14 height 12
radio input "true"
drag, startPoint x: 1028, startPoint y: 514, endPoint x: 1088, endPoint y: 516, distance: 60.0
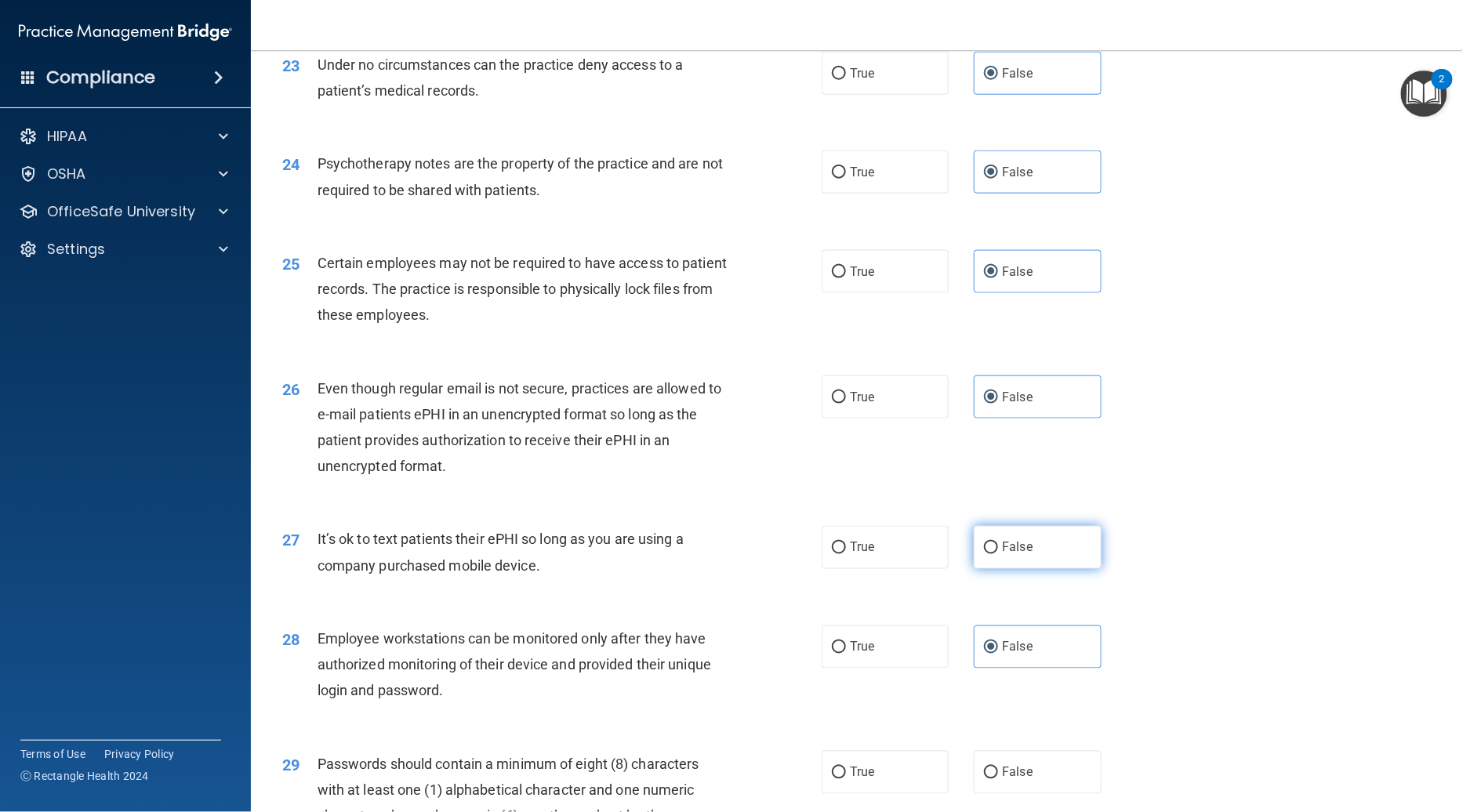
click at [1031, 526] on label "False" at bounding box center [1037, 547] width 127 height 43
click at [998, 542] on input "False" at bounding box center [991, 548] width 14 height 12
radio input "true"
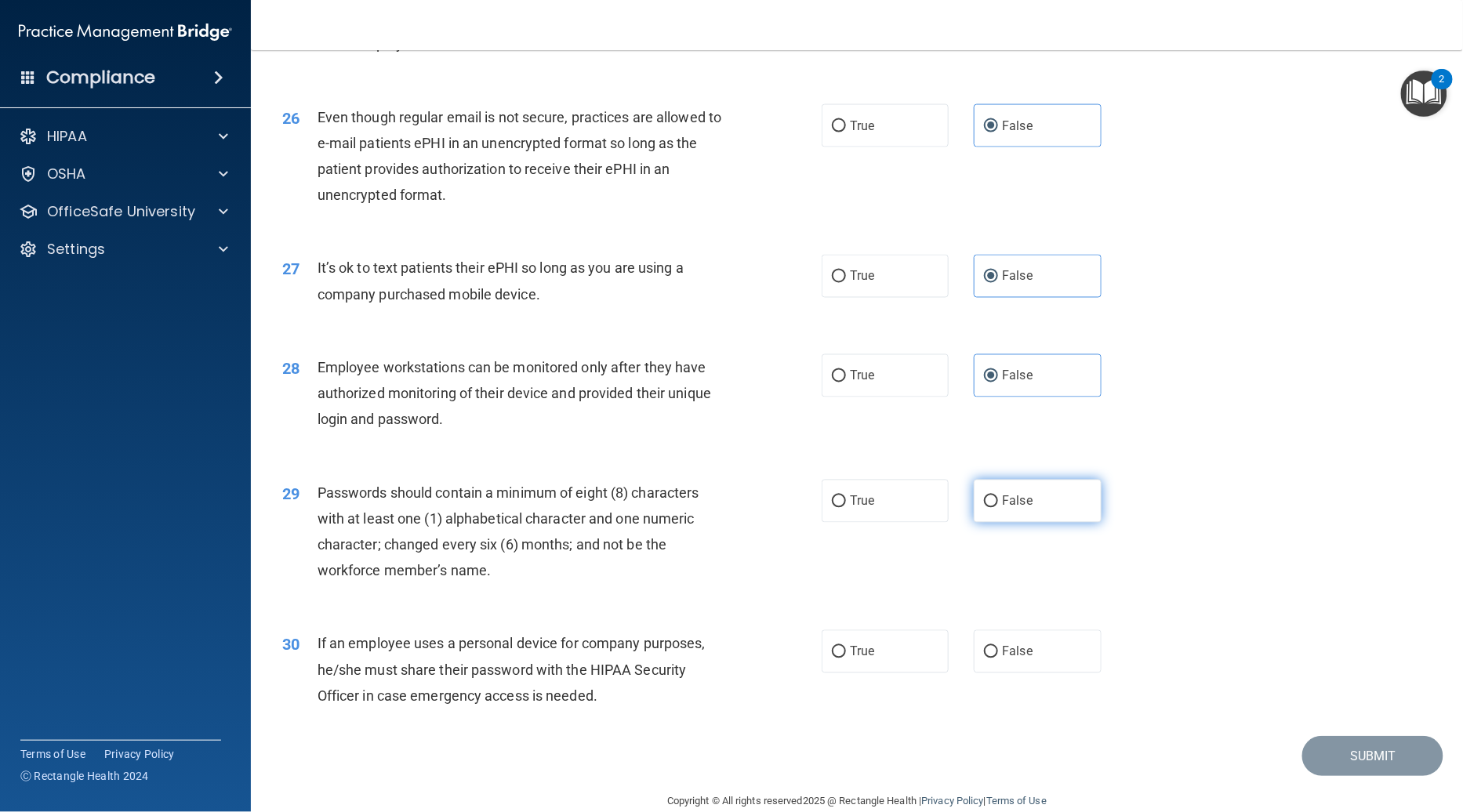
click at [1030, 479] on label "False" at bounding box center [1037, 501] width 127 height 43
click at [998, 496] on input "False" at bounding box center [991, 502] width 14 height 12
radio input "true"
click at [1018, 637] on label "False" at bounding box center [1037, 652] width 127 height 43
click at [998, 647] on input "False" at bounding box center [991, 652] width 14 height 12
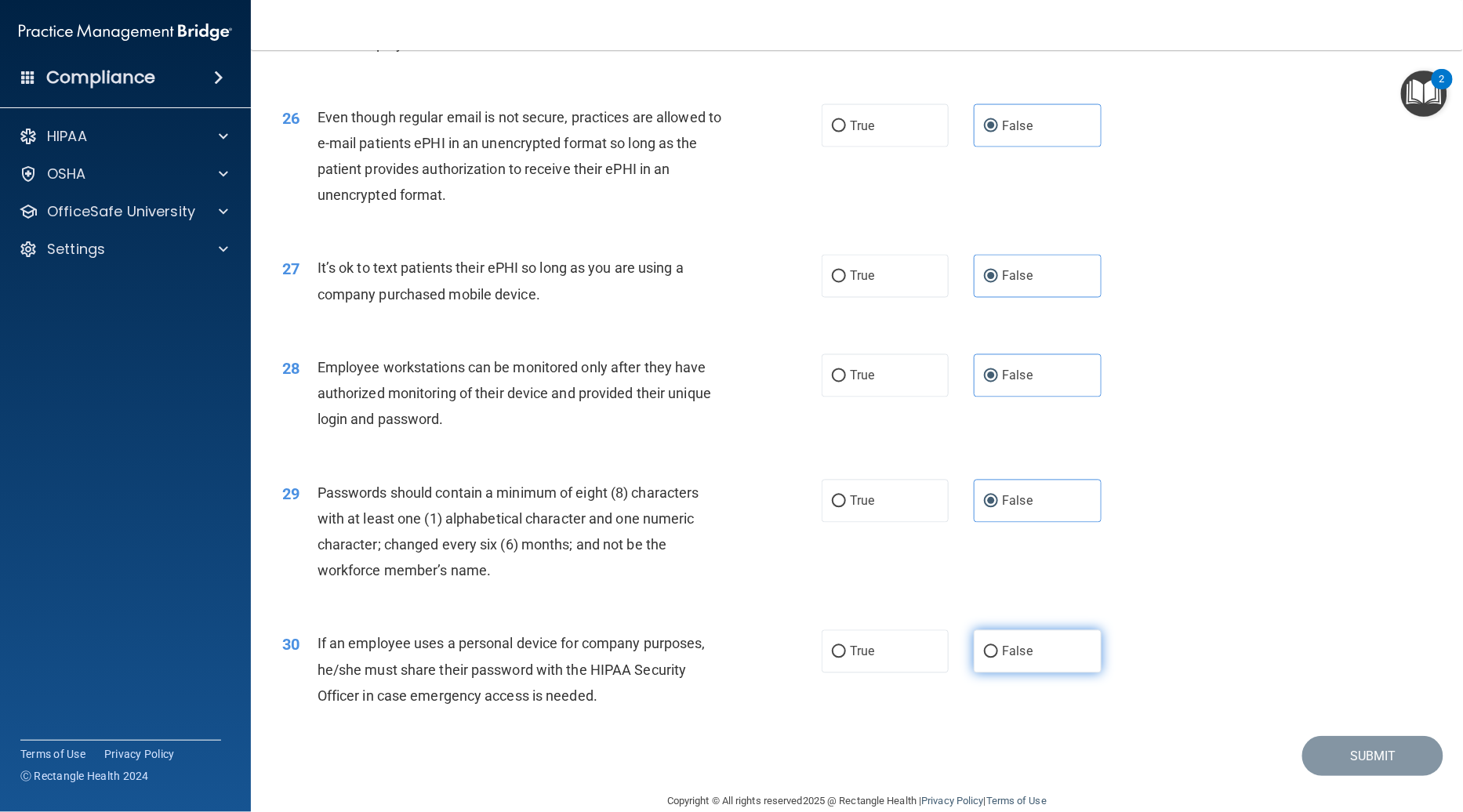
radio input "true"
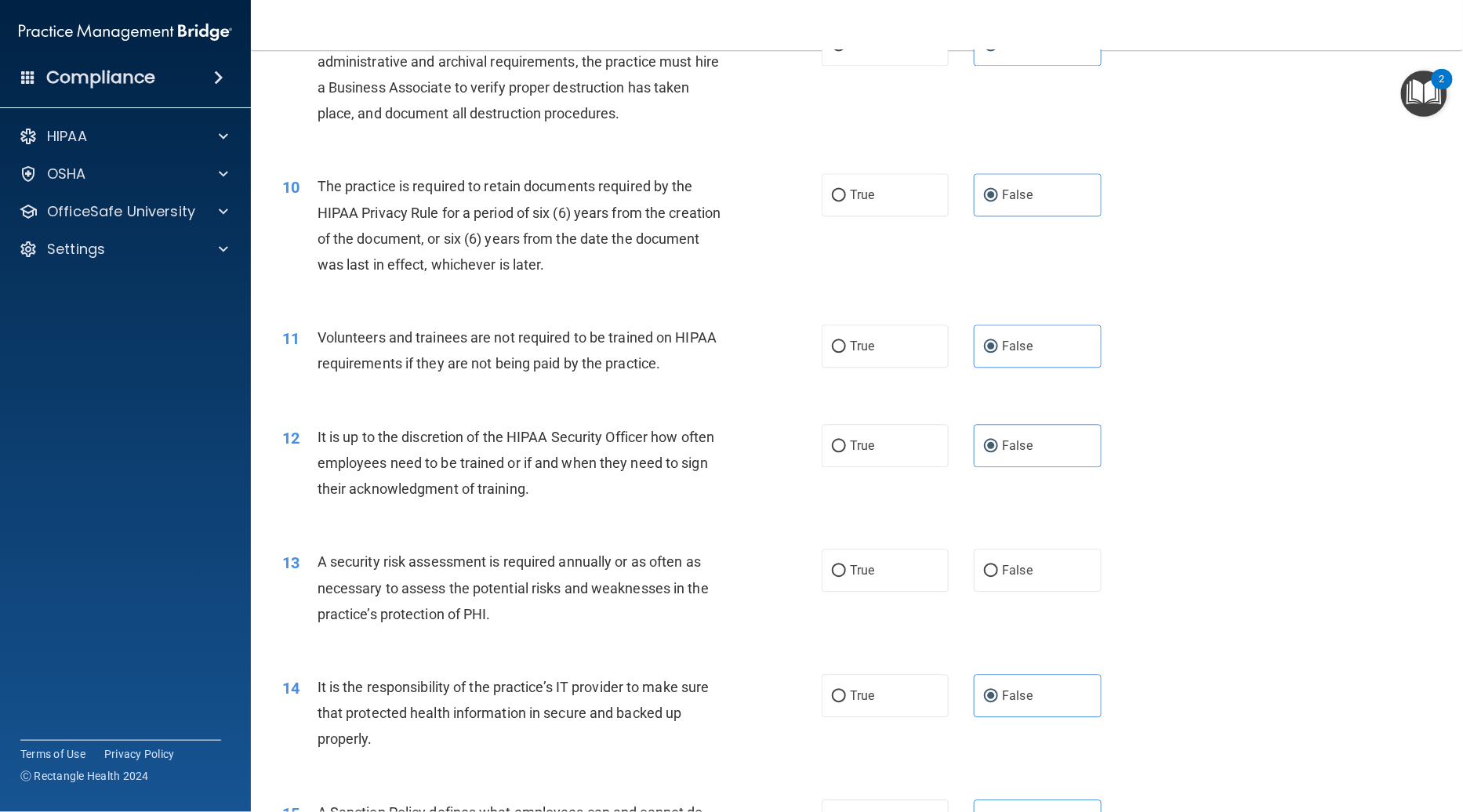
scroll to position [1119, 0]
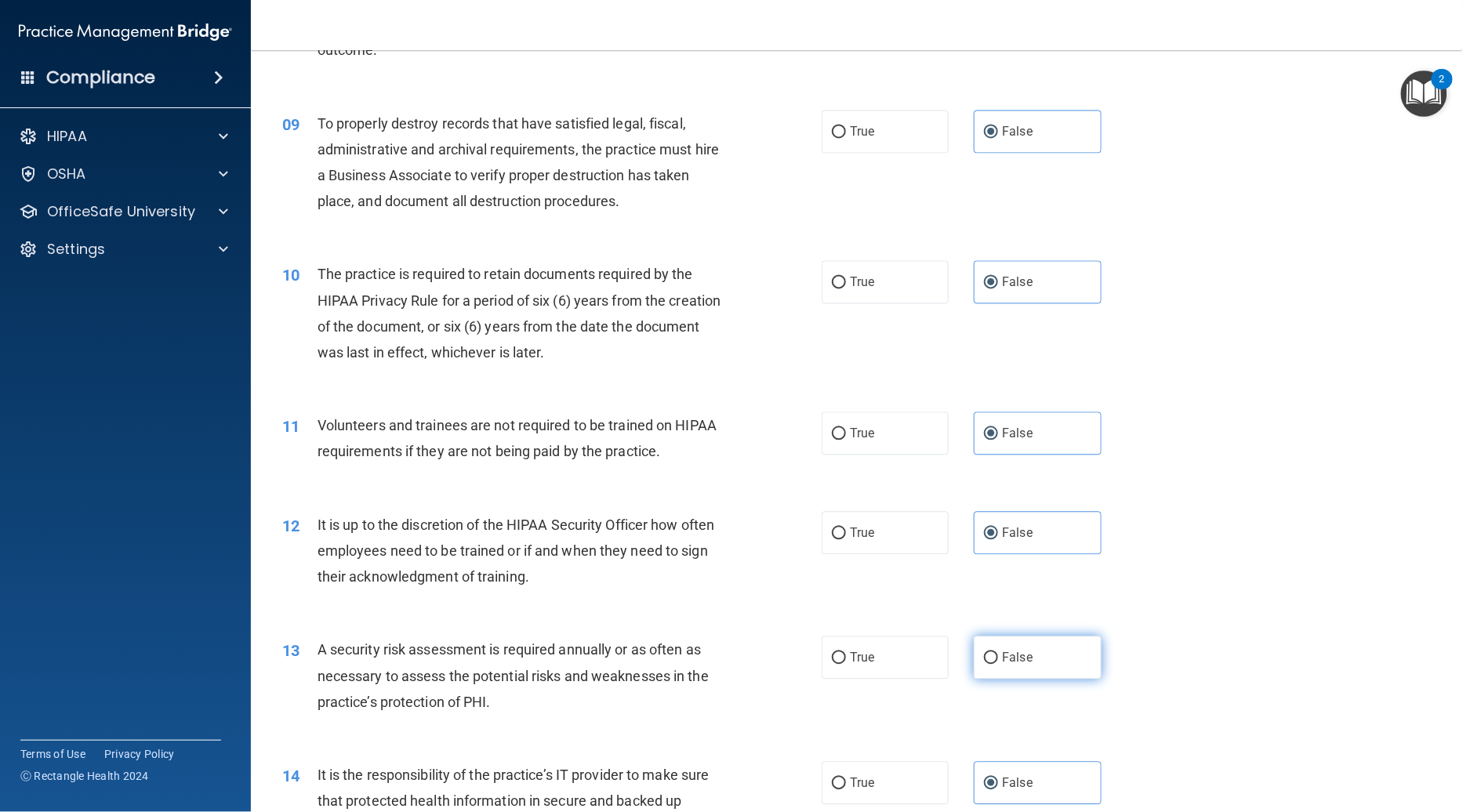
click at [1065, 637] on label "False" at bounding box center [1037, 658] width 127 height 43
click at [998, 653] on input "False" at bounding box center [991, 659] width 14 height 12
radio input "true"
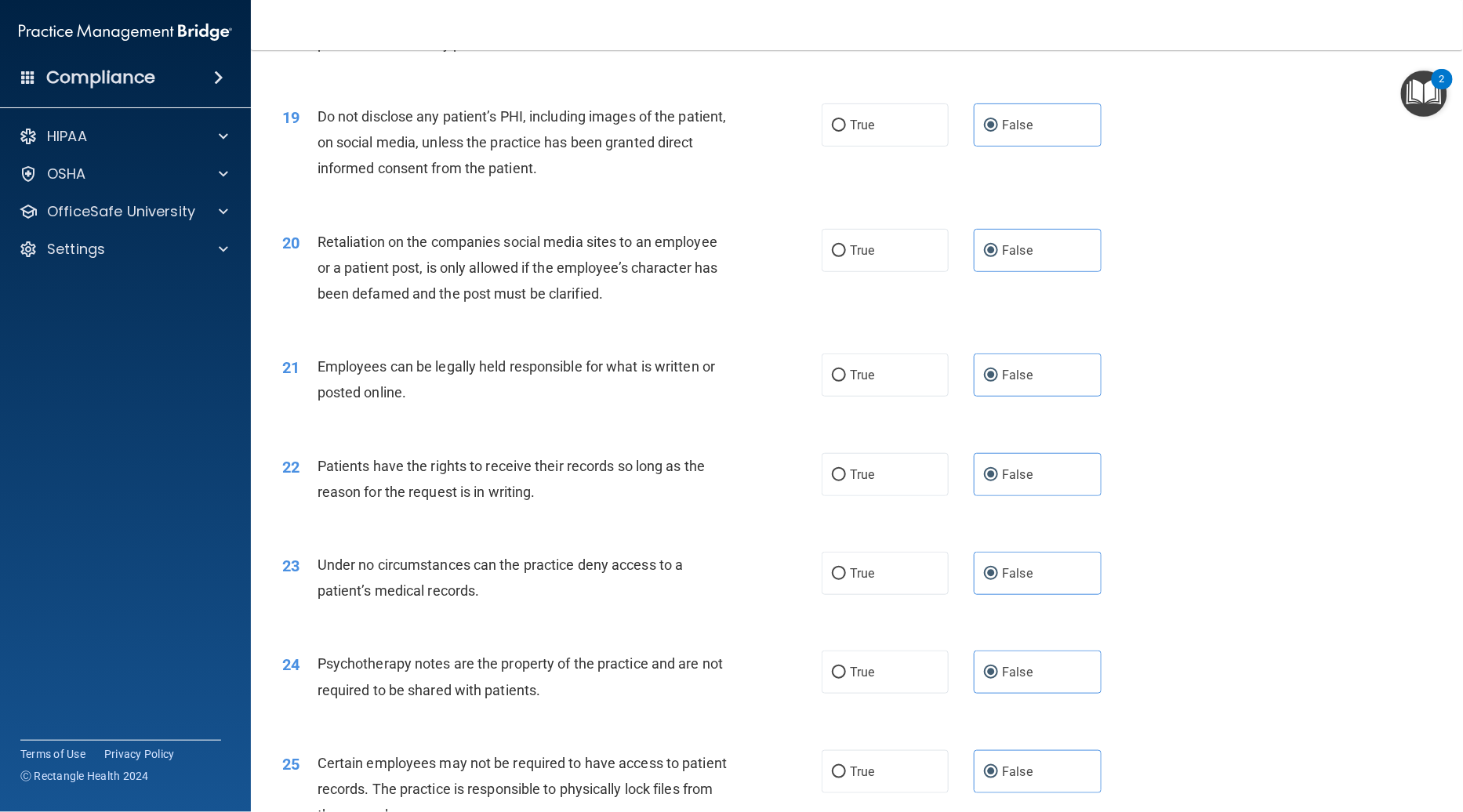
scroll to position [3123, 0]
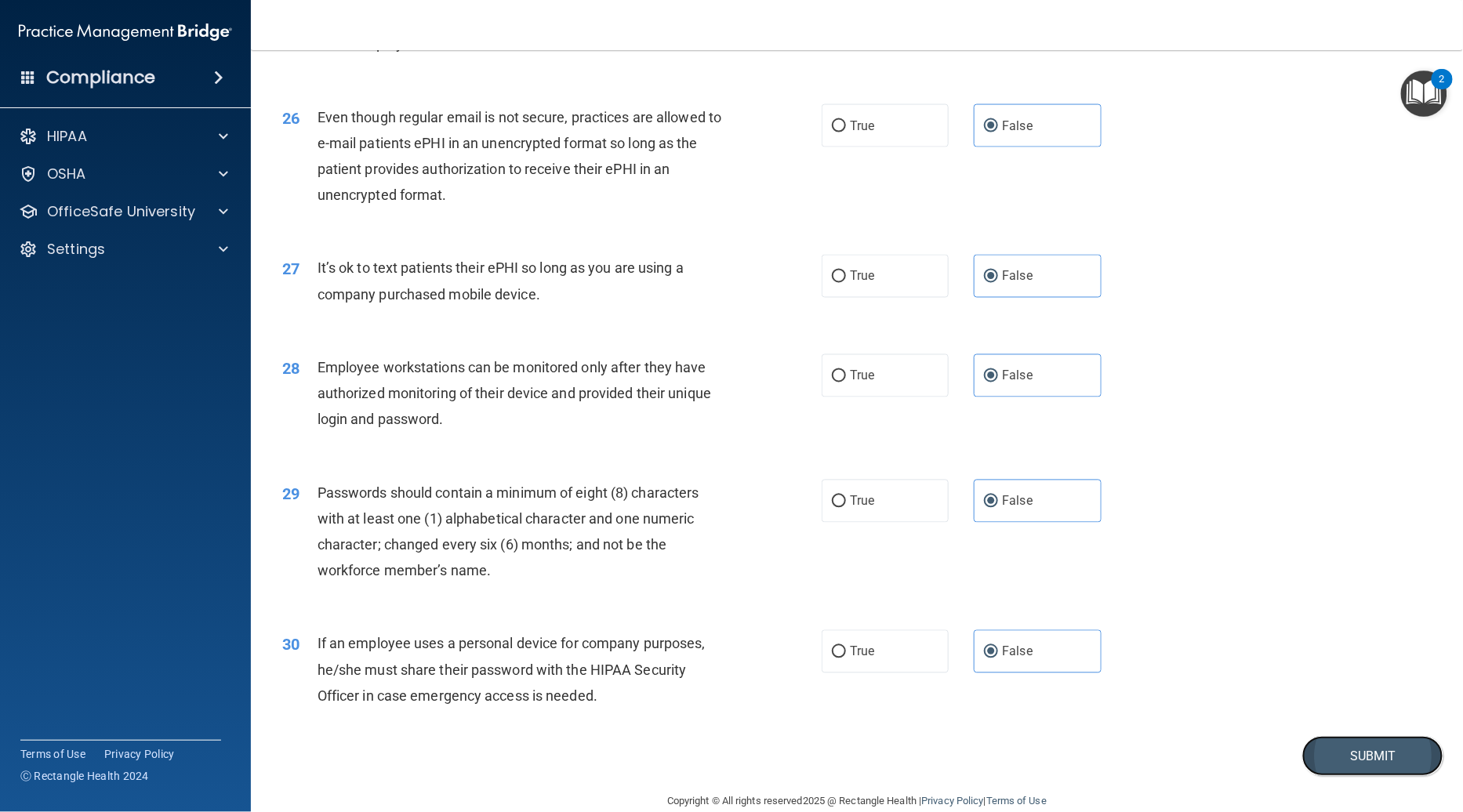
click at [1398, 736] on button "Submit" at bounding box center [1372, 756] width 141 height 40
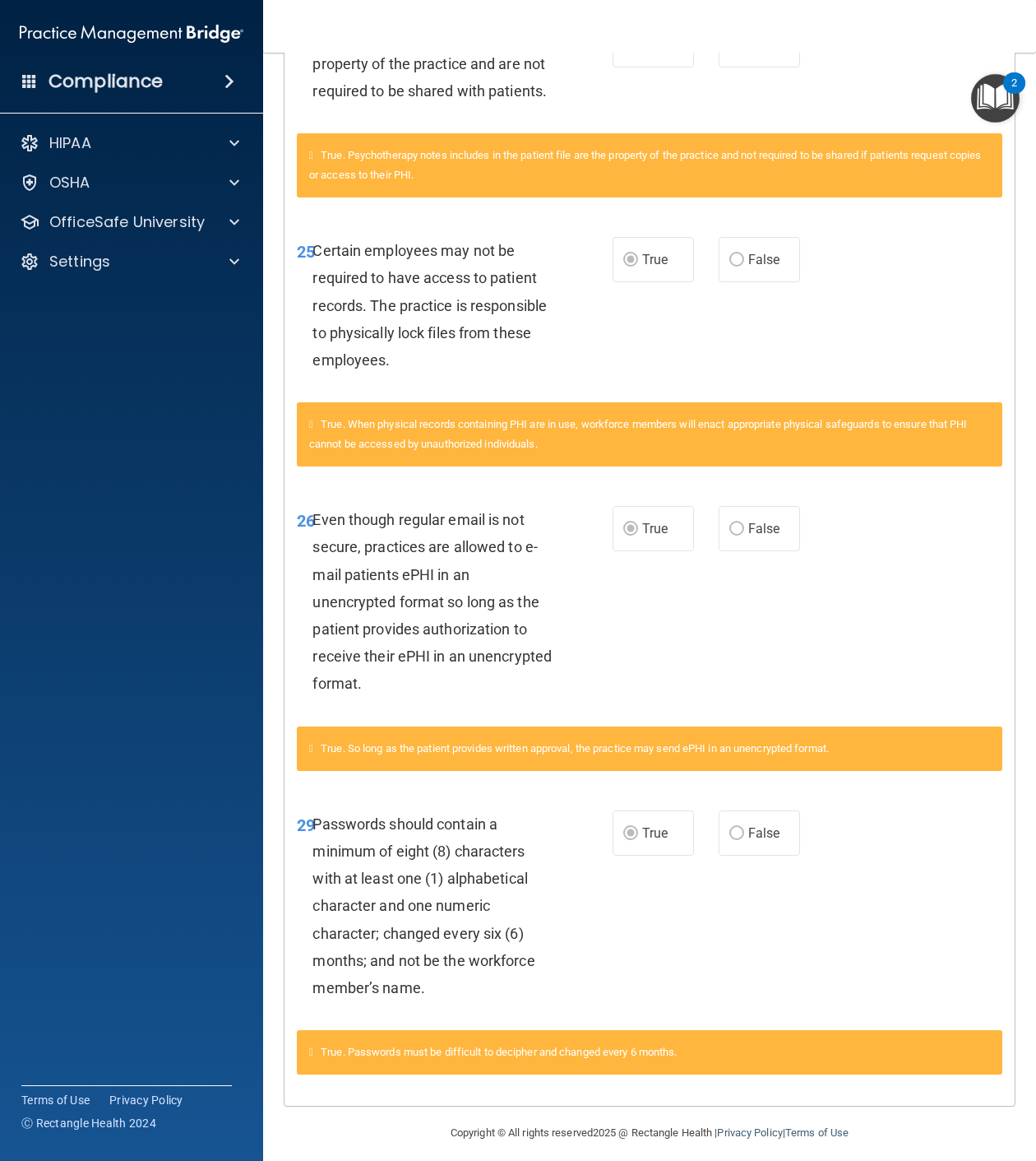
scroll to position [2989, 0]
